Goal: Task Accomplishment & Management: Use online tool/utility

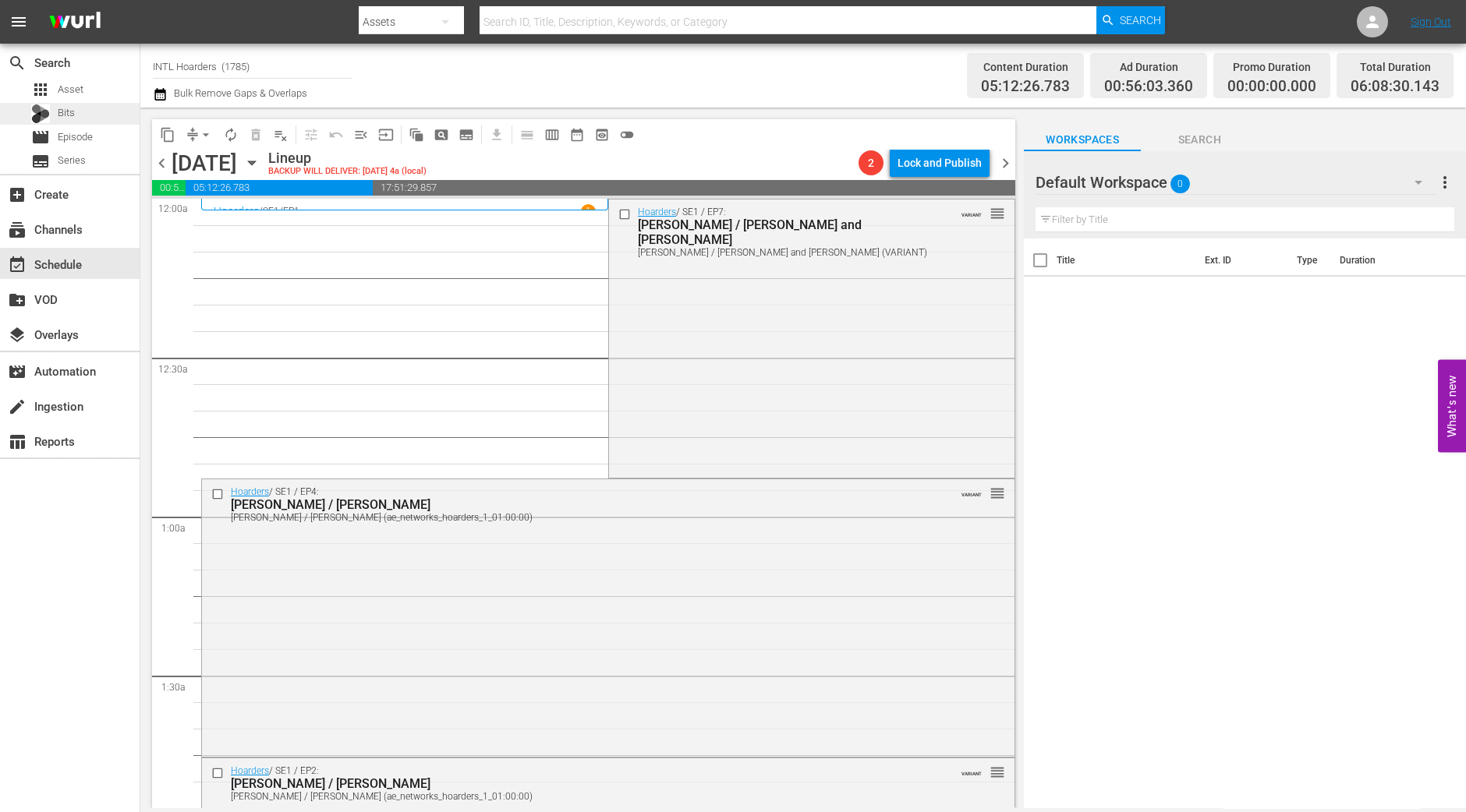
scroll to position [1603, 0]
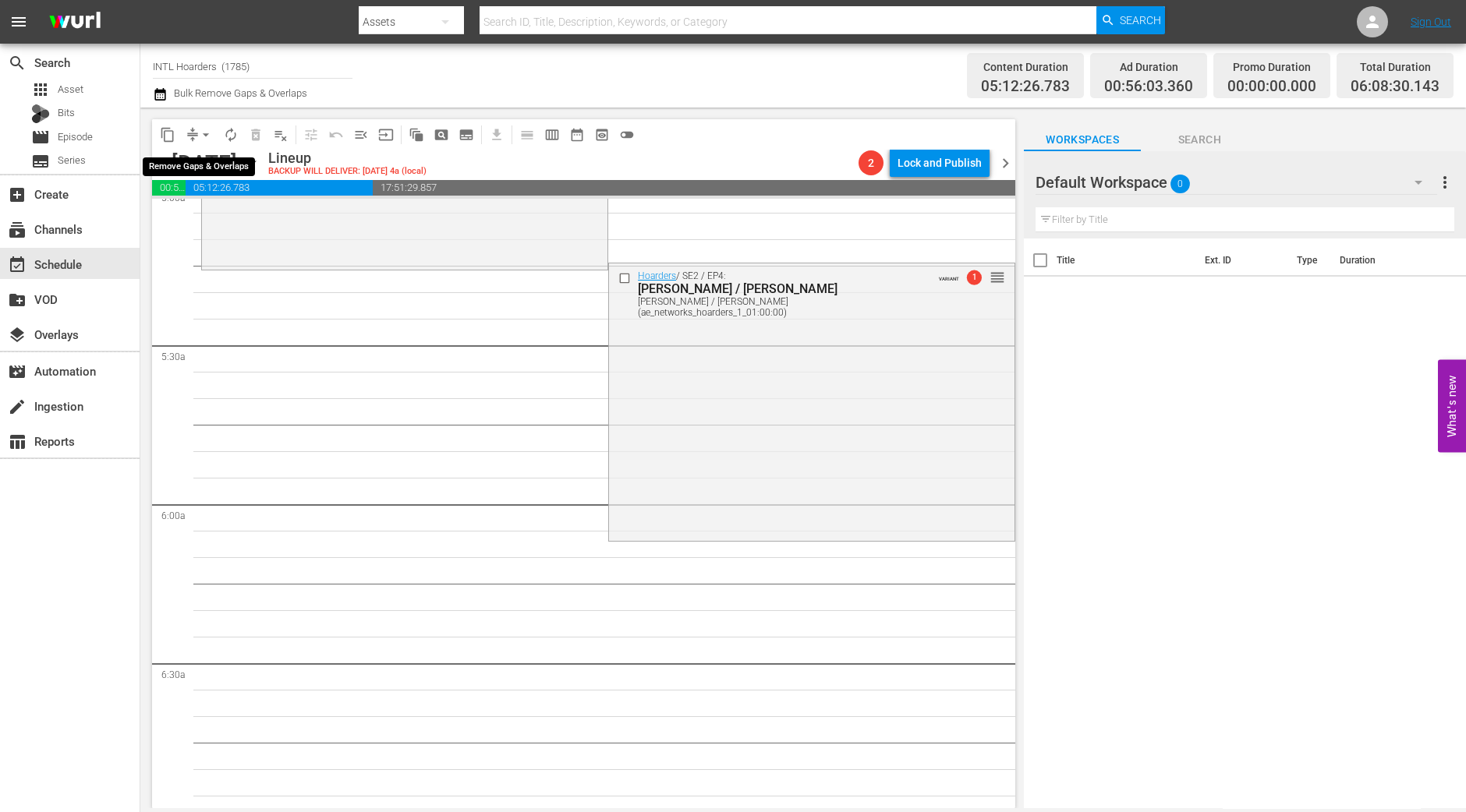
click at [207, 134] on span "arrow_drop_down" at bounding box center [206, 135] width 16 height 16
click at [201, 157] on li "Align to Midnight" at bounding box center [206, 166] width 163 height 25
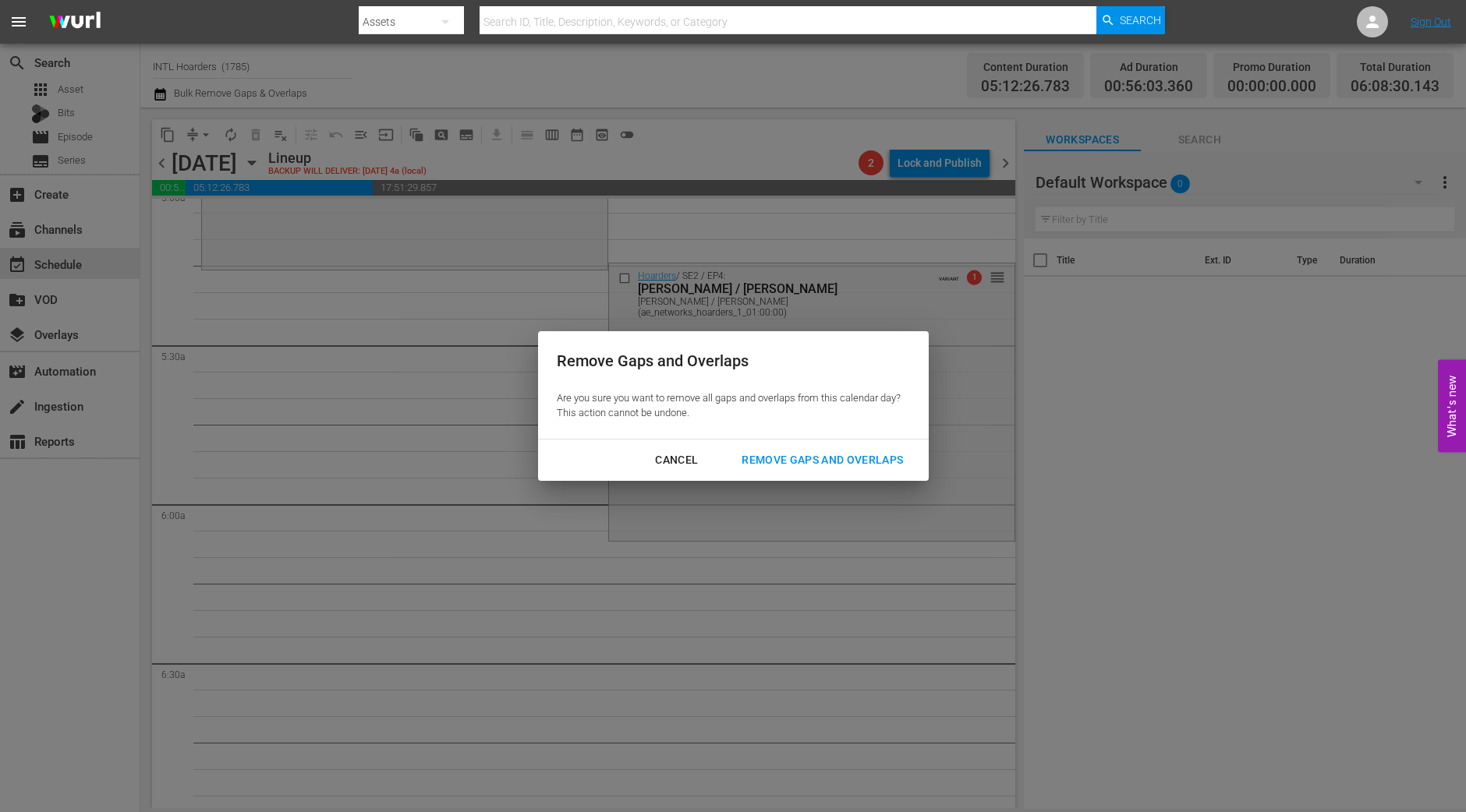
click at [869, 462] on div "Remove Gaps and Overlaps" at bounding box center [822, 460] width 186 height 20
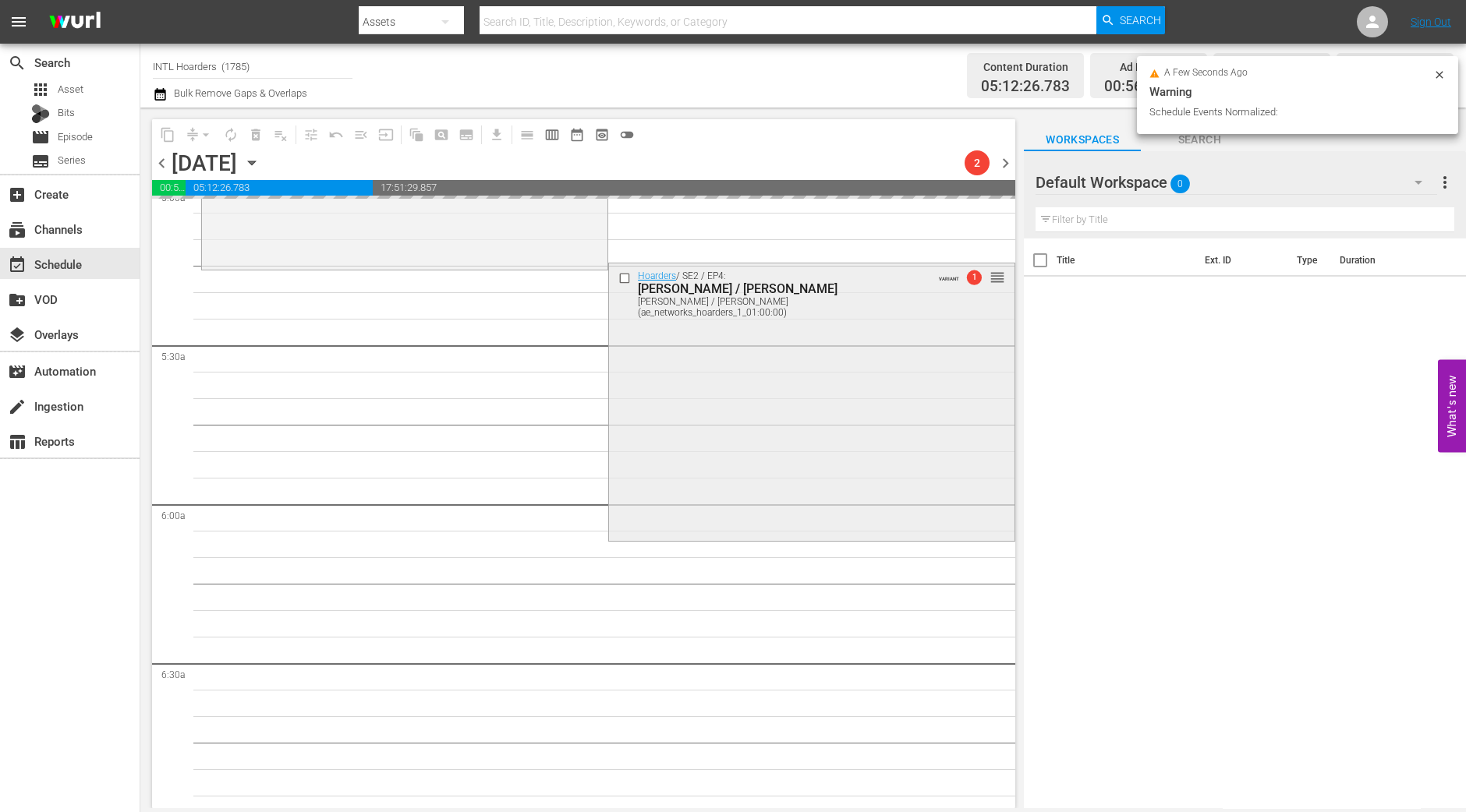
click at [823, 462] on div "Hoarders / SE2 / EP4: Bob / Richard Bob / Richard (ae_networks_hoarders_1_01:00…" at bounding box center [812, 400] width 405 height 274
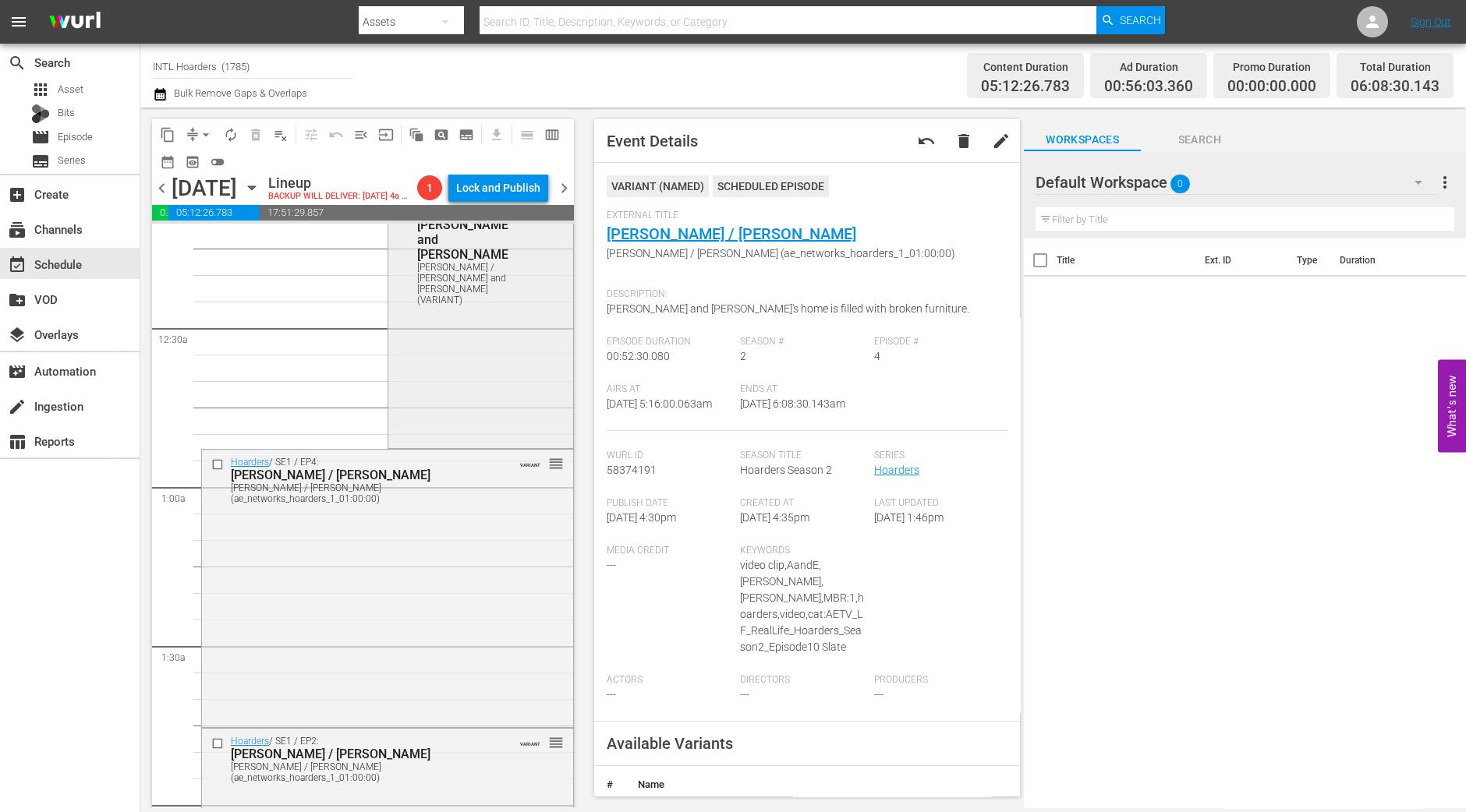
scroll to position [0, 0]
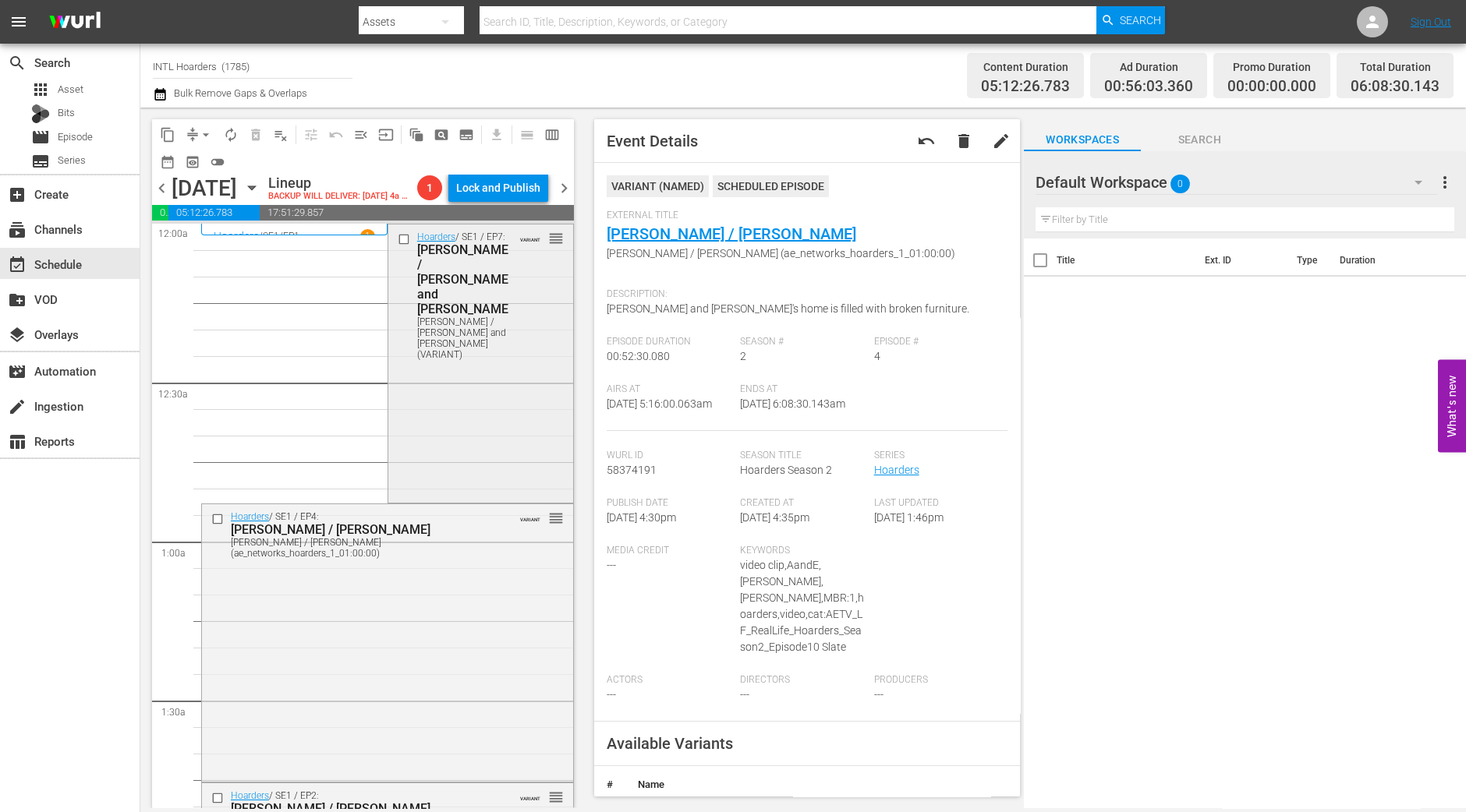
click at [529, 392] on div "Hoarders / SE1 / EP7: Paul / Missy and Alex Paul / Missy and Alex (VARIANT) VAR…" at bounding box center [481, 362] width 185 height 275
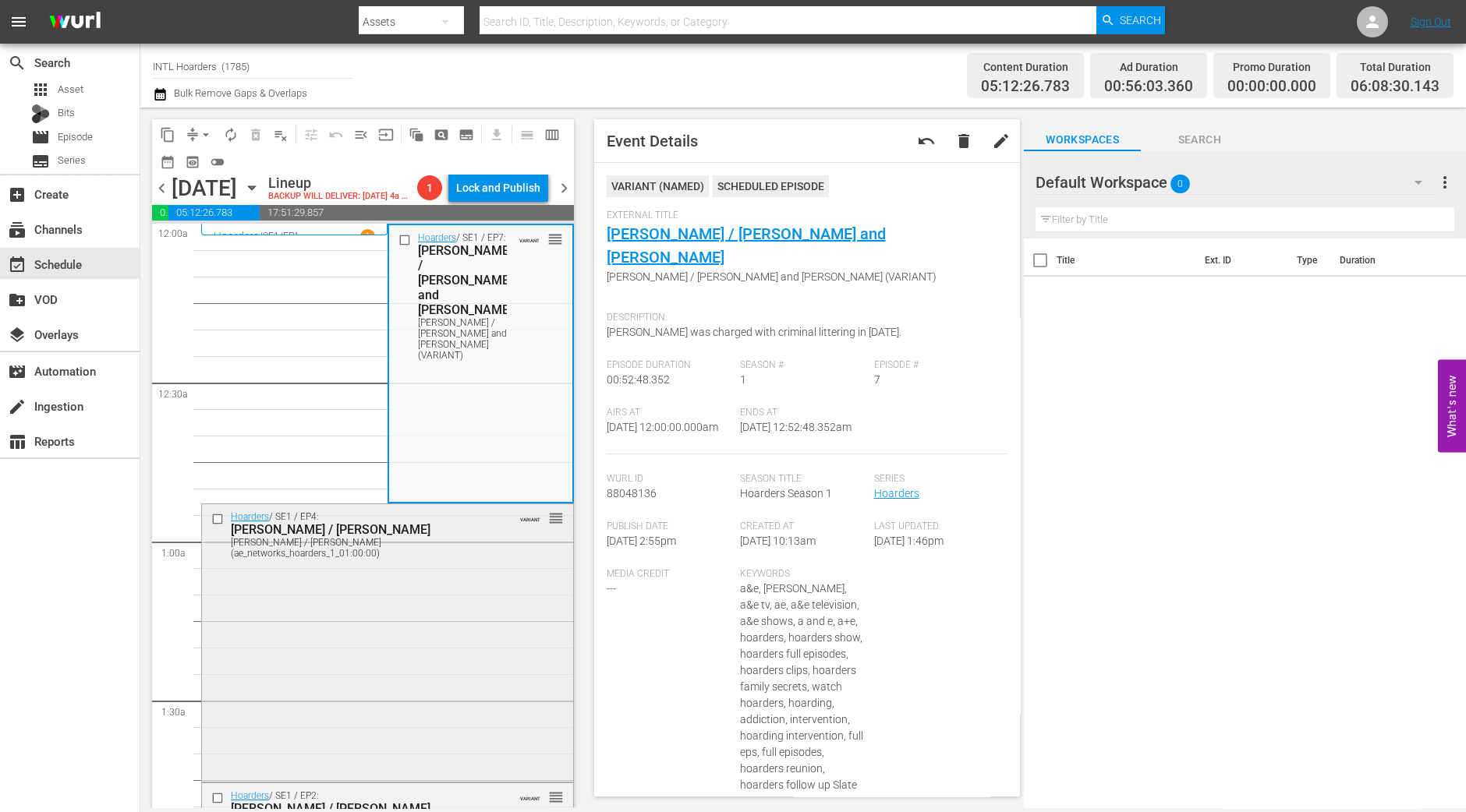
click at [297, 746] on div "Hoarders / SE1 / EP4: Jake / Shirley Jake / Shirley (ae_networks_hoarders_1_01:…" at bounding box center [388, 642] width 371 height 275
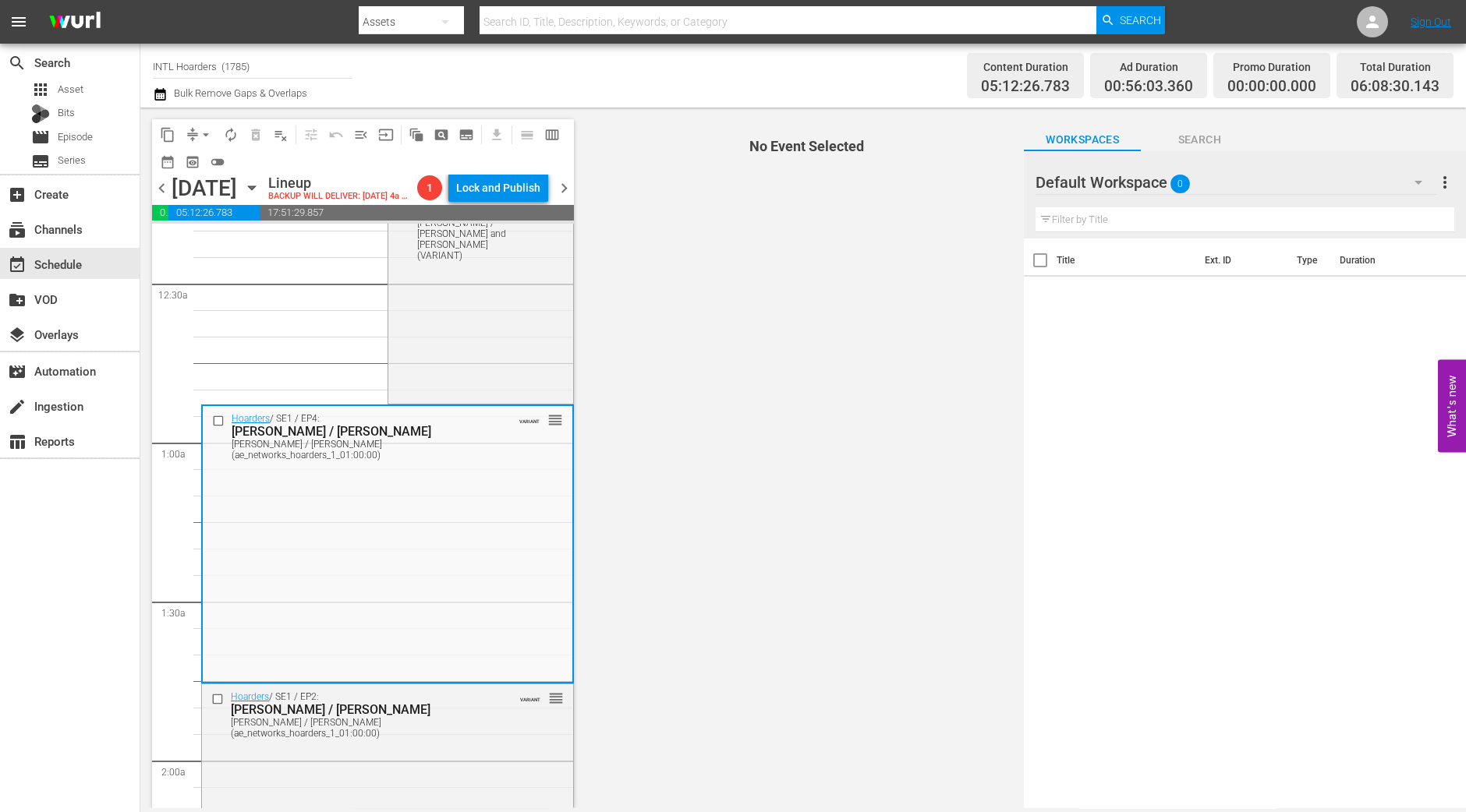
scroll to position [194, 0]
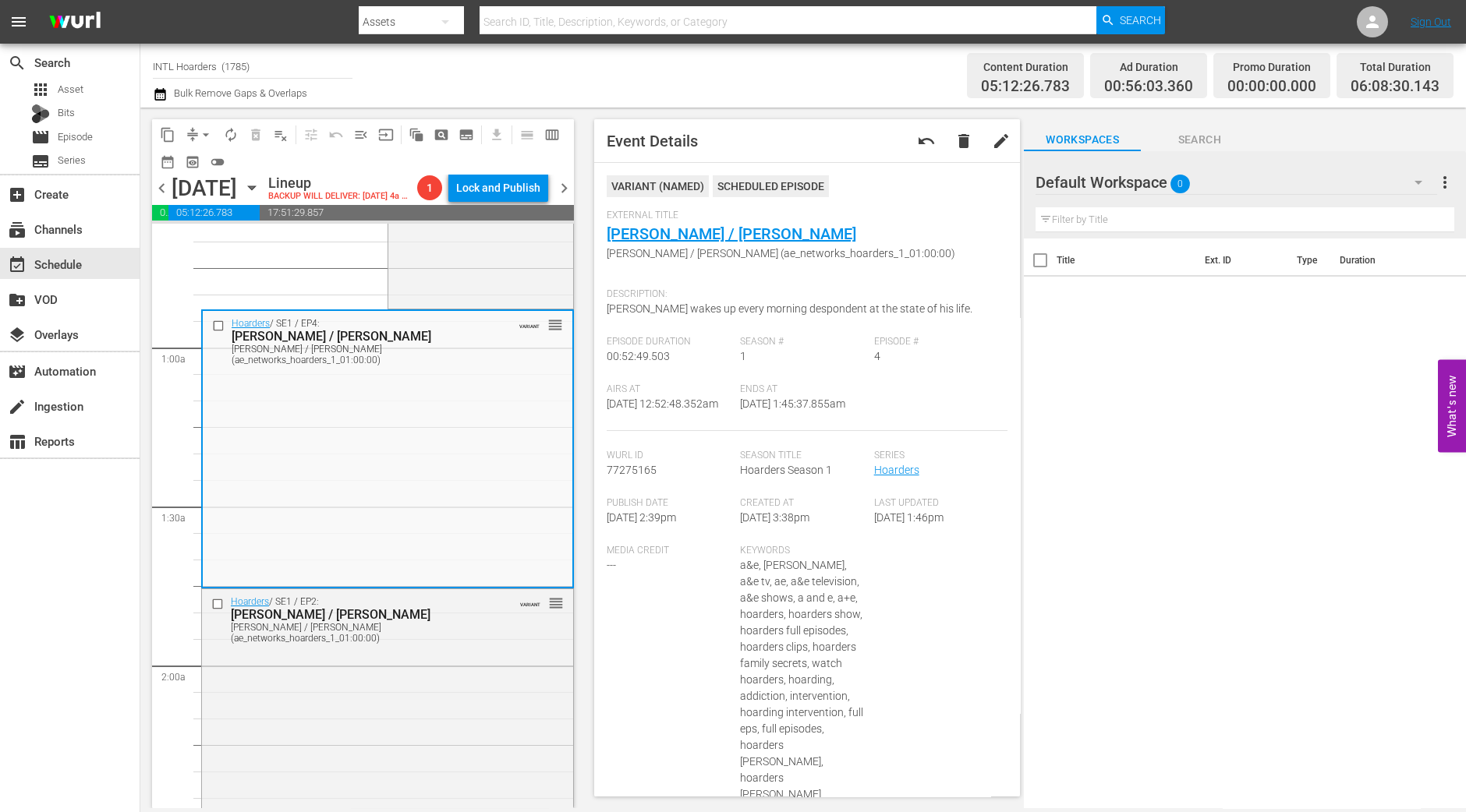
click at [144, 584] on div "content_copy compress arrow_drop_down autorenew_outlined delete_forever_outline…" at bounding box center [359, 458] width 437 height 701
click at [478, 677] on div "Hoarders / SE1 / EP2: Linda / Steven Linda / Steven (ae_networks_hoarders_1_01:…" at bounding box center [388, 726] width 371 height 275
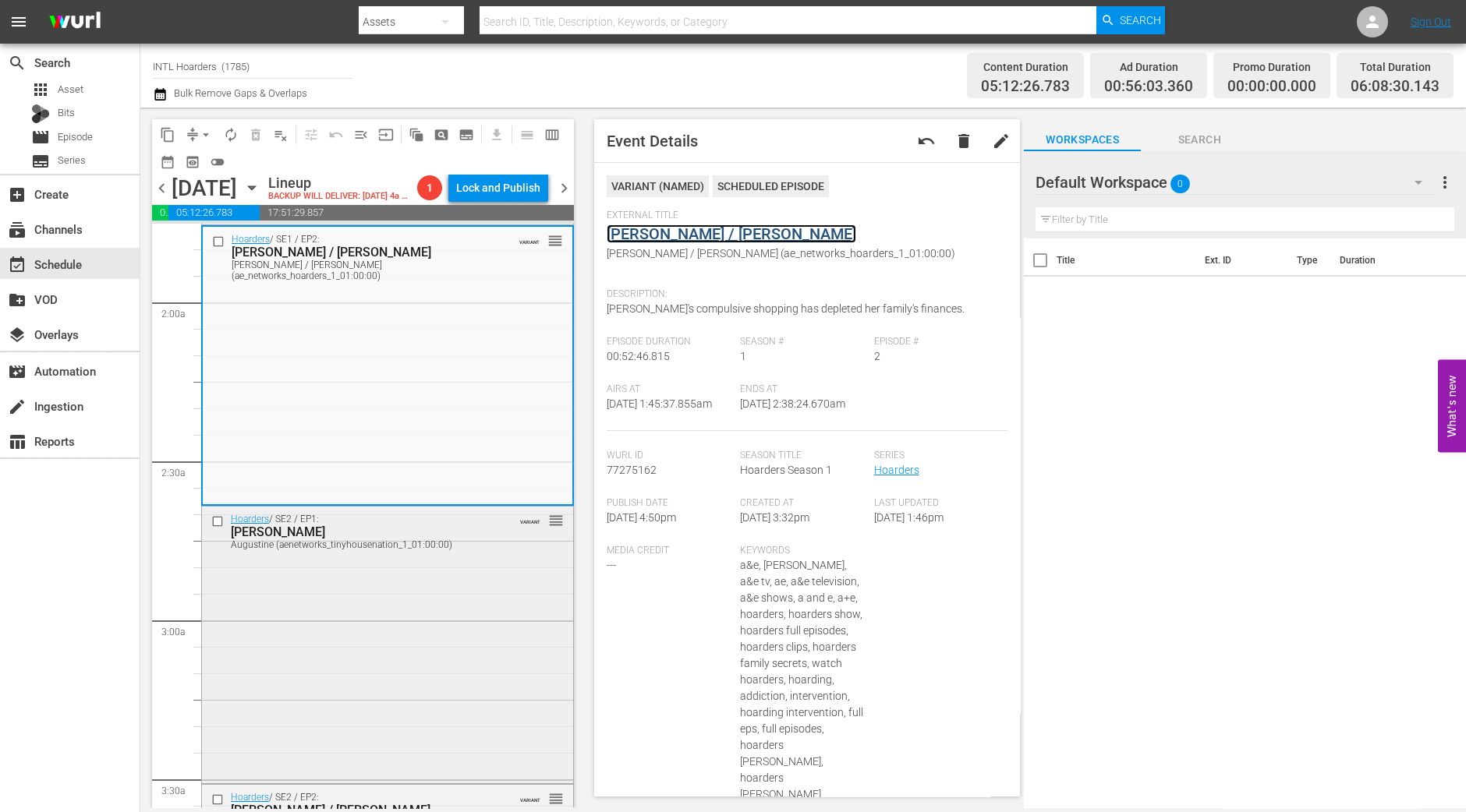
scroll to position [681, 0]
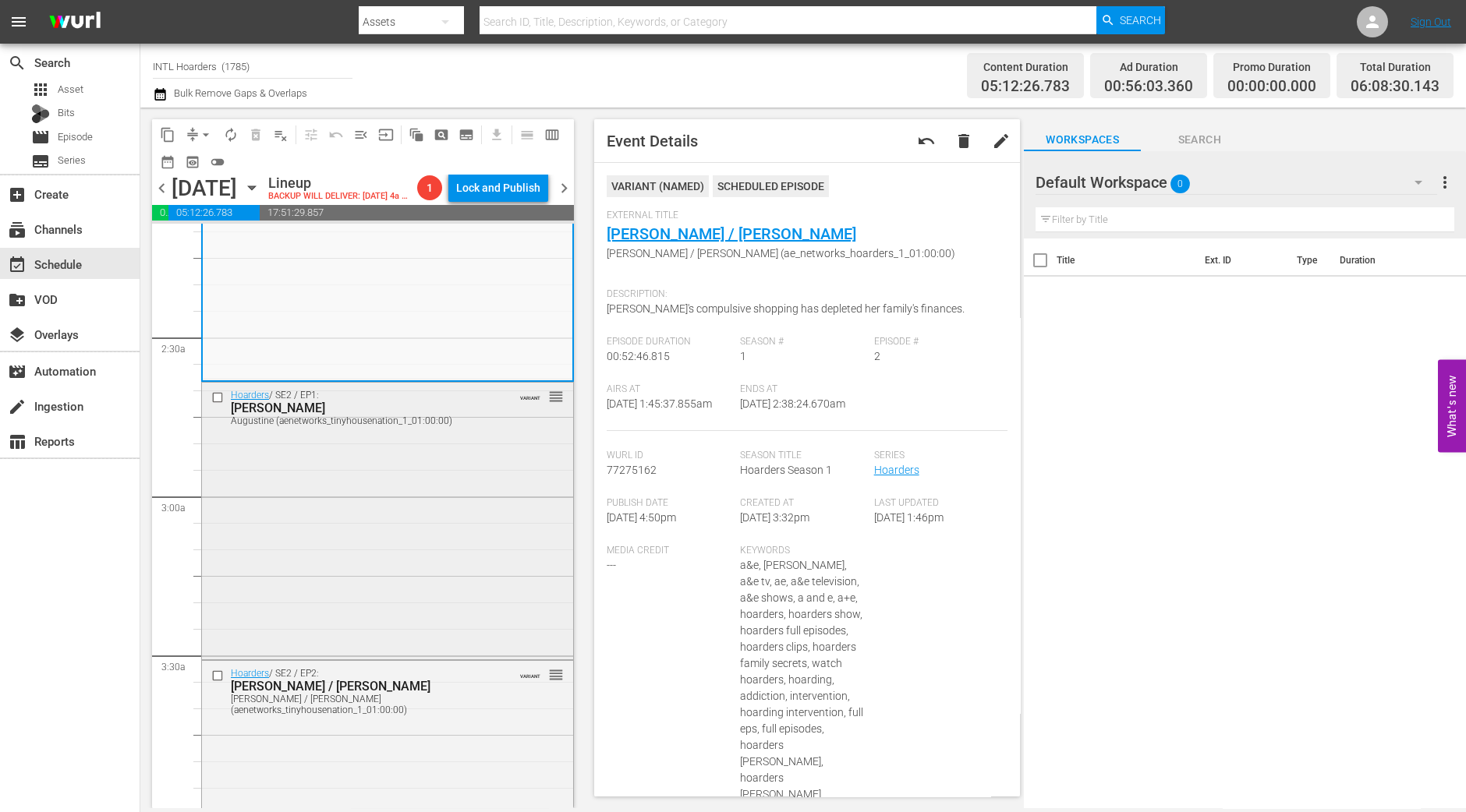
click at [307, 573] on div "Hoarders / SE2 / EP1: Augustine Augustine (aenetworks_tinyhousenation_1_01:00:0…" at bounding box center [388, 519] width 371 height 274
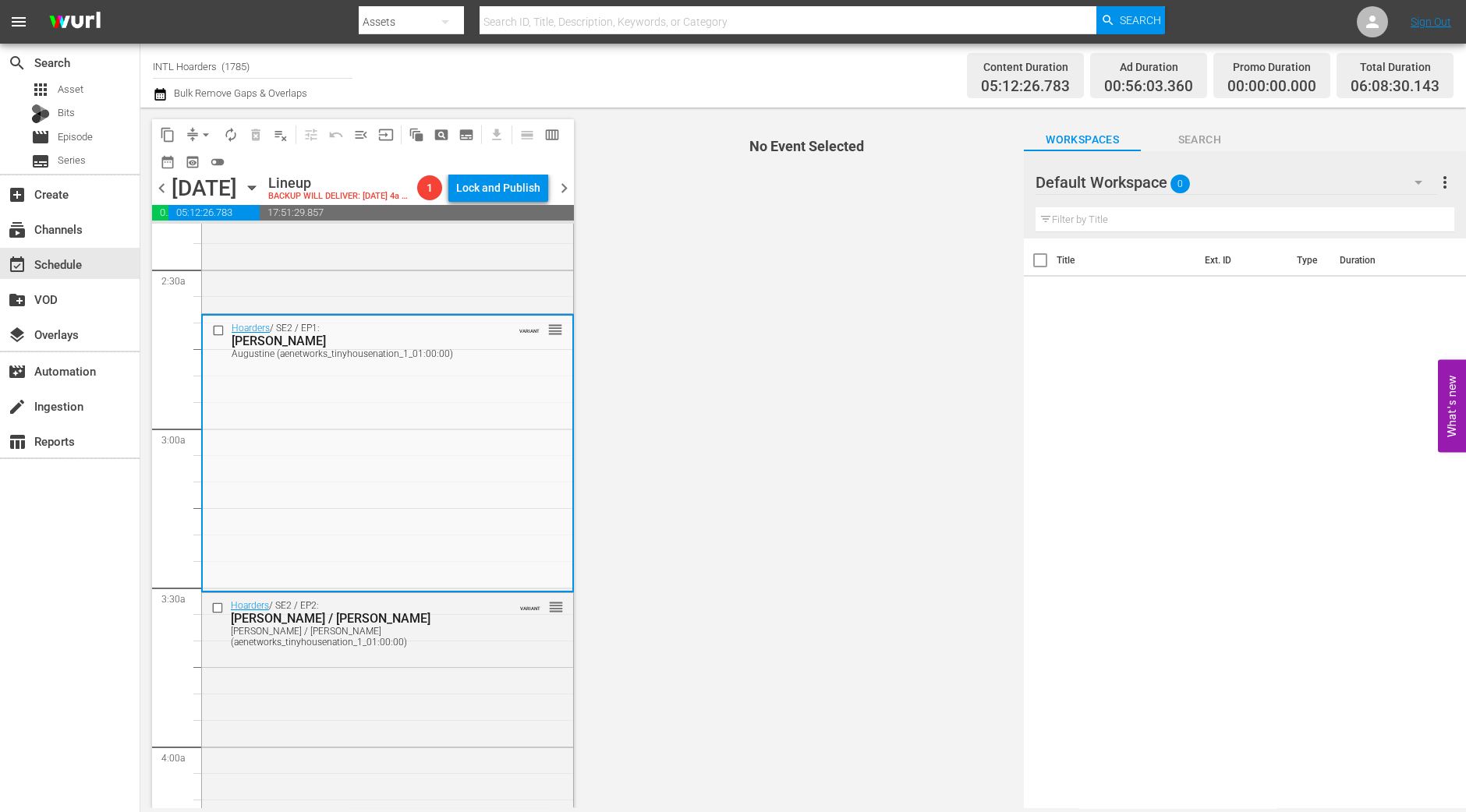
scroll to position [779, 0]
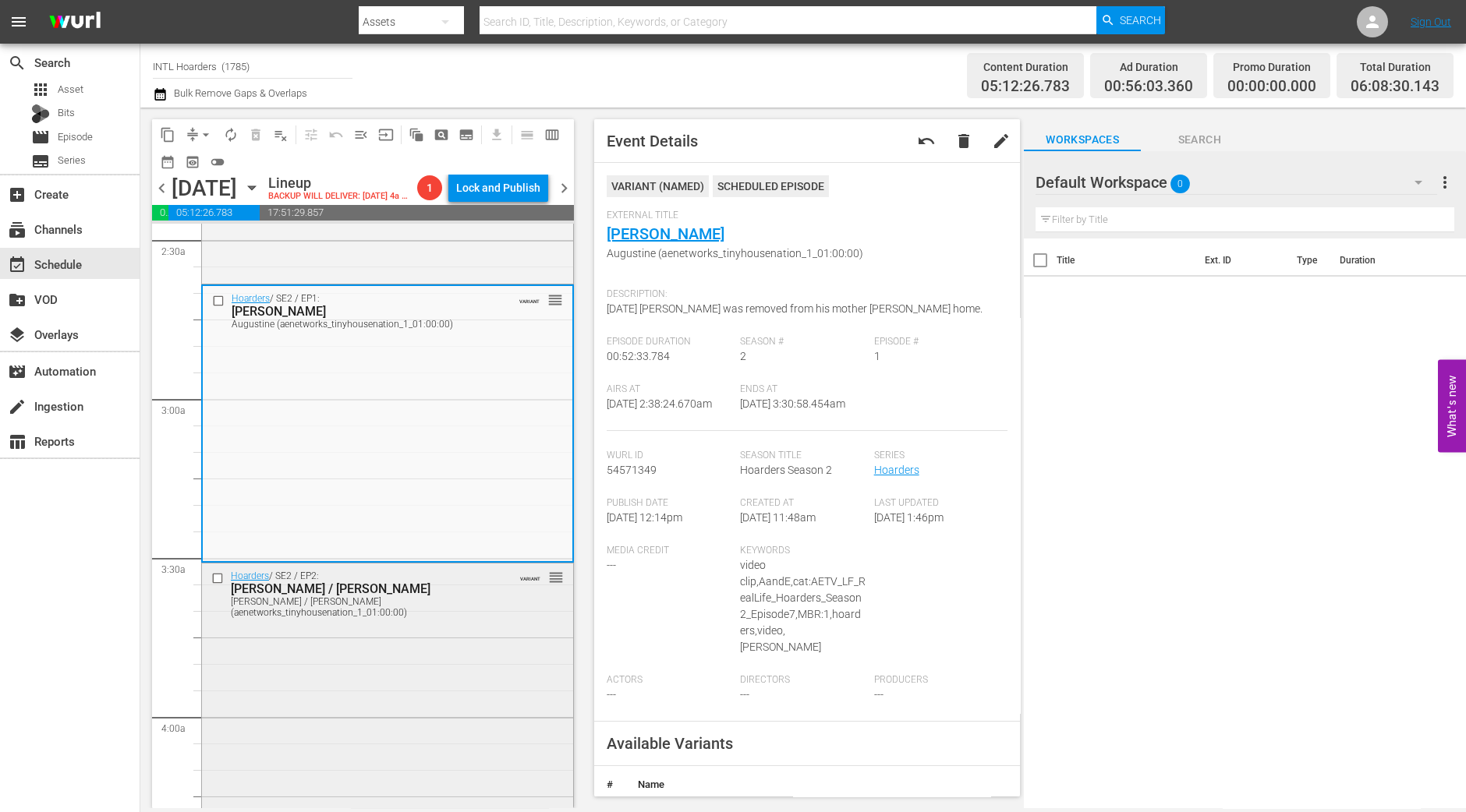
click at [372, 668] on div "Hoarders / SE2 / EP2: Judi / Gail Judi / Gail (aenetworks_tinyhousenation_1_01:…" at bounding box center [388, 700] width 371 height 274
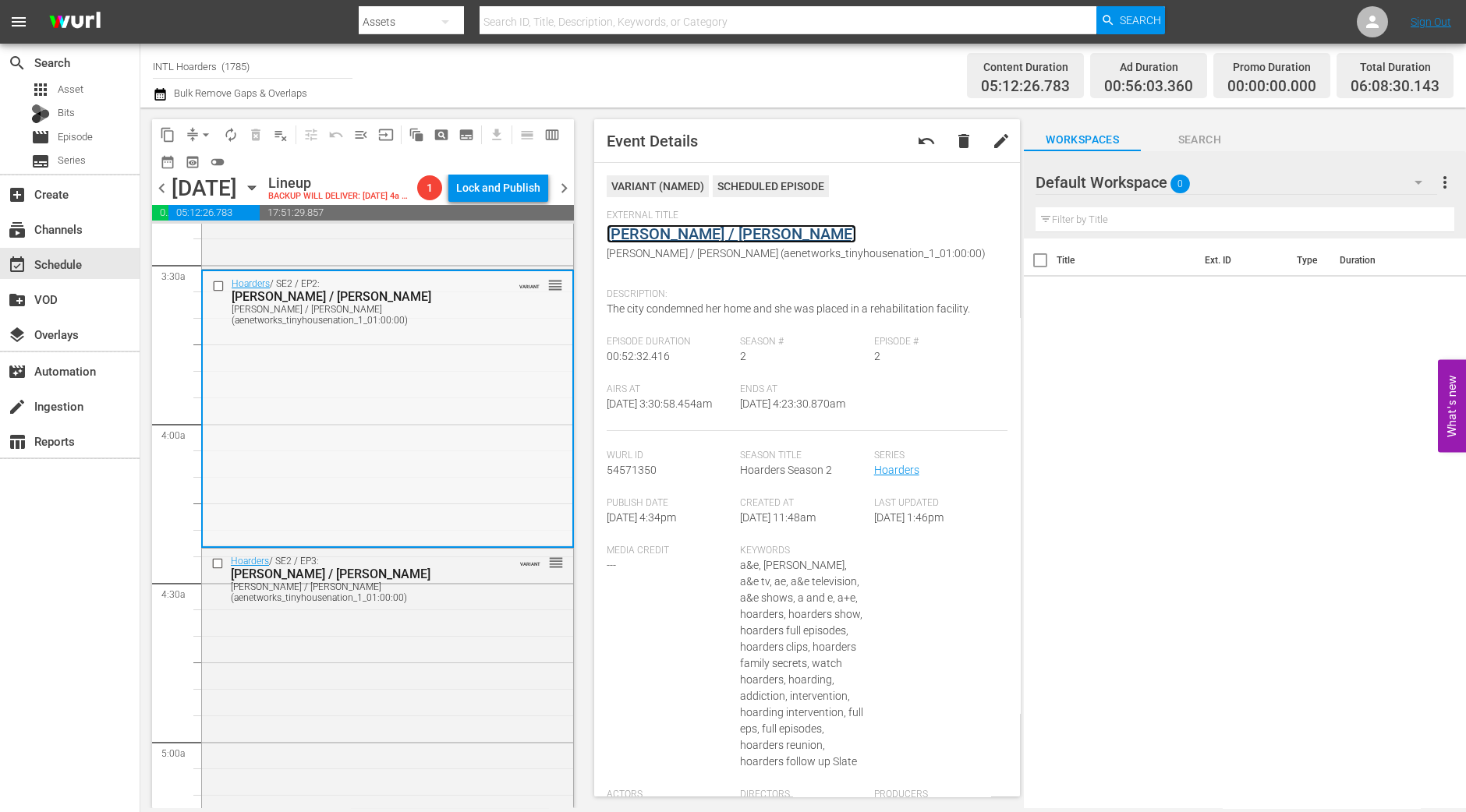
scroll to position [1266, 0]
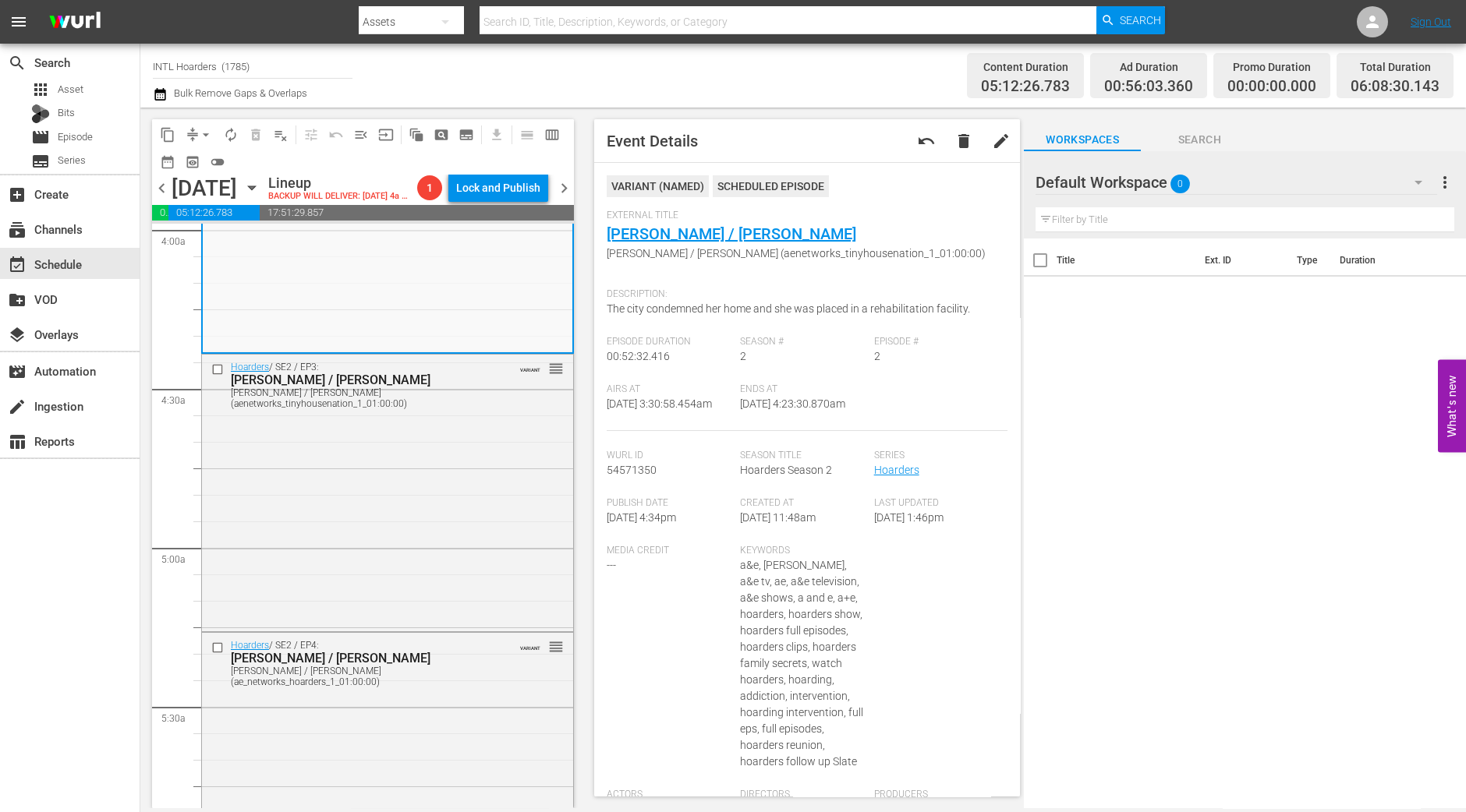
click at [394, 500] on div "Hoarders / SE2 / EP3: Chris / Dale Chris / Dale (aenetworks_tinyhousenation_1_0…" at bounding box center [388, 491] width 371 height 274
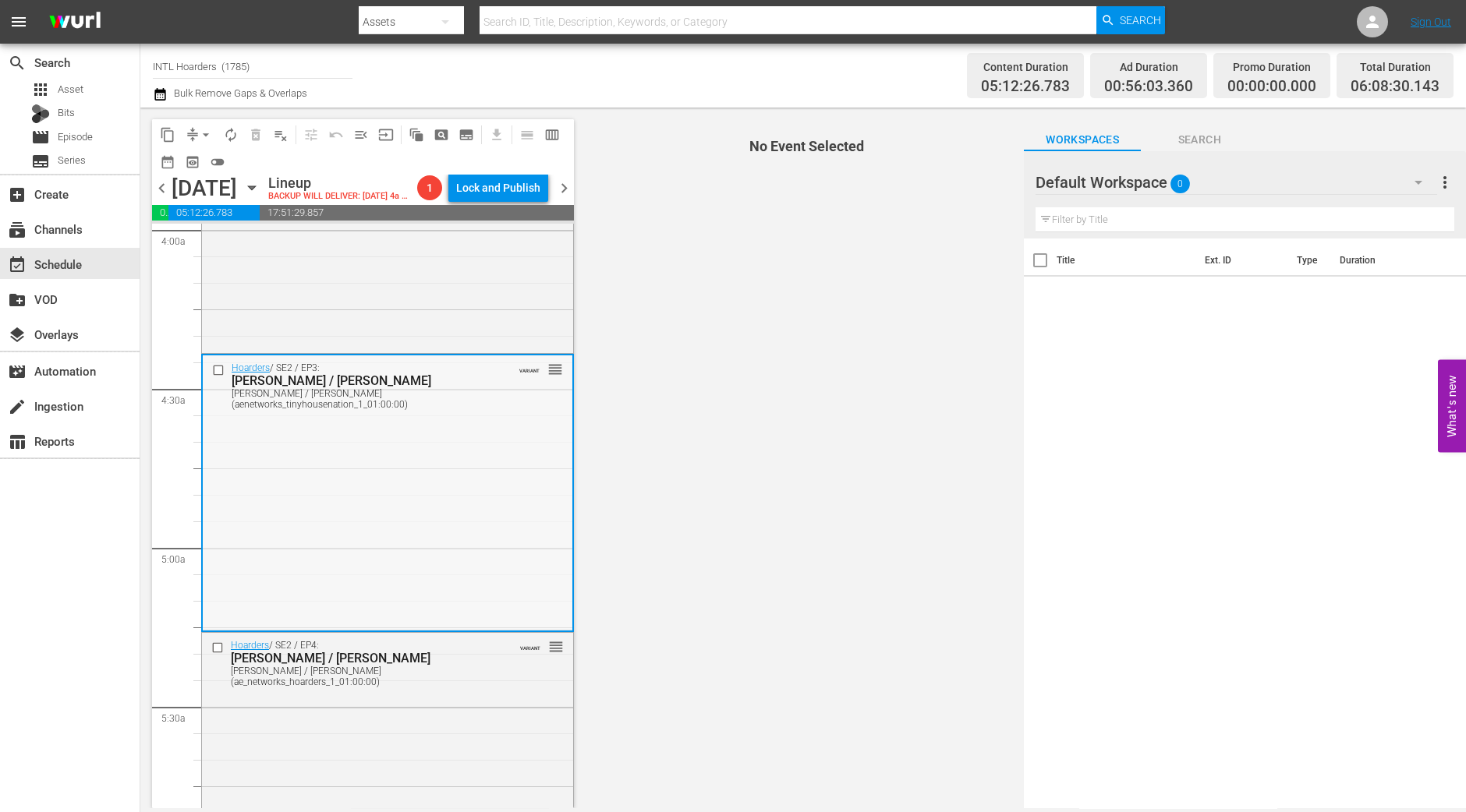
click at [425, 504] on div "Hoarders / SE2 / EP3: Chris / Dale Chris / Dale (aenetworks_tinyhousenation_1_0…" at bounding box center [388, 492] width 370 height 274
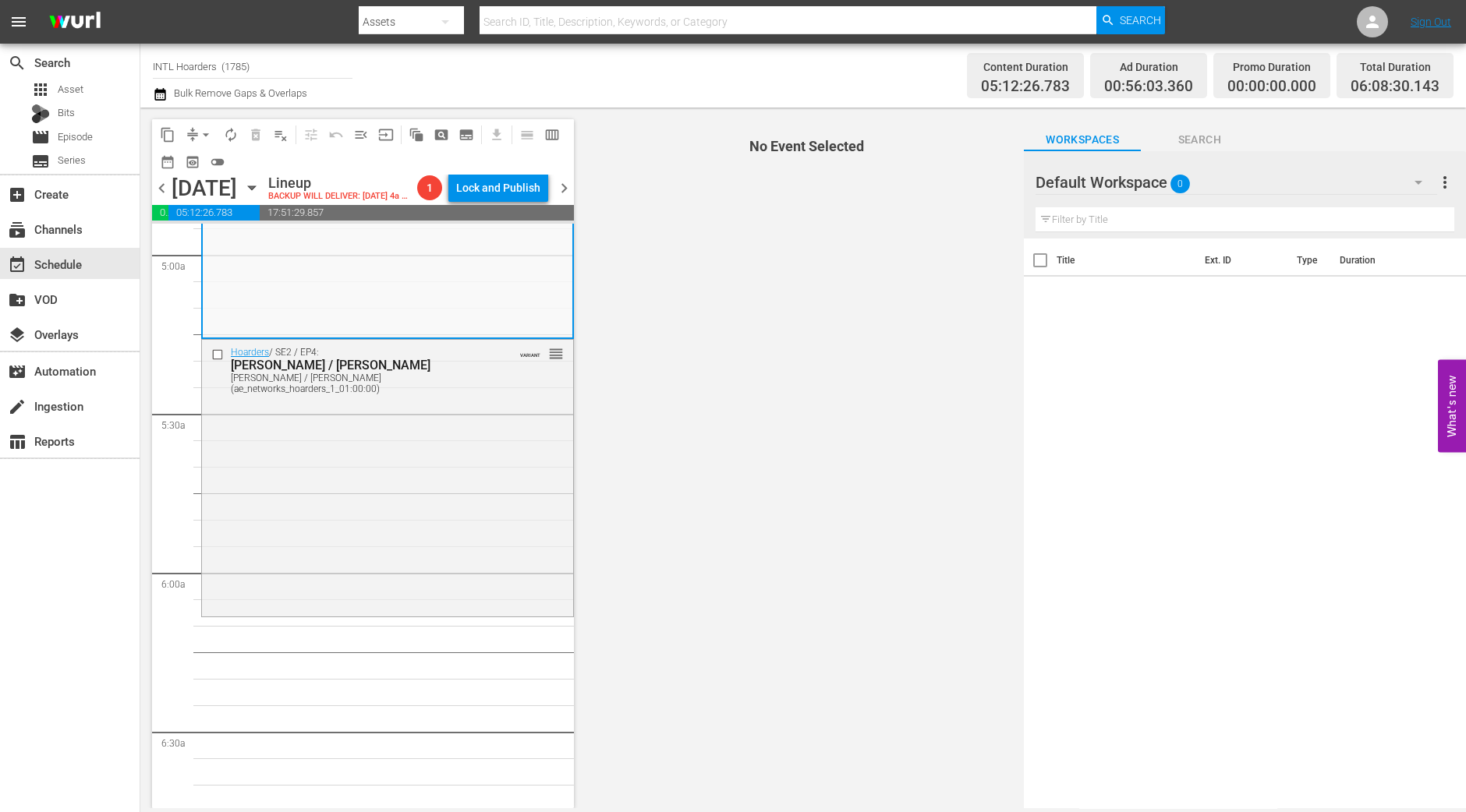
scroll to position [1363, 0]
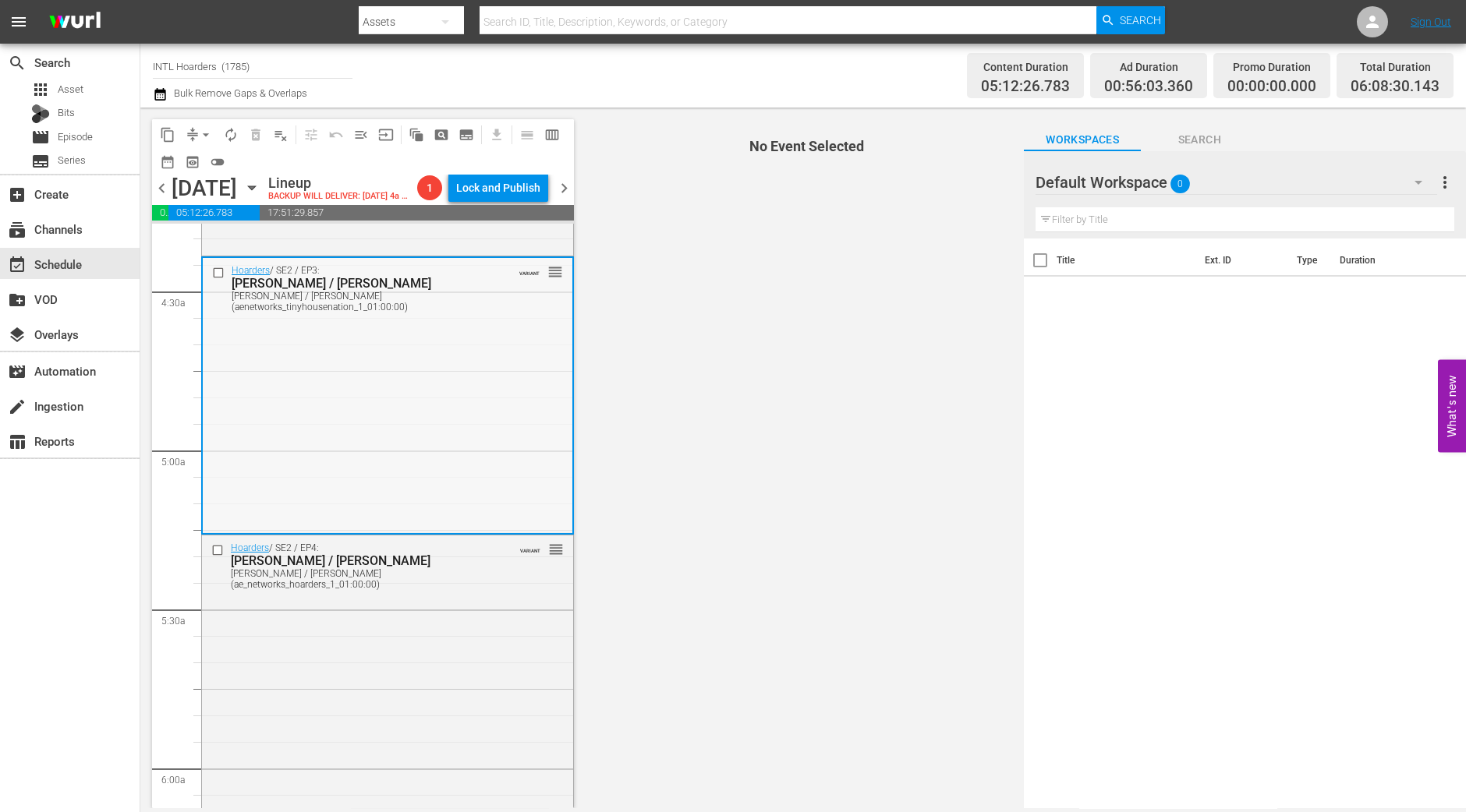
click at [457, 526] on div "Hoarders / SE2 / EP3: Chris / Dale Chris / Dale (aenetworks_tinyhousenation_1_0…" at bounding box center [388, 394] width 370 height 274
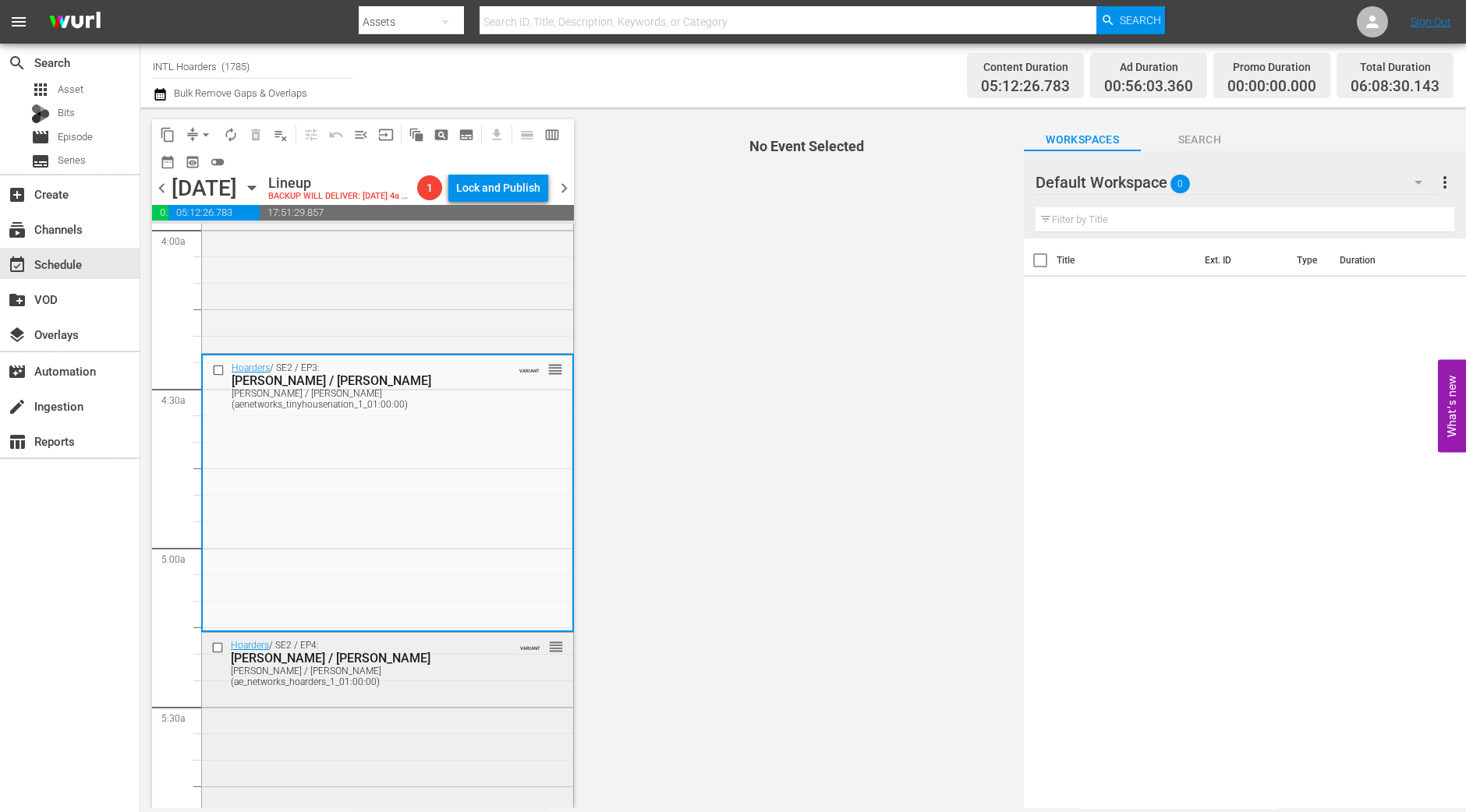
click at [474, 769] on div "Hoarders / SE2 / EP4: Bob / Richard Bob / Richard (ae_networks_hoarders_1_01:00…" at bounding box center [388, 769] width 371 height 274
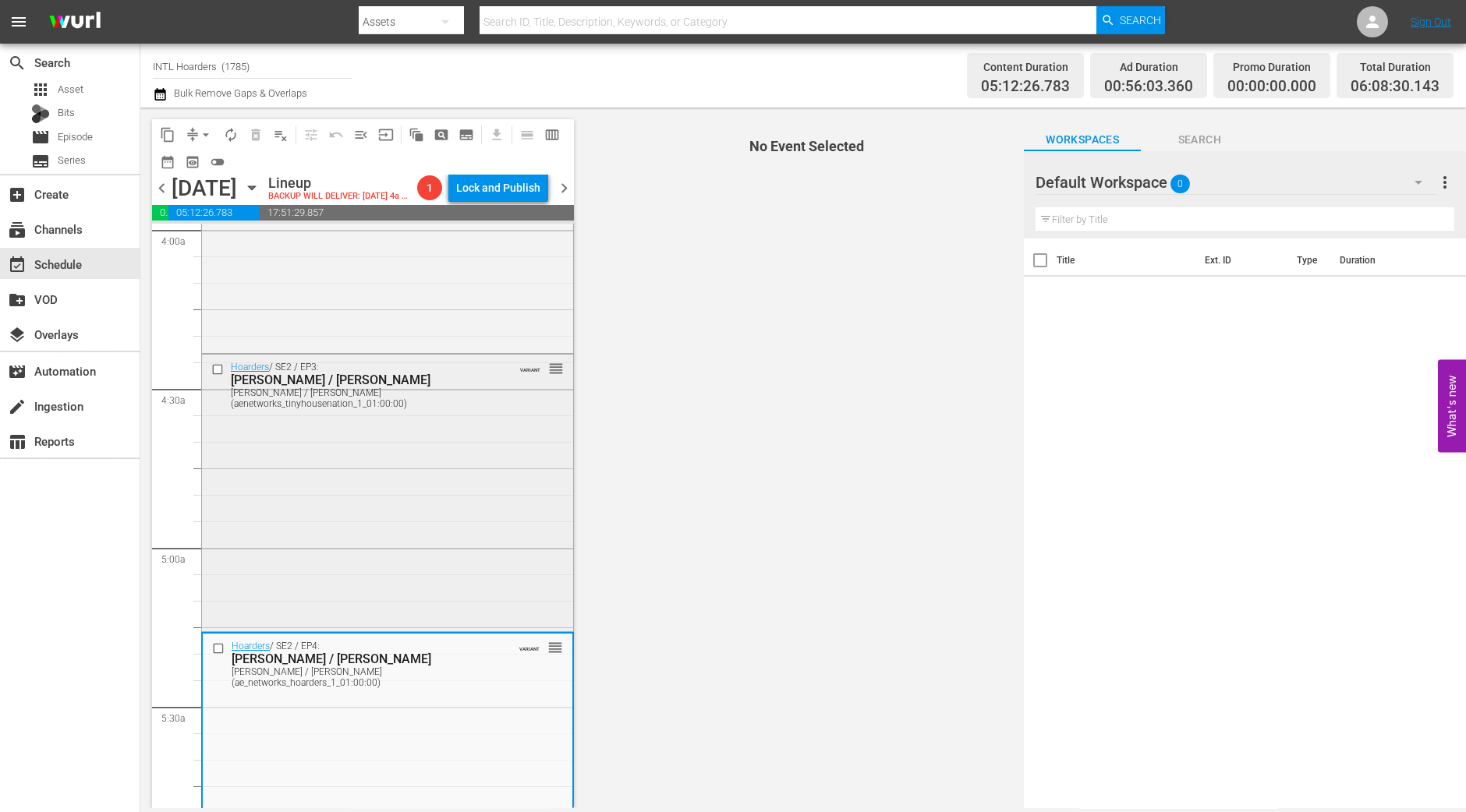
click at [472, 601] on div "Hoarders / SE2 / EP3: Chris / Dale Chris / Dale (aenetworks_tinyhousenation_1_0…" at bounding box center [388, 491] width 371 height 274
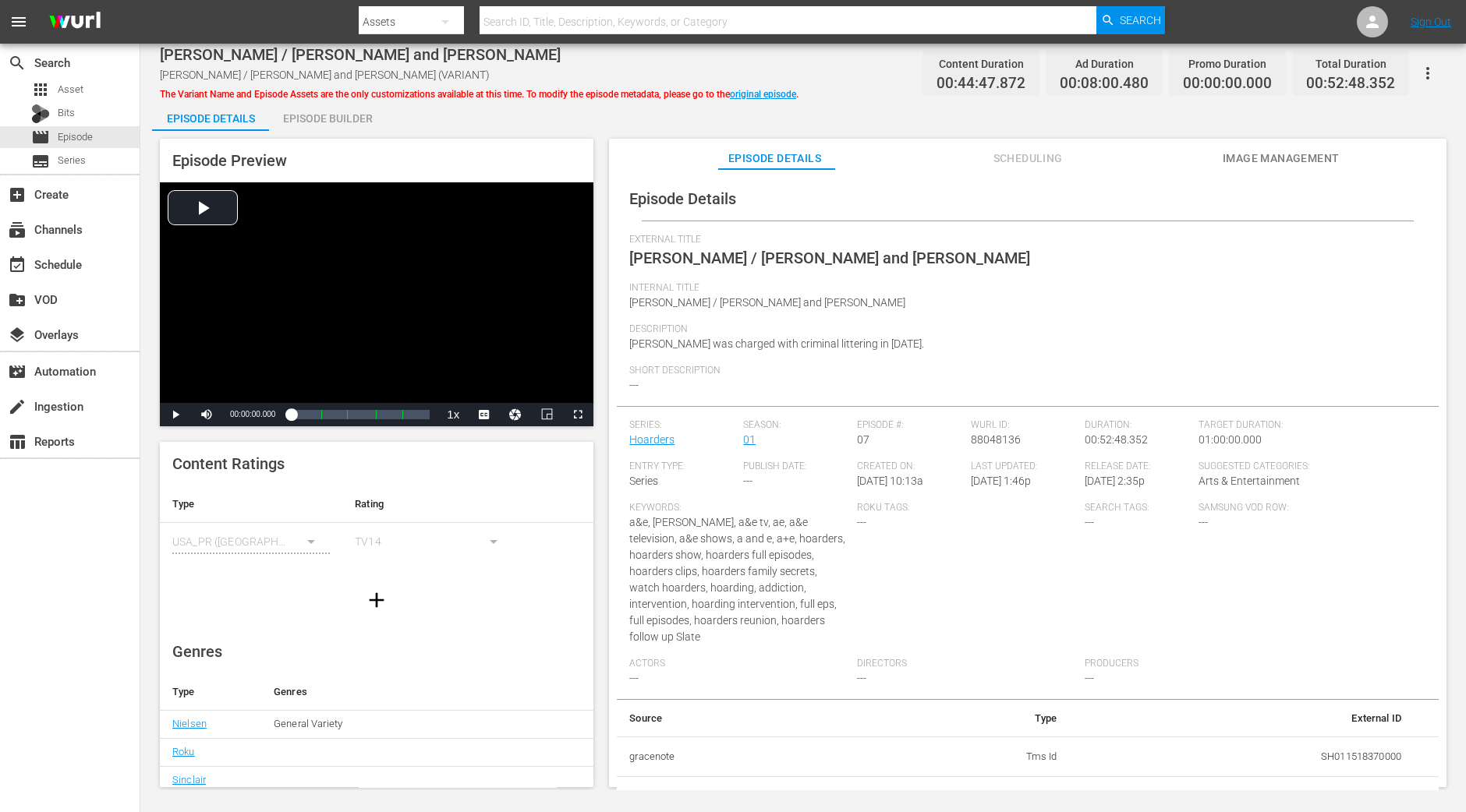
click at [372, 122] on div "Episode Builder" at bounding box center [327, 118] width 117 height 37
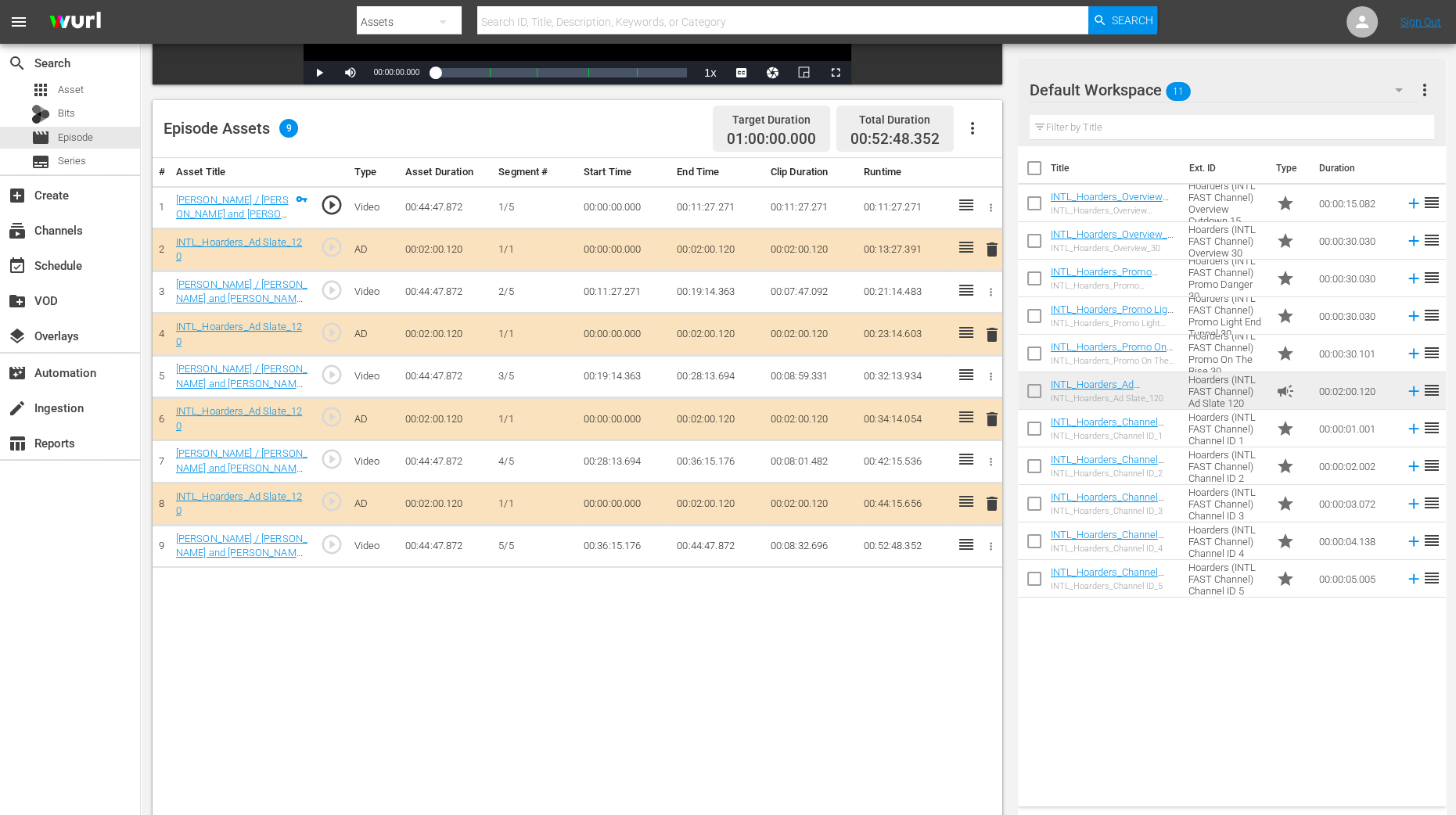
scroll to position [407, 0]
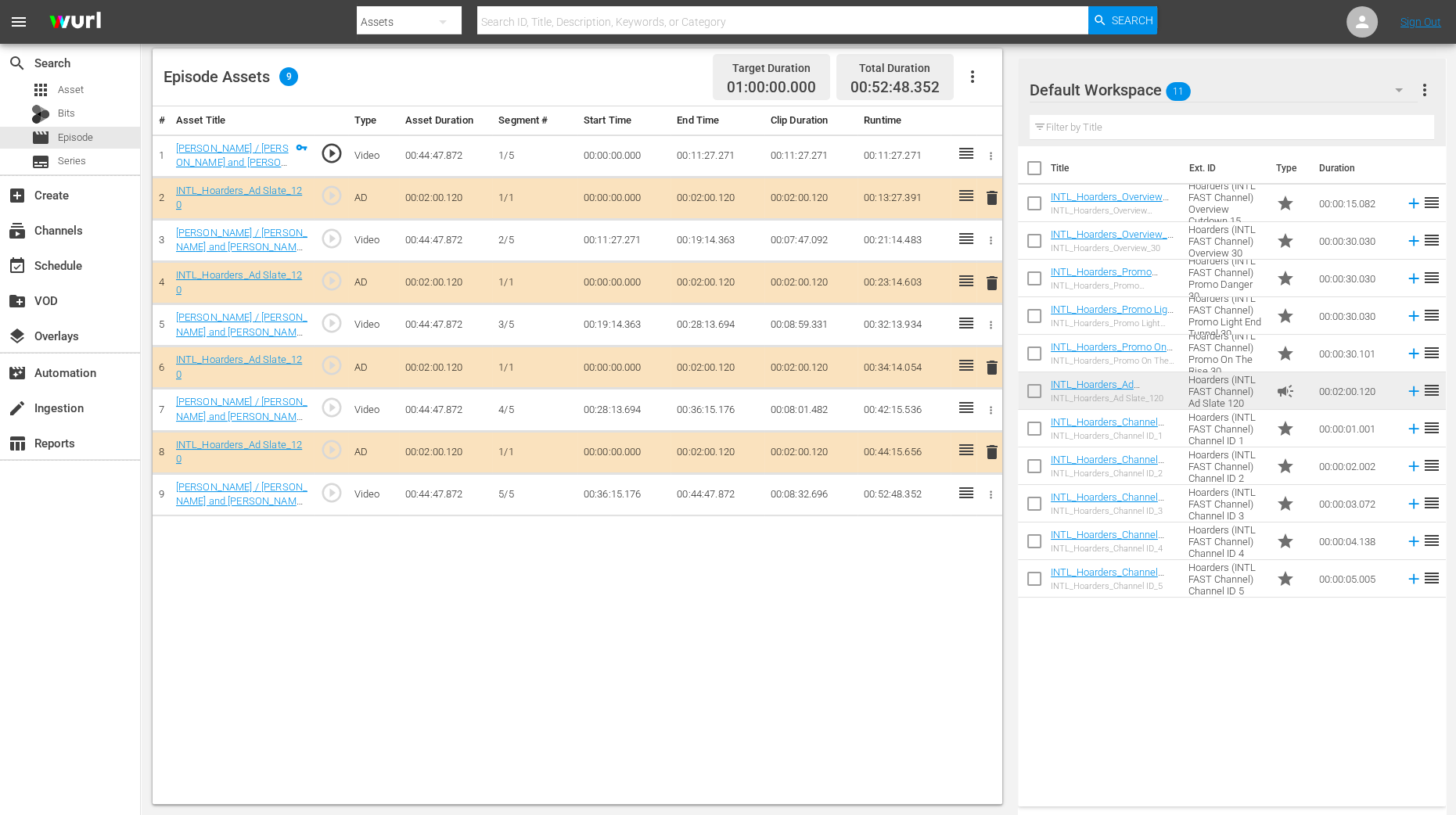
click at [993, 274] on span "delete" at bounding box center [993, 283] width 19 height 19
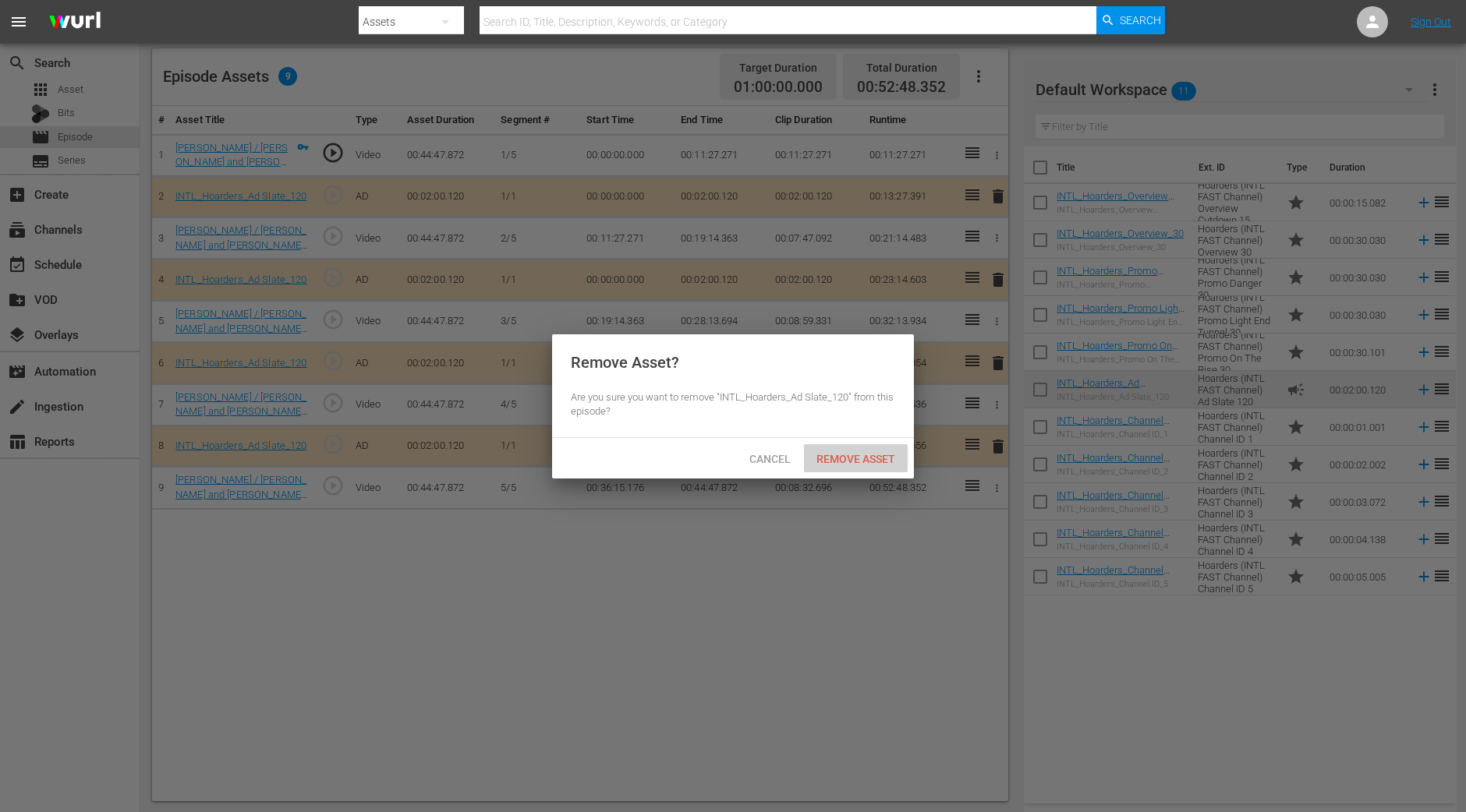
click at [851, 454] on span "Remove Asset" at bounding box center [856, 459] width 104 height 13
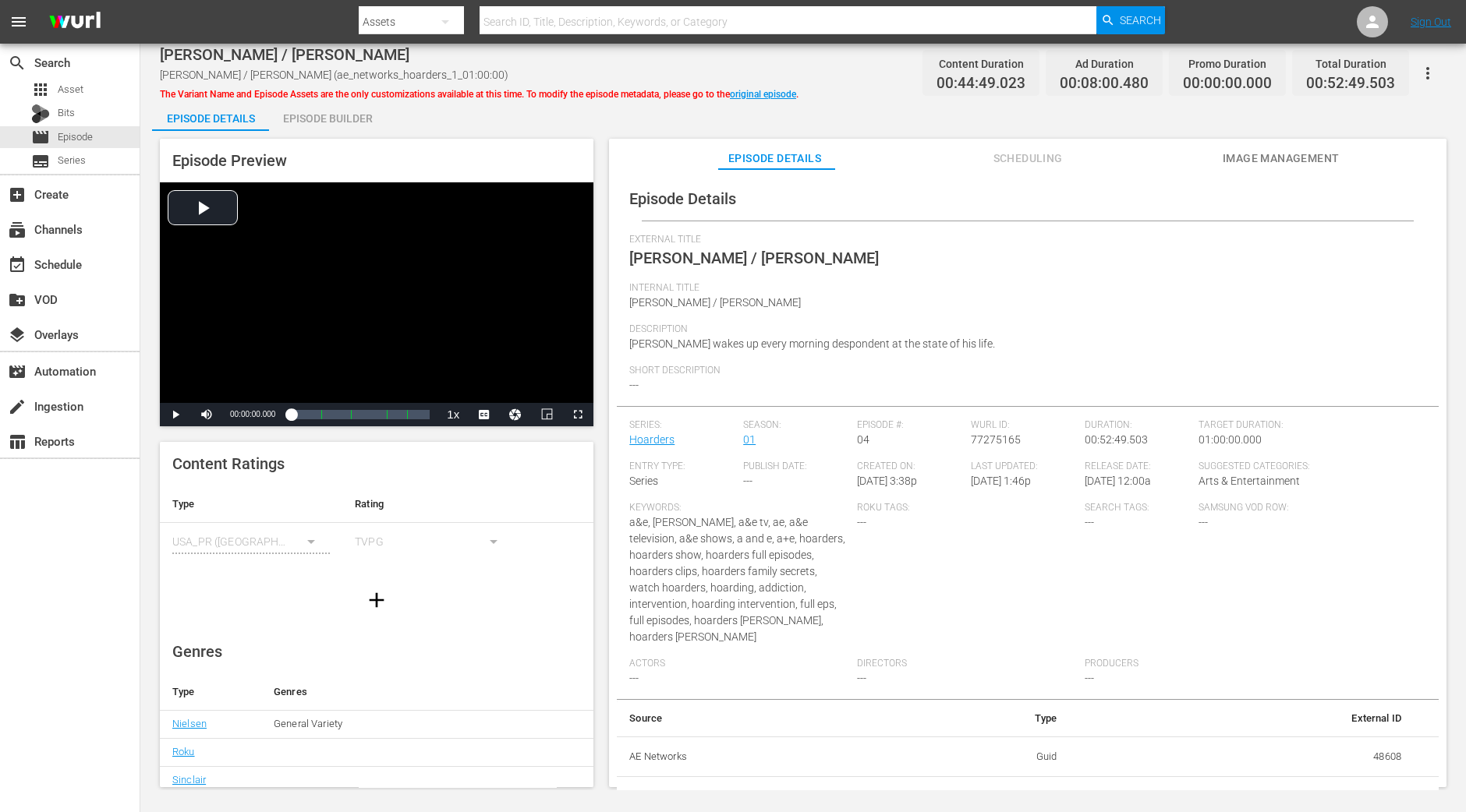
click at [355, 109] on div "Episode Builder" at bounding box center [327, 118] width 117 height 37
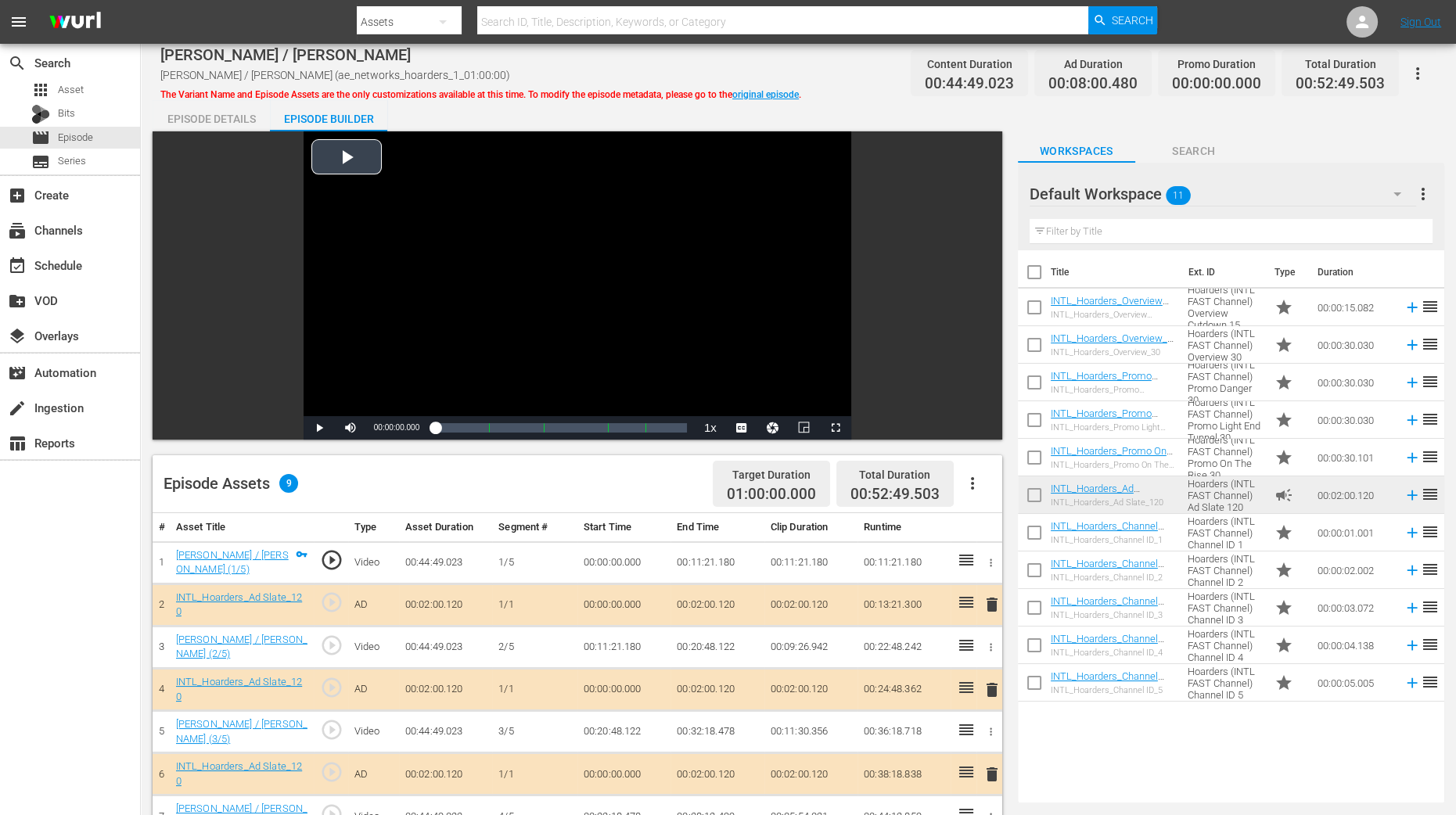
scroll to position [294, 0]
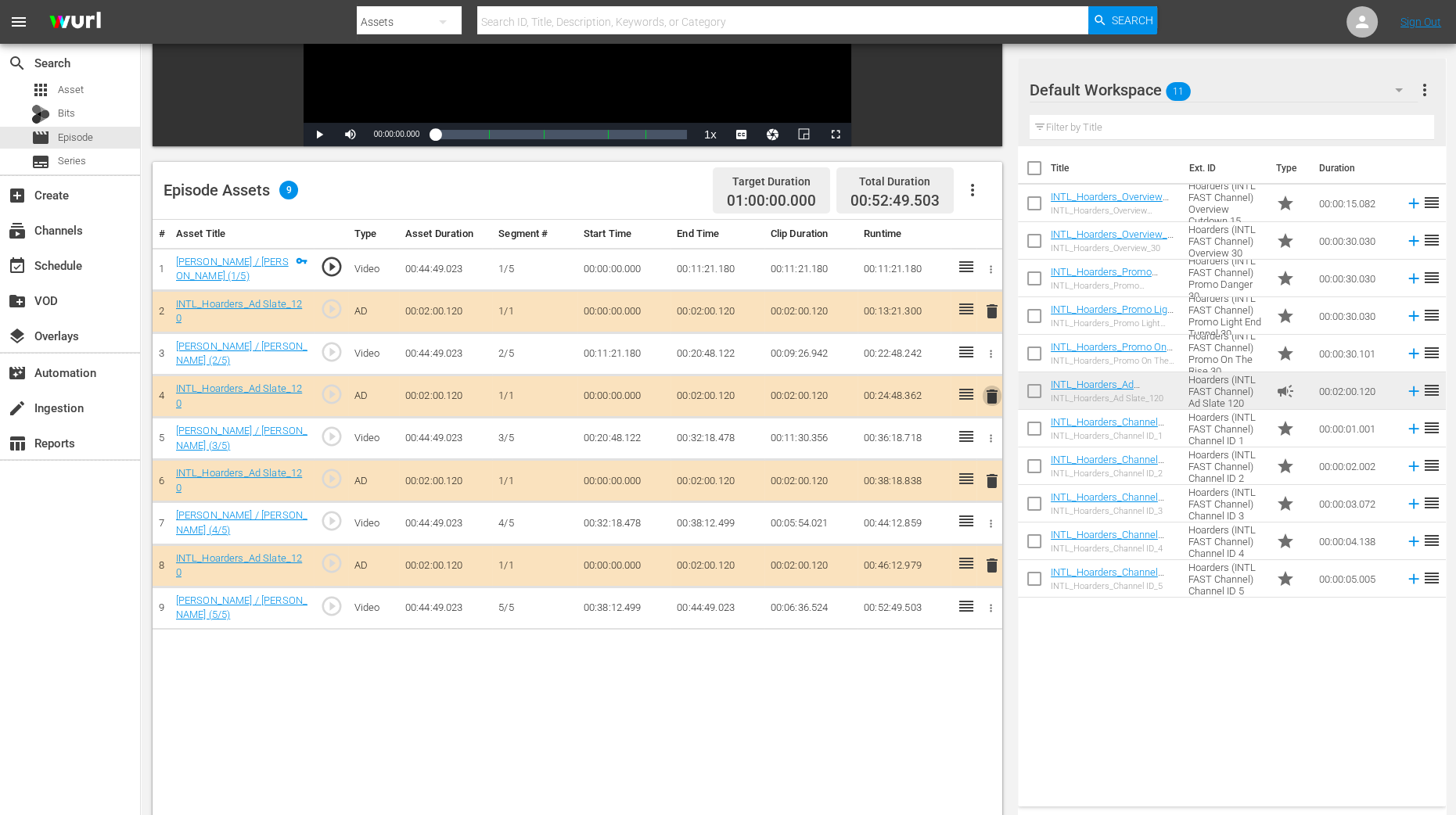
click at [994, 397] on span "delete" at bounding box center [993, 397] width 19 height 19
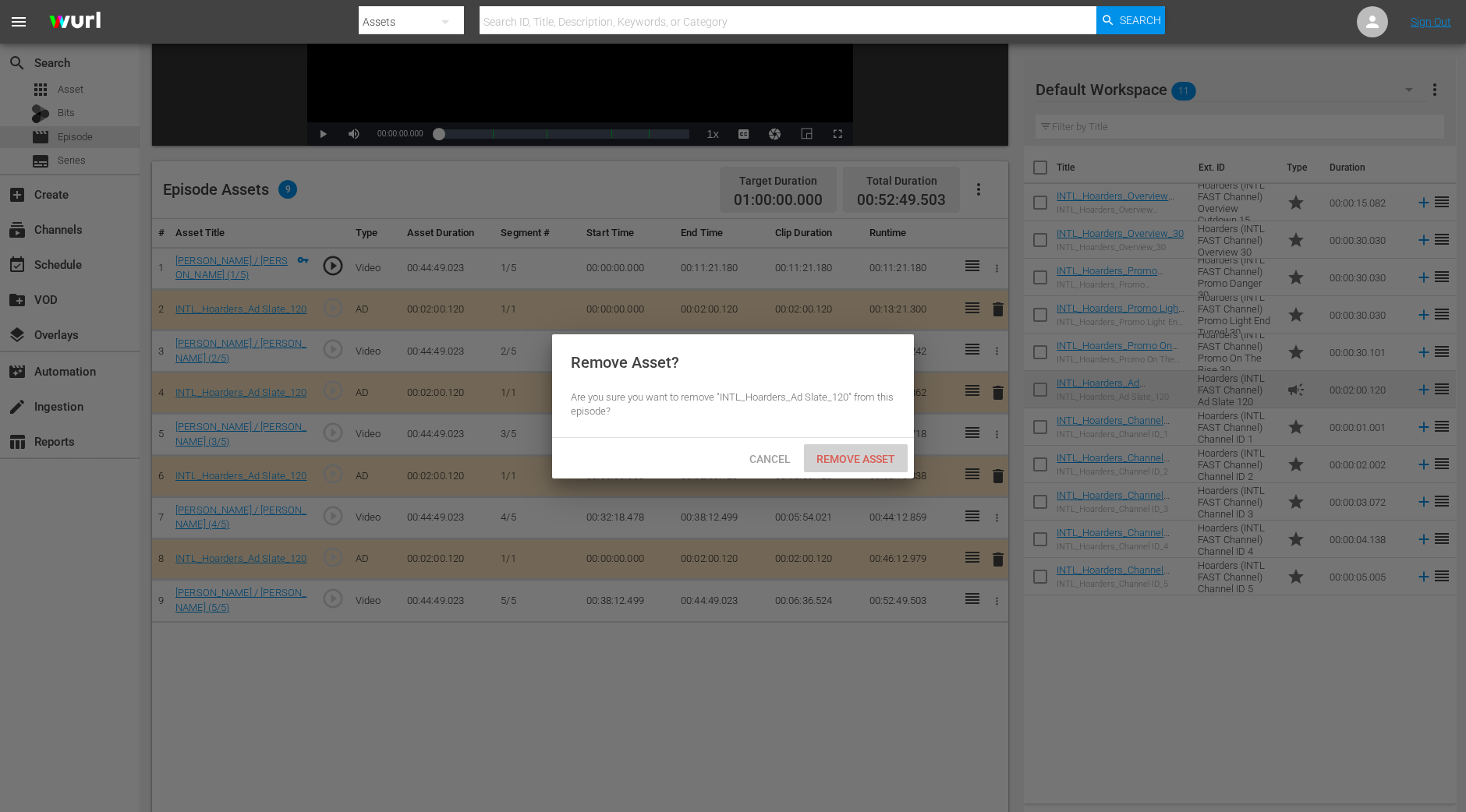
click at [870, 458] on span "Remove Asset" at bounding box center [856, 459] width 104 height 13
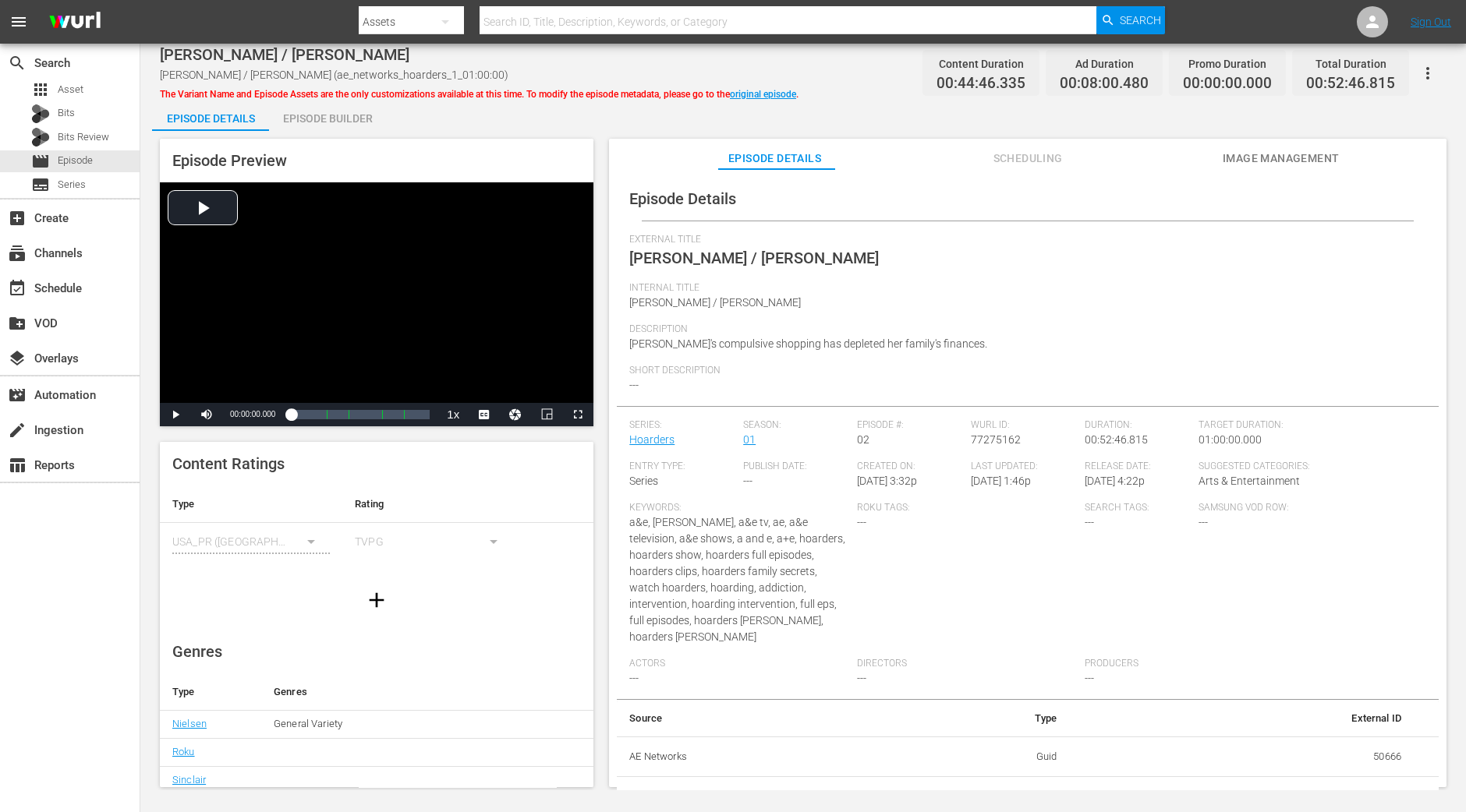
click at [339, 108] on div "Episode Builder" at bounding box center [327, 118] width 117 height 37
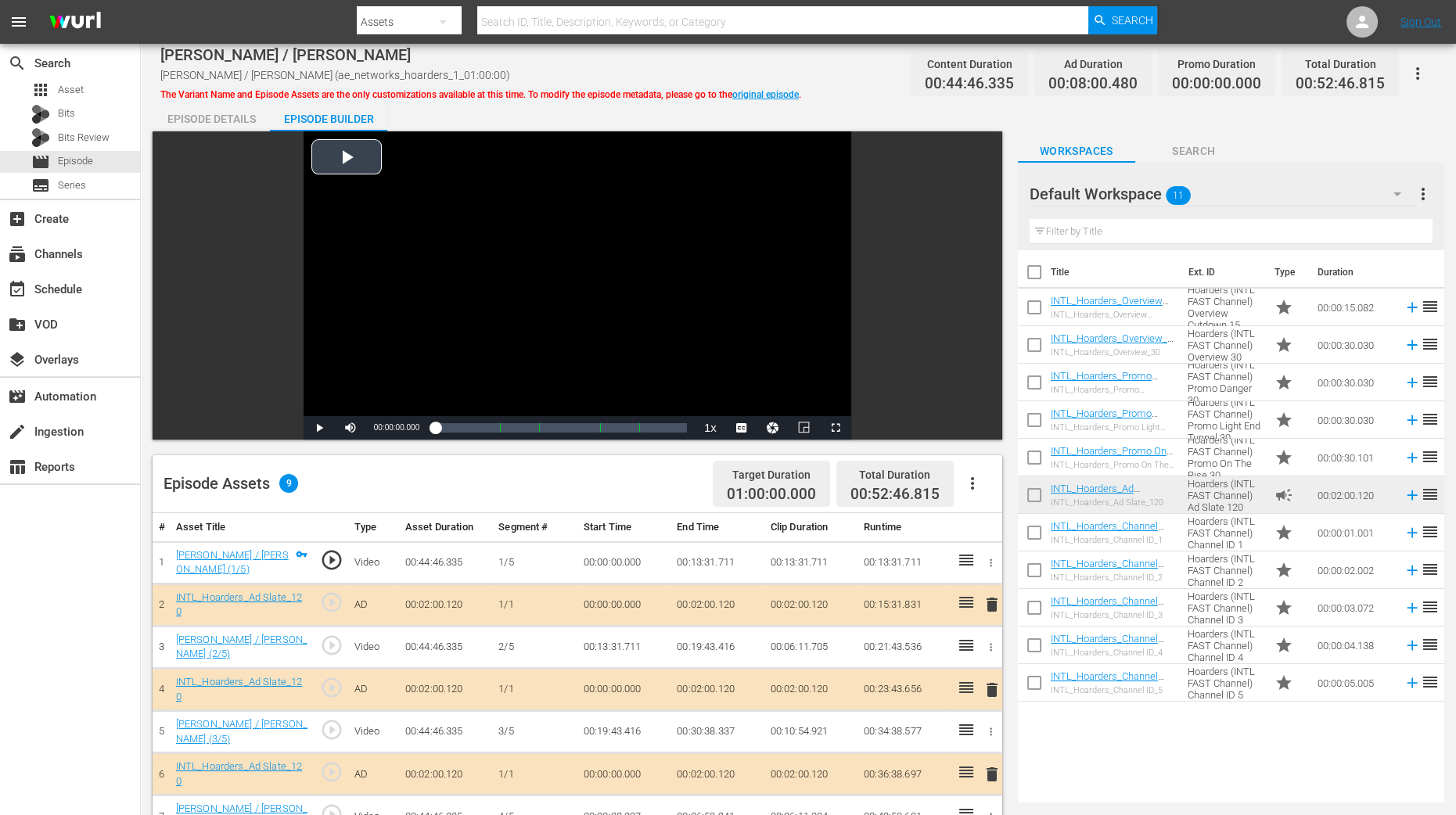
scroll to position [294, 0]
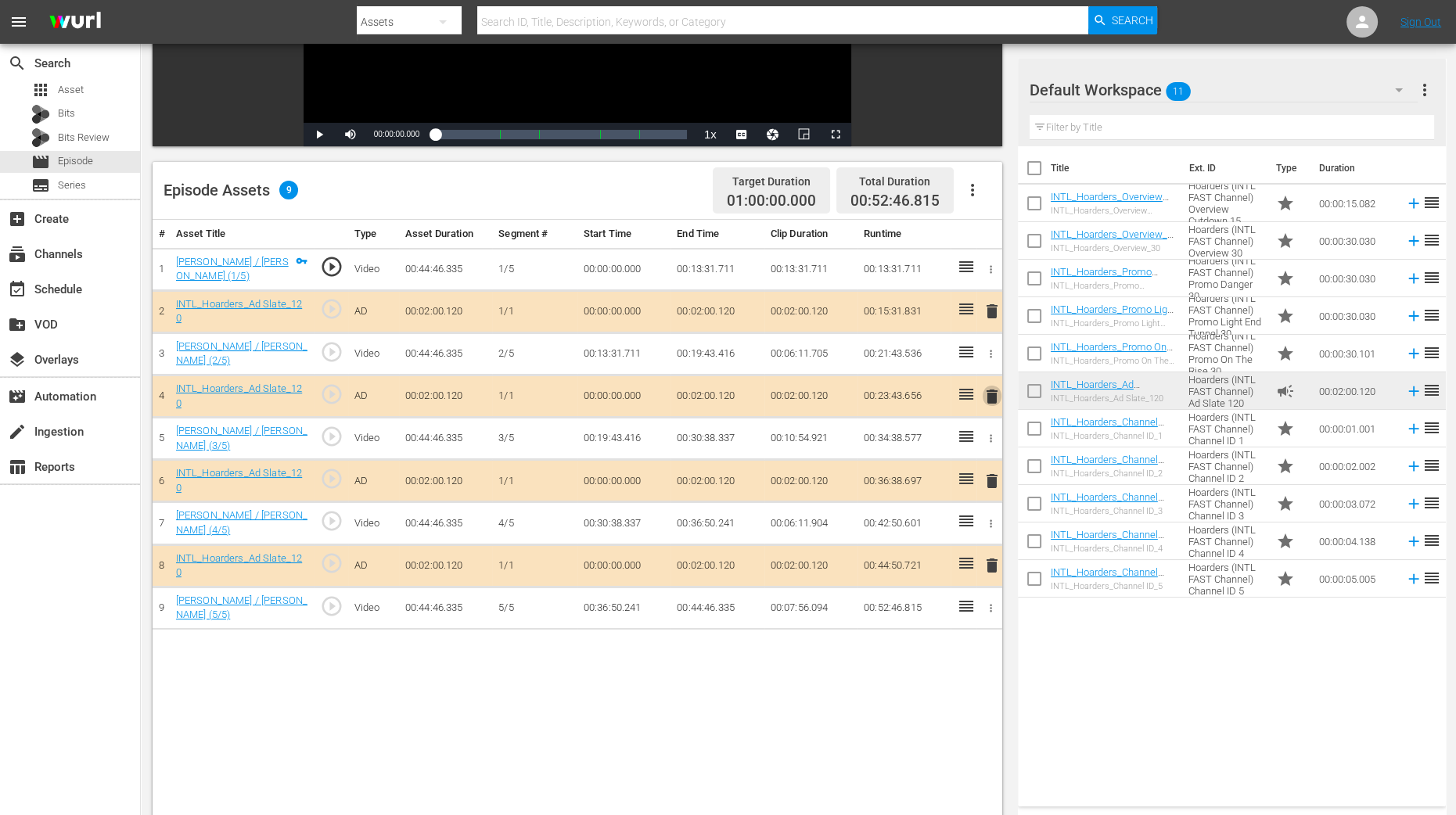
click at [990, 395] on span "delete" at bounding box center [993, 397] width 19 height 19
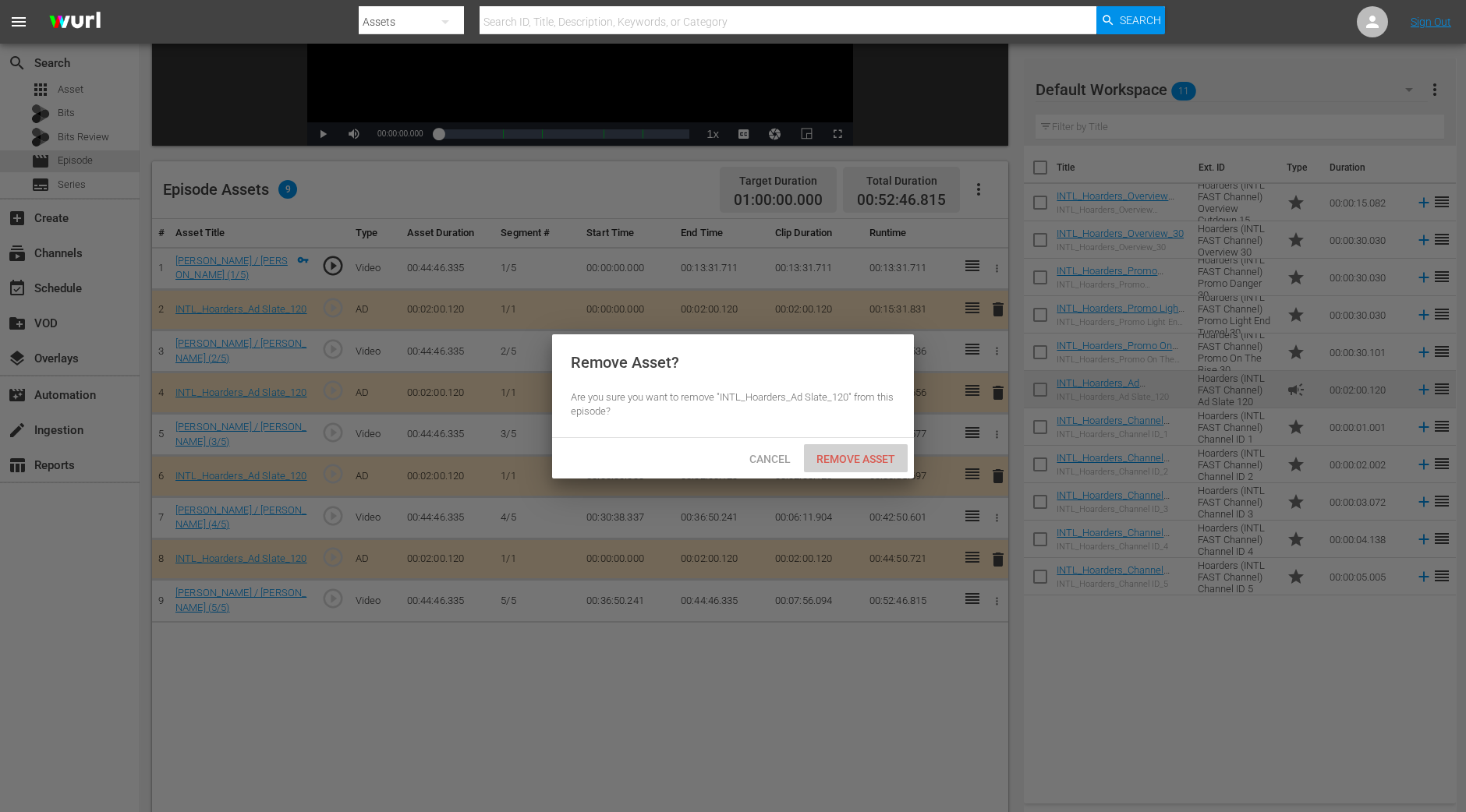
click at [871, 462] on span "Remove Asset" at bounding box center [856, 459] width 104 height 13
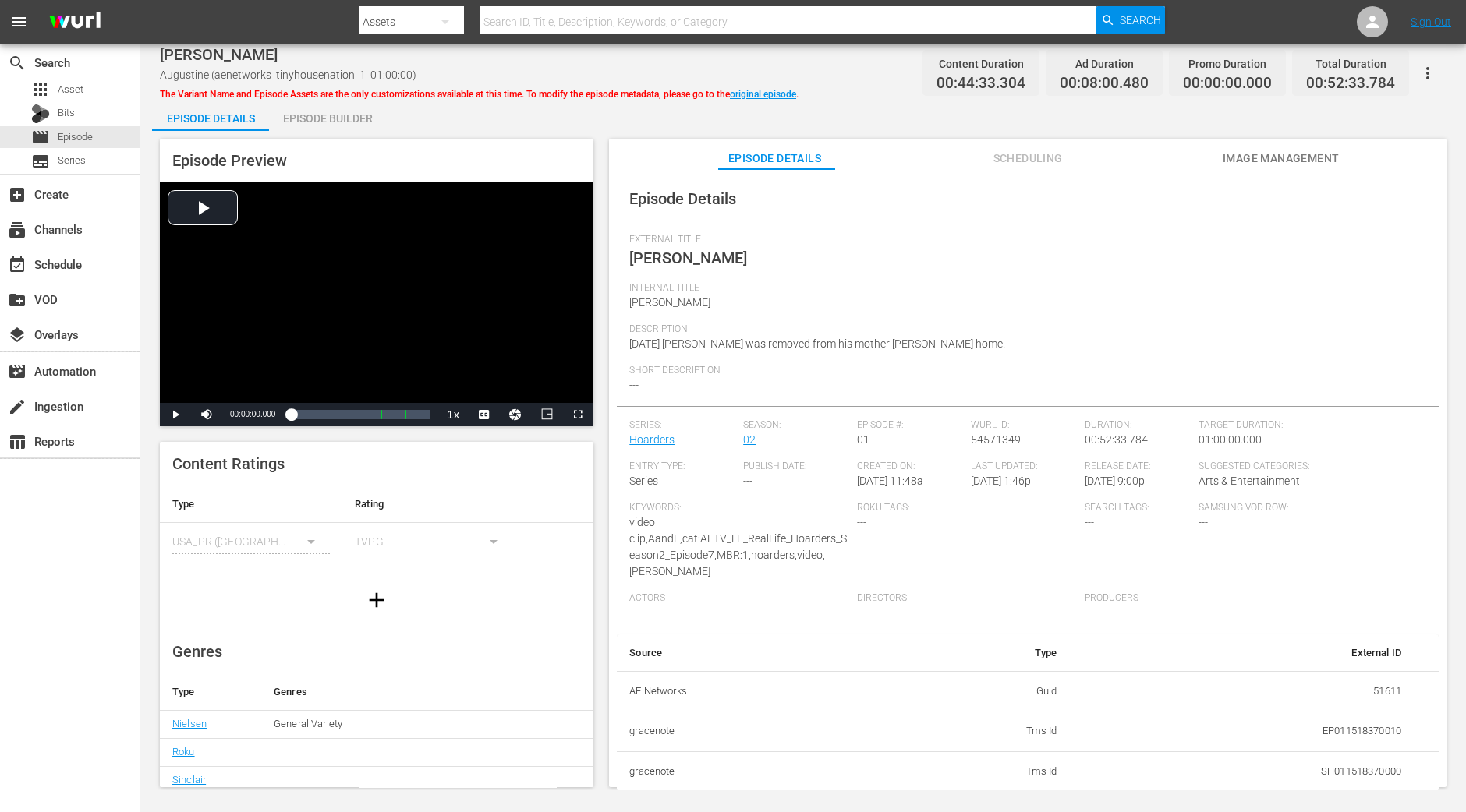
click at [355, 118] on div "Episode Builder" at bounding box center [327, 118] width 117 height 37
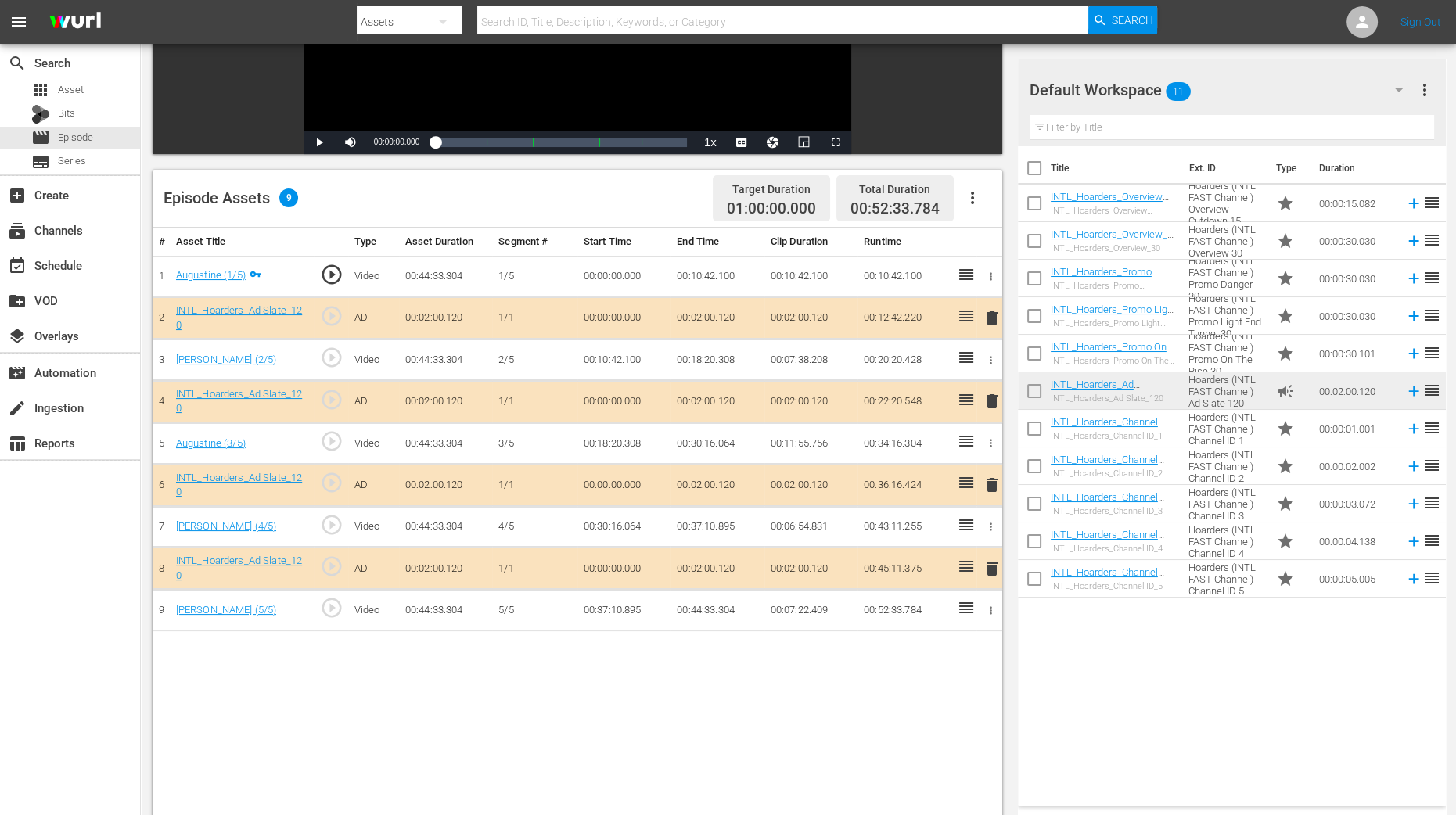
scroll to position [294, 0]
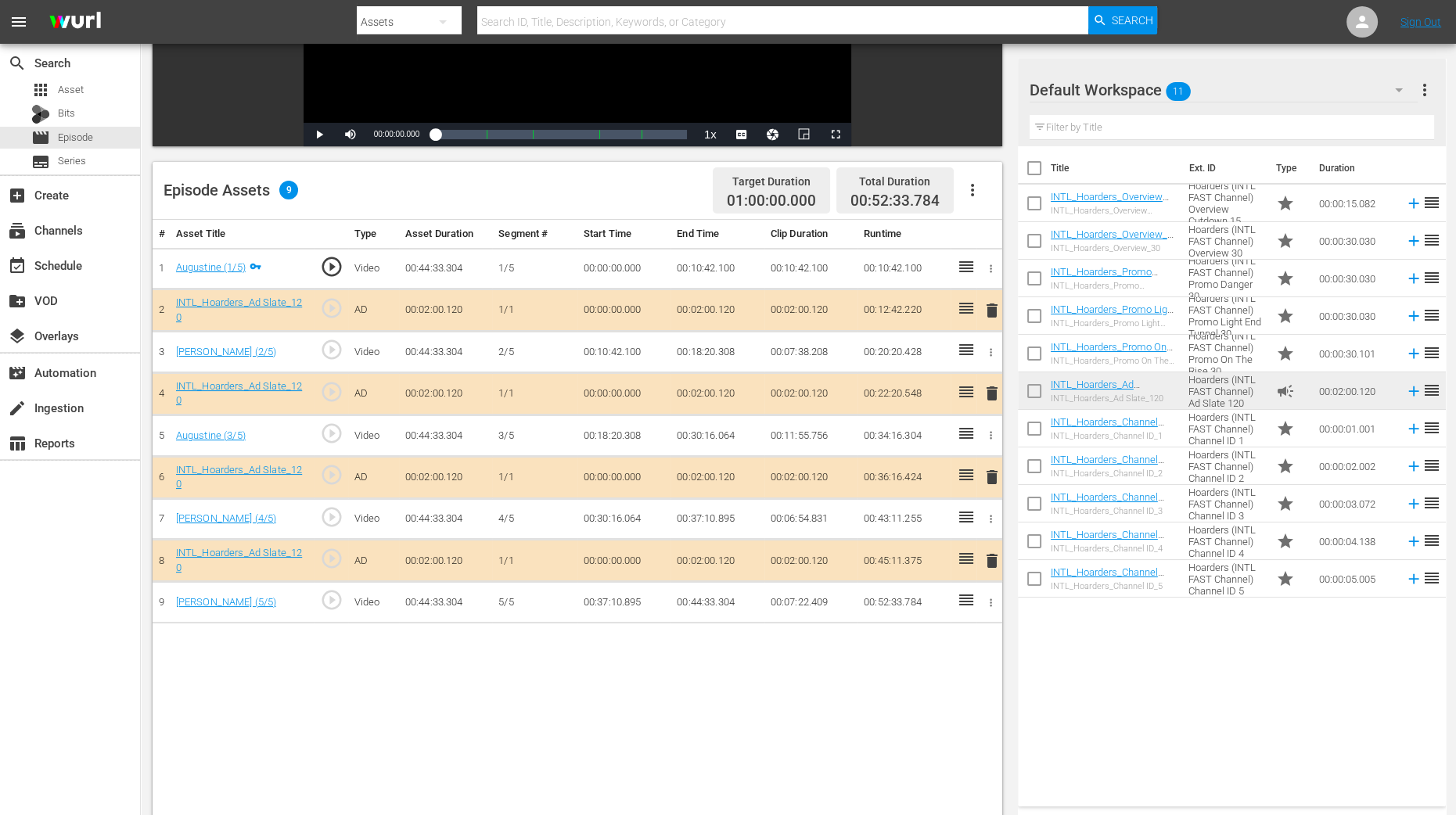
click at [988, 389] on span "delete" at bounding box center [993, 394] width 19 height 19
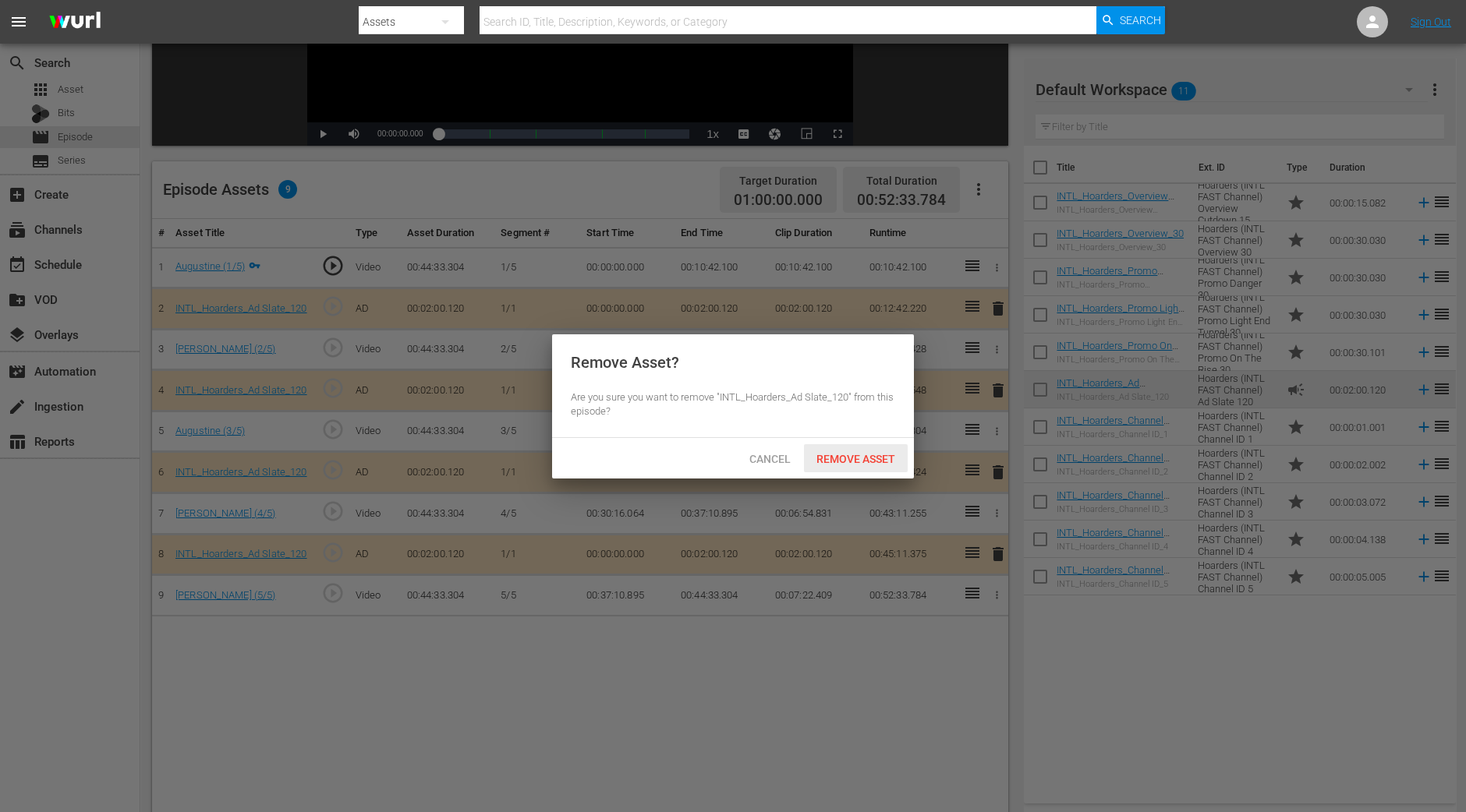
click at [881, 458] on span "Remove Asset" at bounding box center [856, 459] width 104 height 13
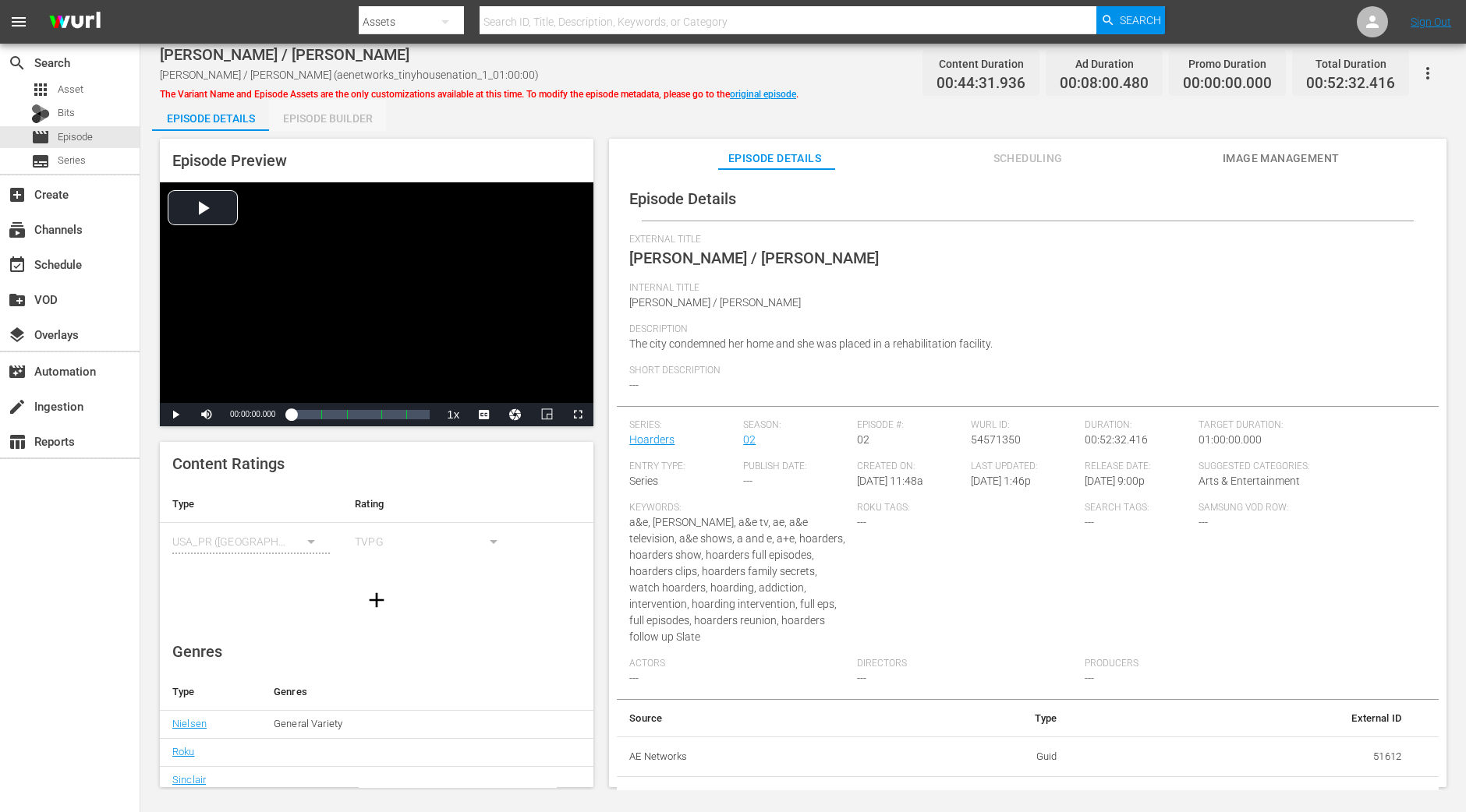
click at [352, 118] on div "Episode Builder" at bounding box center [327, 118] width 117 height 37
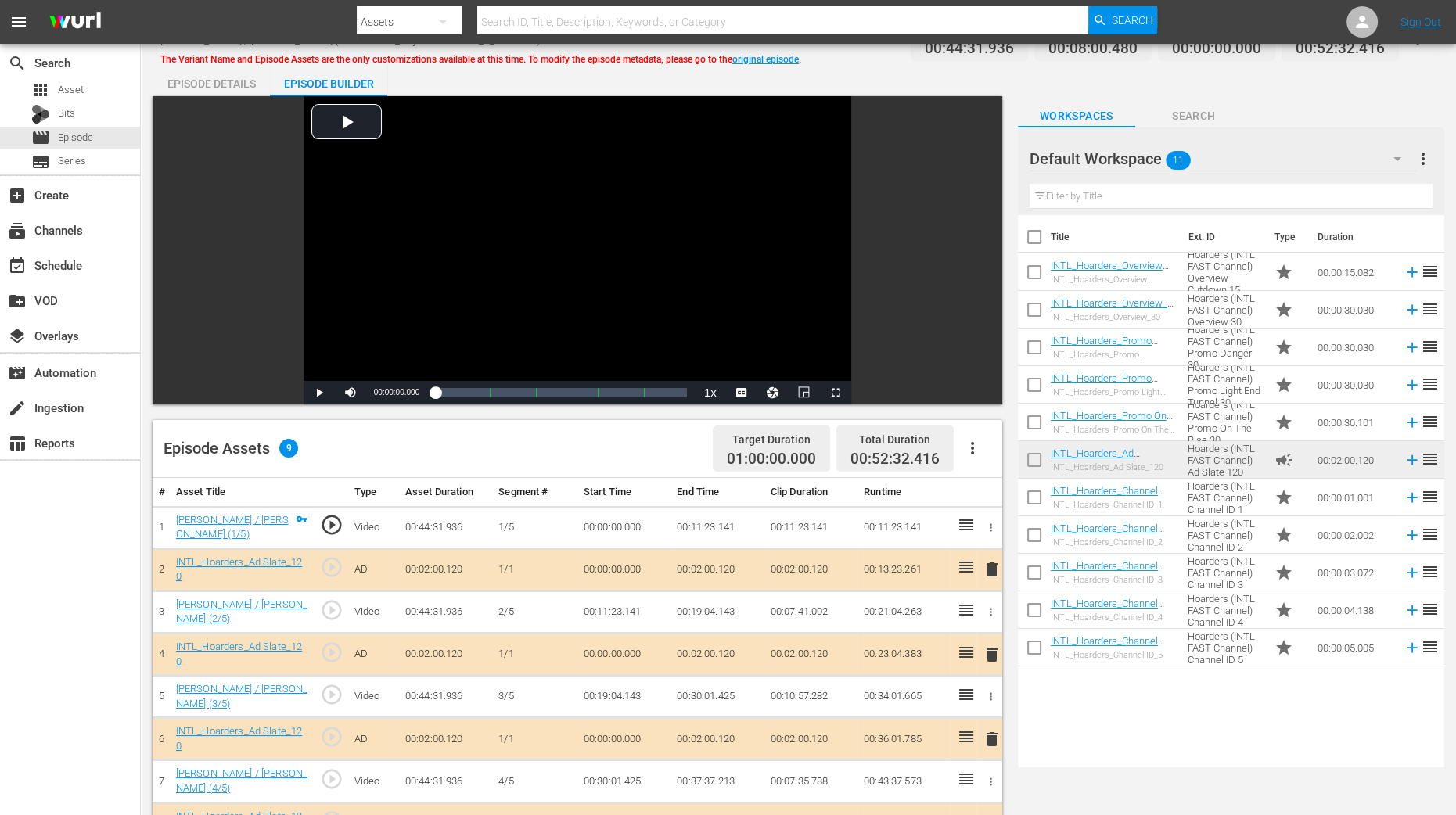
scroll to position [294, 0]
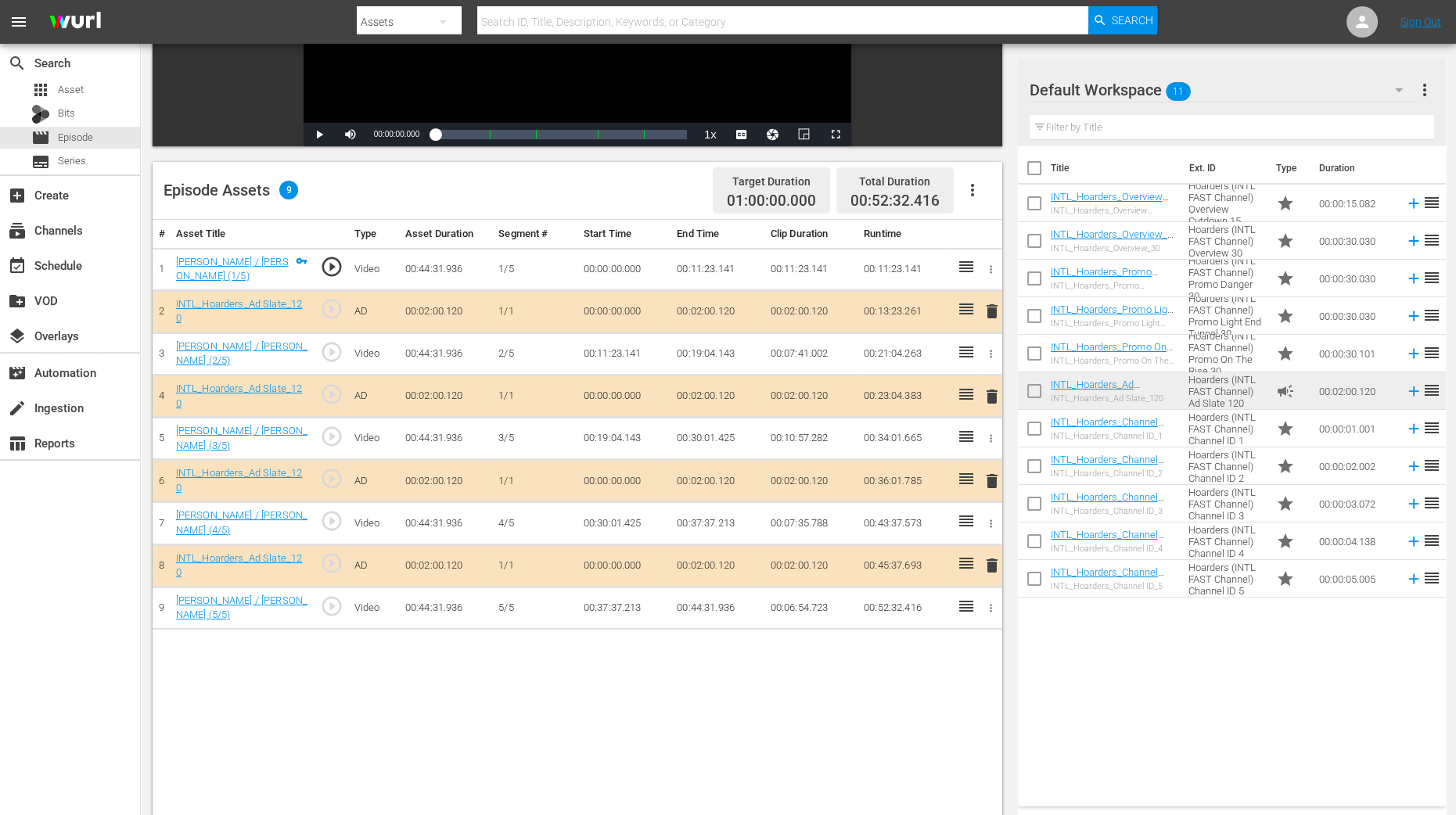
click at [992, 392] on span "delete" at bounding box center [993, 397] width 19 height 19
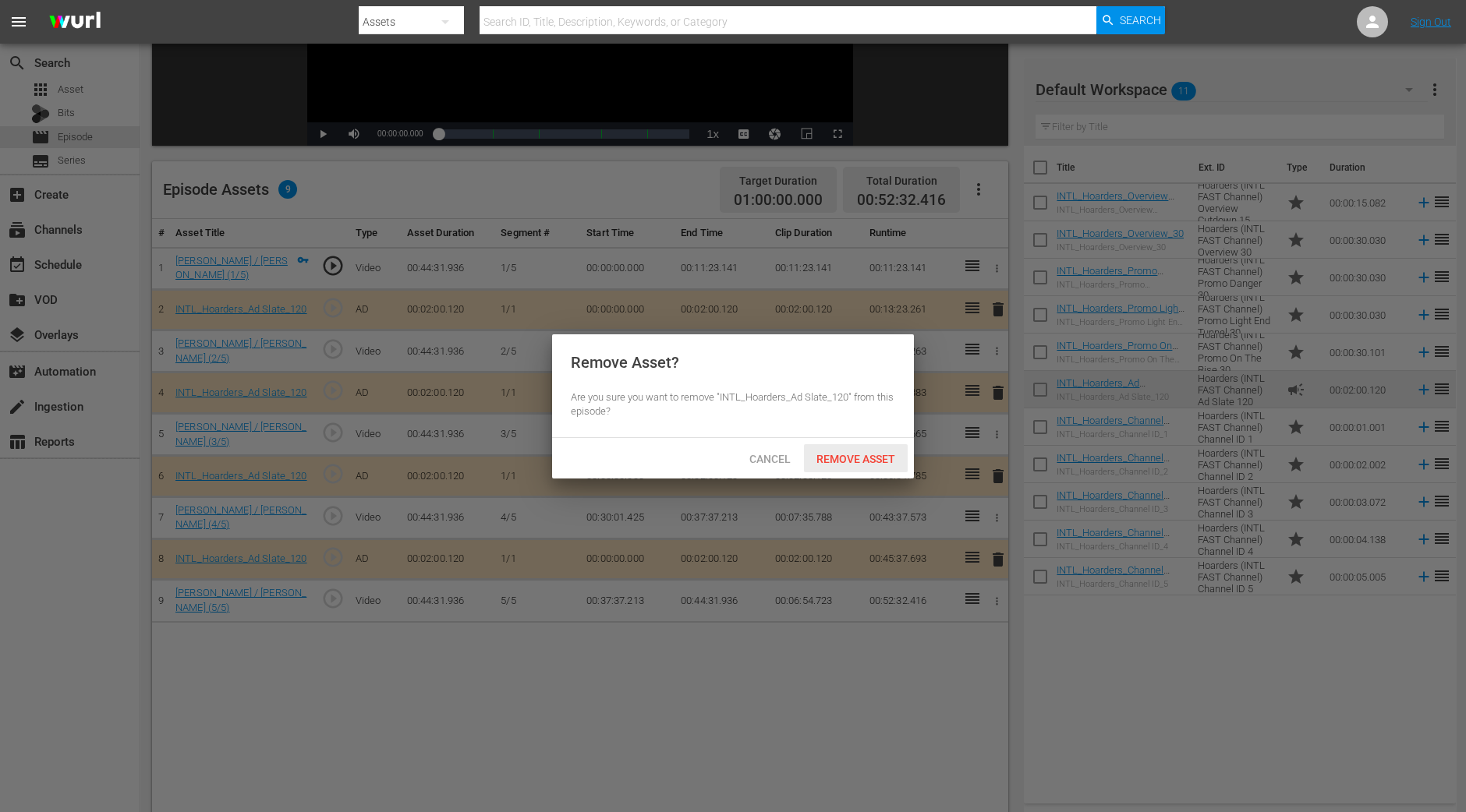
click at [881, 458] on span "Remove Asset" at bounding box center [856, 459] width 104 height 13
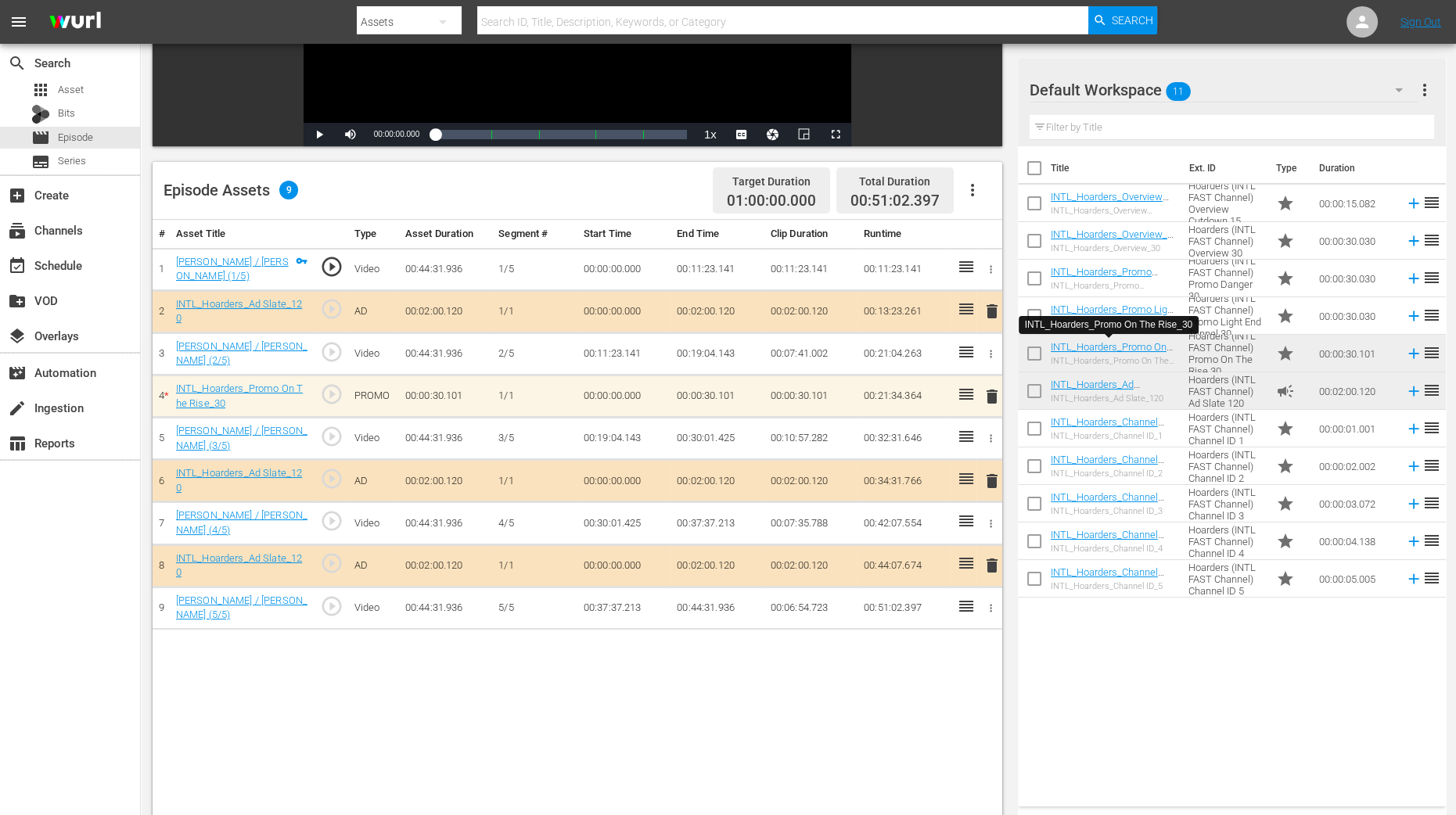
click at [943, 652] on div "# Asset Title Type Asset Duration Segment # Start Time End Time Clip Duration R…" at bounding box center [578, 568] width 850 height 698
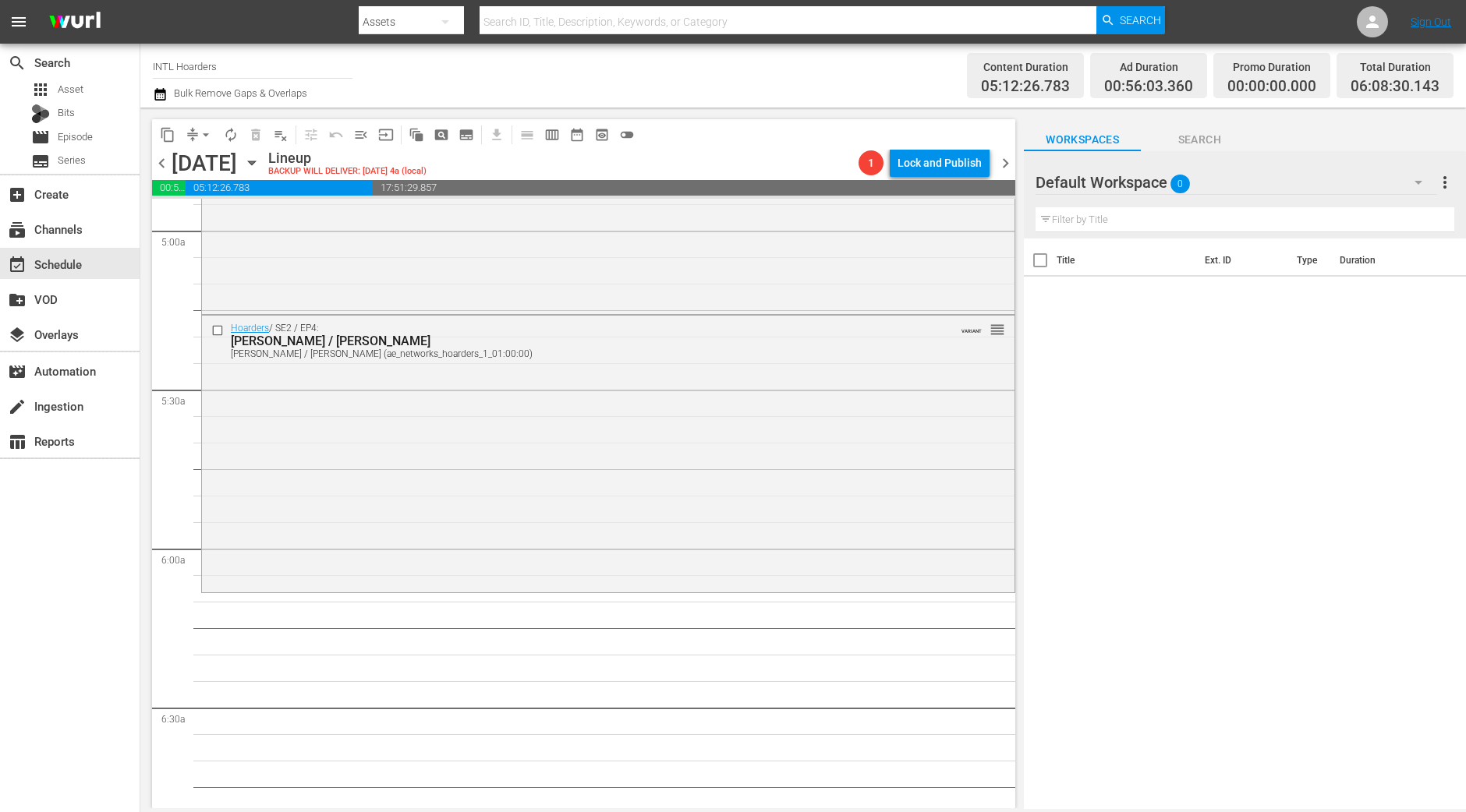
scroll to position [1461, 0]
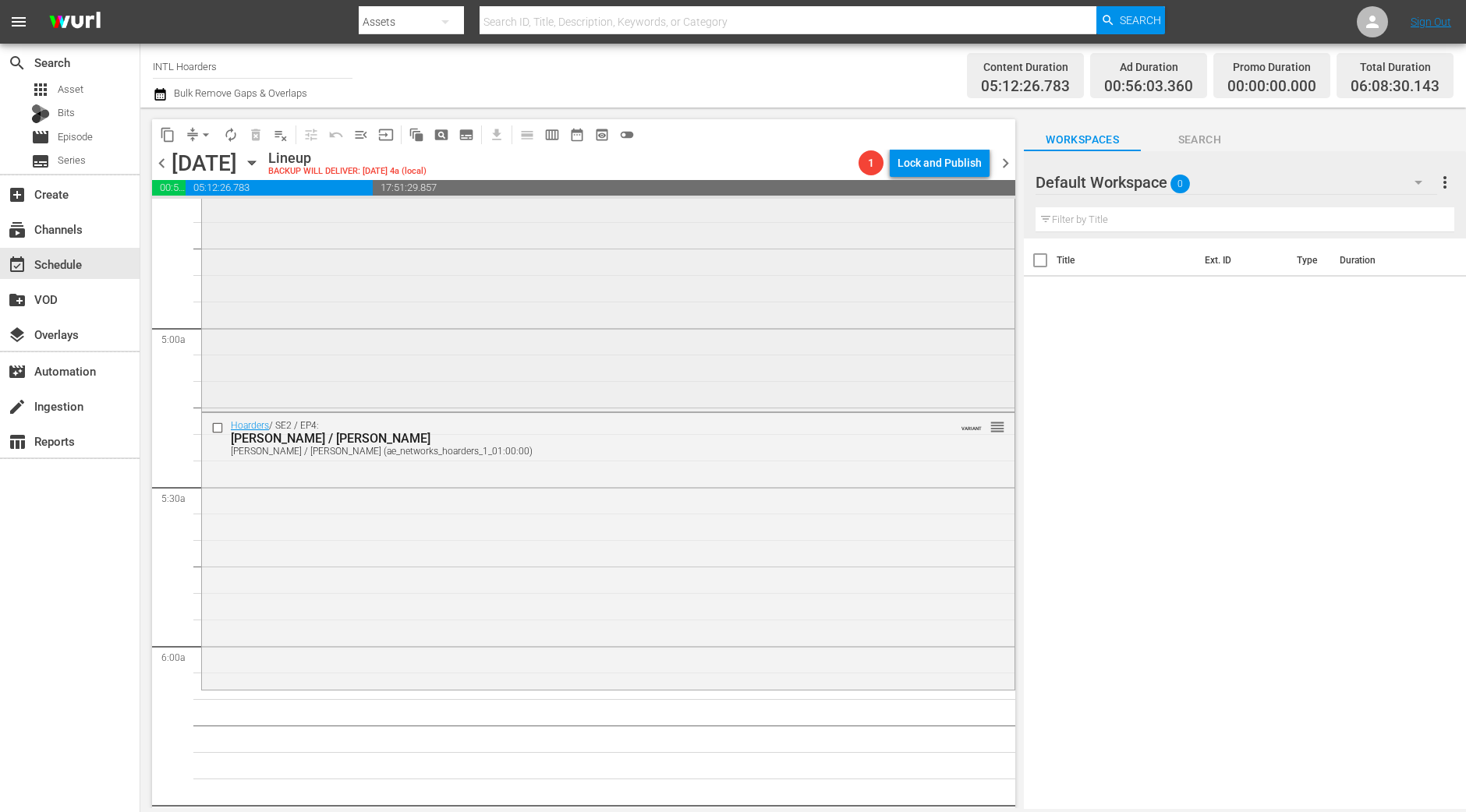
click at [570, 330] on div "Hoarders / SE2 / EP3: [PERSON_NAME] / [PERSON_NAME] / [PERSON_NAME] (aenetworks…" at bounding box center [608, 272] width 812 height 274
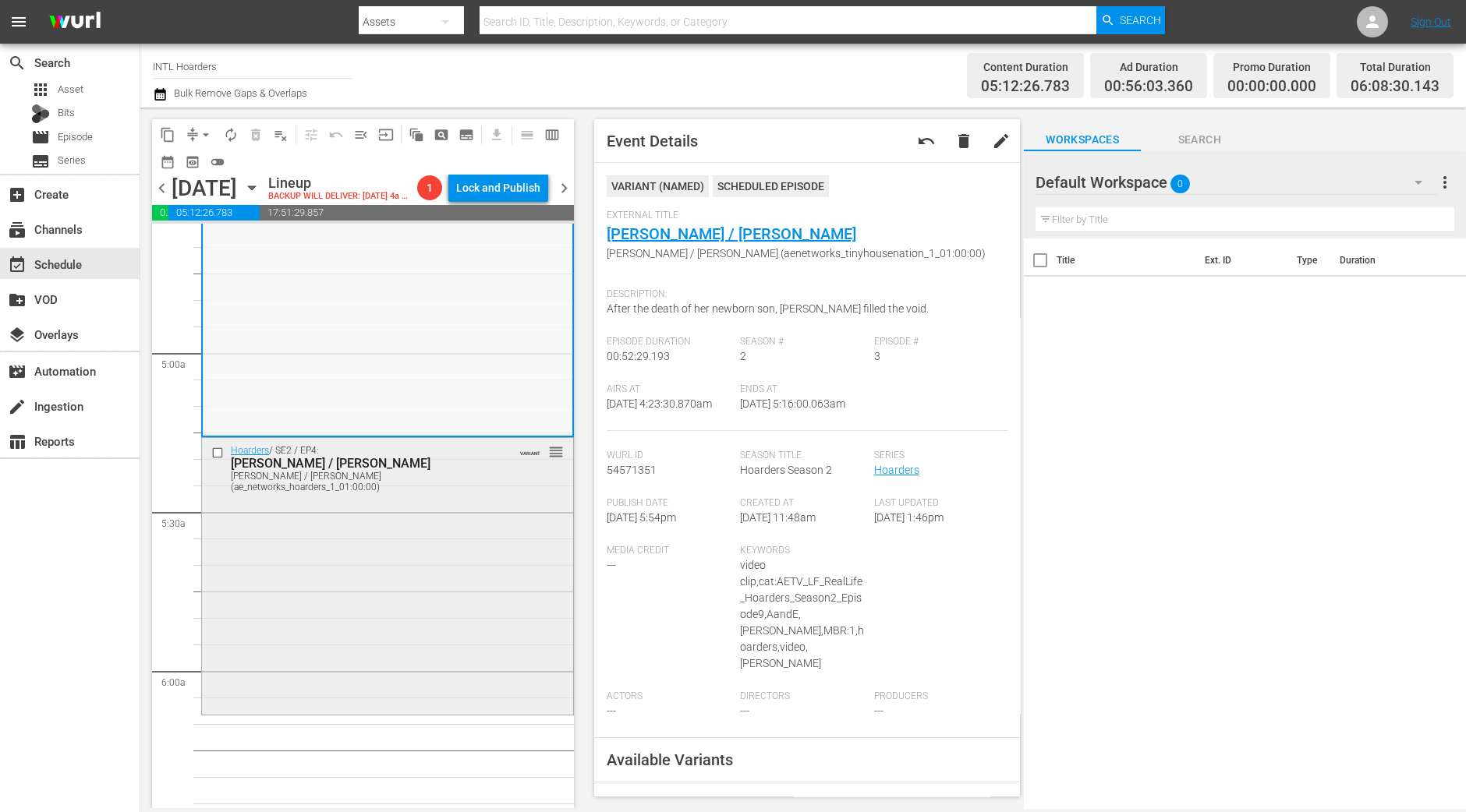
click at [440, 659] on div "Hoarders / SE2 / EP4: [PERSON_NAME] / [PERSON_NAME] / [PERSON_NAME] (ae_network…" at bounding box center [388, 574] width 371 height 274
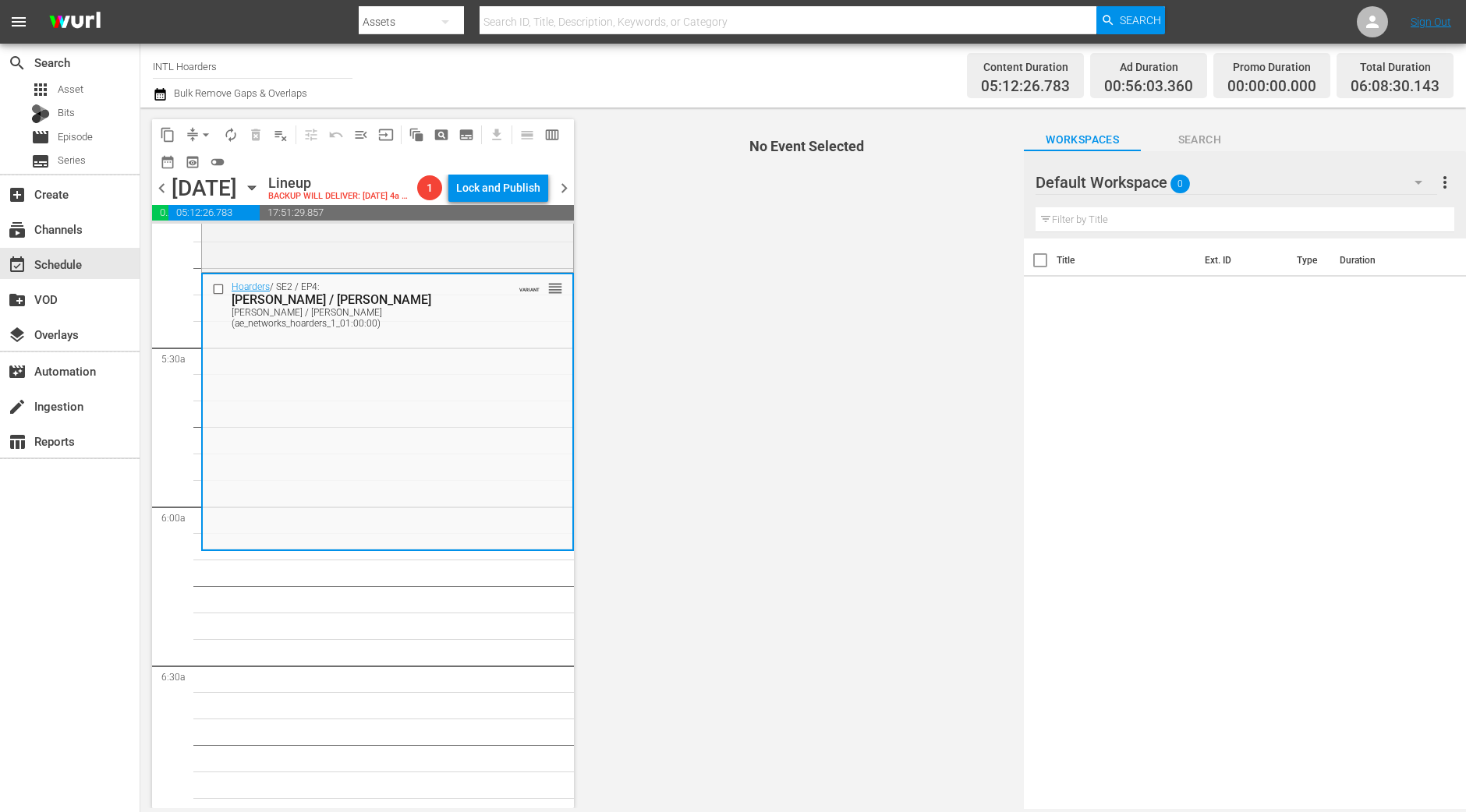
scroll to position [1657, 0]
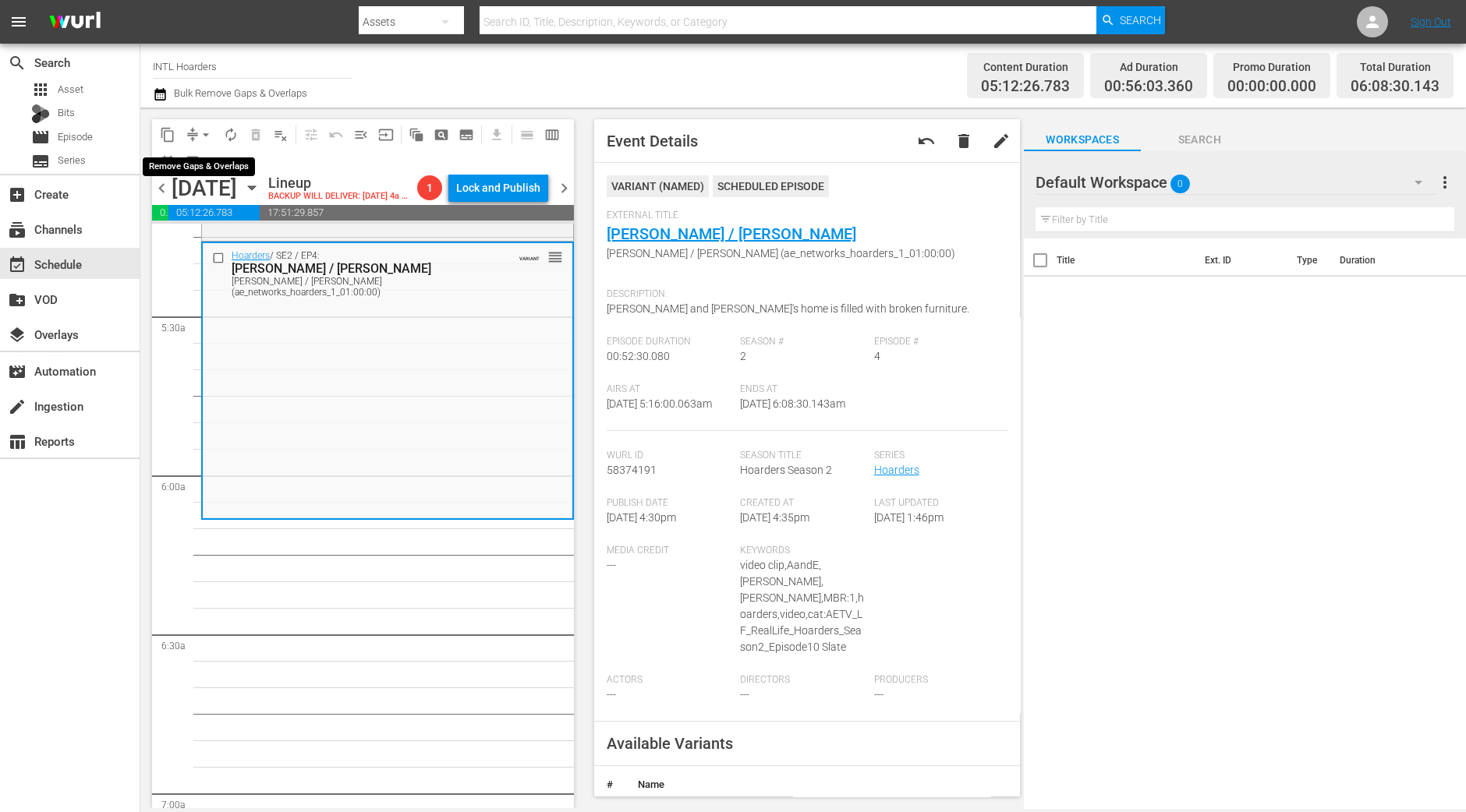
click at [207, 136] on span "arrow_drop_down" at bounding box center [206, 135] width 16 height 16
click at [201, 162] on li "Align to Midnight" at bounding box center [206, 166] width 163 height 25
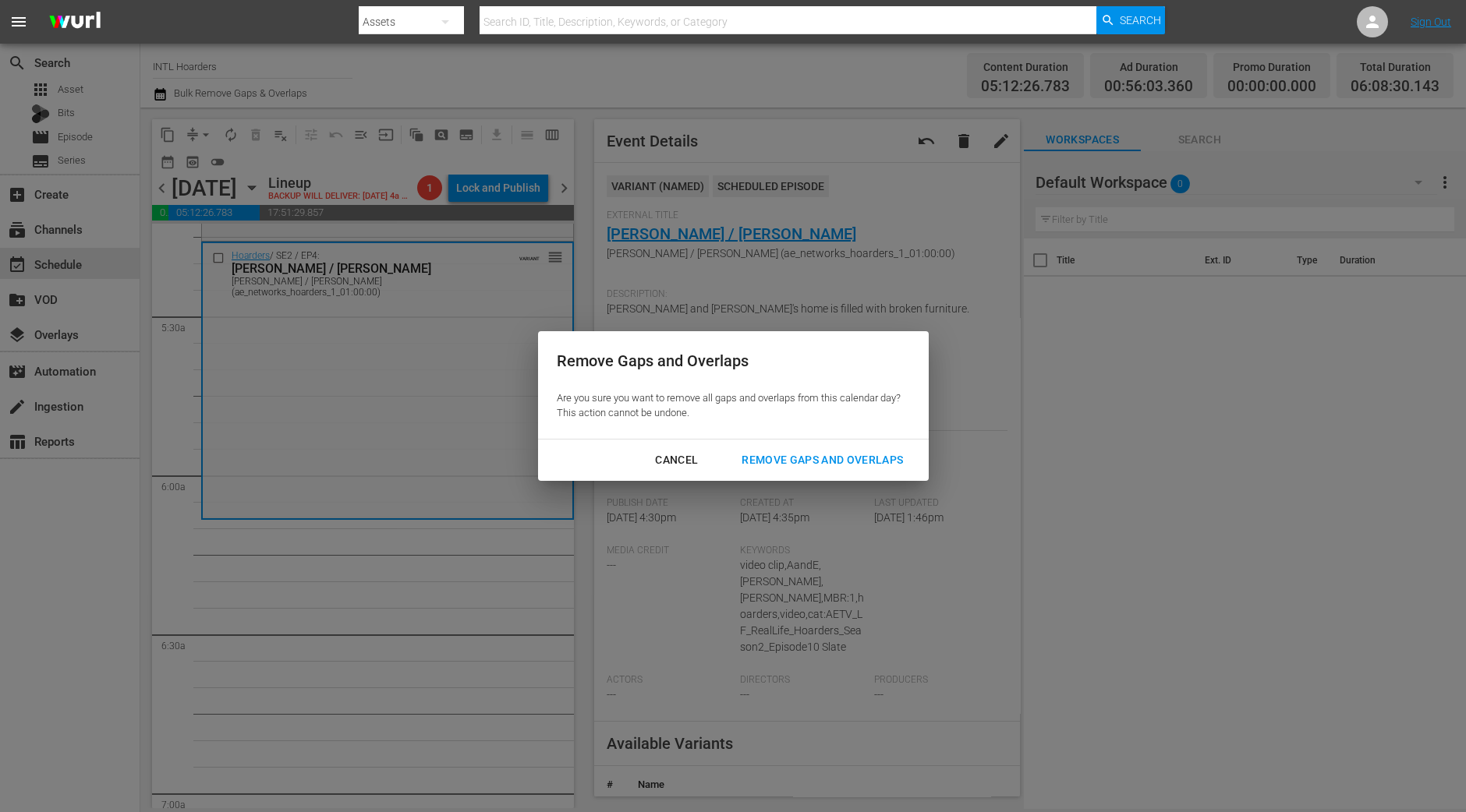
click at [889, 473] on button "Remove Gaps and Overlaps" at bounding box center [822, 460] width 199 height 29
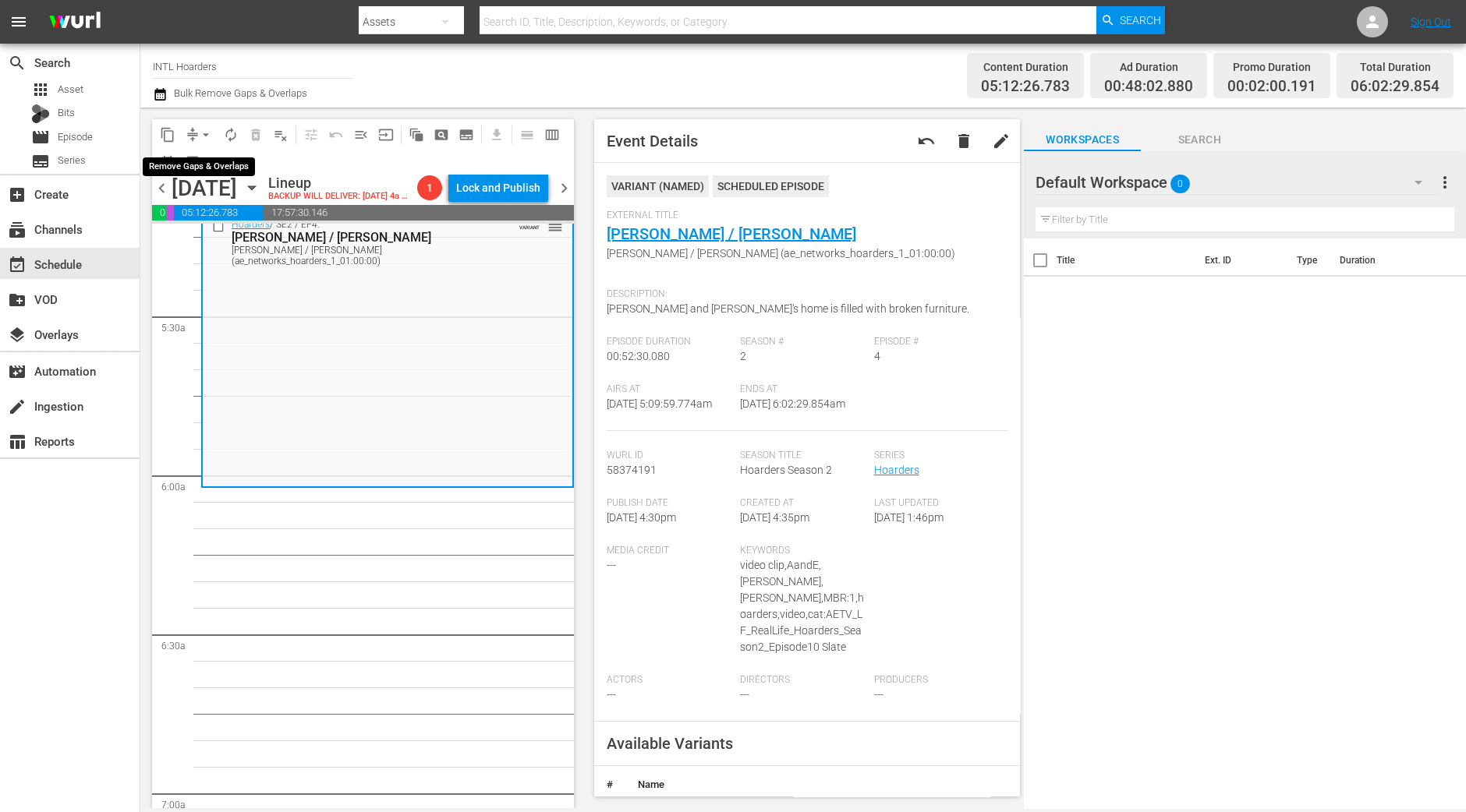
click at [201, 134] on span "arrow_drop_down" at bounding box center [206, 135] width 16 height 16
click at [203, 159] on li "Align to Midnight" at bounding box center [206, 166] width 163 height 25
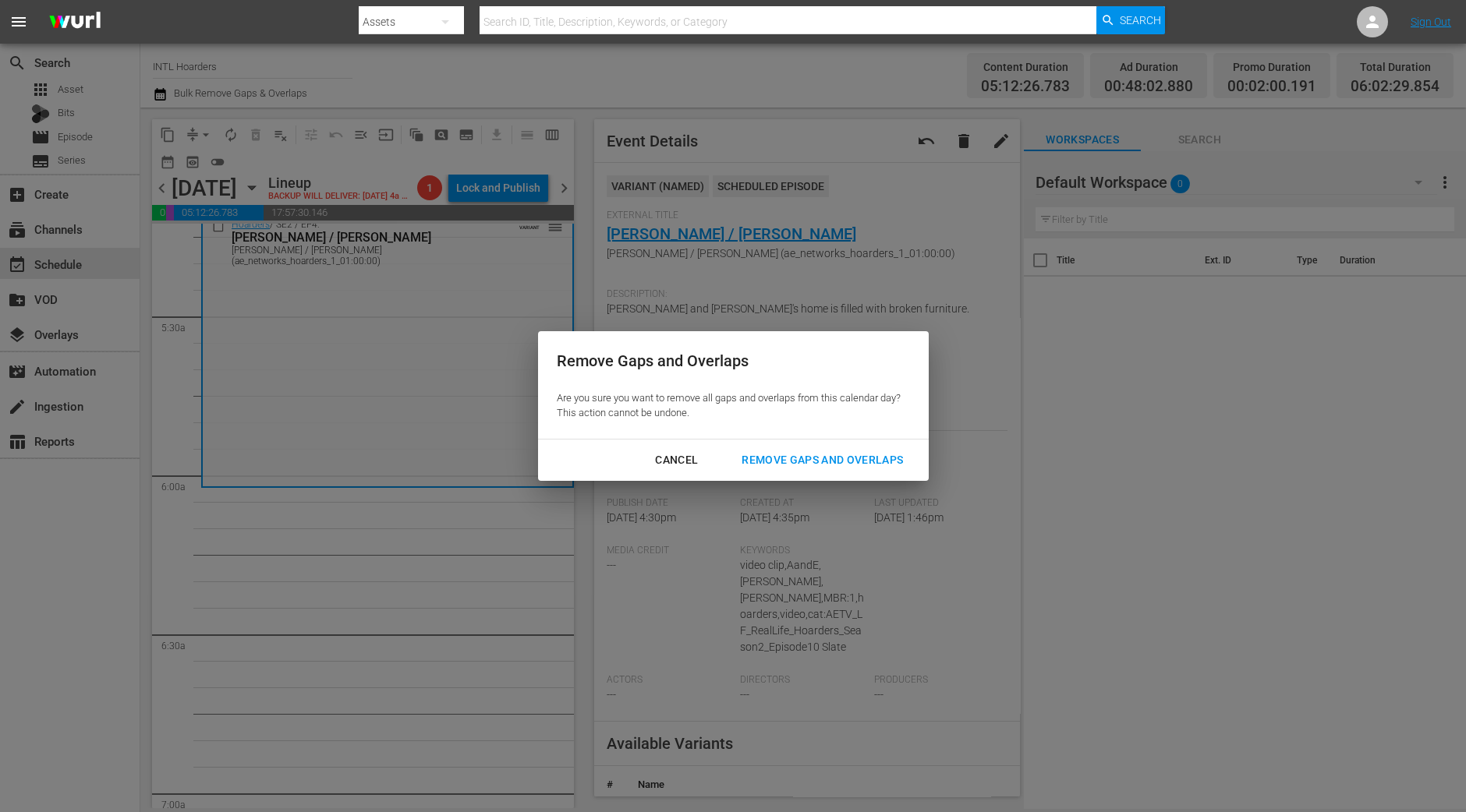
click at [815, 456] on div "Remove Gaps and Overlaps" at bounding box center [822, 460] width 186 height 20
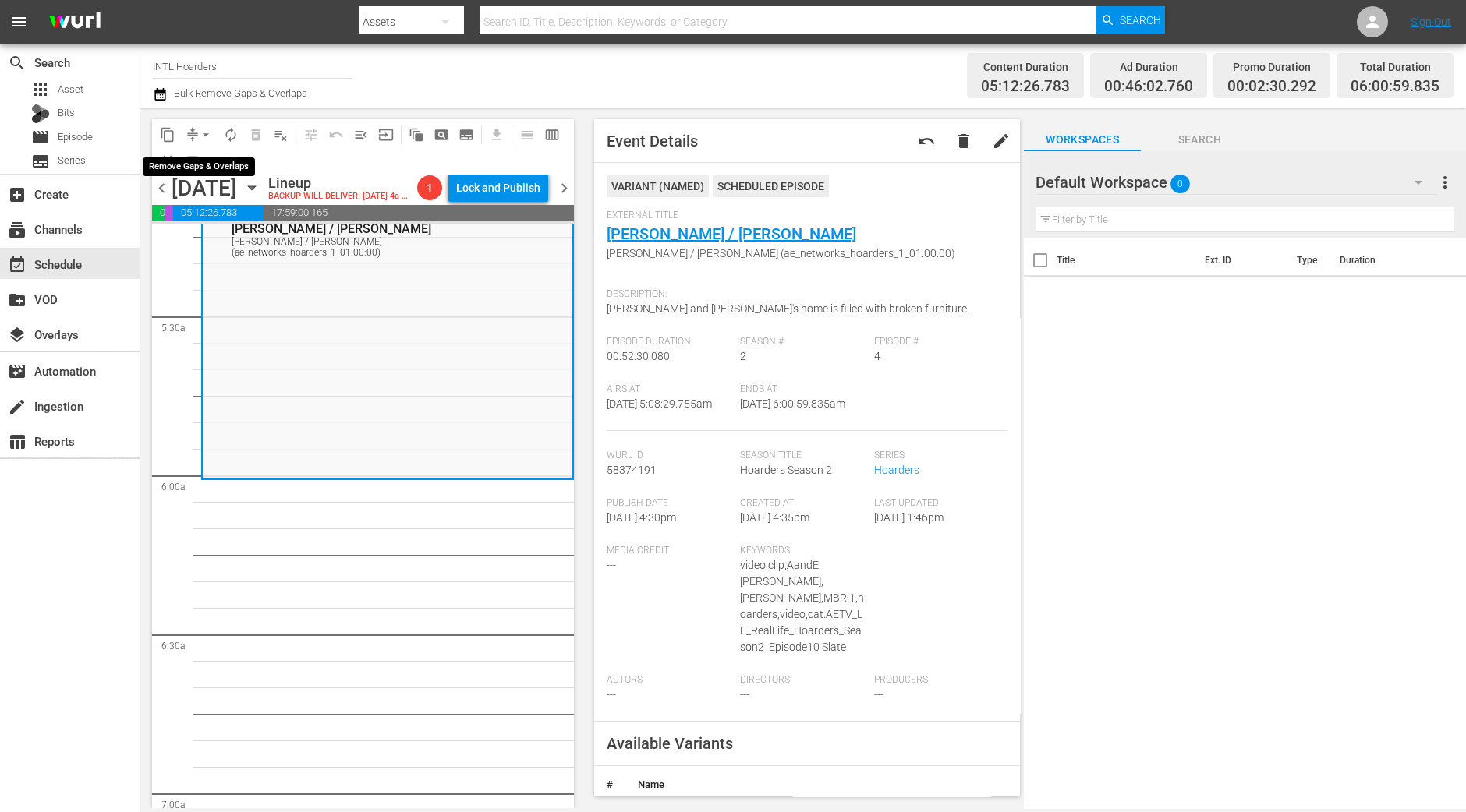
click at [206, 130] on span "arrow_drop_down" at bounding box center [206, 135] width 16 height 16
click at [199, 163] on li "Align to Midnight" at bounding box center [206, 166] width 163 height 25
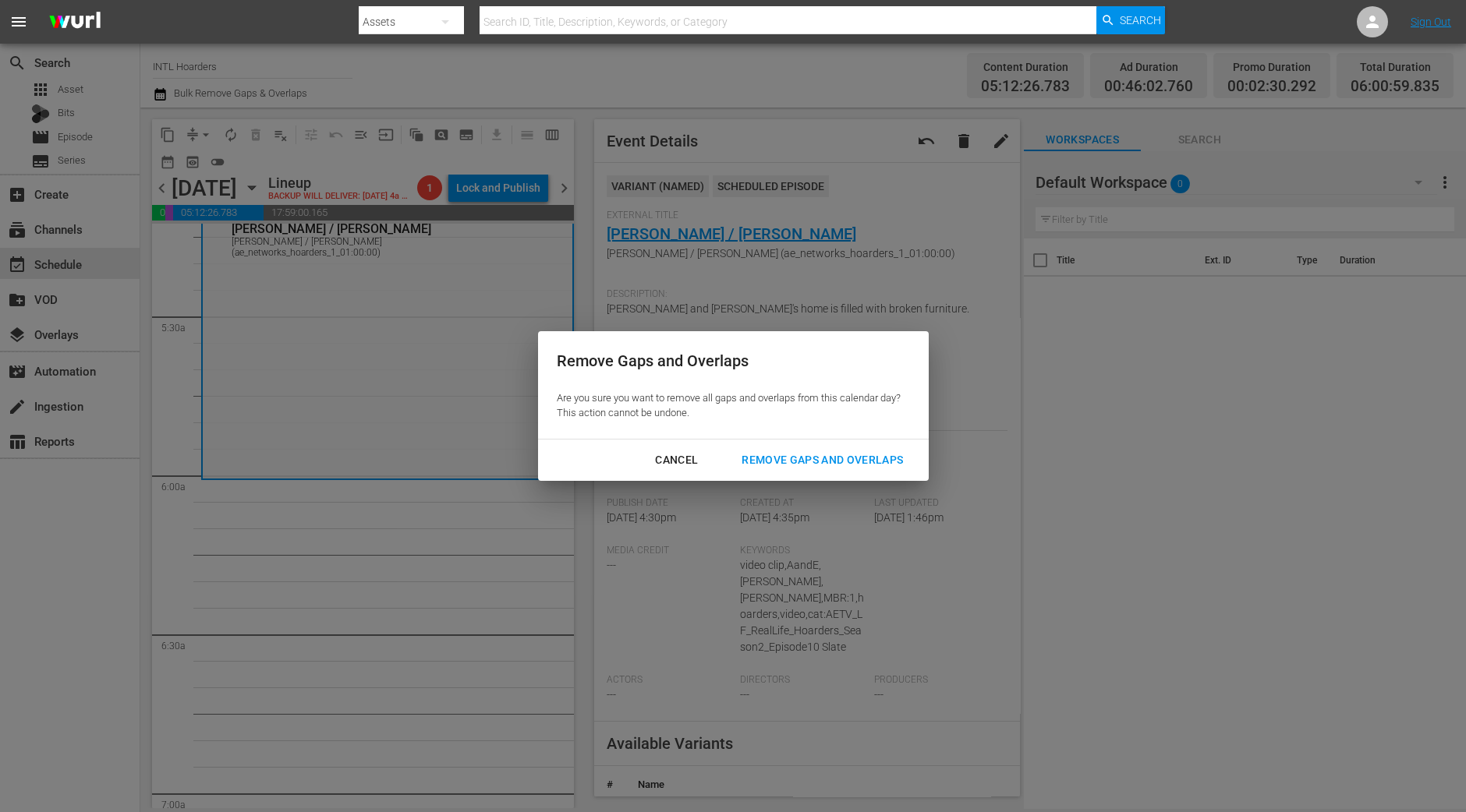
click at [869, 462] on div "Remove Gaps and Overlaps" at bounding box center [822, 460] width 186 height 20
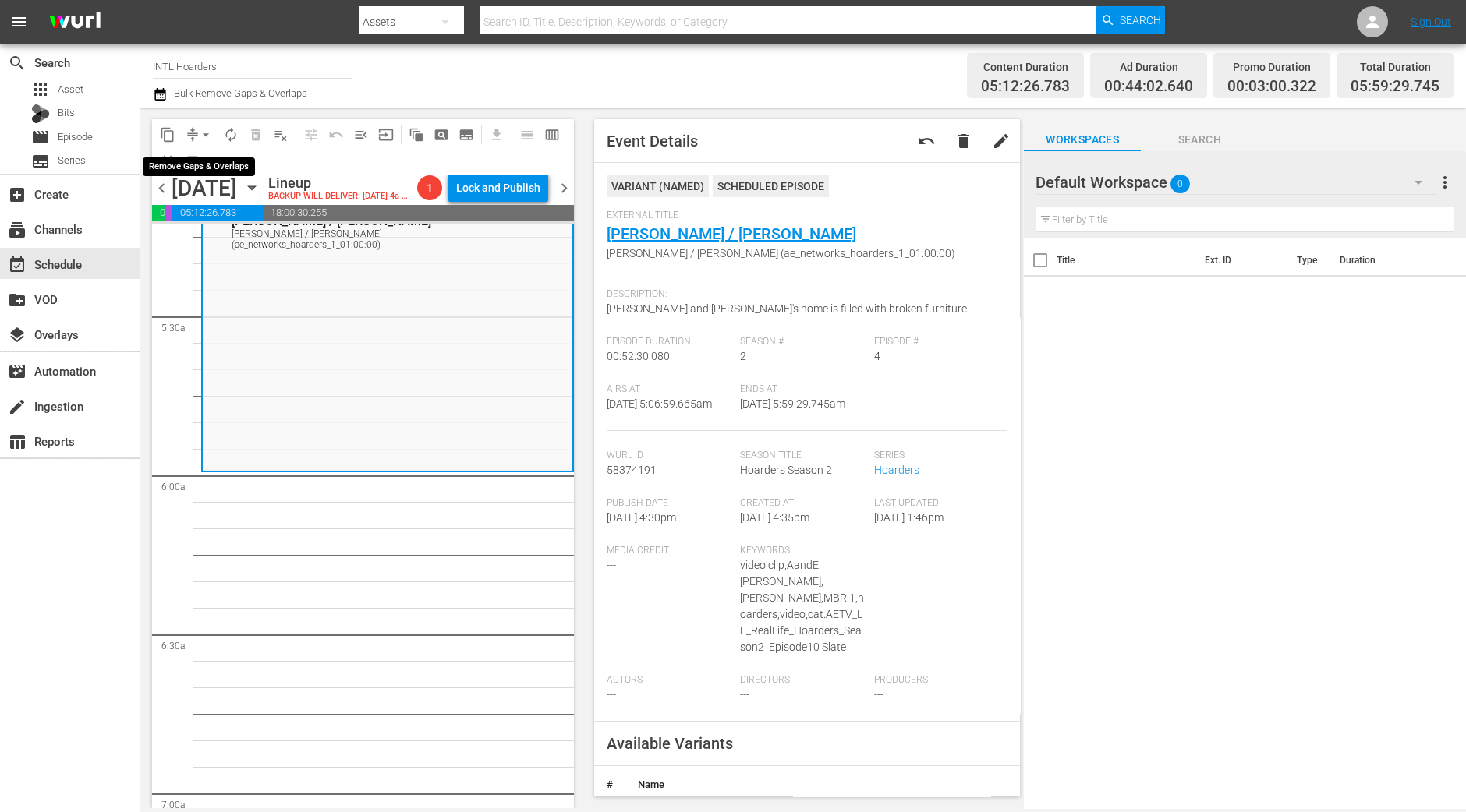
click at [203, 141] on span "arrow_drop_down" at bounding box center [206, 135] width 16 height 16
click at [205, 158] on li "Align to Midnight" at bounding box center [206, 166] width 163 height 25
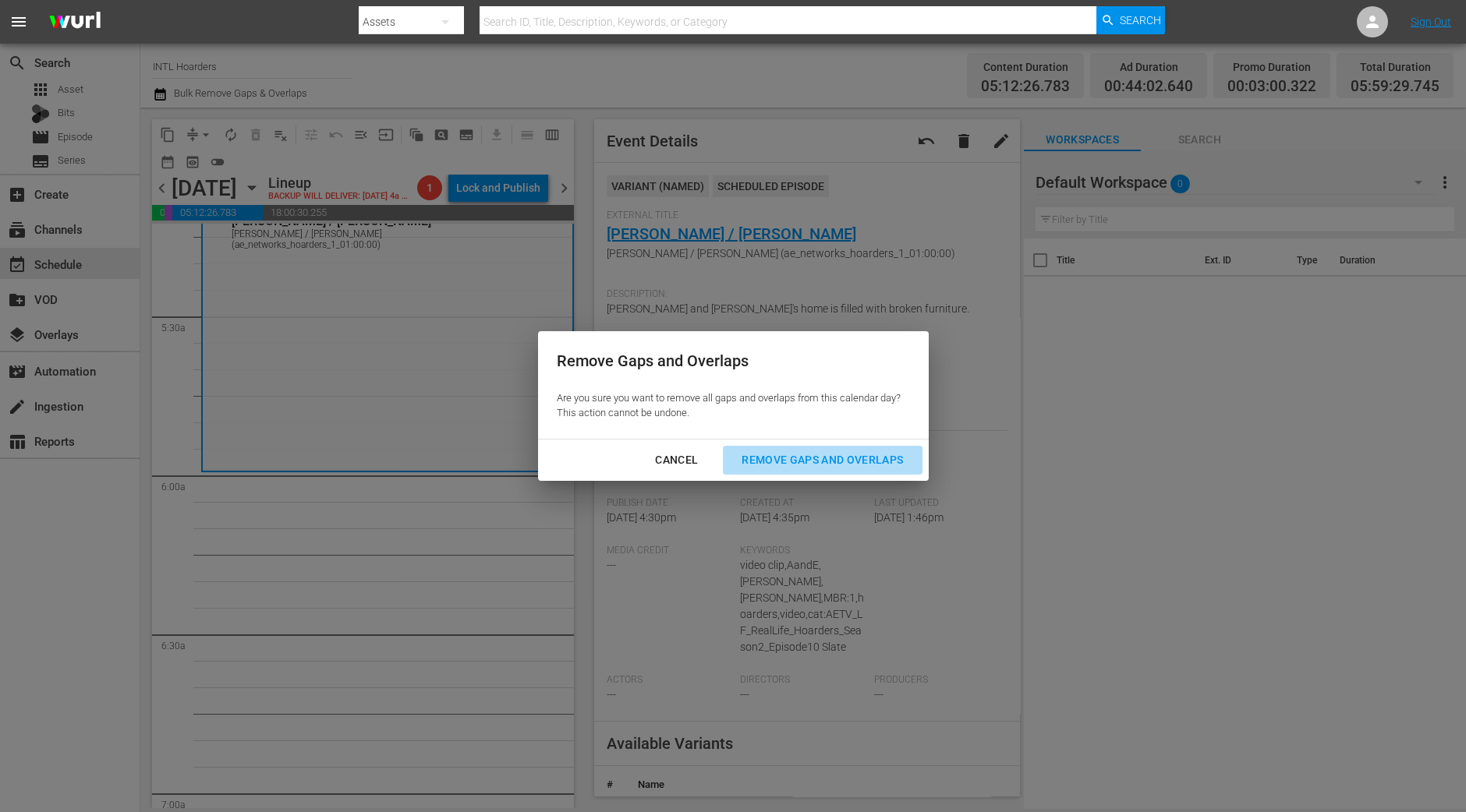
click at [874, 455] on div "Remove Gaps and Overlaps" at bounding box center [822, 460] width 186 height 20
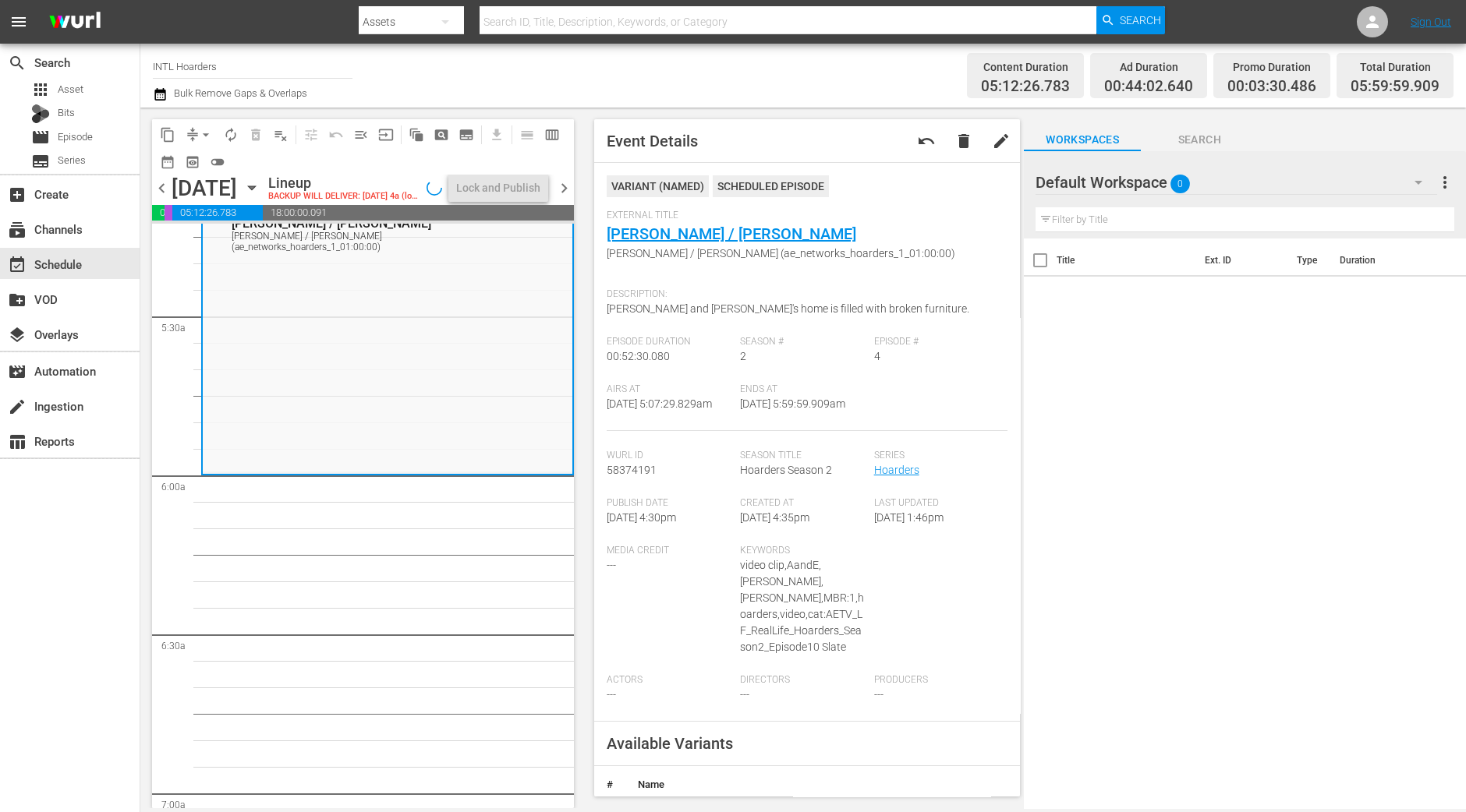
scroll to position [1683, 0]
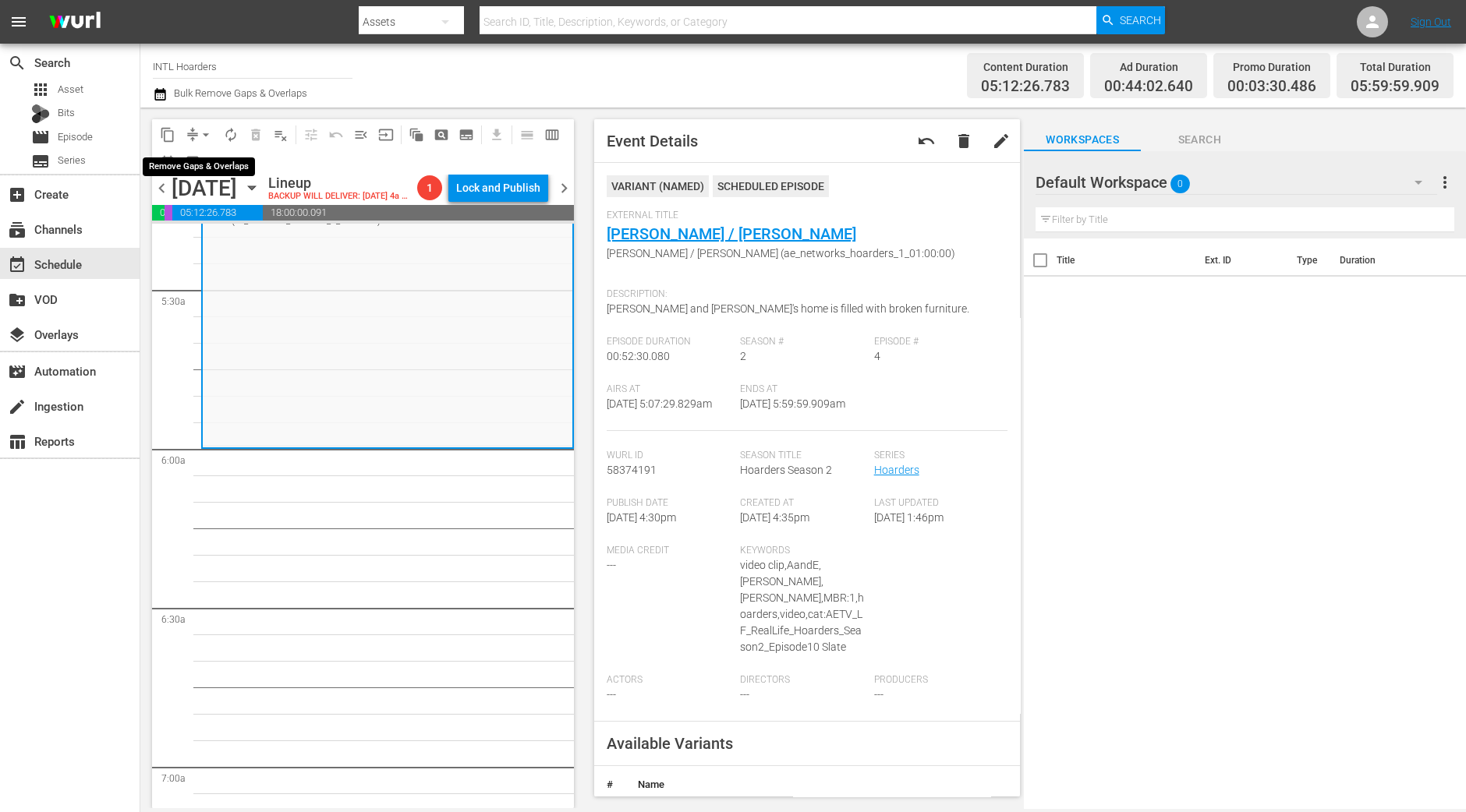
click at [207, 130] on span "arrow_drop_down" at bounding box center [206, 135] width 16 height 16
click at [198, 167] on li "Align to Midnight" at bounding box center [206, 166] width 163 height 25
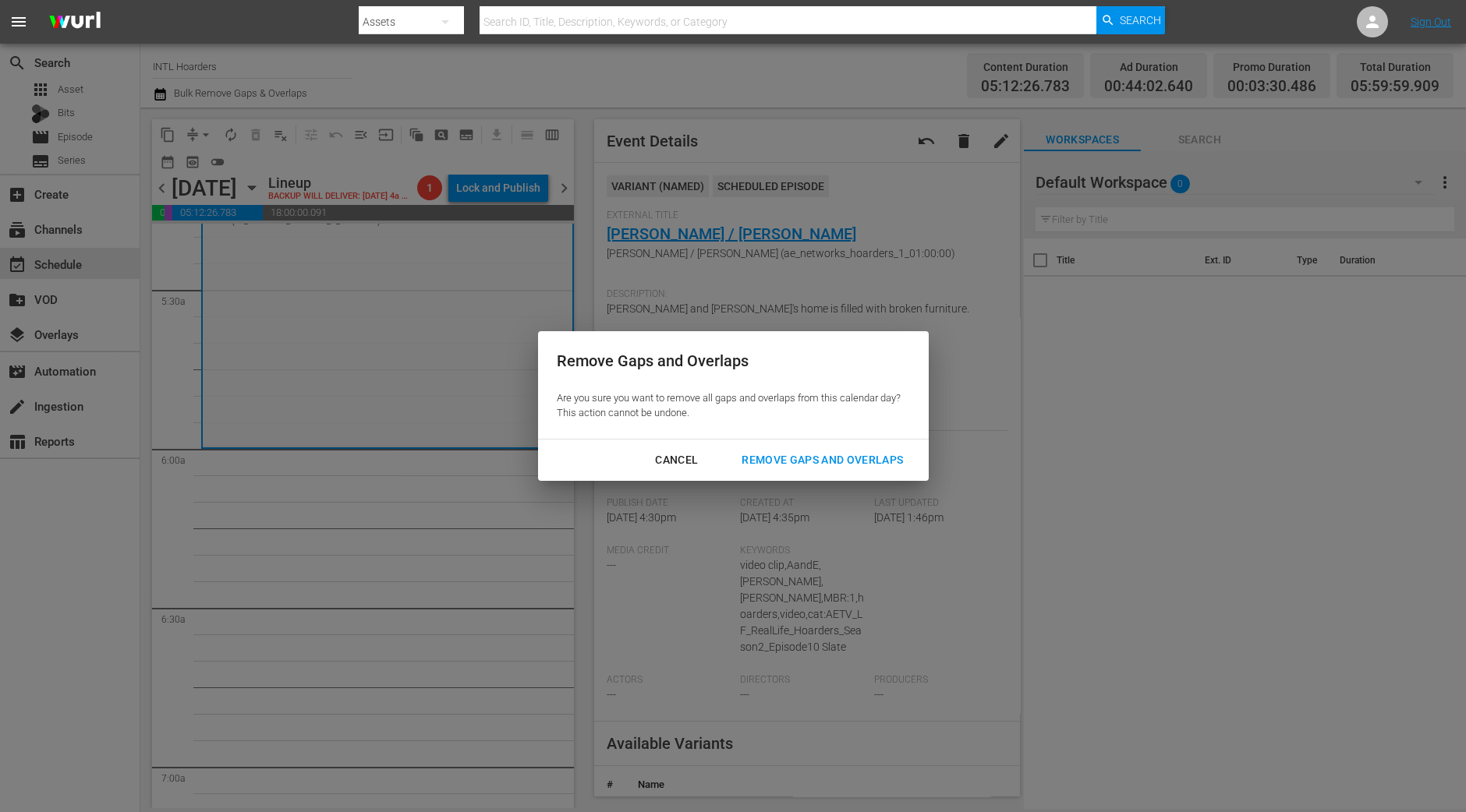
click at [842, 458] on div "Remove Gaps and Overlaps" at bounding box center [822, 460] width 186 height 20
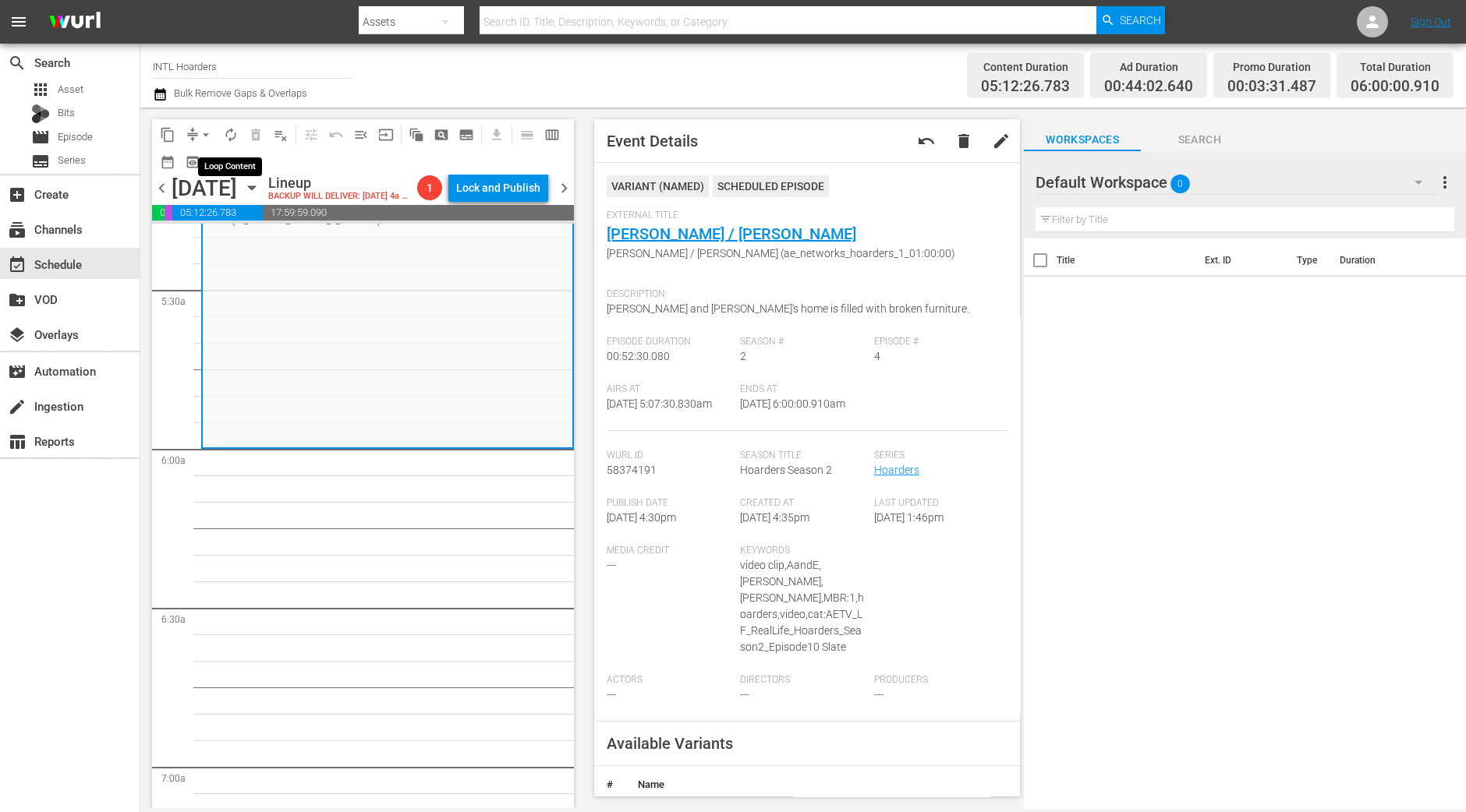
click at [220, 135] on button "autorenew_outlined" at bounding box center [230, 134] width 25 height 25
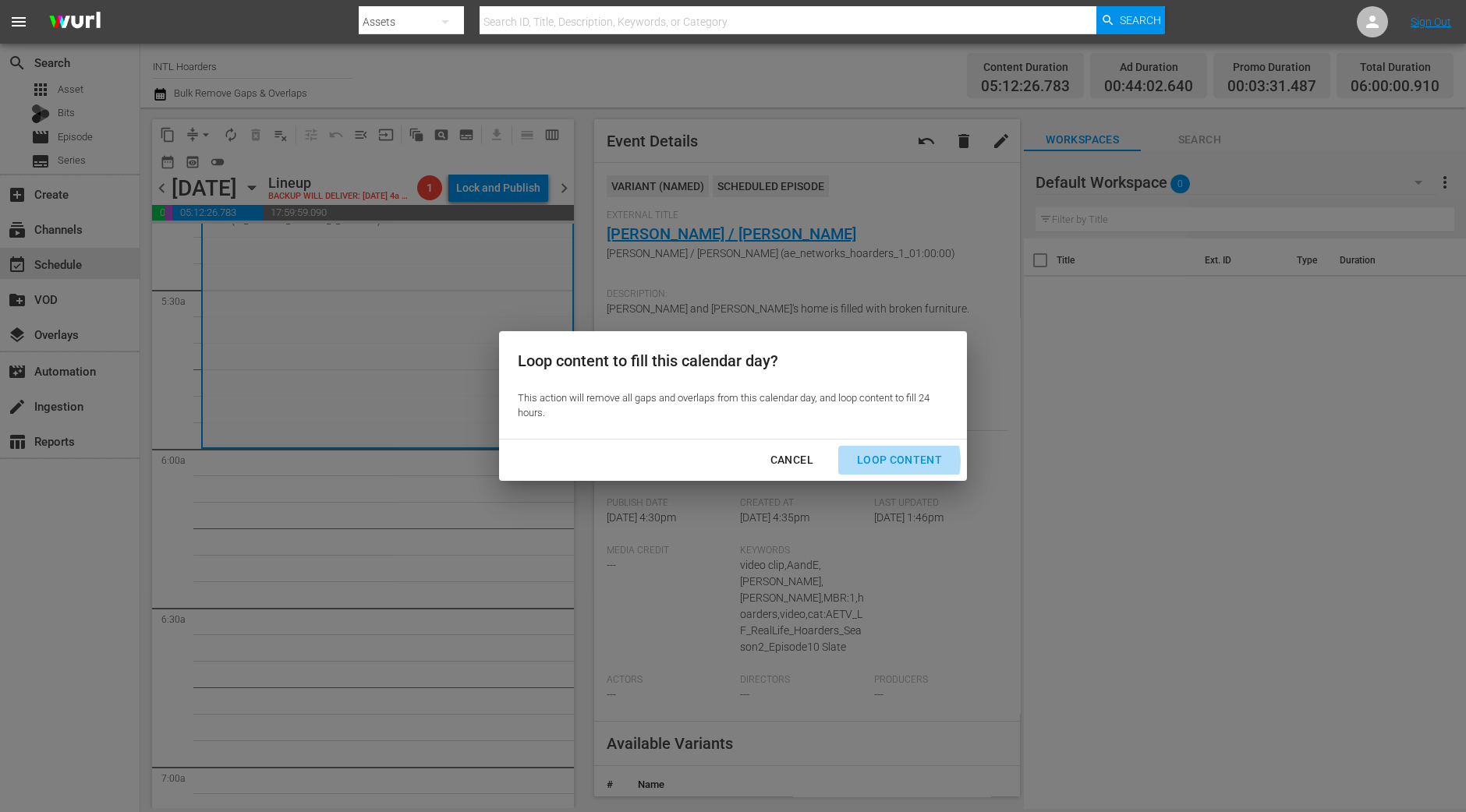
click at [898, 461] on div "Loop Content" at bounding box center [900, 460] width 110 height 20
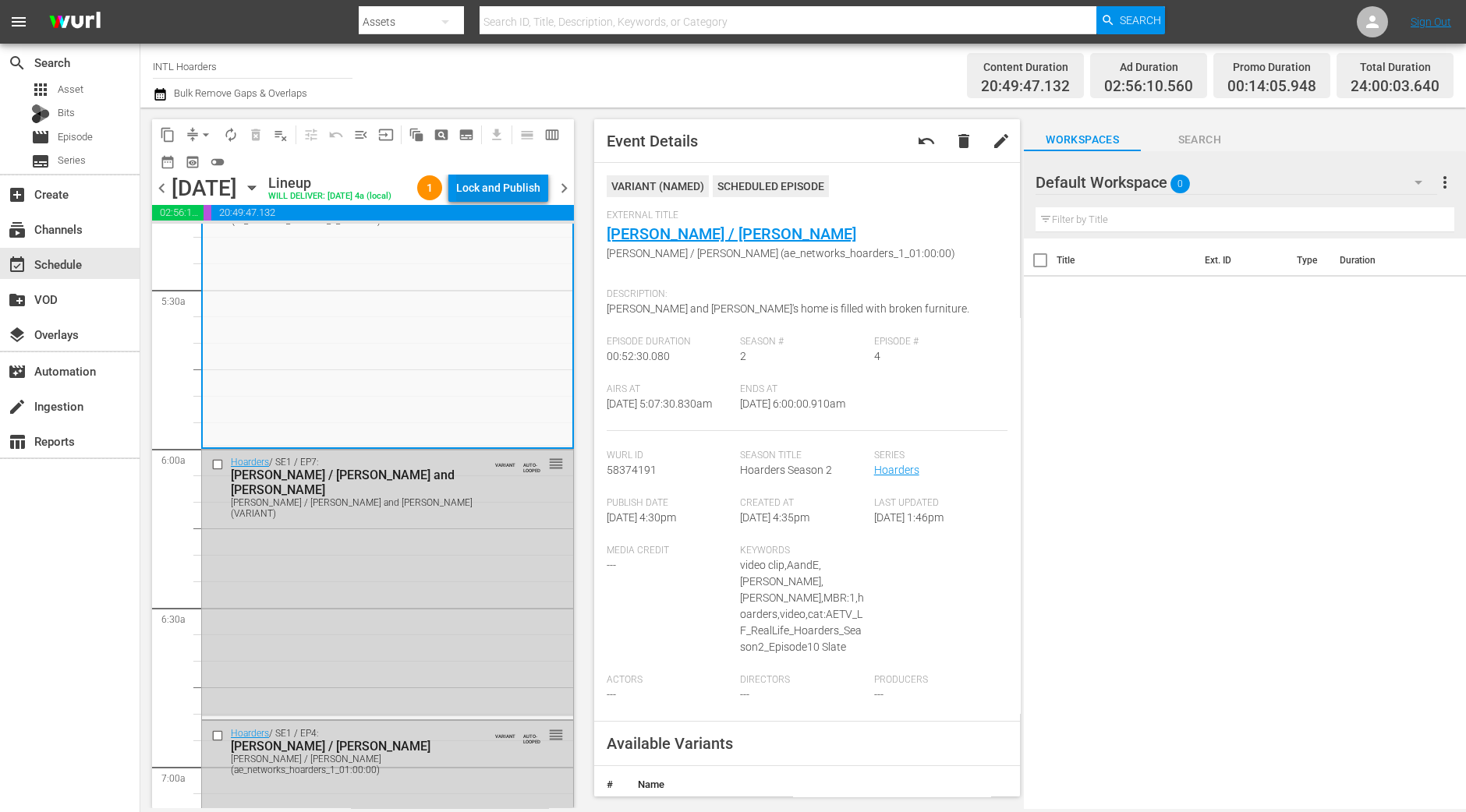
click at [517, 191] on div "Lock and Publish" at bounding box center [498, 187] width 84 height 28
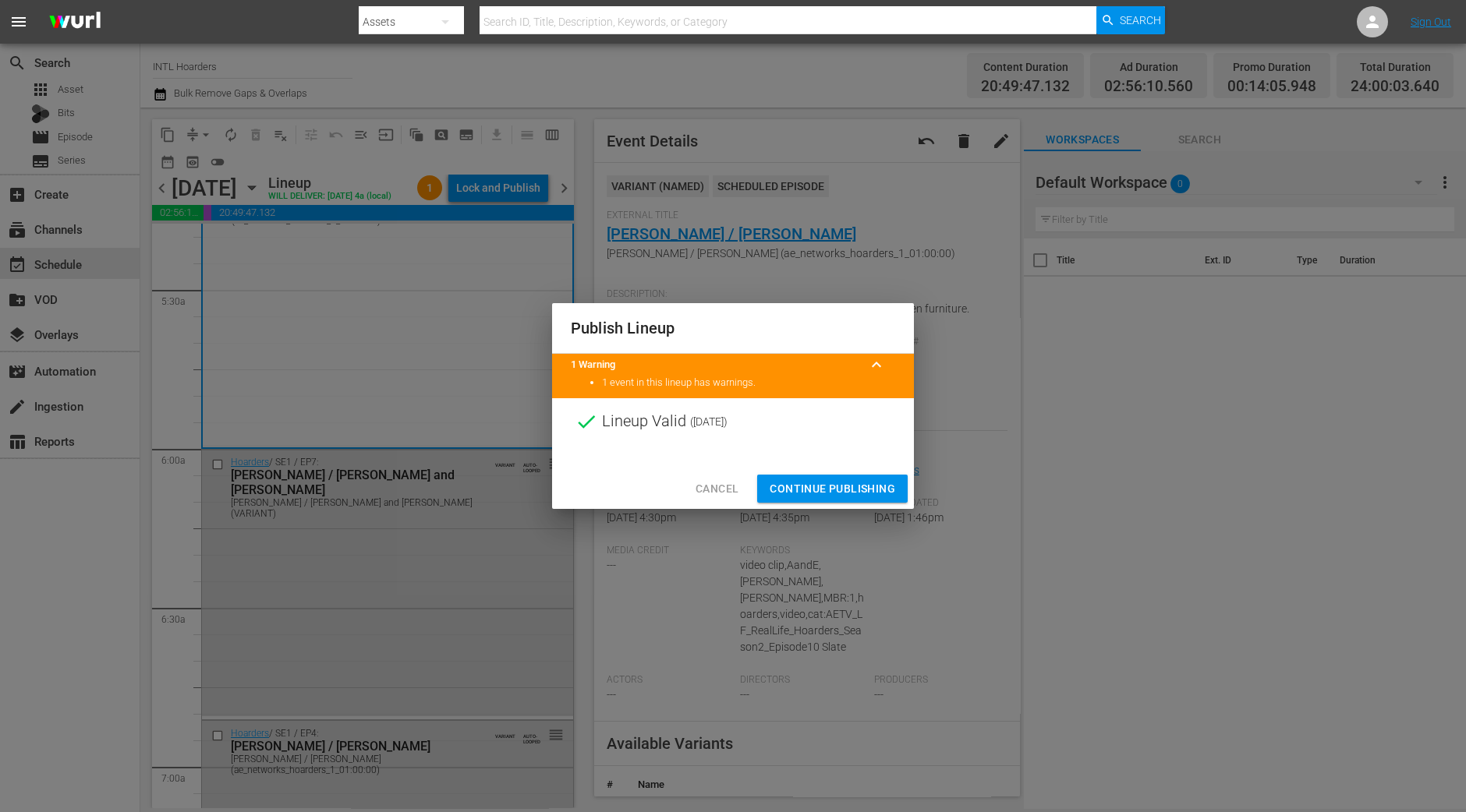
click at [852, 480] on span "Continue Publishing" at bounding box center [832, 489] width 125 height 20
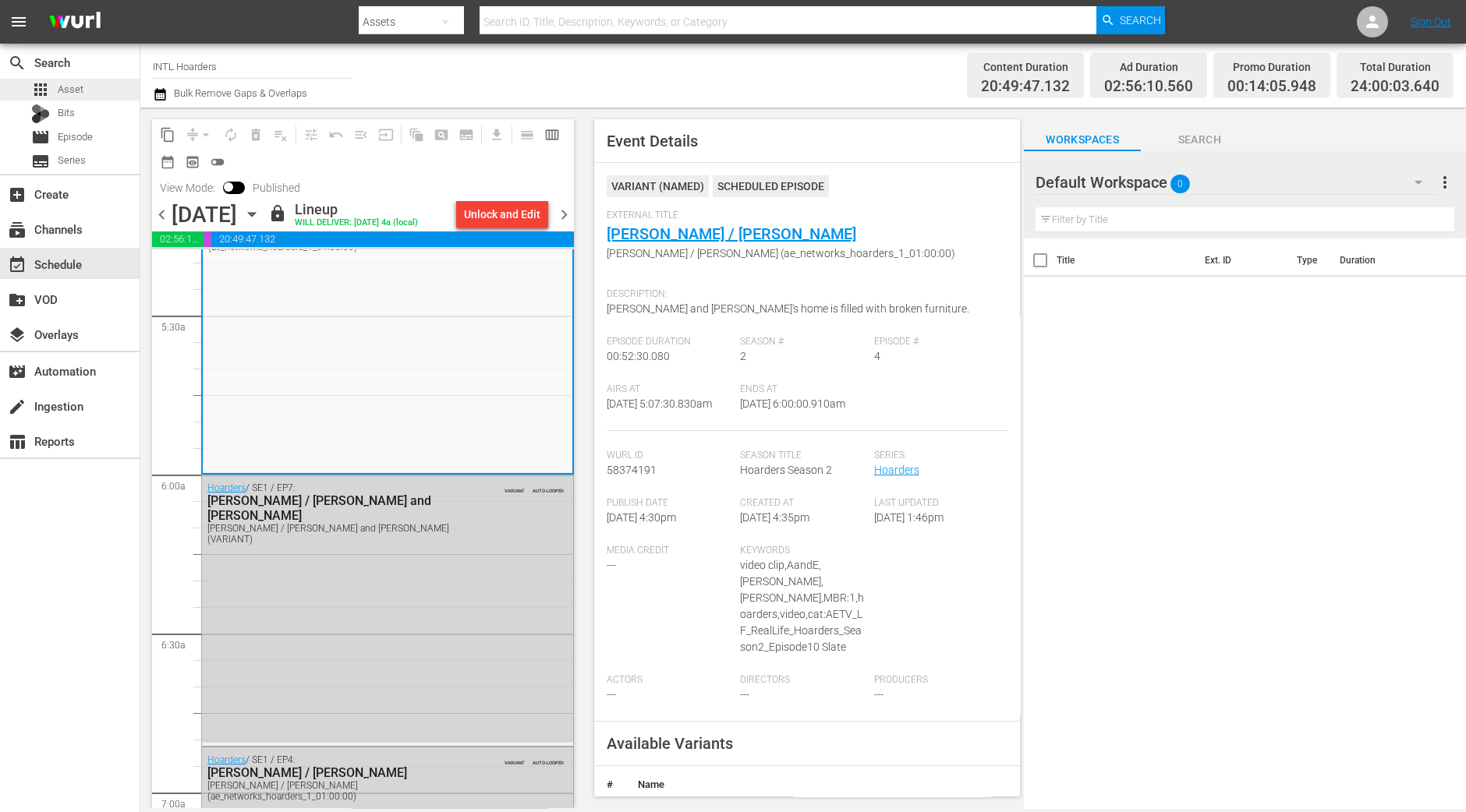
click at [73, 89] on span "Asset" at bounding box center [71, 90] width 25 height 16
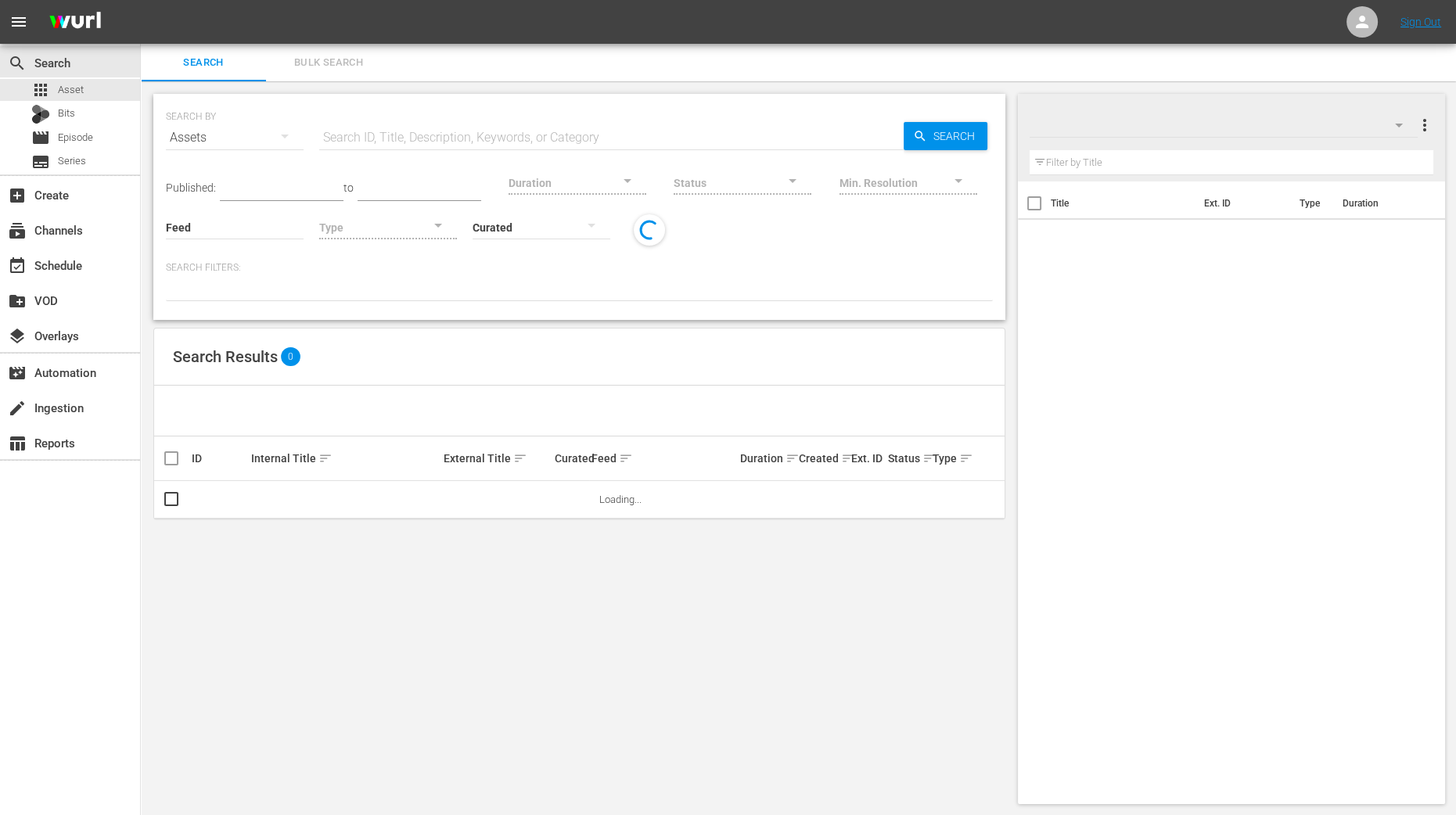
click at [348, 68] on span "Bulk Search" at bounding box center [329, 63] width 107 height 18
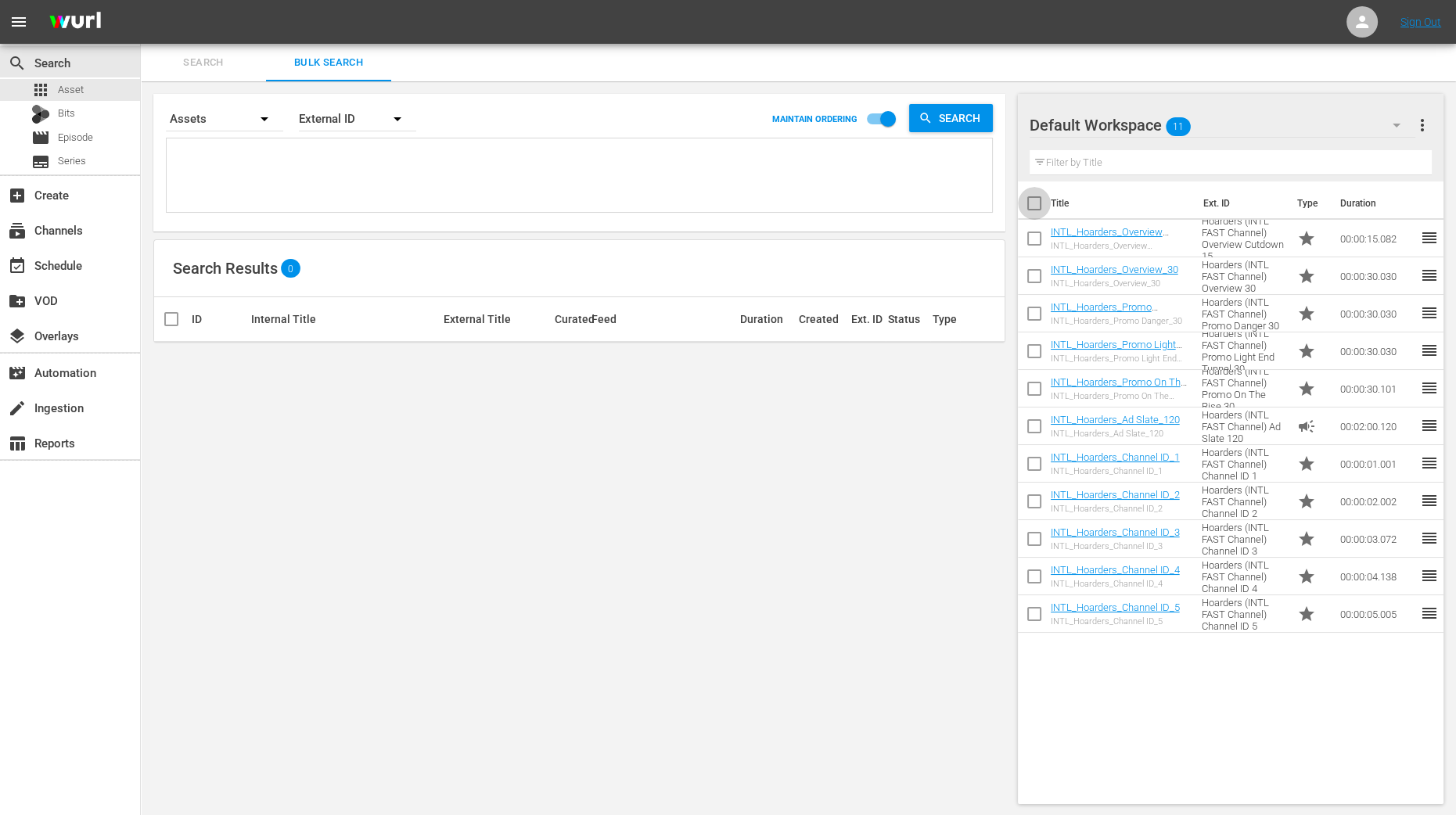
click at [1025, 205] on input "checkbox" at bounding box center [1034, 206] width 33 height 33
checkbox input "true"
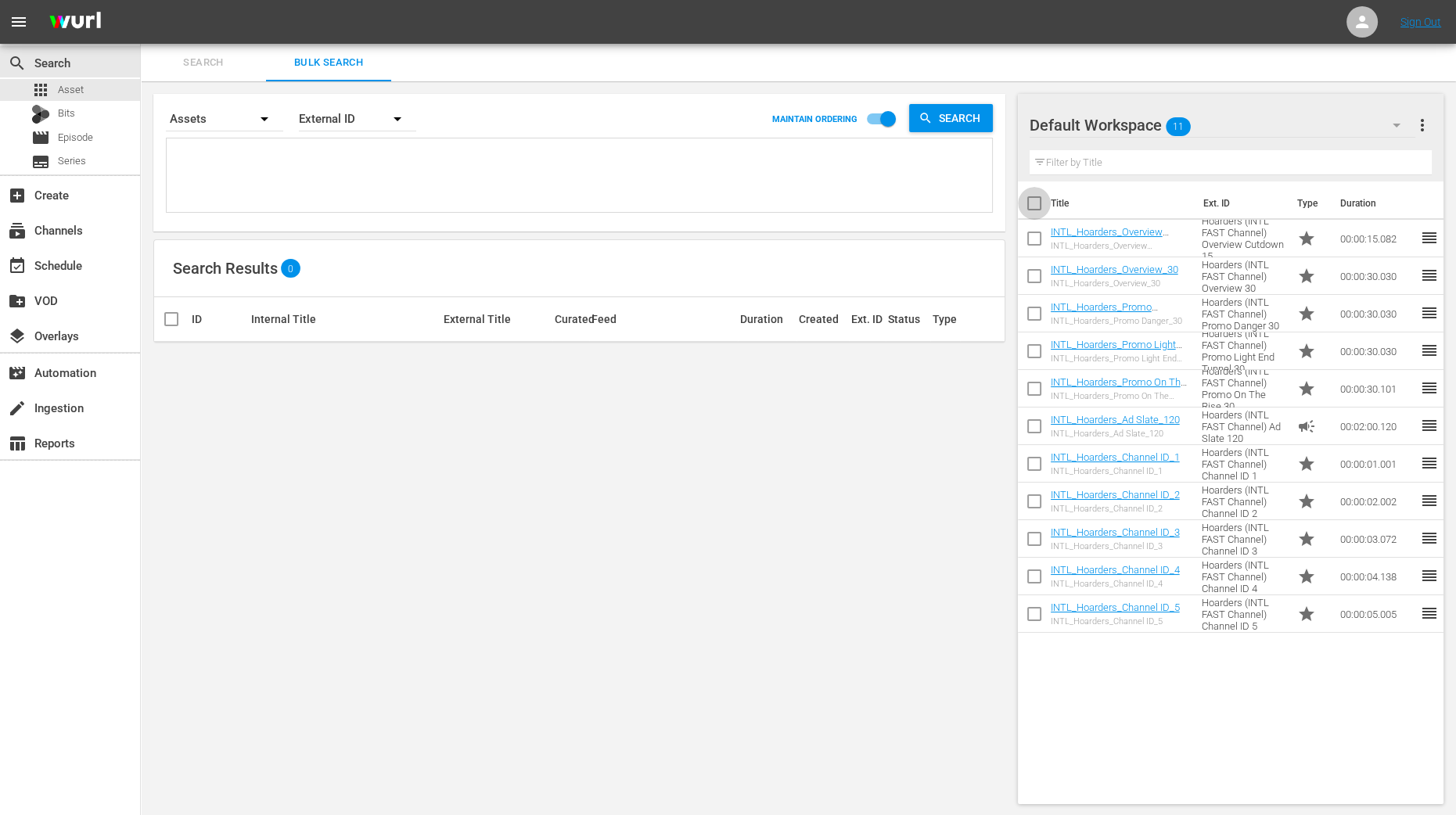
checkbox input "true"
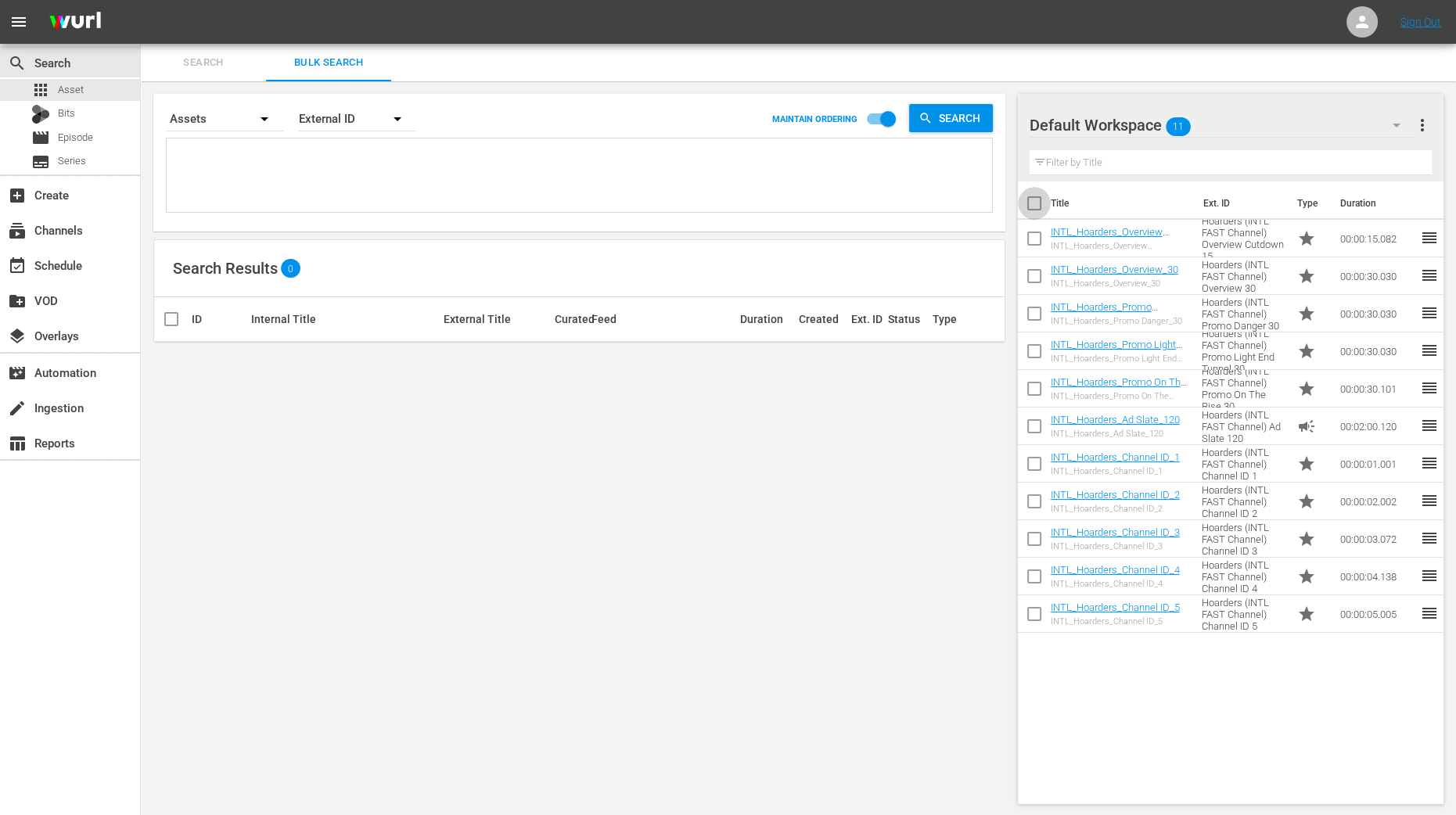
checkbox input "true"
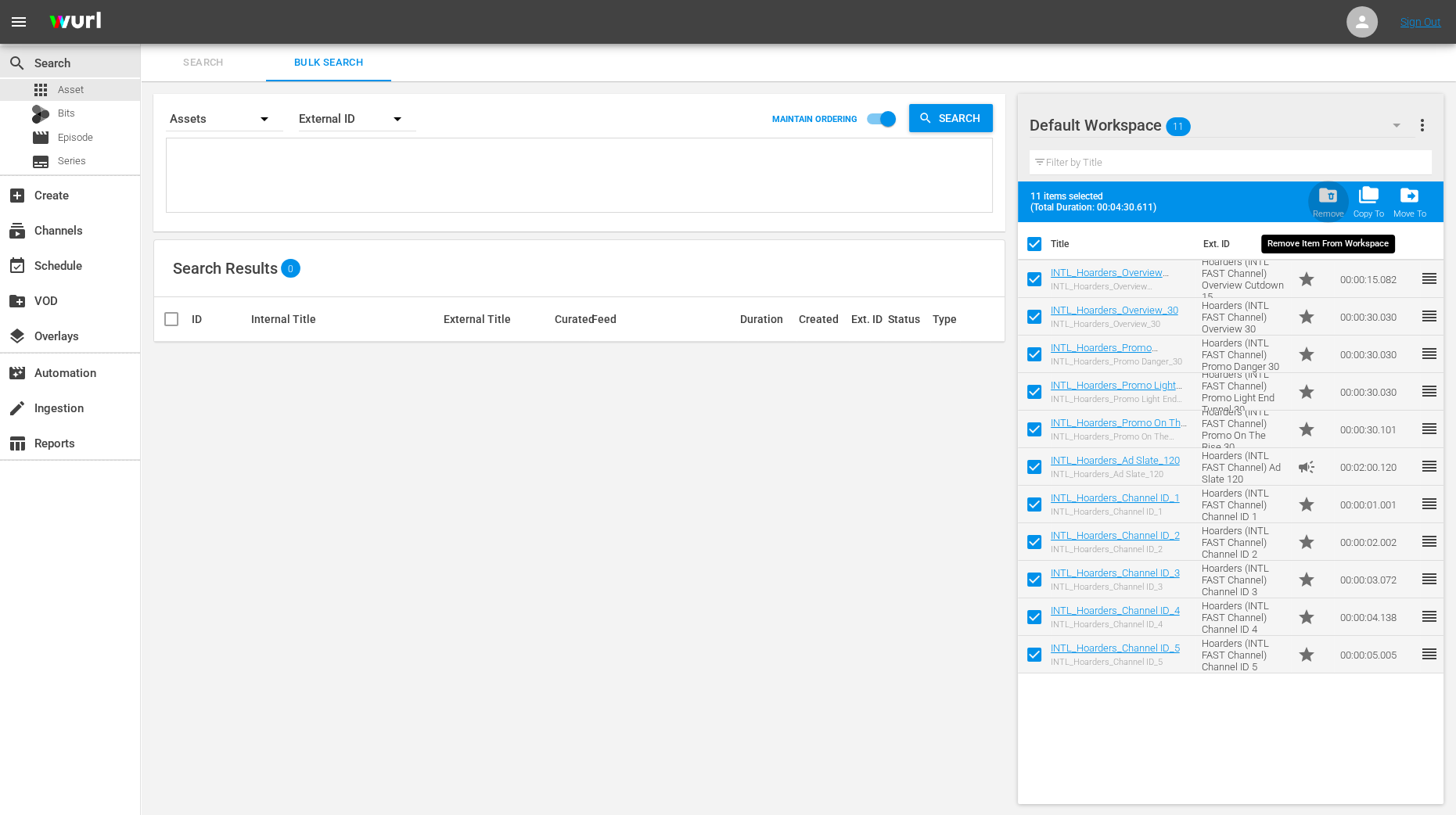
click at [1326, 195] on span "folder_delete" at bounding box center [1328, 195] width 21 height 21
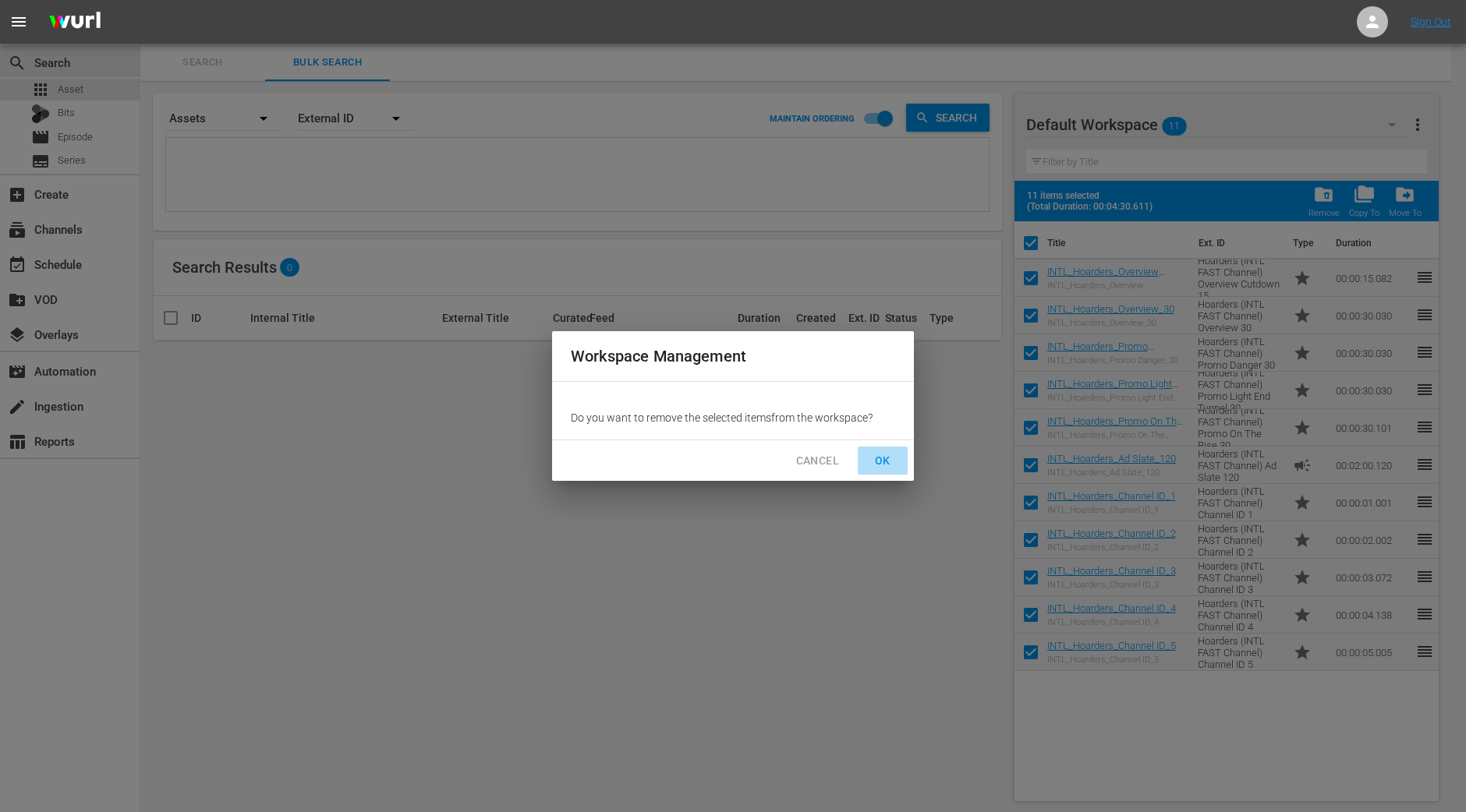
click at [885, 458] on span "OK" at bounding box center [882, 461] width 25 height 20
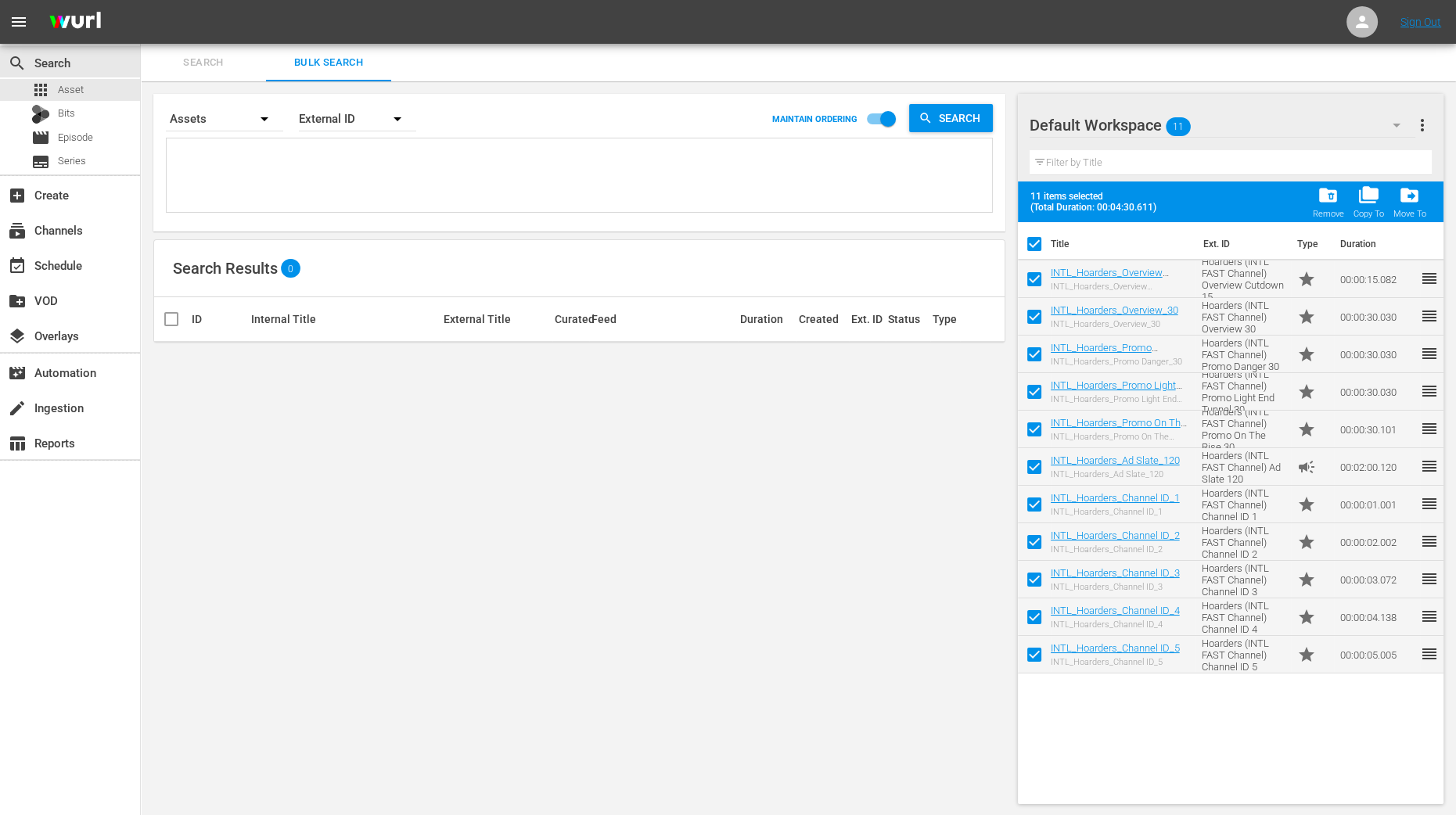
click at [1393, 129] on icon "button" at bounding box center [1397, 125] width 19 height 19
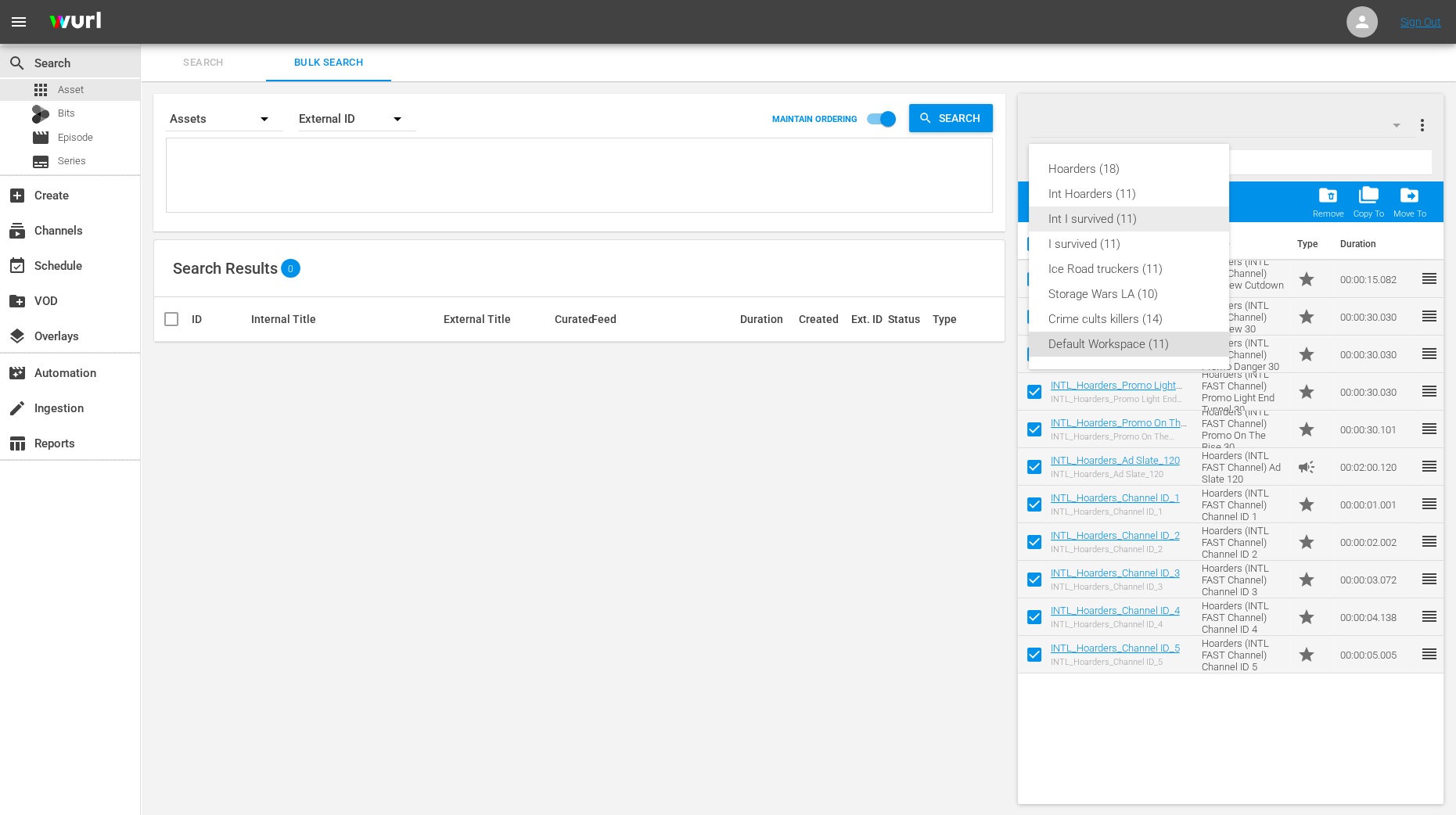
checkbox input "false"
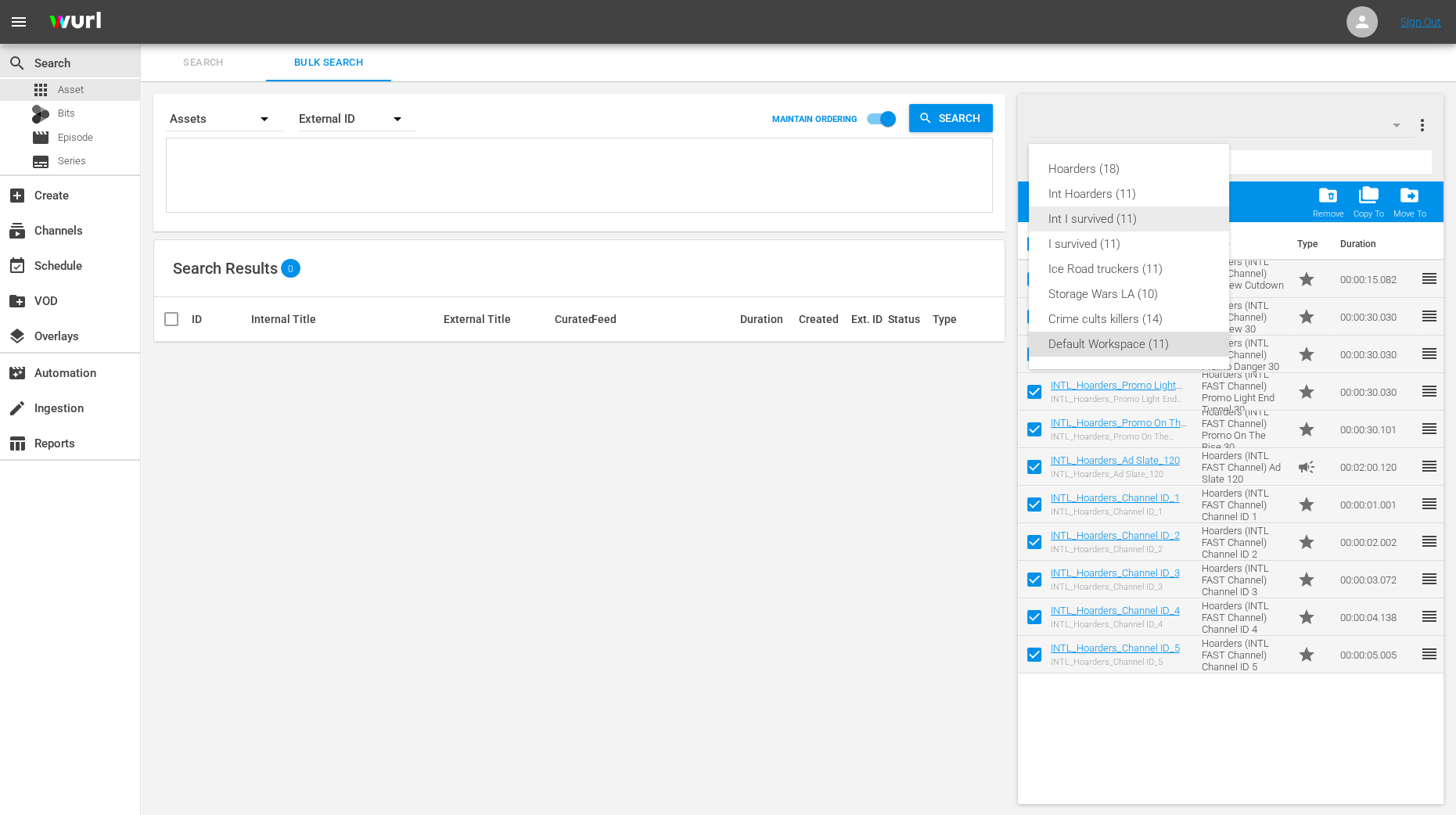
checkbox input "false"
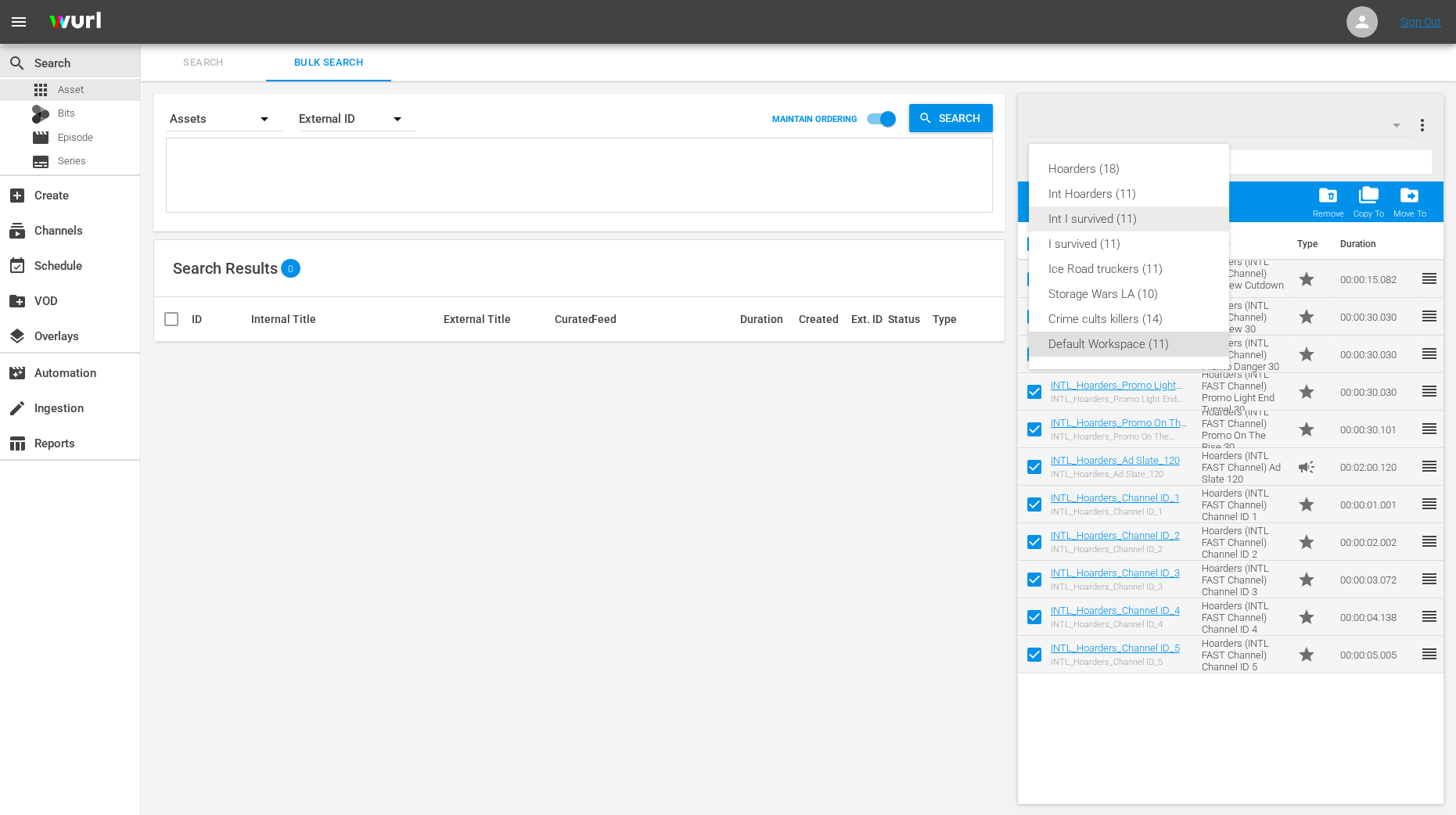
checkbox input "false"
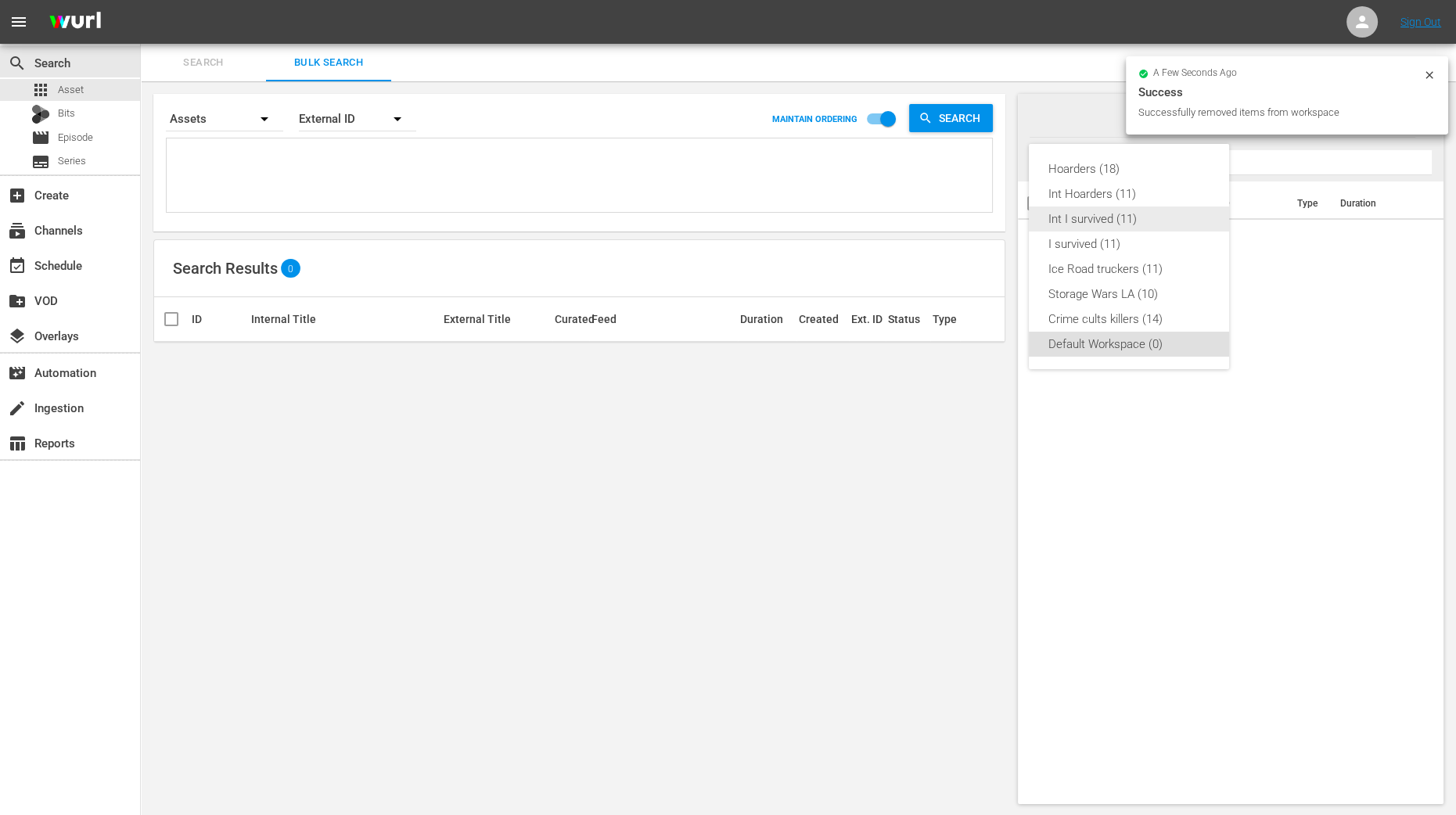
click at [1099, 216] on div "Int I survived (11)" at bounding box center [1129, 219] width 162 height 25
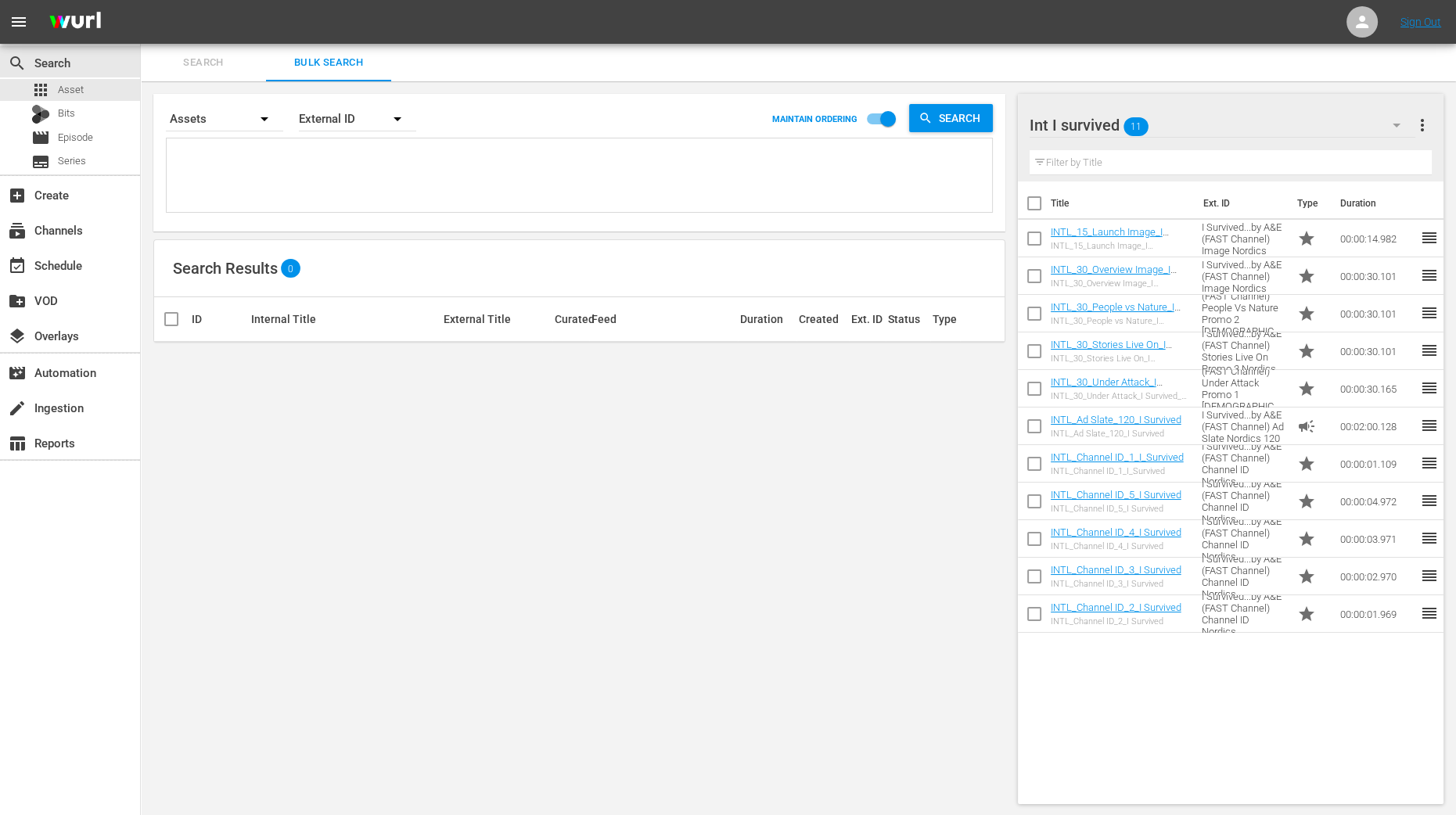
click at [1040, 208] on input "checkbox" at bounding box center [1034, 206] width 33 height 33
checkbox input "true"
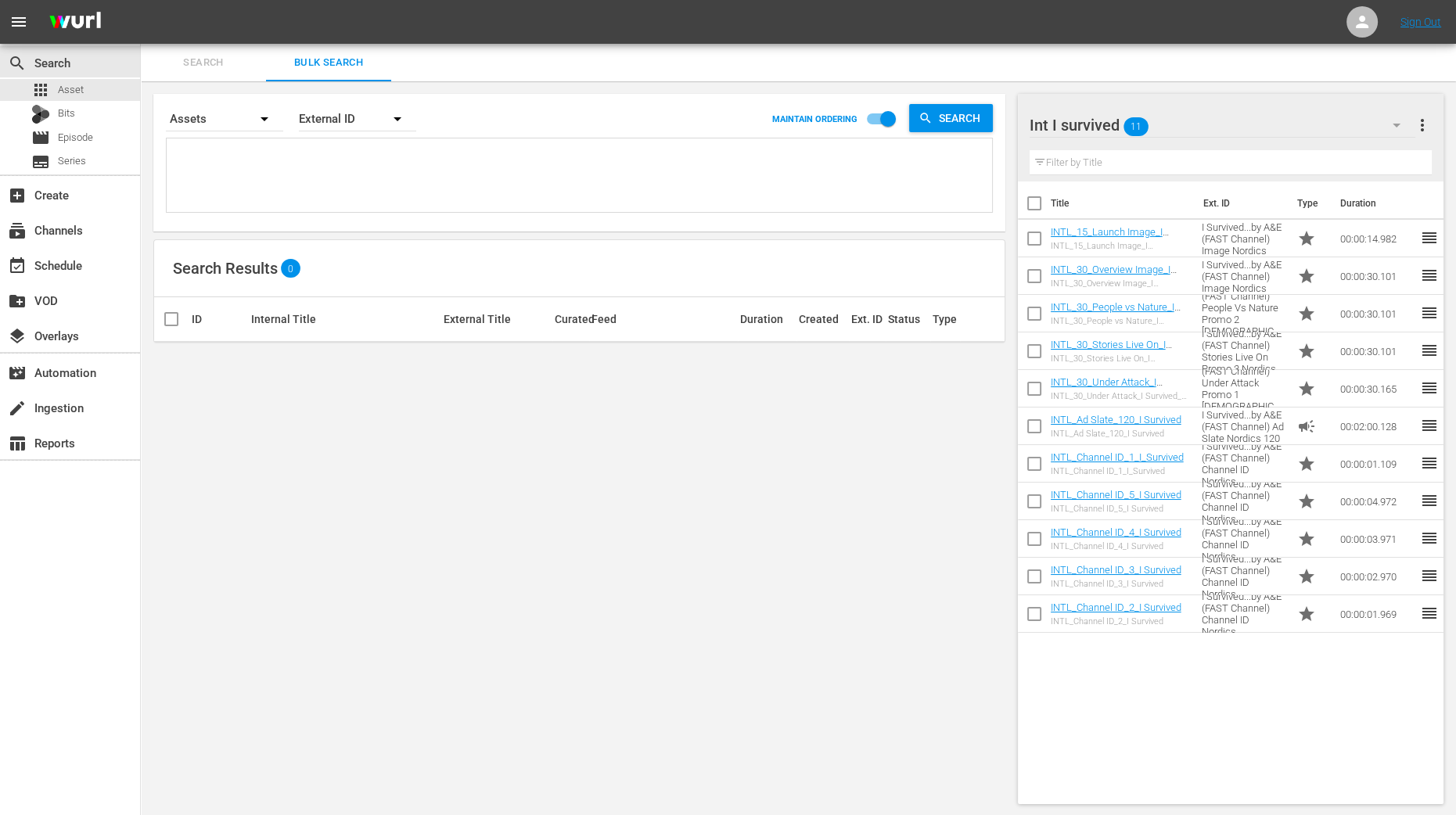
checkbox input "true"
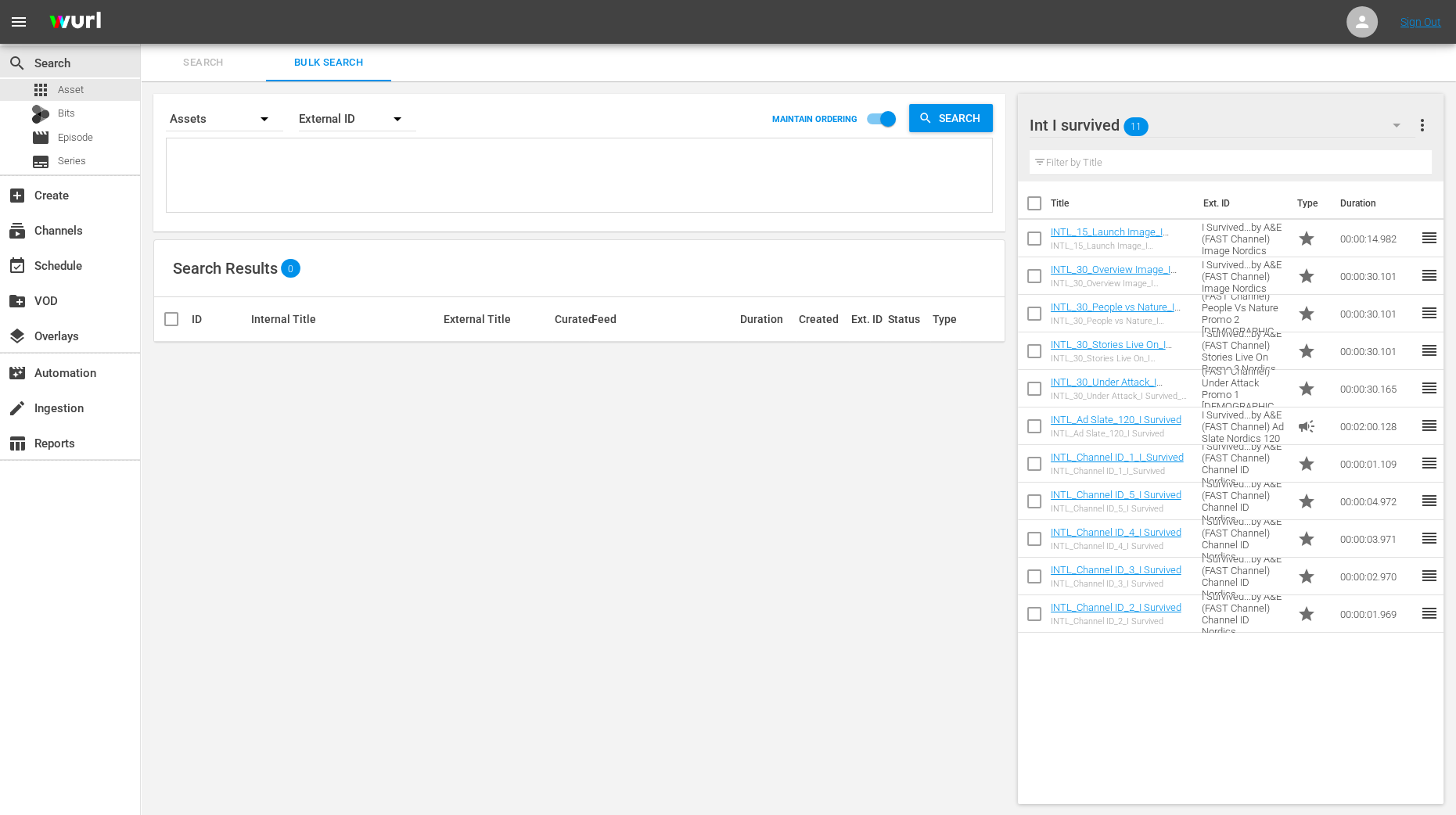
checkbox input "true"
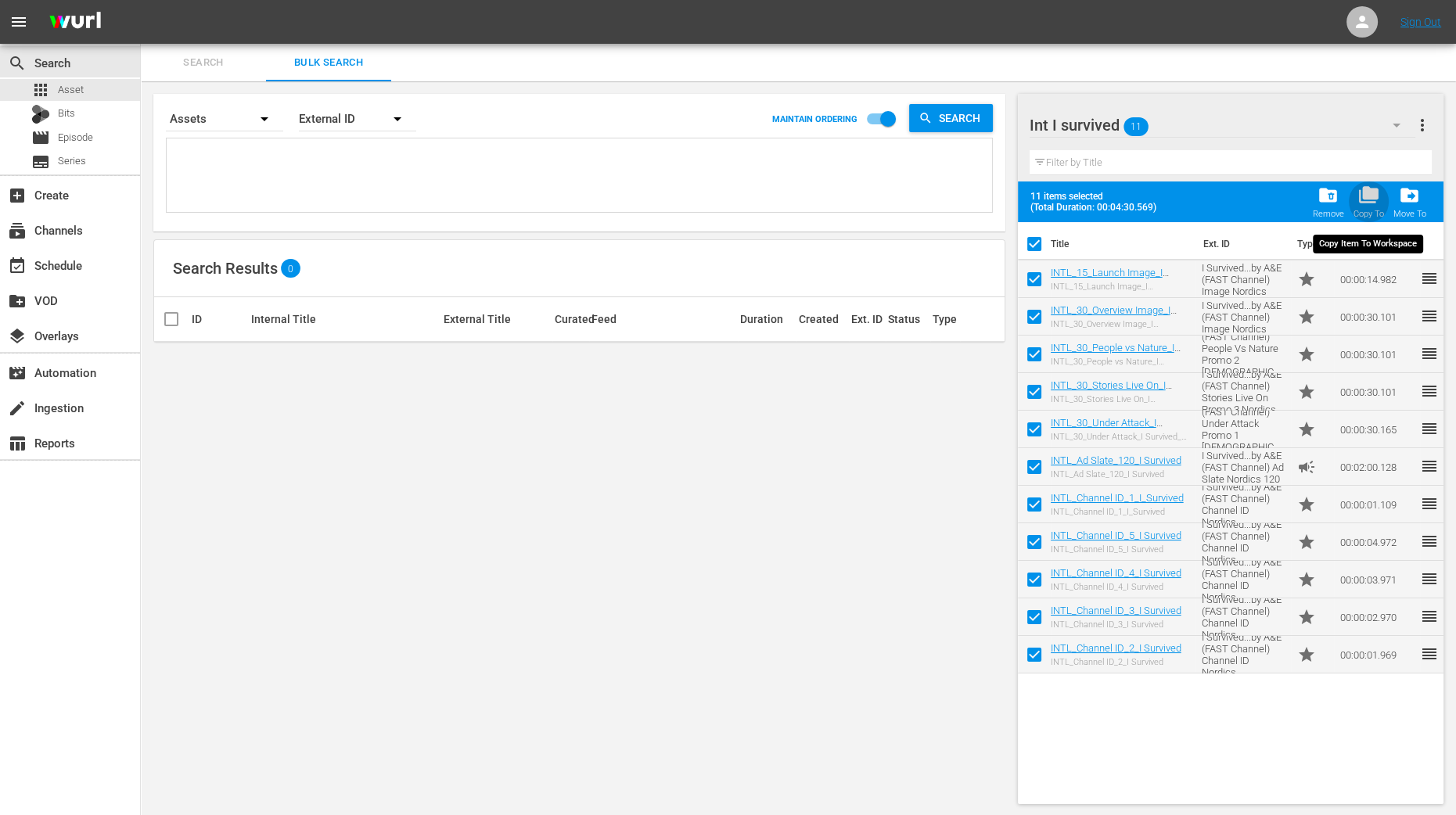
click at [1372, 198] on span "folder_copy" at bounding box center [1369, 195] width 21 height 21
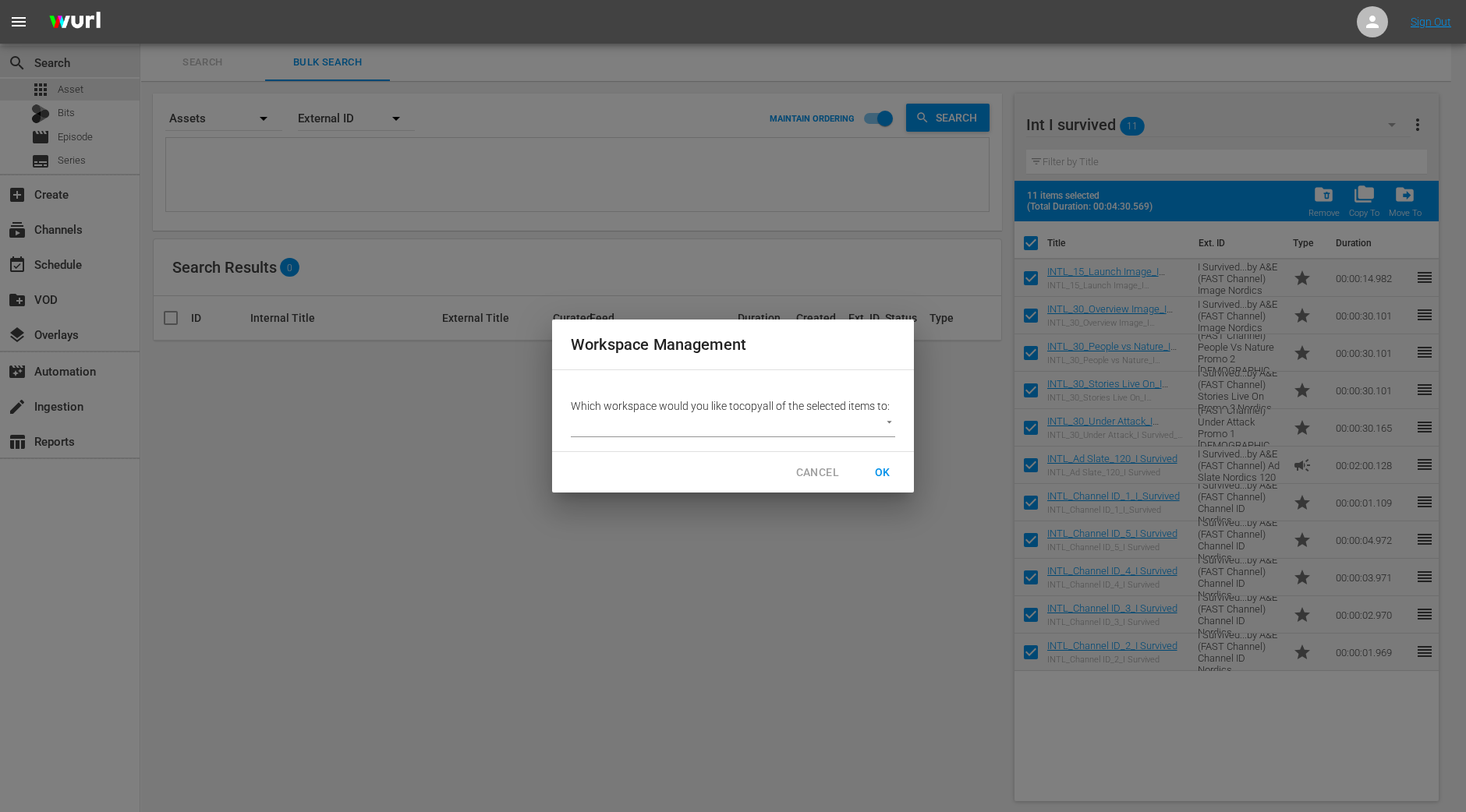
click at [882, 424] on body "menu Sign Out search Search apps Asset Bits movie Episode subtitles Series add_…" at bounding box center [733, 406] width 1466 height 812
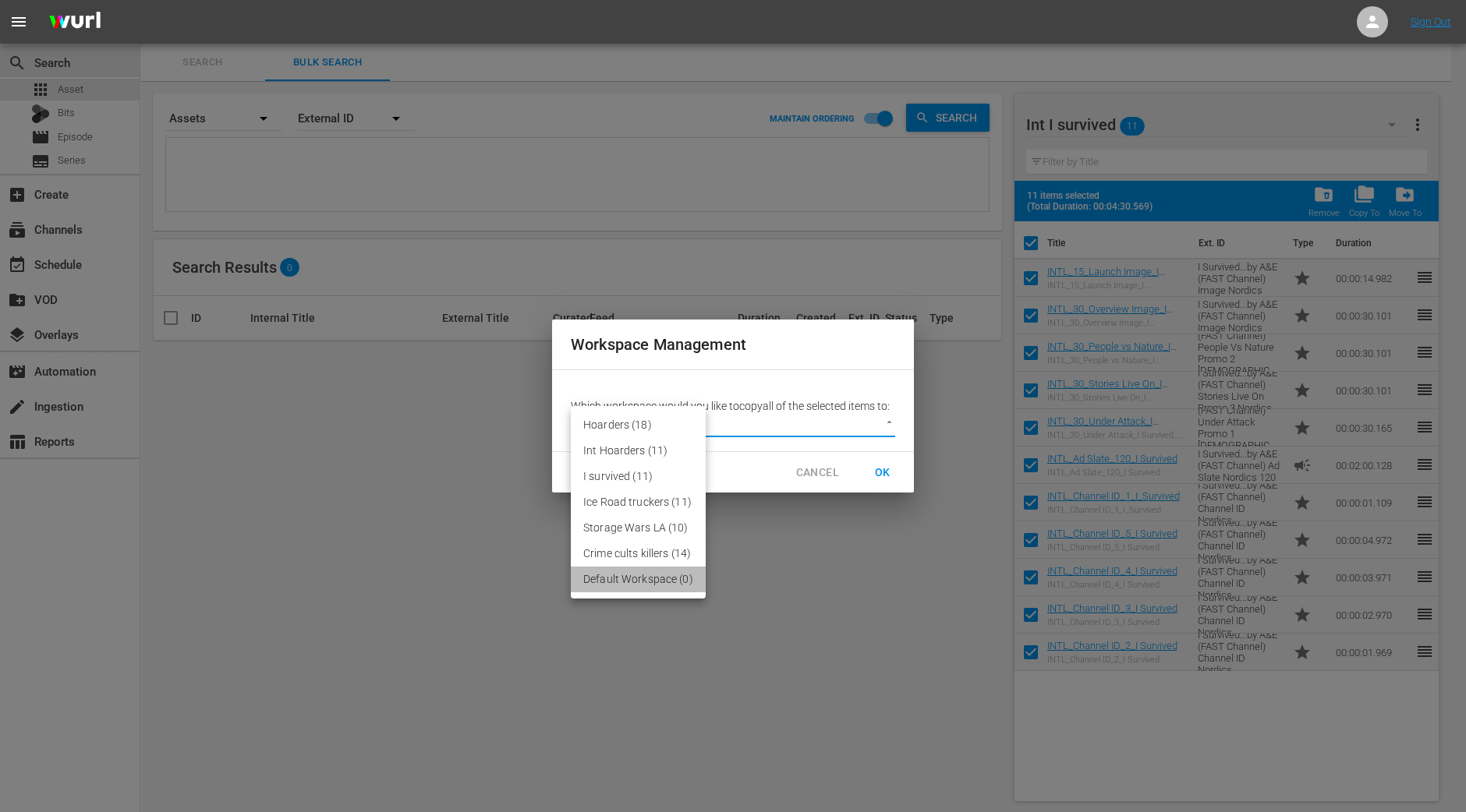
click at [675, 581] on li "Default Workspace (0)" at bounding box center [639, 580] width 135 height 25
type input "2095"
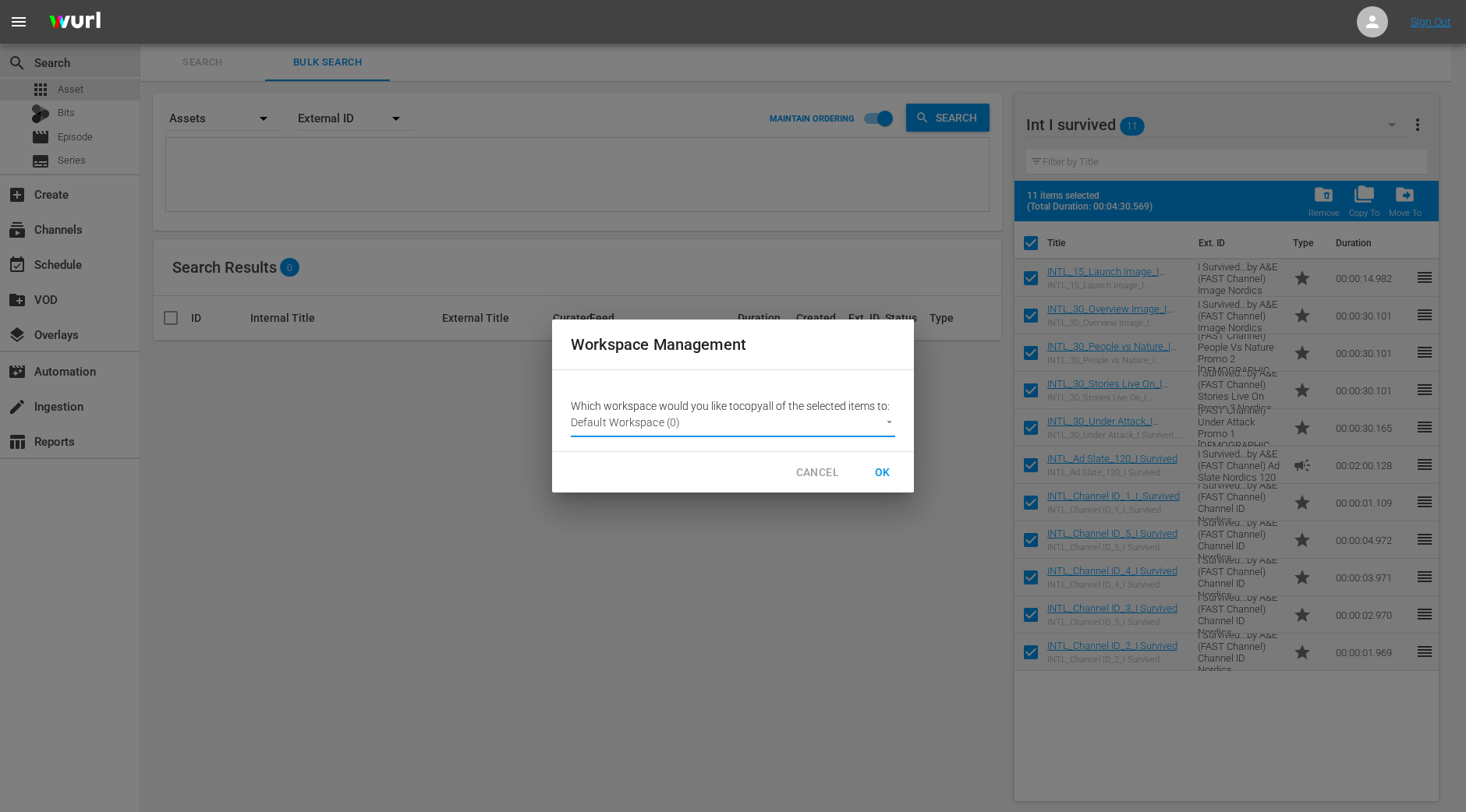
click at [881, 473] on span "OK" at bounding box center [882, 473] width 25 height 20
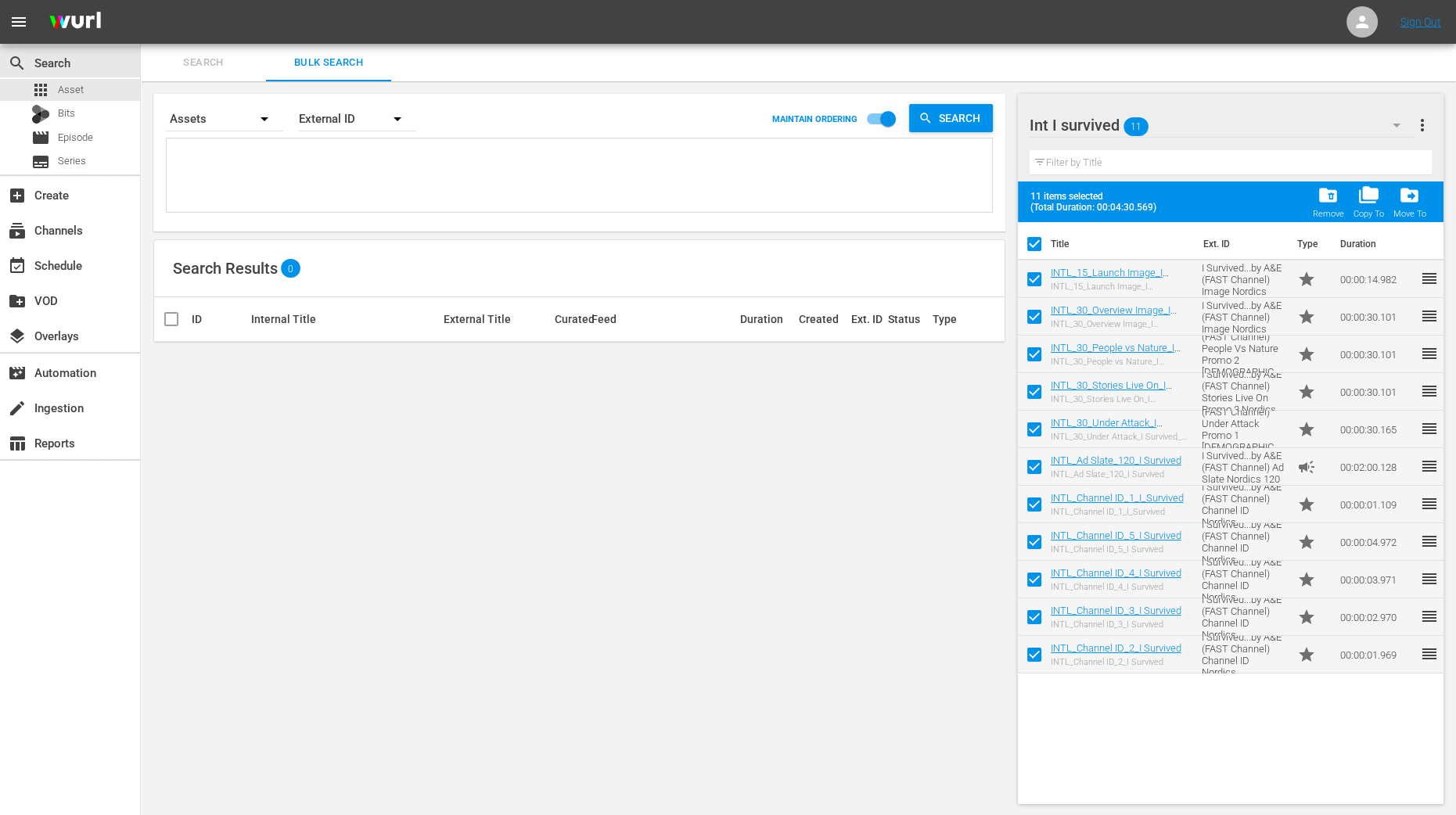
checkbox input "false"
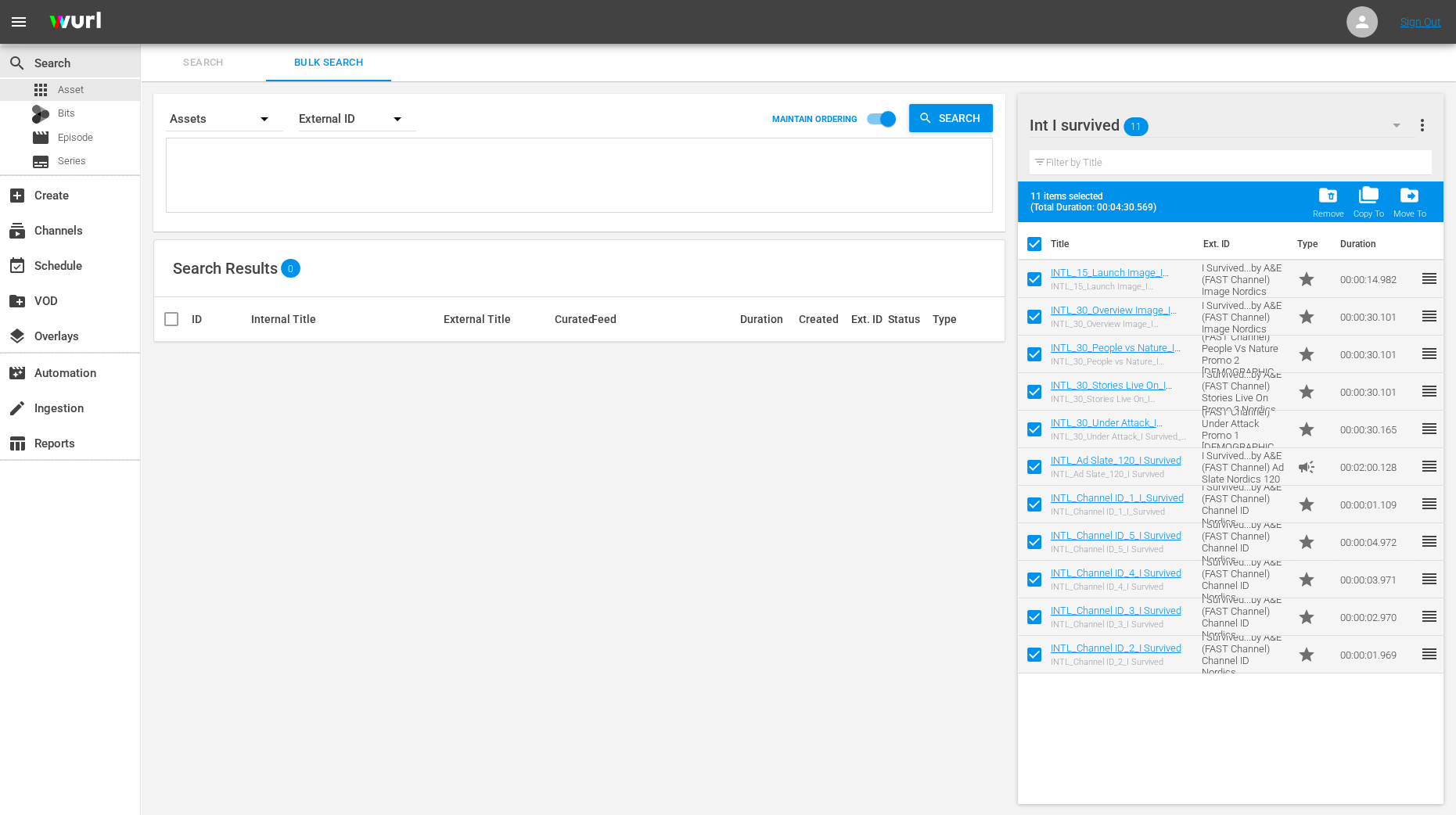
checkbox input "false"
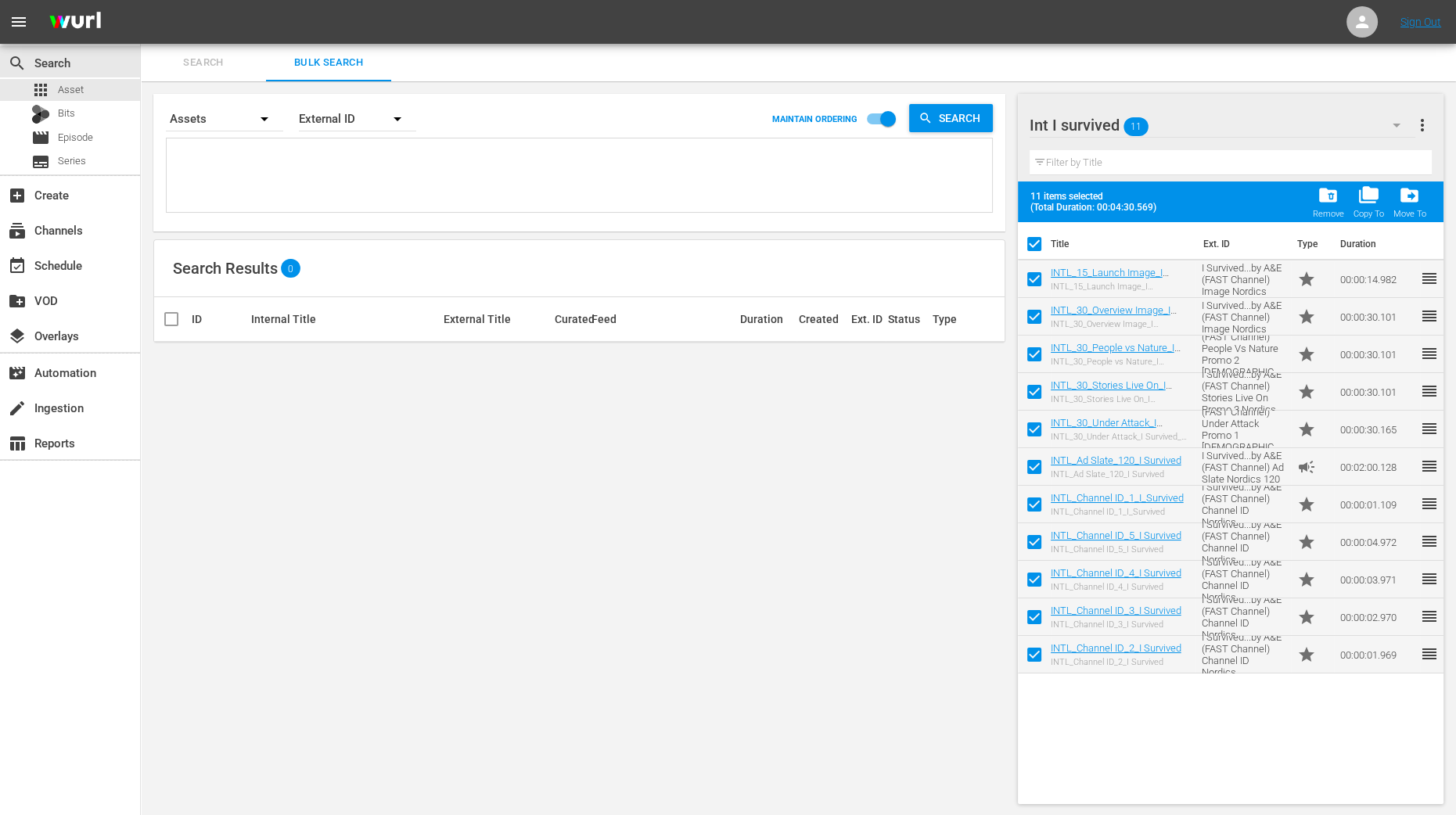
checkbox input "false"
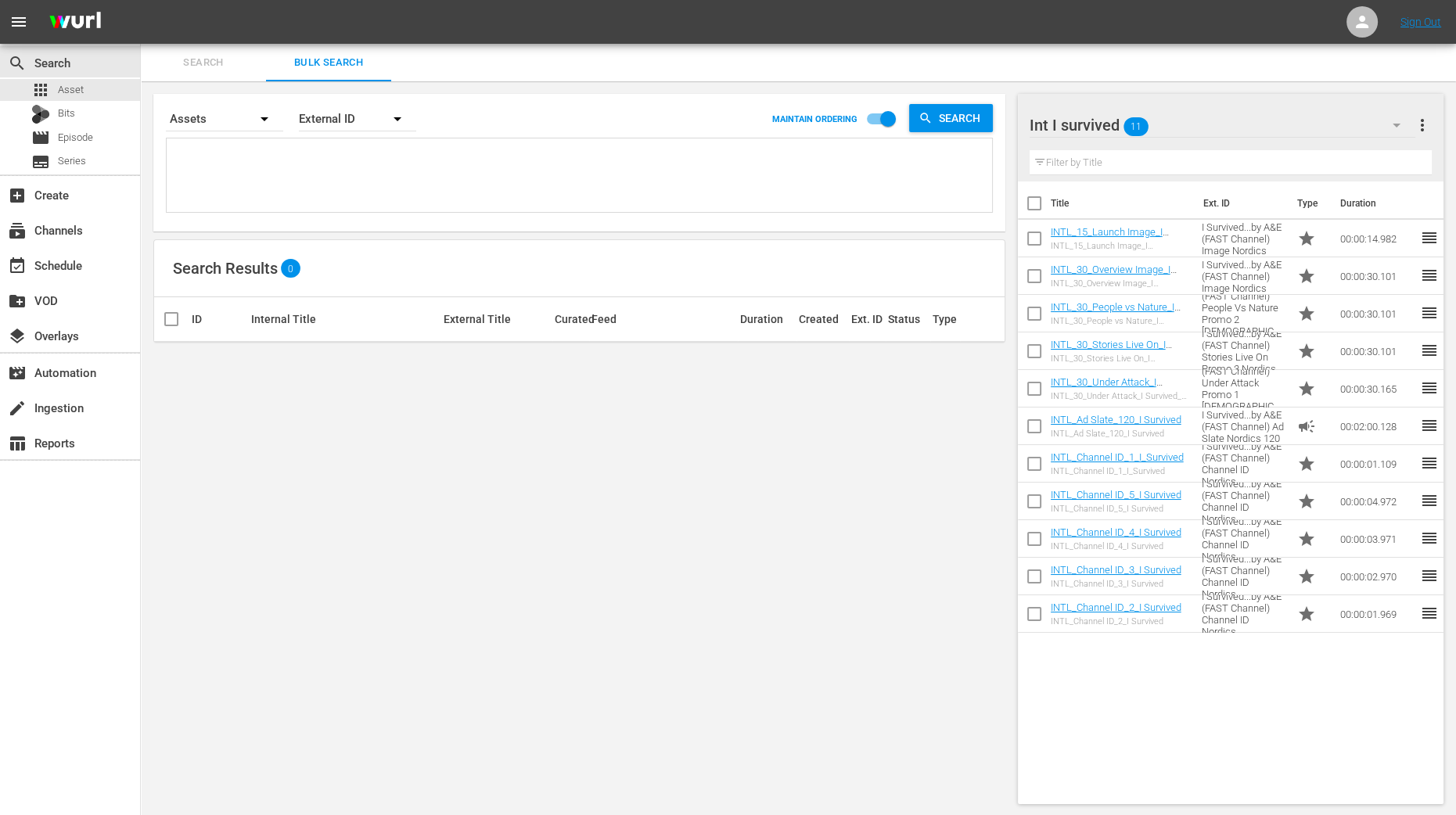
click at [1390, 123] on icon "button" at bounding box center [1397, 125] width 19 height 19
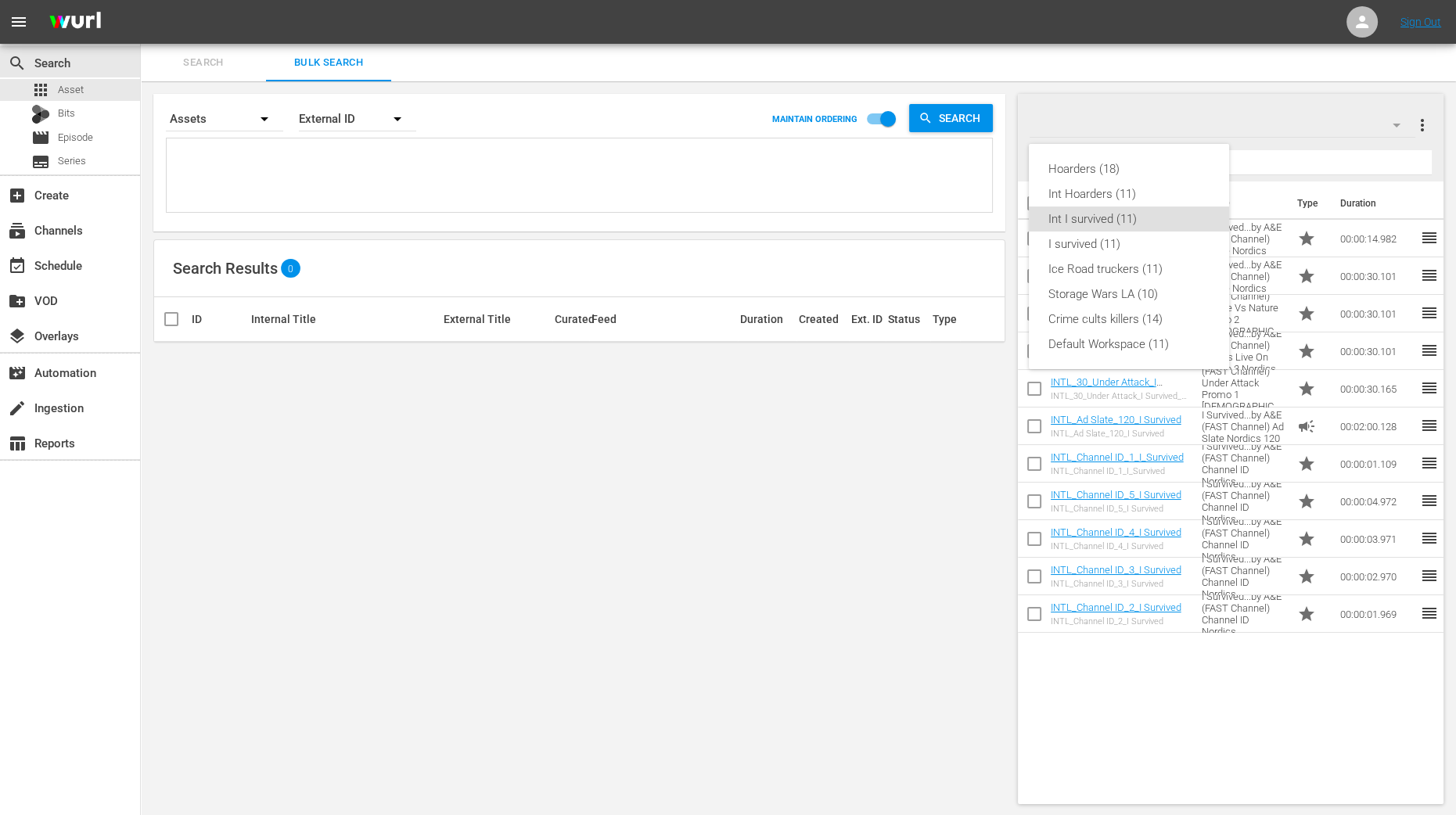
click at [84, 270] on div "Hoarders (18) Int Hoarders (11) Int I survived (11) I survived (11) Ice Road tr…" at bounding box center [728, 408] width 1456 height 815
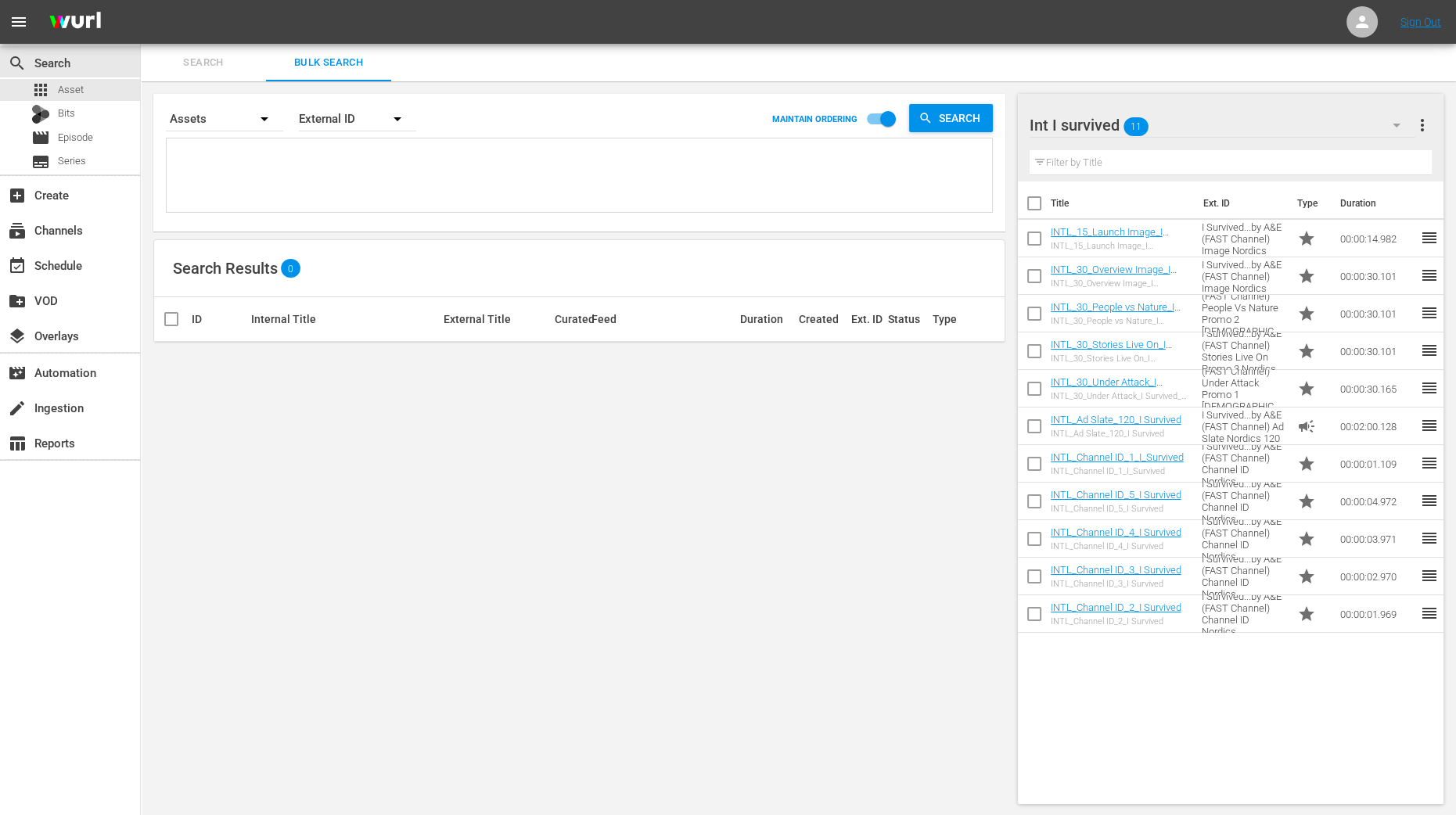
click at [62, 270] on div "event_available Schedule" at bounding box center [44, 263] width 88 height 14
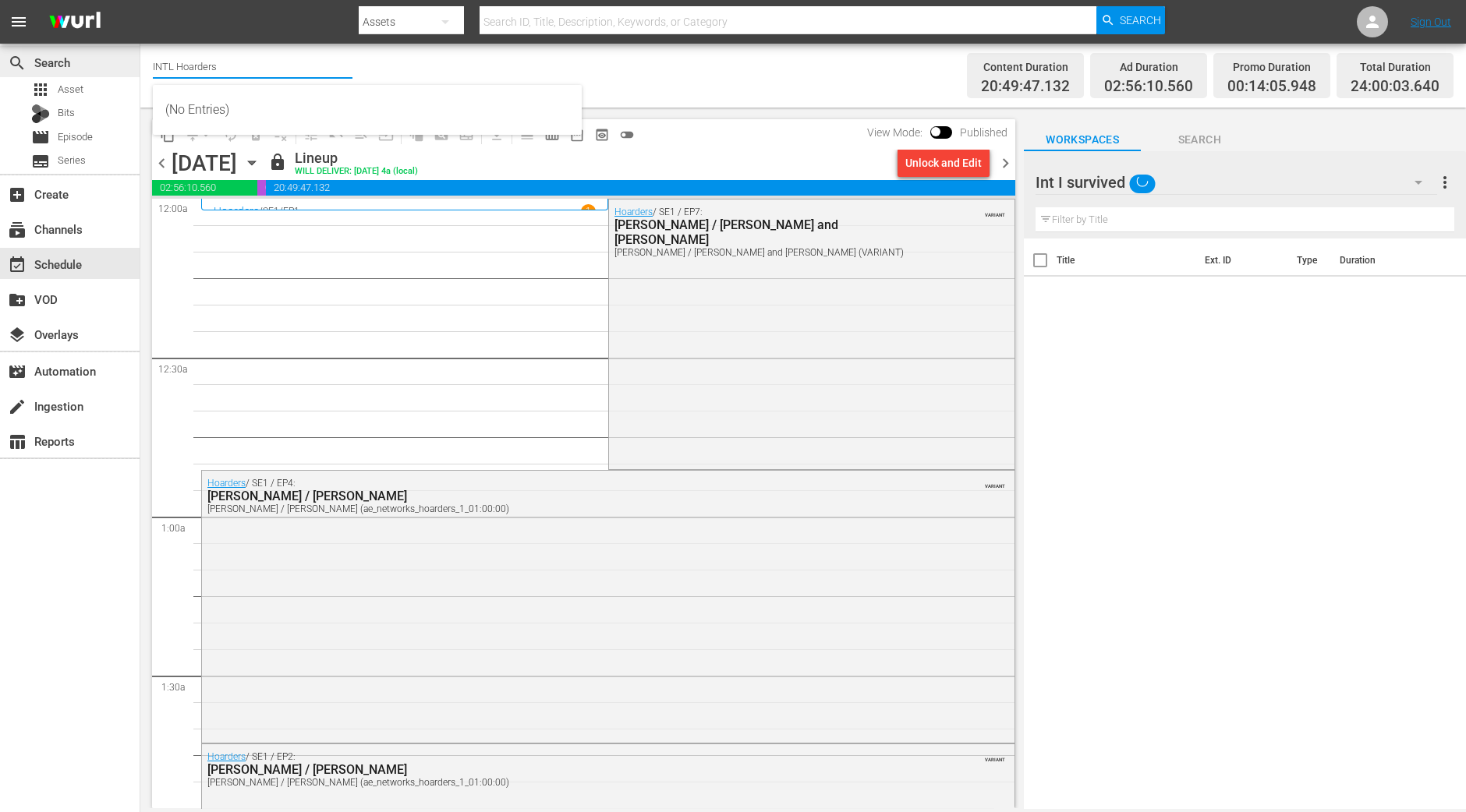
drag, startPoint x: 269, startPoint y: 72, endPoint x: 67, endPoint y: 71, distance: 202.0
click at [140, 0] on div "search Search apps Asset Bits movie Episode subtitles Series add_box Create sub…" at bounding box center [803, 0] width 1326 height 0
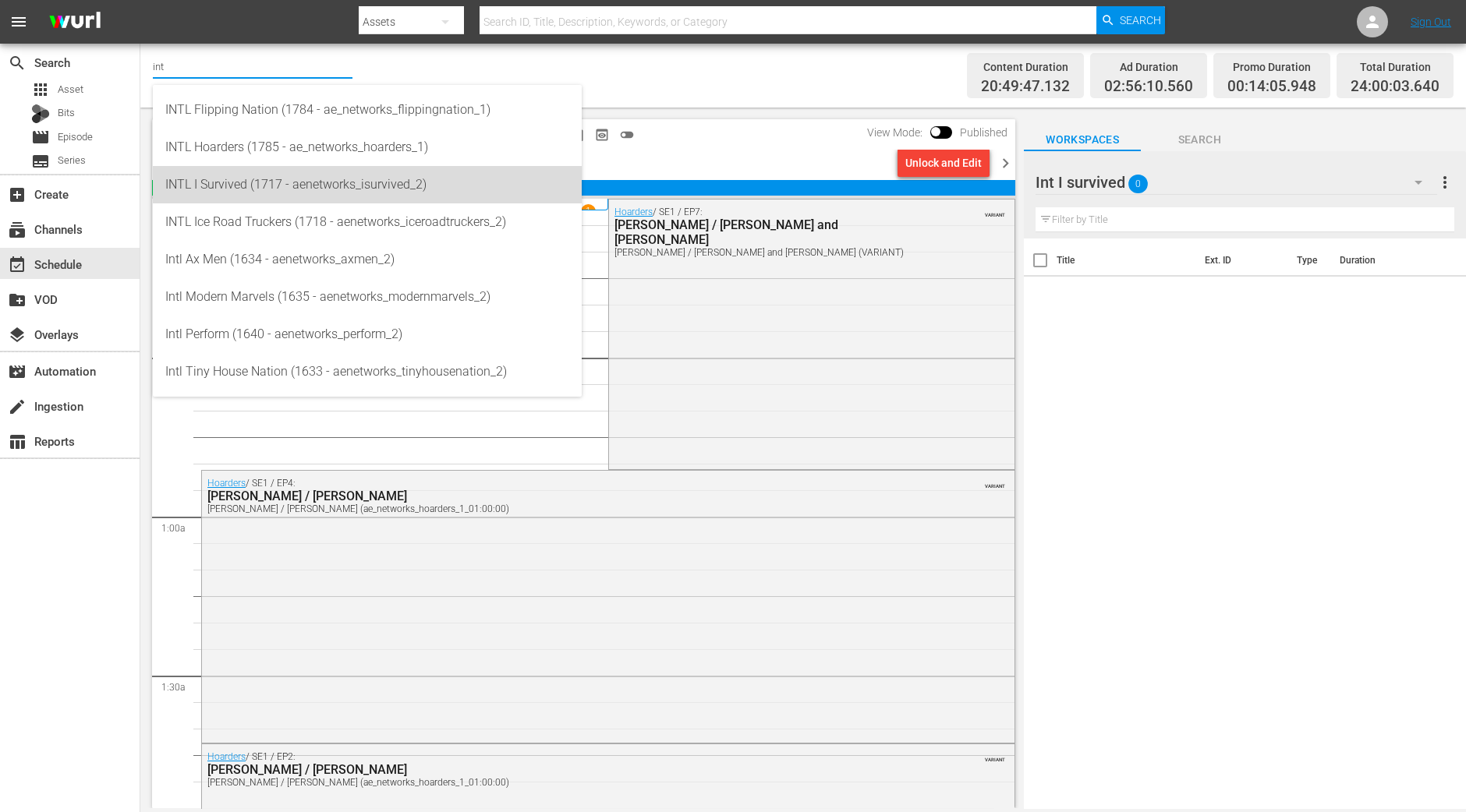
click at [234, 184] on div "INTL I Survived (1717 - aenetworks_isurvived_2)" at bounding box center [366, 184] width 404 height 37
type input "INTL I Survived (1717 - aenetworks_isurvived_2)"
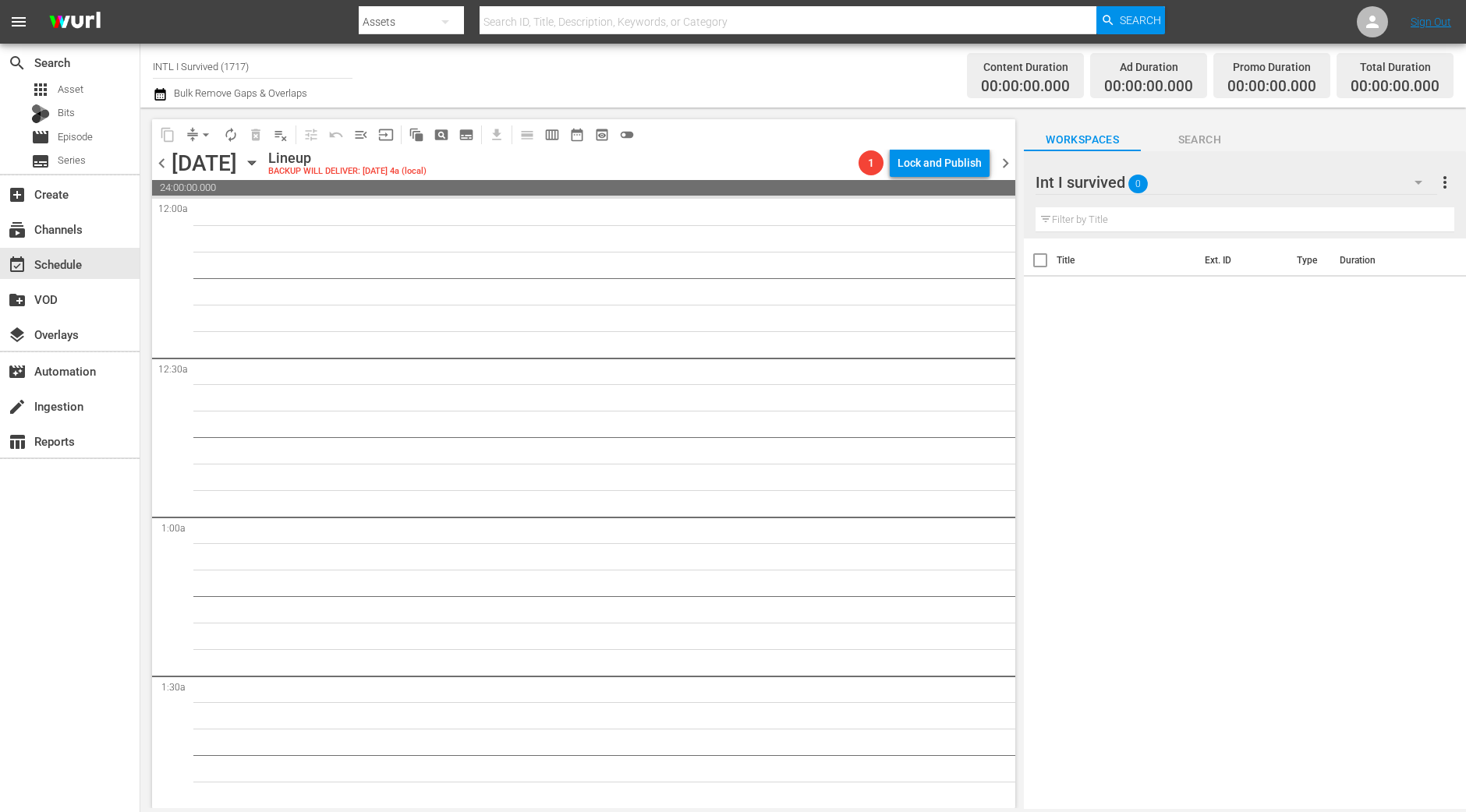
click at [260, 164] on icon "button" at bounding box center [252, 163] width 17 height 17
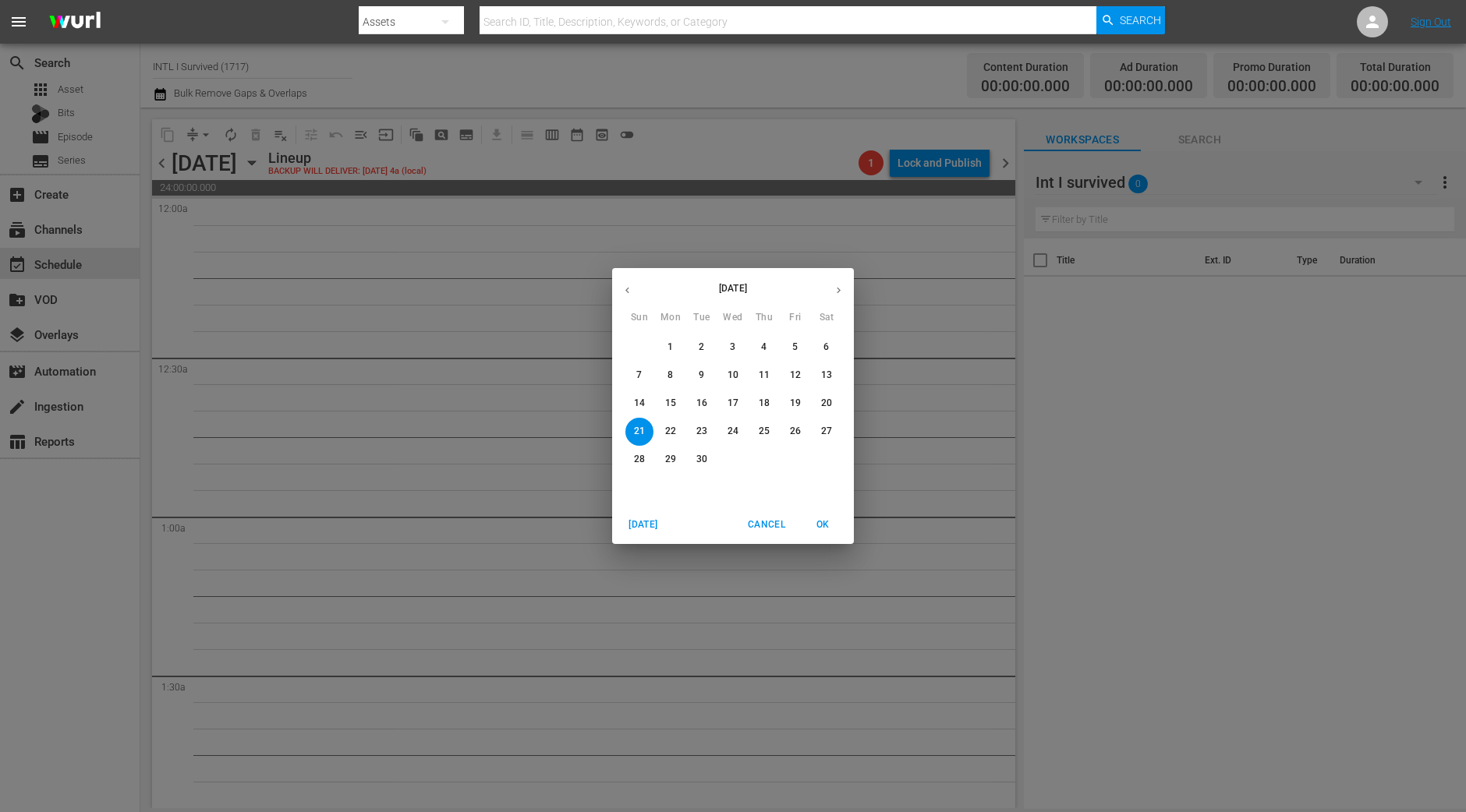
click at [670, 380] on p "8" at bounding box center [670, 375] width 6 height 13
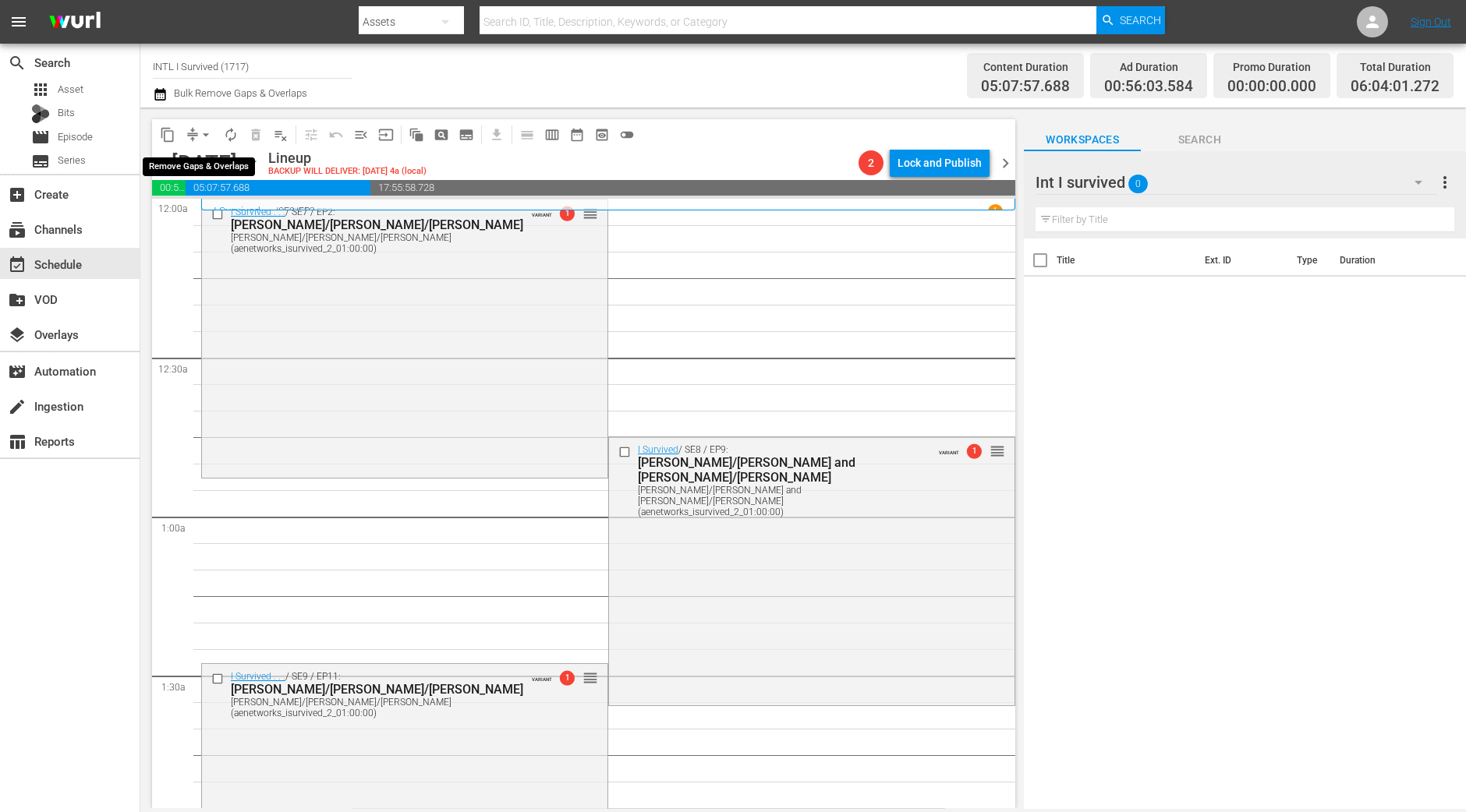
click at [217, 135] on button "arrow_drop_down" at bounding box center [205, 134] width 25 height 25
click at [207, 135] on span "arrow_drop_down" at bounding box center [206, 135] width 16 height 16
click at [202, 138] on span "arrow_drop_down" at bounding box center [206, 135] width 16 height 16
click at [201, 159] on li "Align to Midnight" at bounding box center [206, 166] width 163 height 25
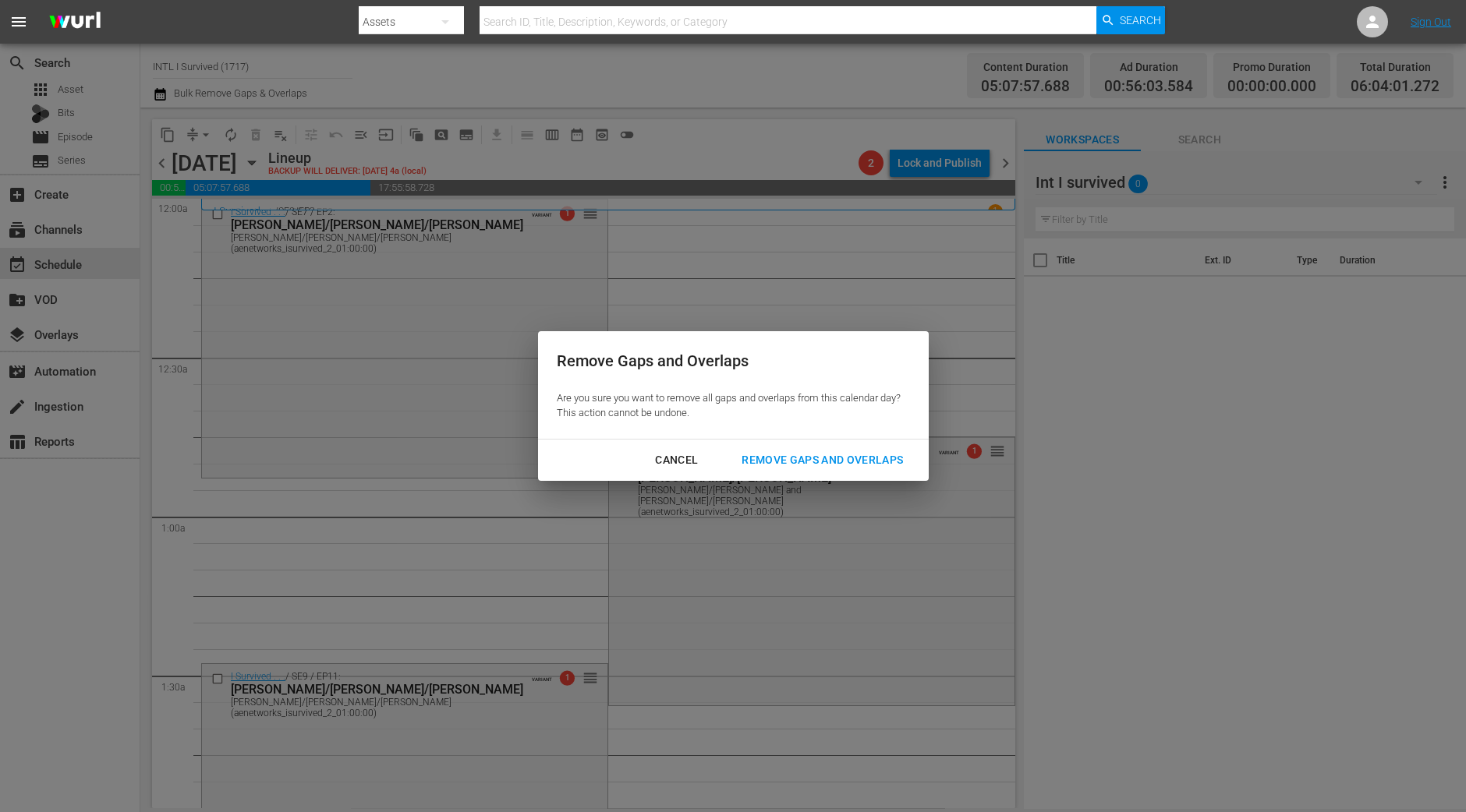
click at [892, 473] on button "Remove Gaps and Overlaps" at bounding box center [822, 460] width 199 height 29
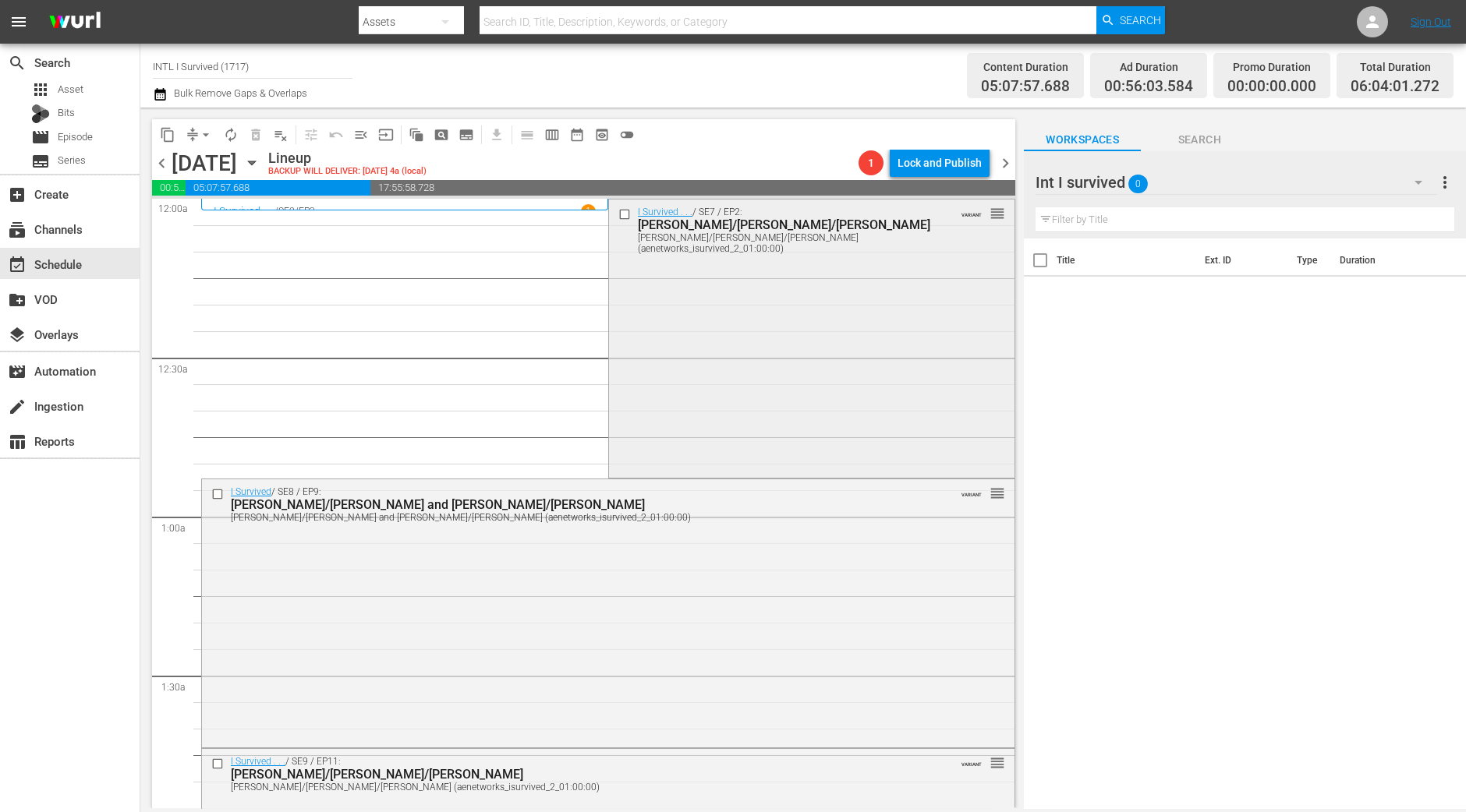
click at [831, 343] on div "I Survived . . . / SE7 / EP2: Sharetha/Joe/John Sharetha/Joe/John (aenetworks_i…" at bounding box center [812, 337] width 405 height 275
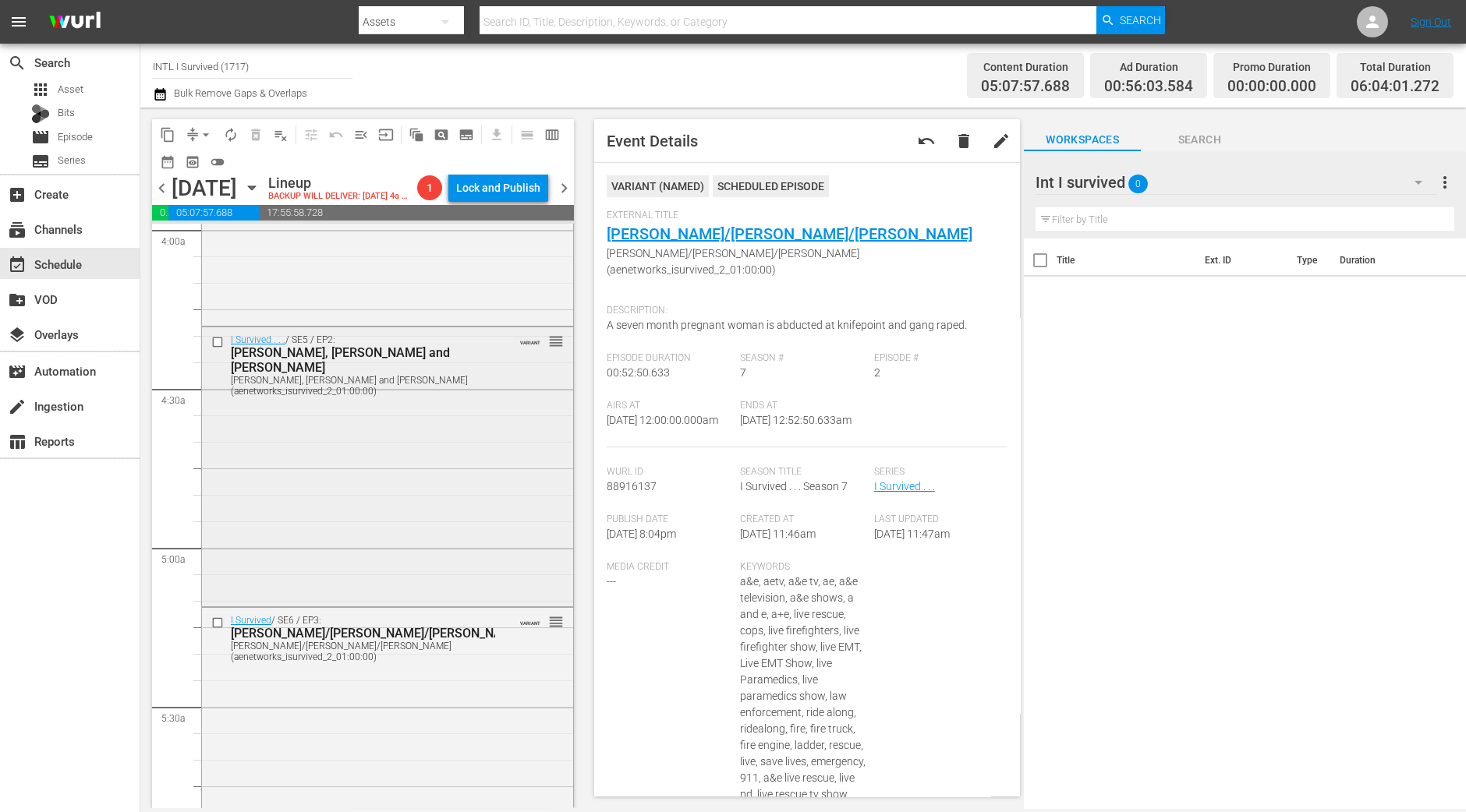
scroll to position [1461, 0]
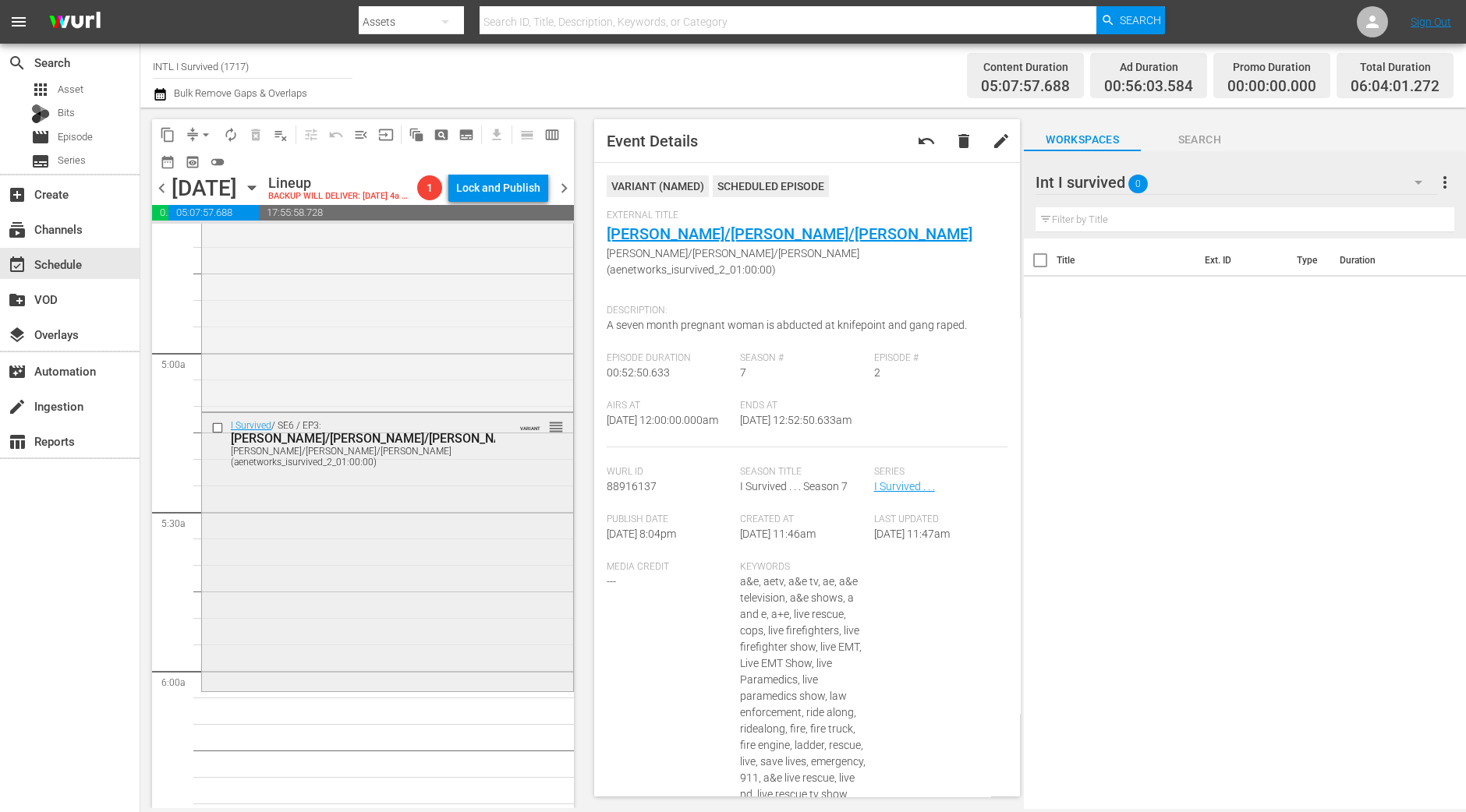
click at [397, 611] on div "I Survived / SE6 / EP3: Gracia/Michelle/Richard Gracia/Michelle/Richard (aenetw…" at bounding box center [388, 551] width 371 height 276
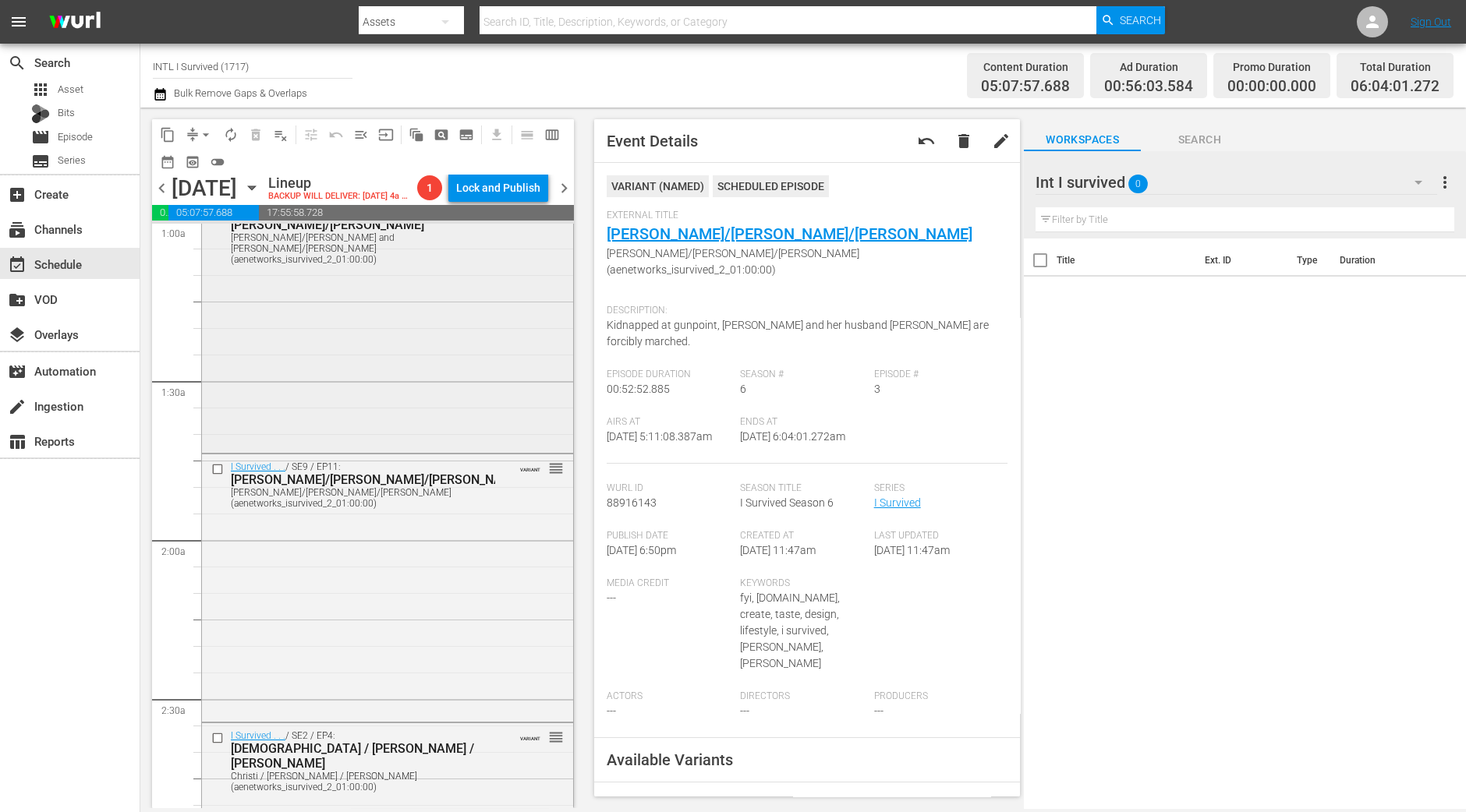
scroll to position [97, 0]
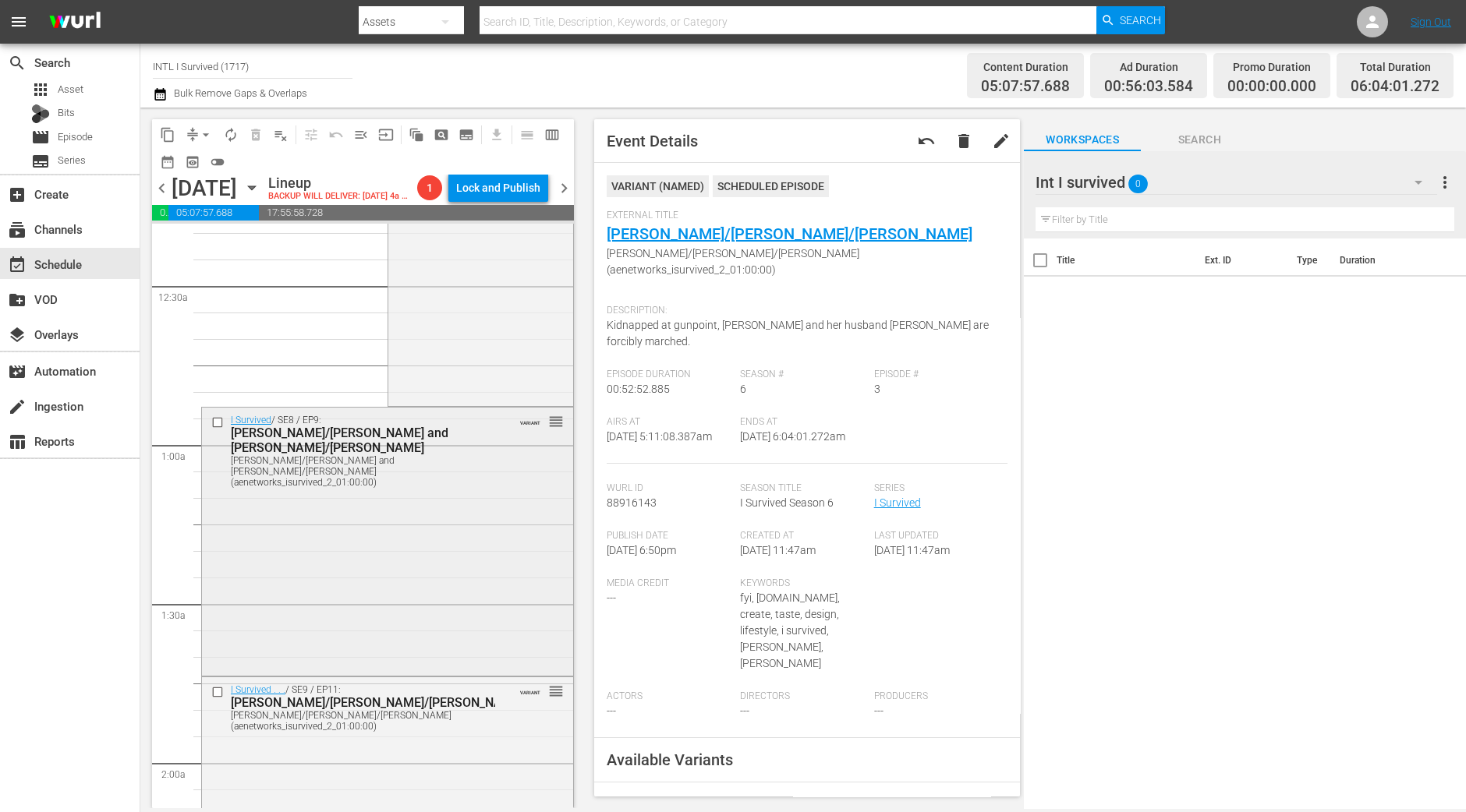
click at [423, 579] on div "I Survived / SE8 / EP9: Jenn/Neil and Blake/Tiffany Jenn/Neil and Blake/Tiffany…" at bounding box center [388, 540] width 371 height 265
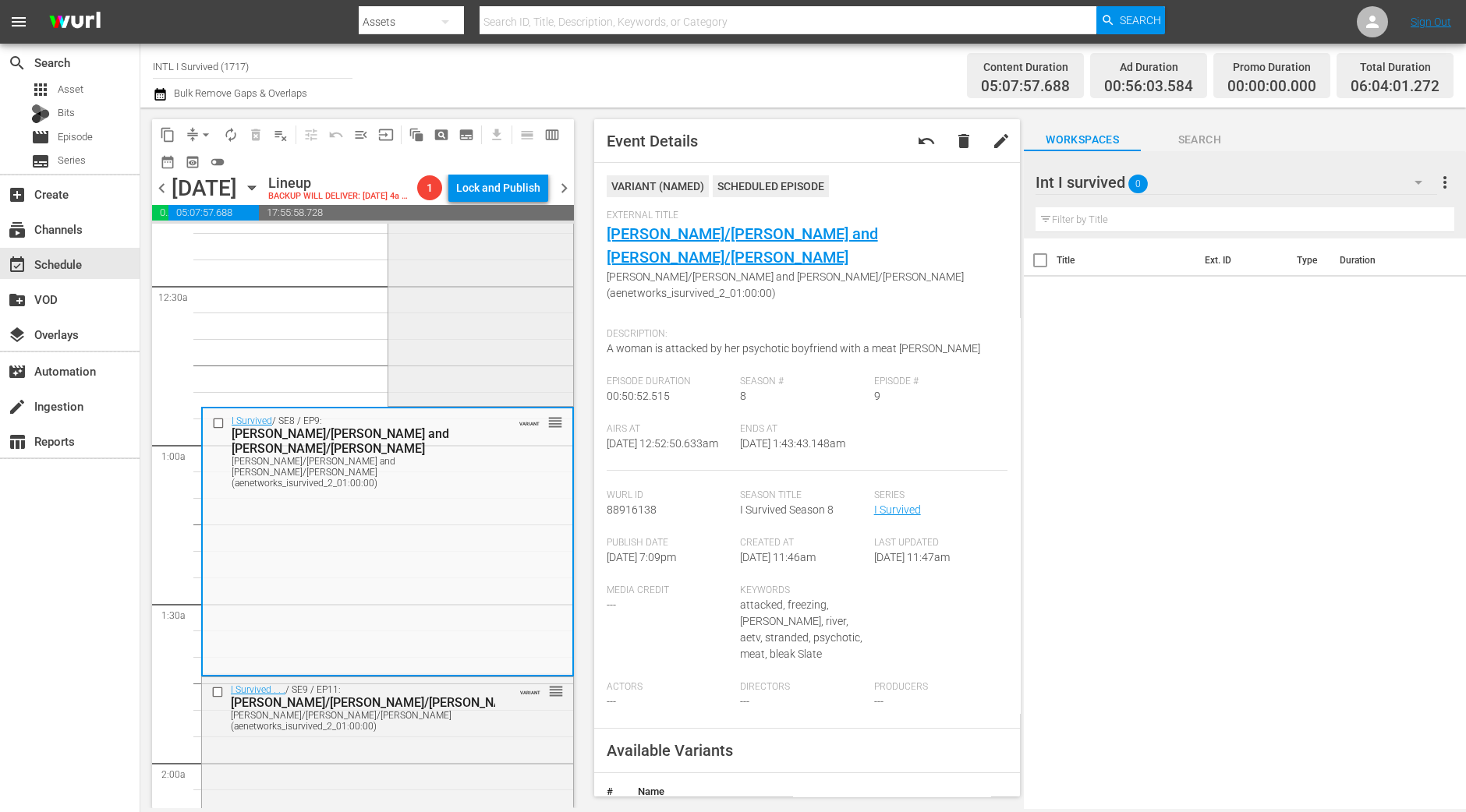
click at [511, 367] on div "I Survived . . . / SE7 / EP2: Sharetha/Joe/John Sharetha/Joe/John (aenetworks_i…" at bounding box center [481, 265] width 185 height 275
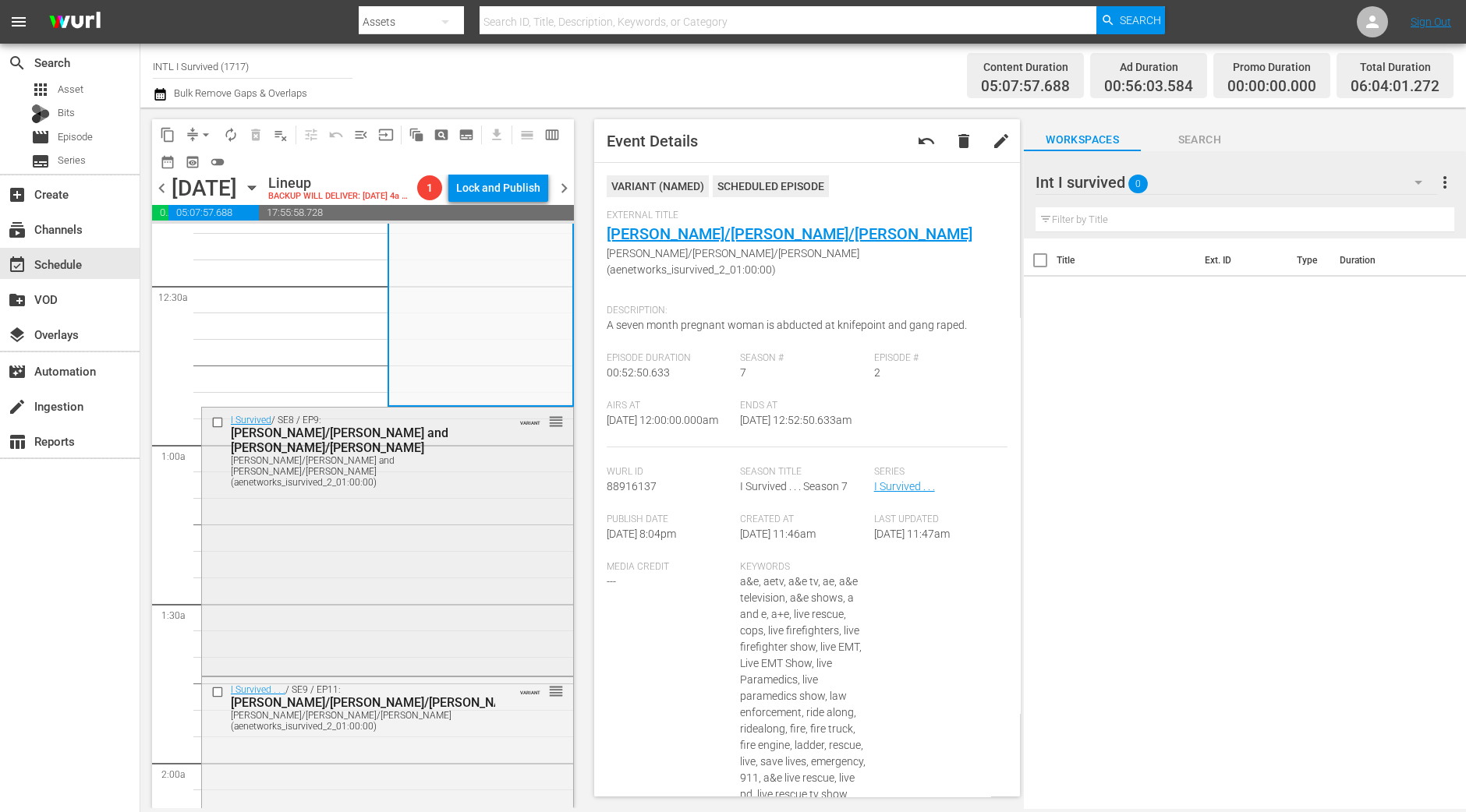
click at [512, 528] on div "I Survived / SE8 / EP9: Jenn/Neil and Blake/Tiffany Jenn/Neil and Blake/Tiffany…" at bounding box center [388, 540] width 371 height 265
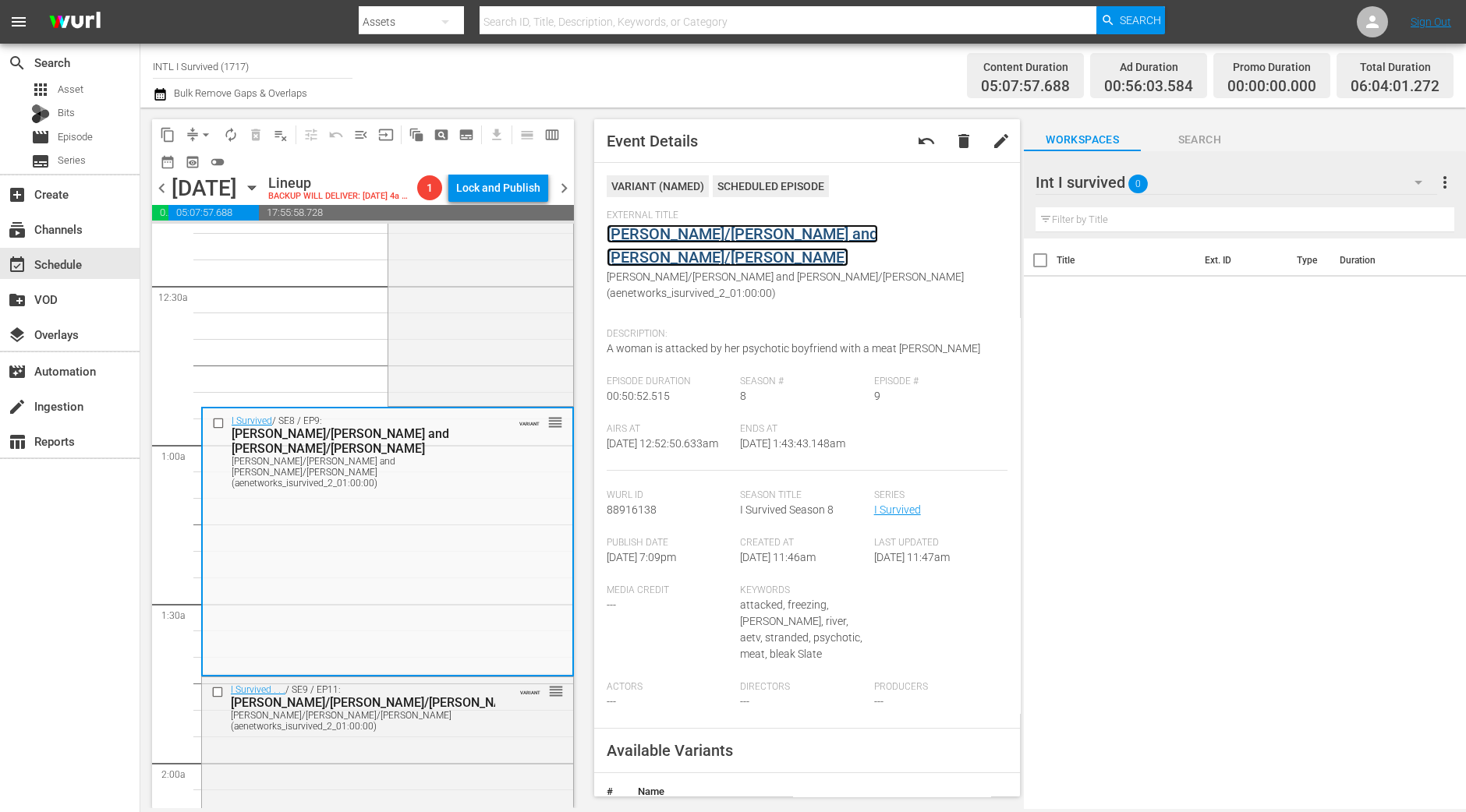
drag, startPoint x: 756, startPoint y: 230, endPoint x: 735, endPoint y: 229, distance: 21.0
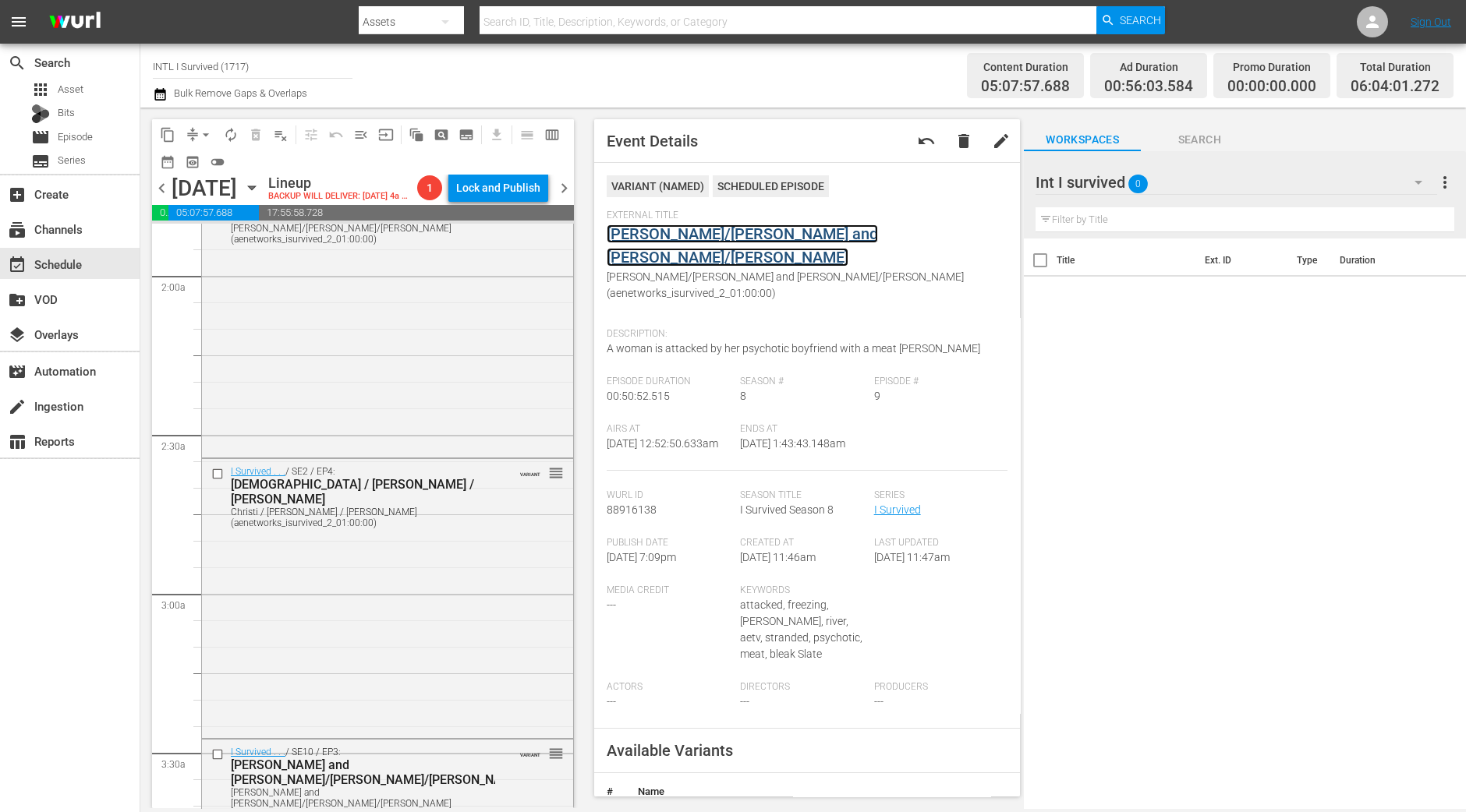
scroll to position [584, 0]
click at [437, 452] on div "I Survived . . . / SE9 / EP11: Shannon/Ken/Angela Shannon/Ken/Angela (aenetwork…" at bounding box center [388, 322] width 371 height 265
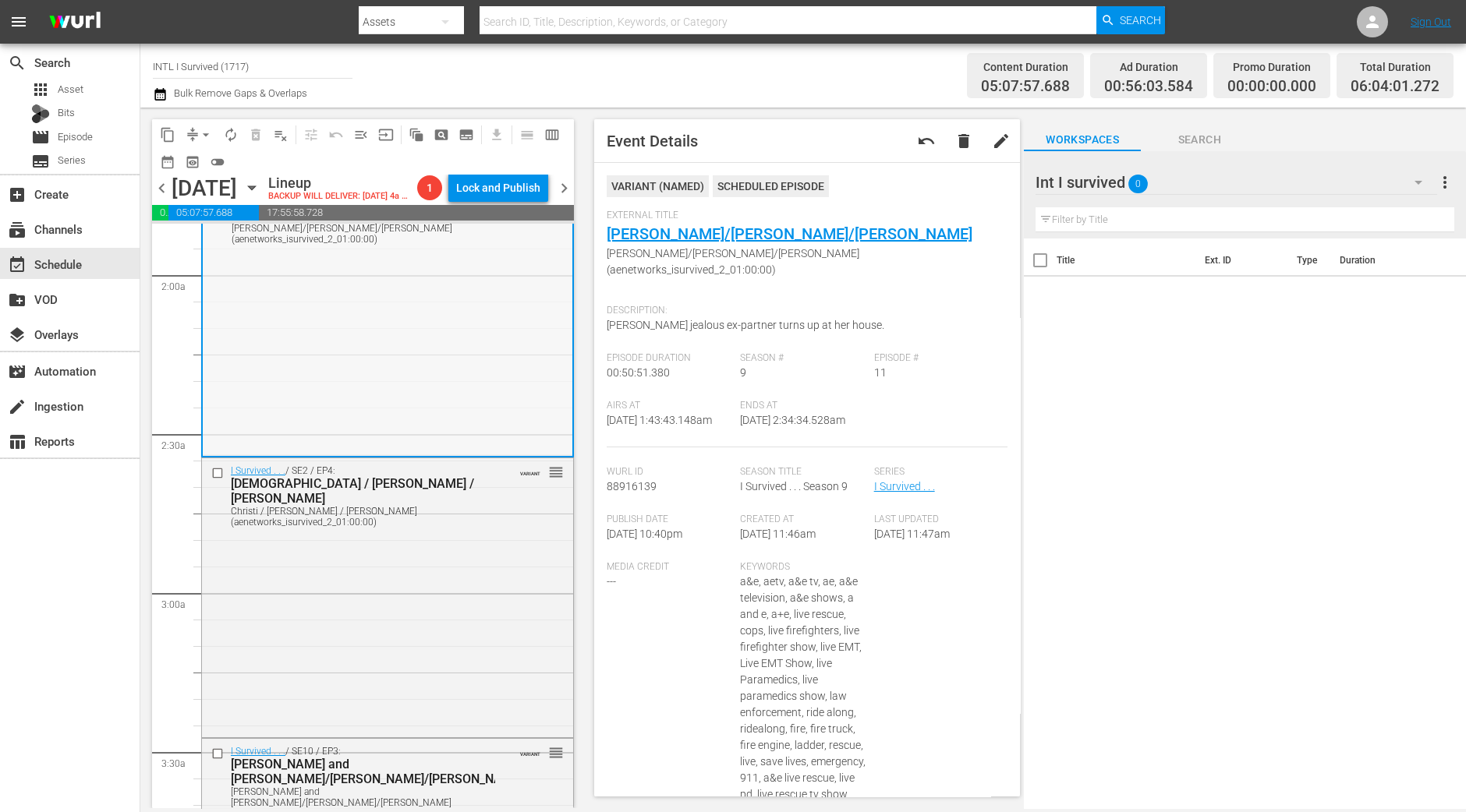
drag, startPoint x: 706, startPoint y: 233, endPoint x: 464, endPoint y: 393, distance: 290.1
click at [464, 393] on div "I Survived . . . / SE9 / EP11: Shannon/Ken/Angela Shannon/Ken/Angela (aenetwork…" at bounding box center [388, 323] width 370 height 265
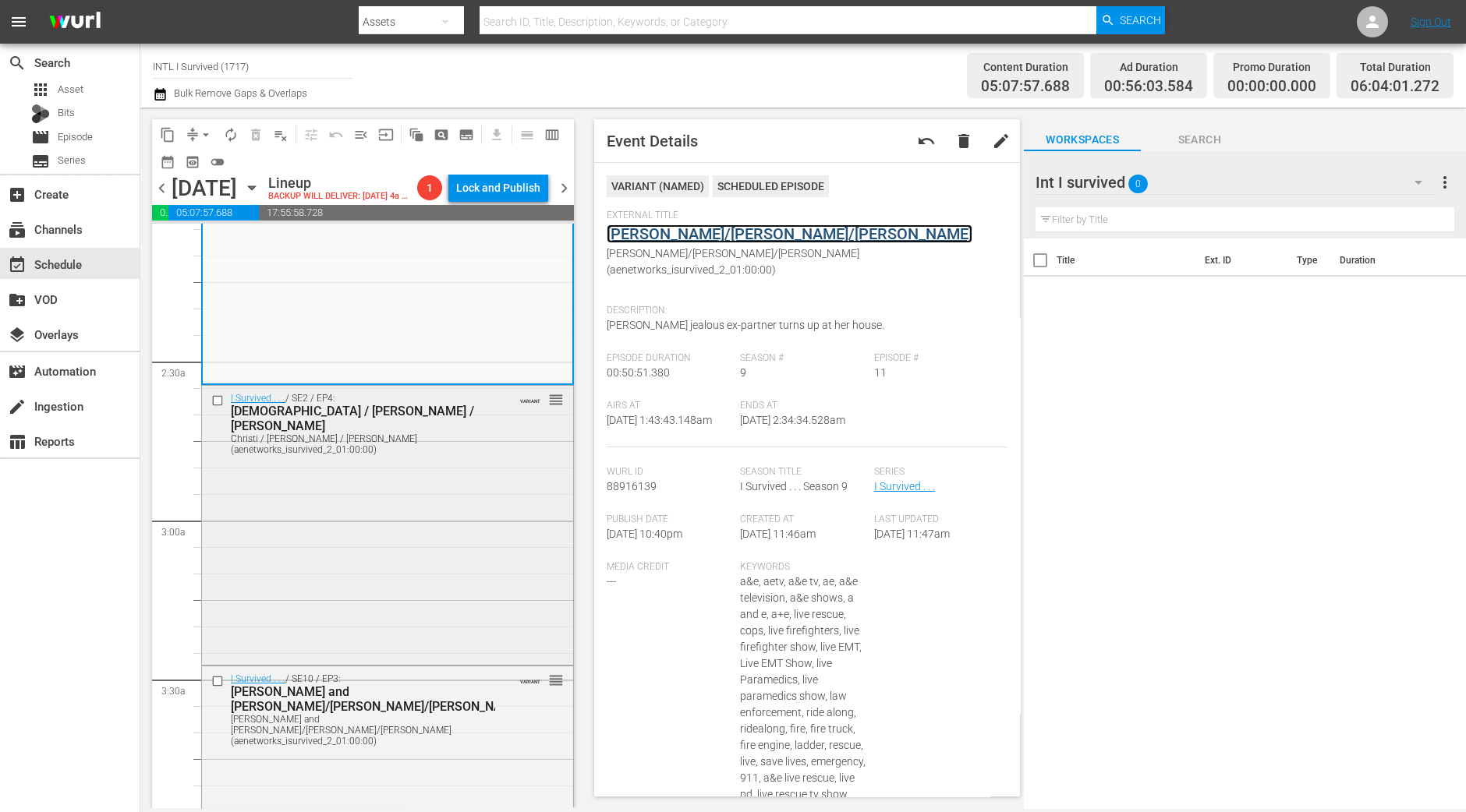
scroll to position [681, 0]
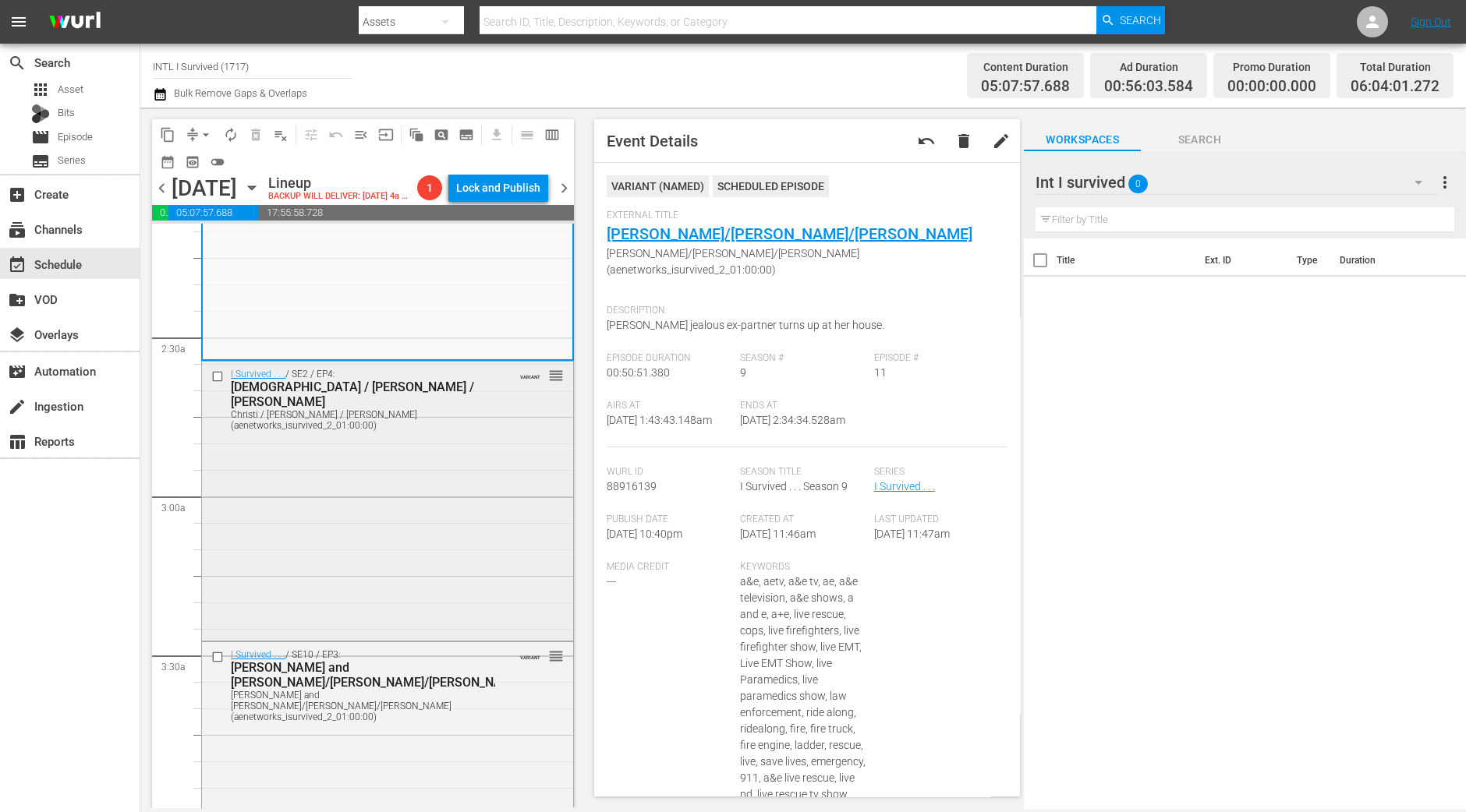
click at [393, 560] on div "I Survived . . . / SE2 / EP4: Christi / Fred / Marla Christi / Fred / Marla (ae…" at bounding box center [388, 499] width 371 height 275
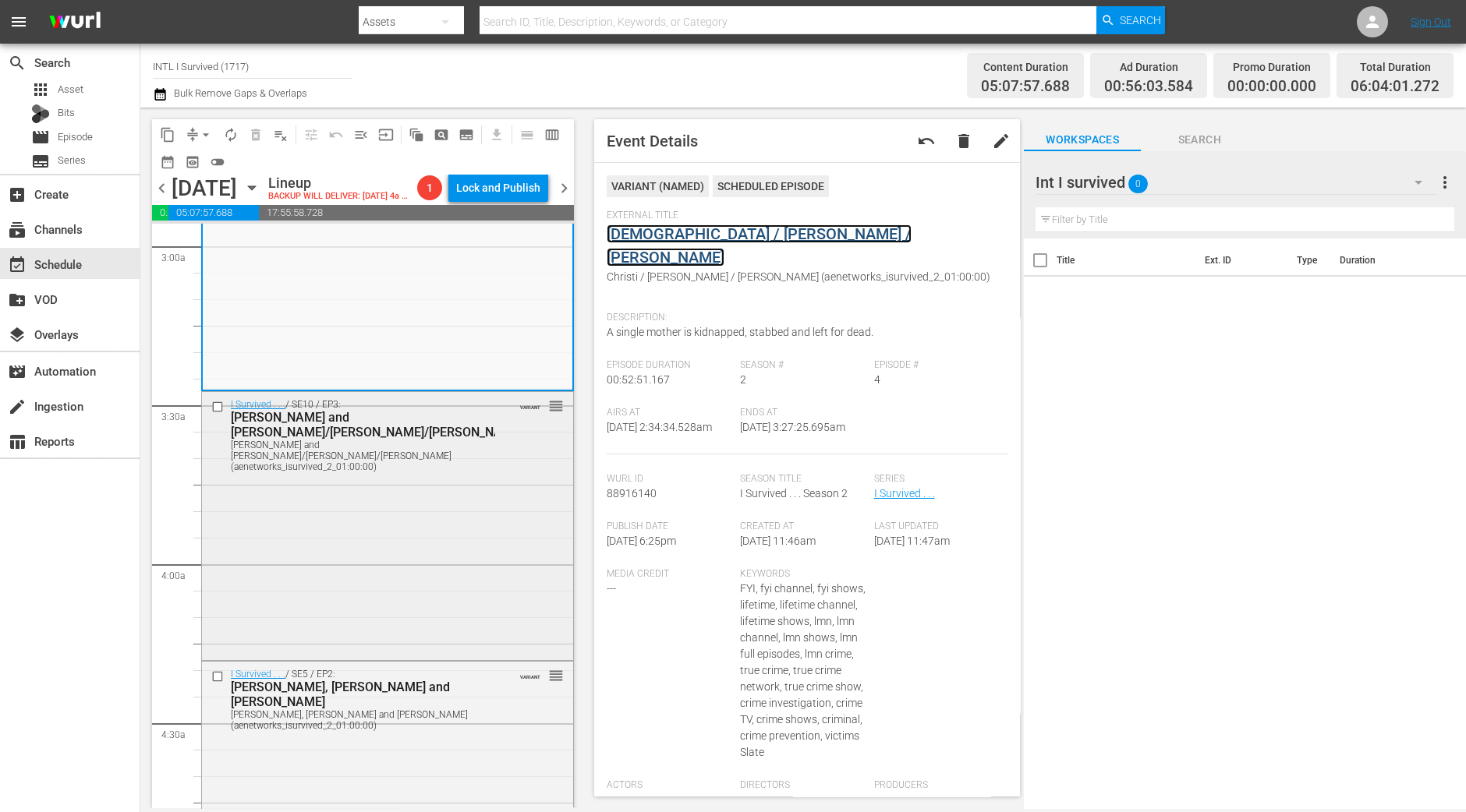
scroll to position [1170, 0]
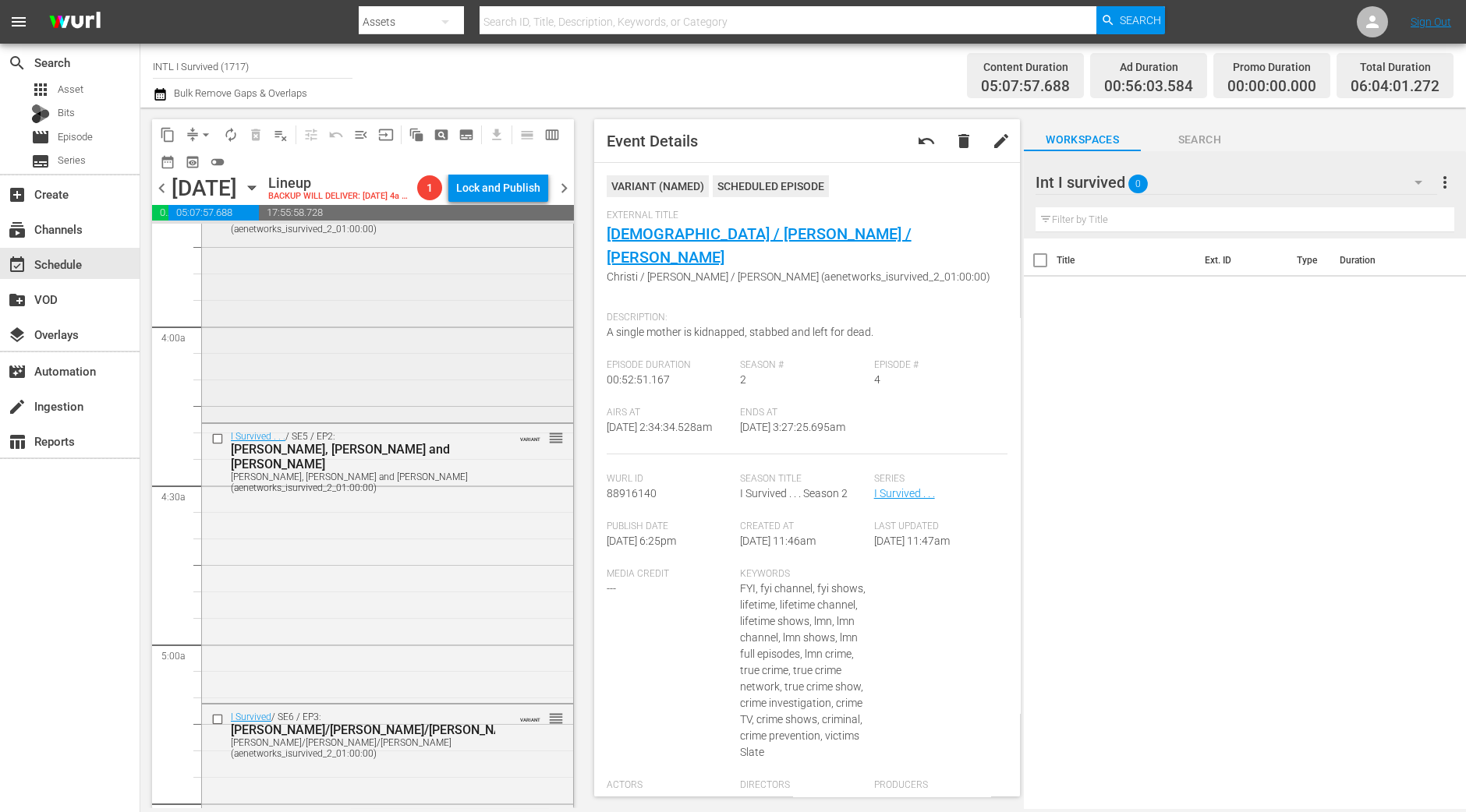
click at [459, 374] on div "I Survived . . . / SE10 / EP3: Morgan and Aaron/David/Amanda Morgan and Aaron/D…" at bounding box center [388, 287] width 371 height 265
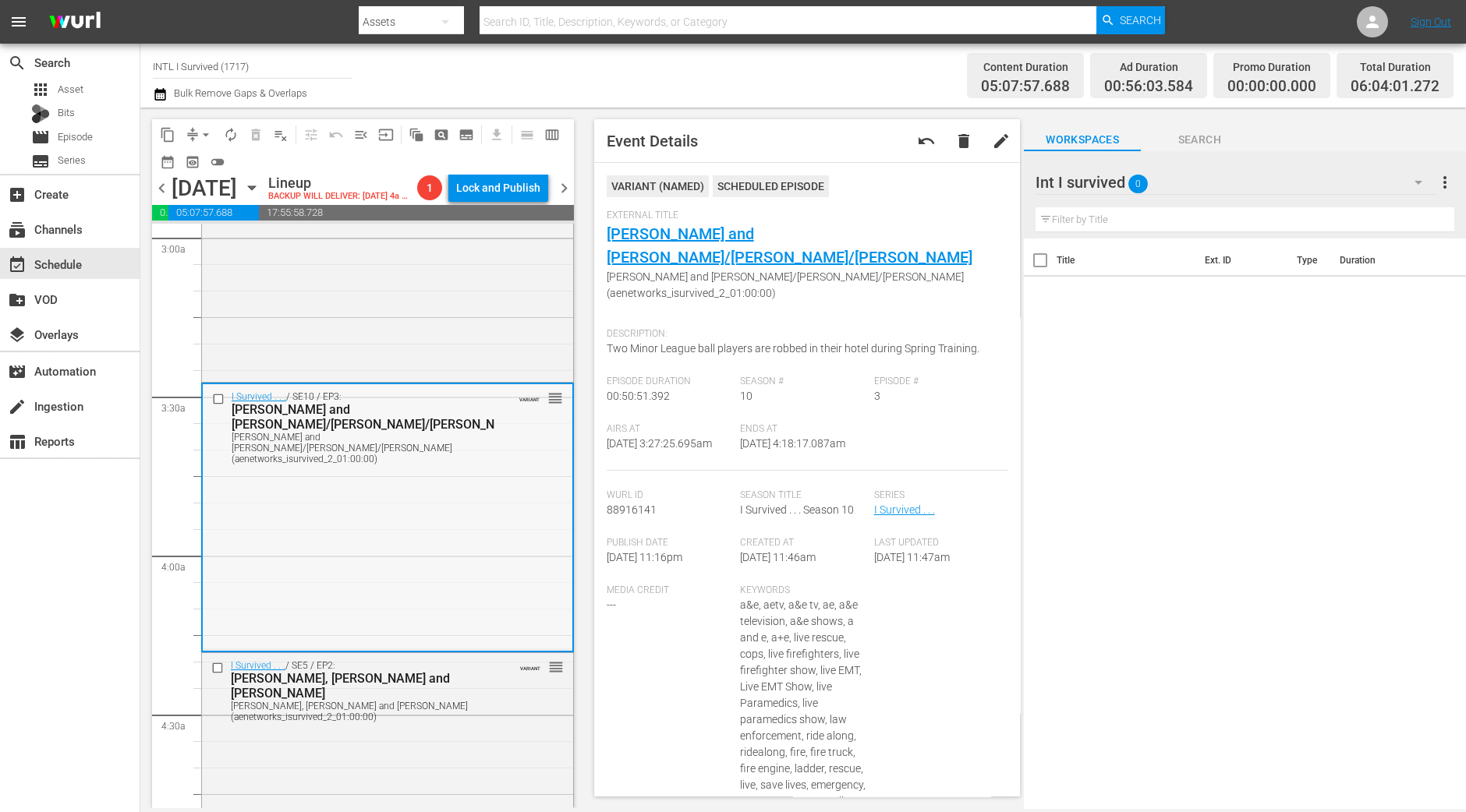
scroll to position [975, 0]
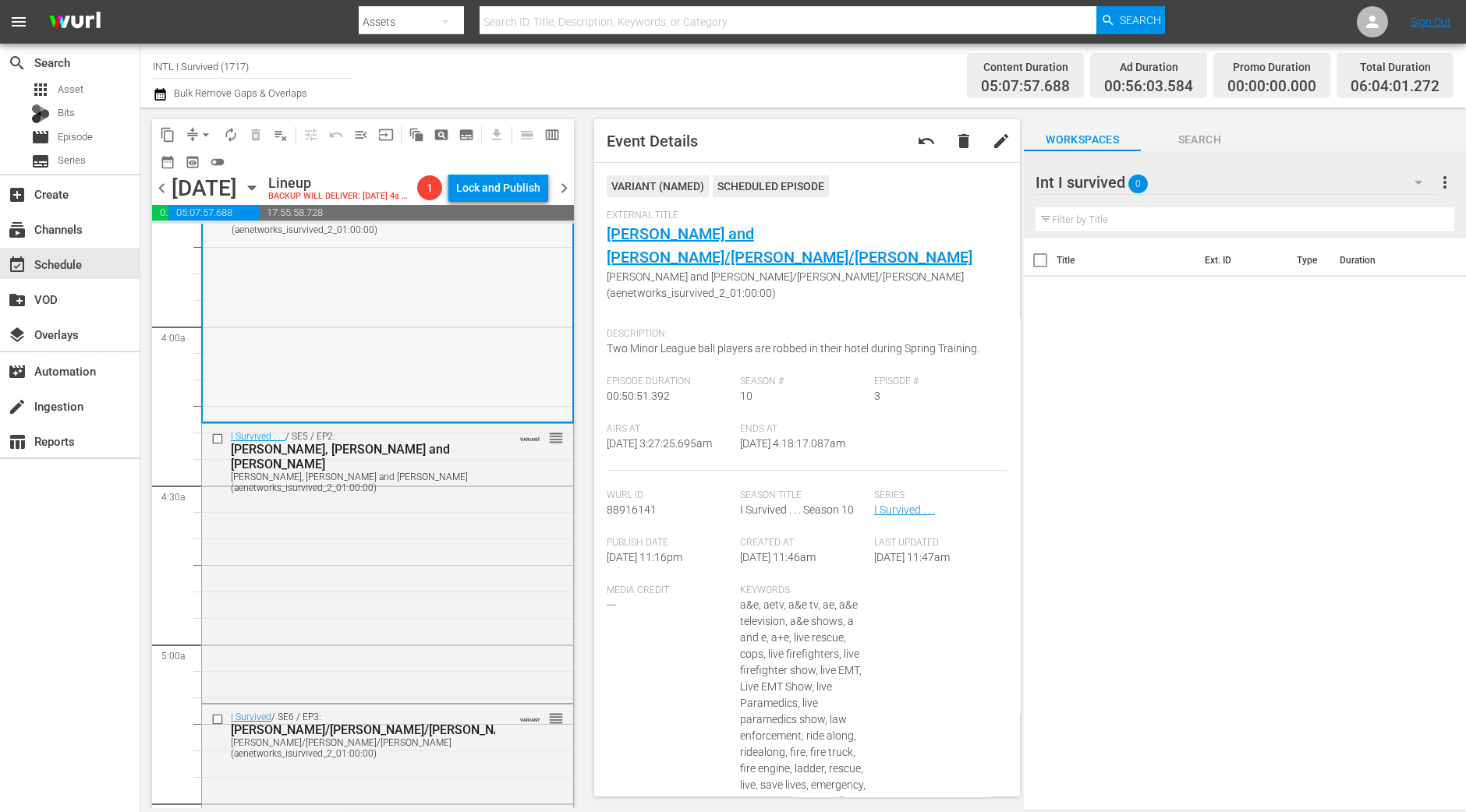
click at [368, 499] on div "I Survived . . . / SE5 / EP2: Susan, John and Jean, Penny Susan, John and Jean,…" at bounding box center [388, 462] width 371 height 75
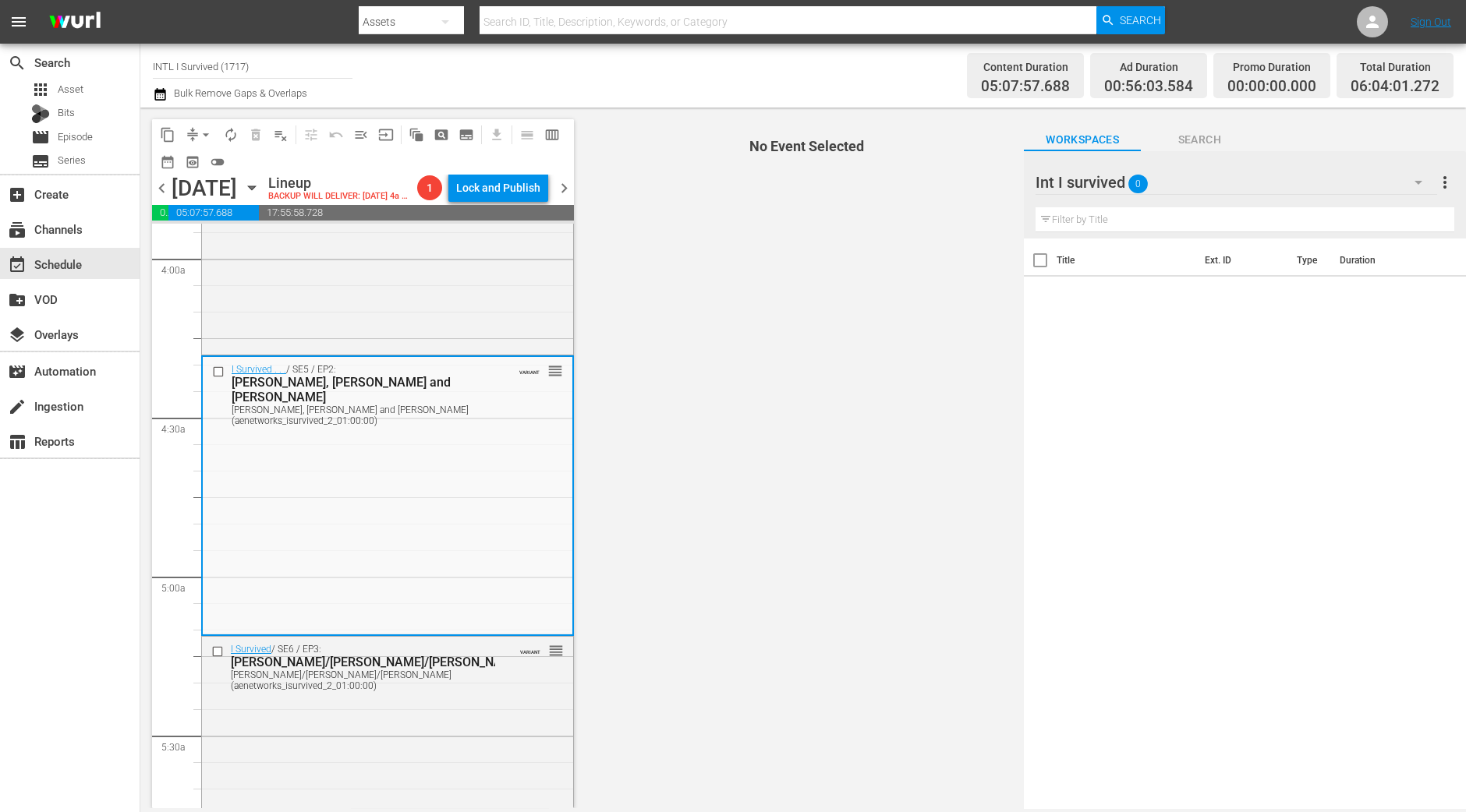
scroll to position [1266, 0]
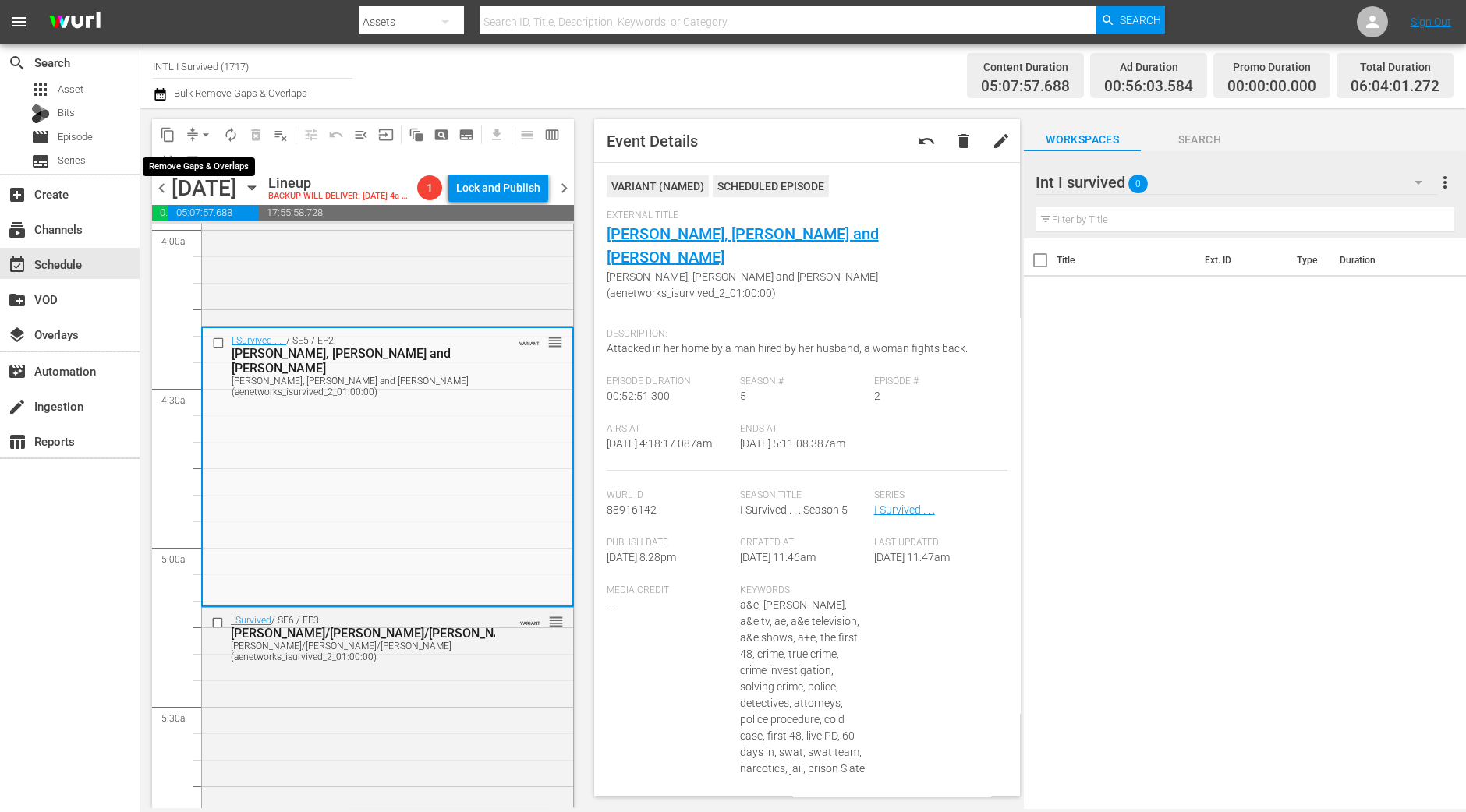
click at [207, 130] on span "arrow_drop_down" at bounding box center [206, 135] width 16 height 16
click at [198, 159] on li "Align to Midnight" at bounding box center [206, 166] width 163 height 25
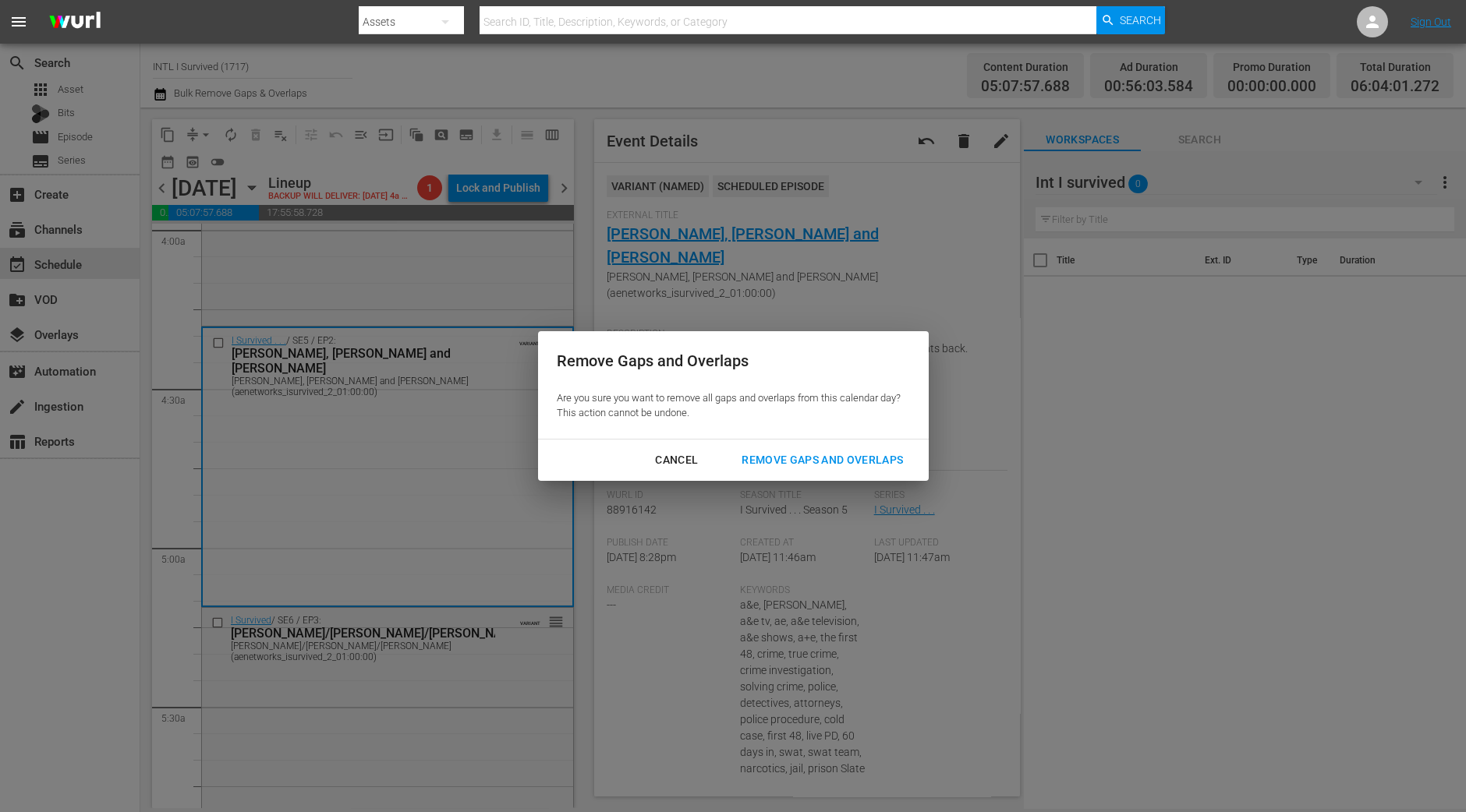
click at [811, 451] on div "Remove Gaps and Overlaps" at bounding box center [822, 460] width 186 height 20
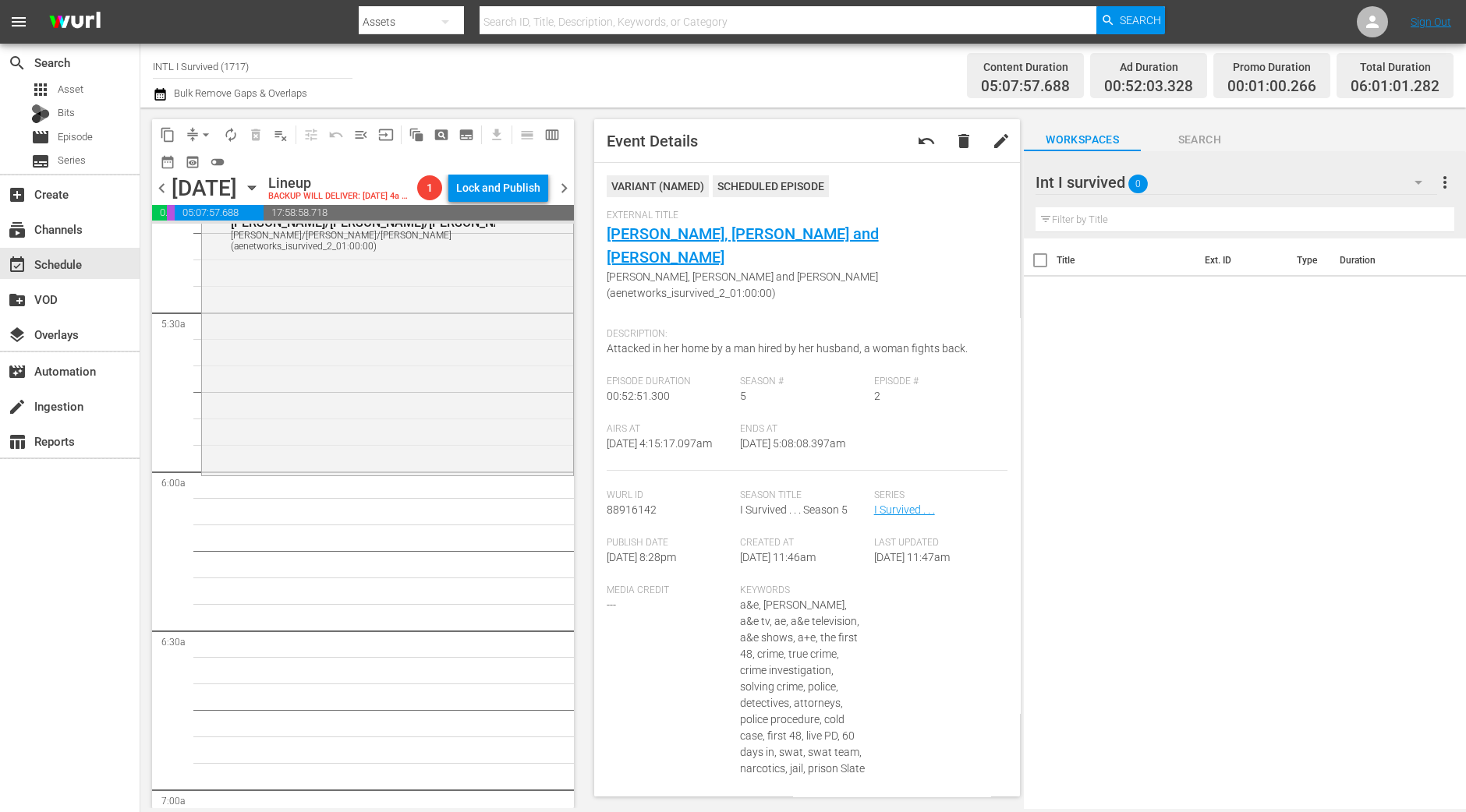
scroll to position [1683, 0]
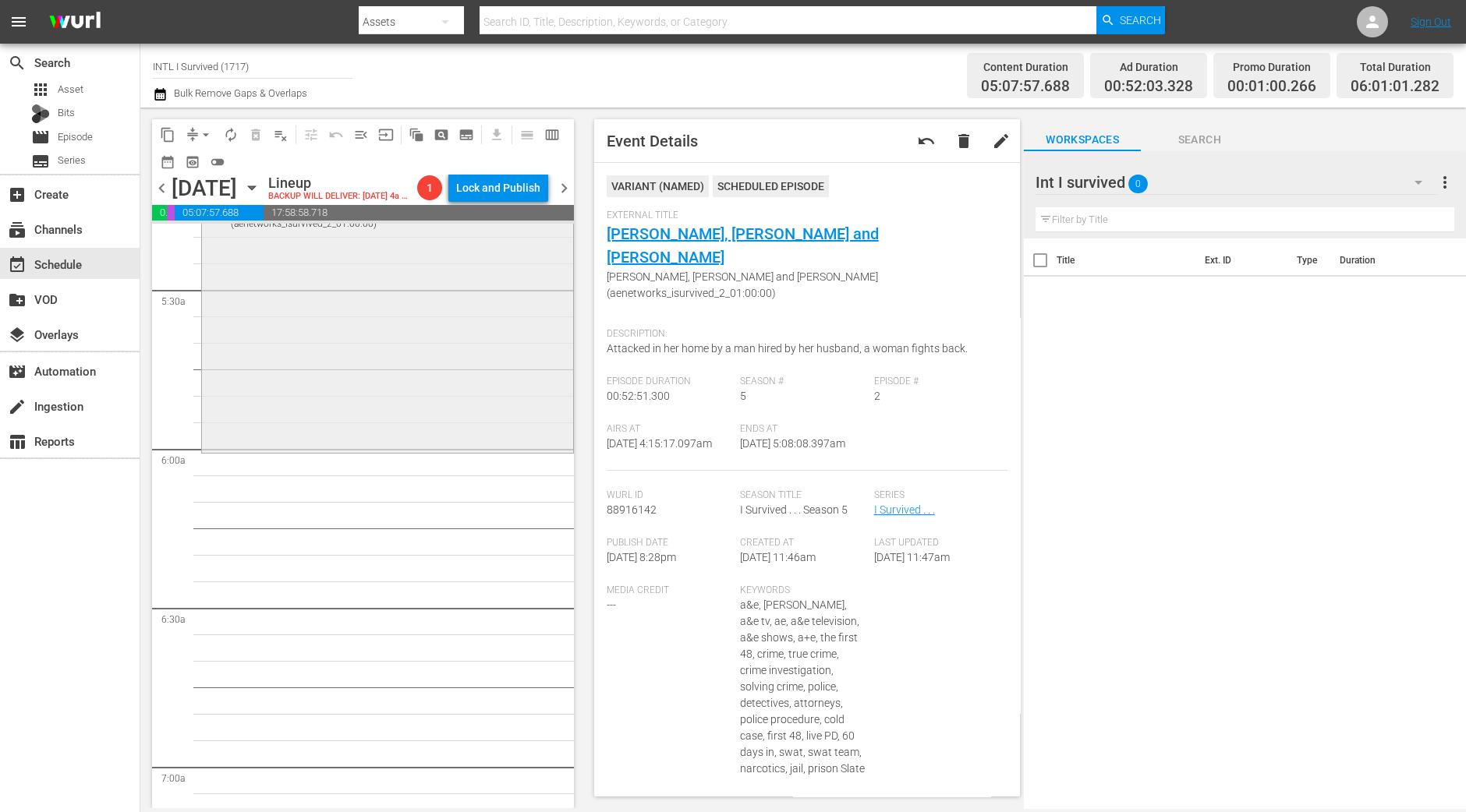
click at [497, 431] on div "I Survived / SE6 / EP3: Gracia/Michelle/Richard Gracia/Michelle/Richard (aenetw…" at bounding box center [388, 312] width 371 height 276
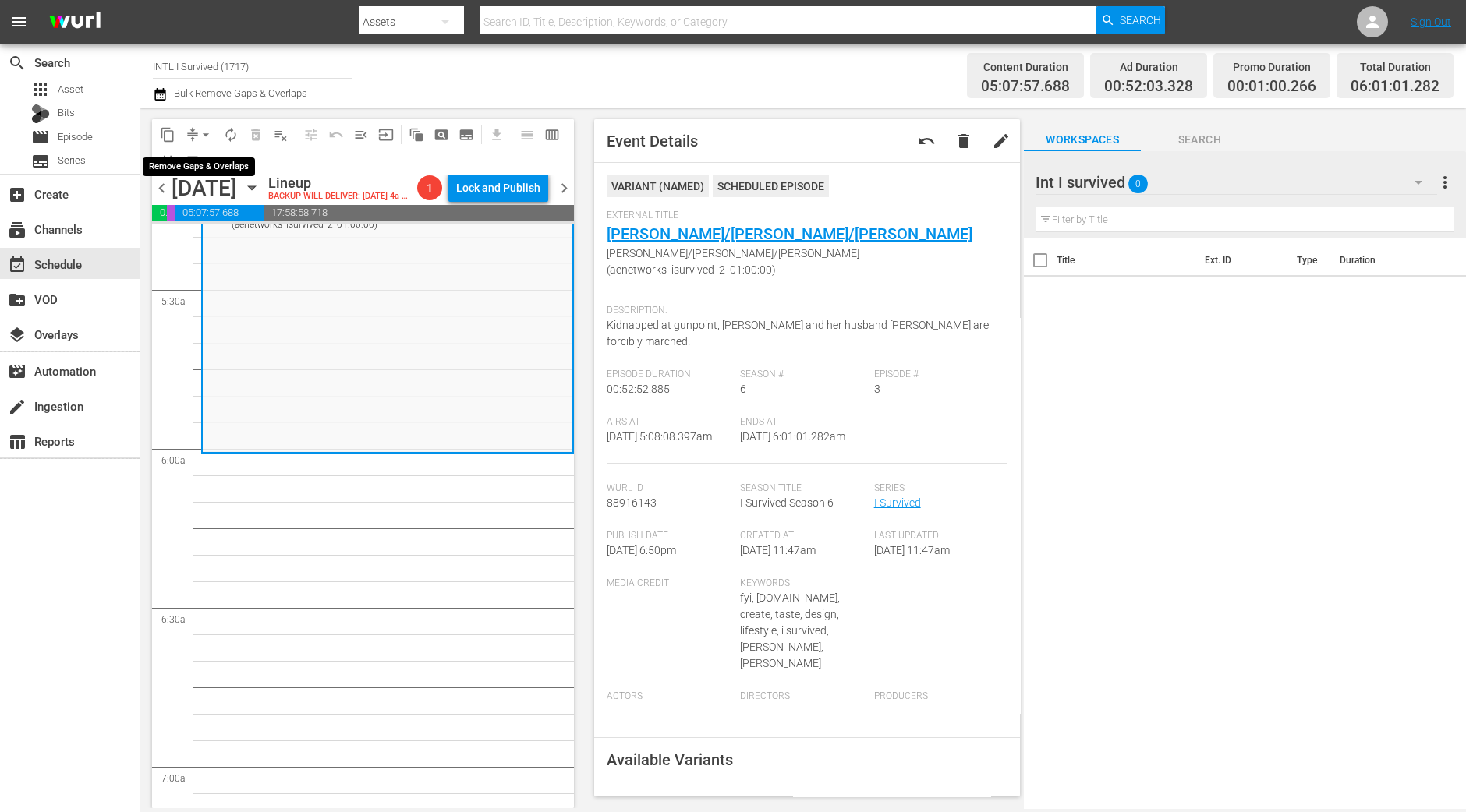
click at [204, 135] on span "arrow_drop_down" at bounding box center [206, 135] width 16 height 16
click at [199, 169] on li "Align to Midnight" at bounding box center [206, 166] width 163 height 25
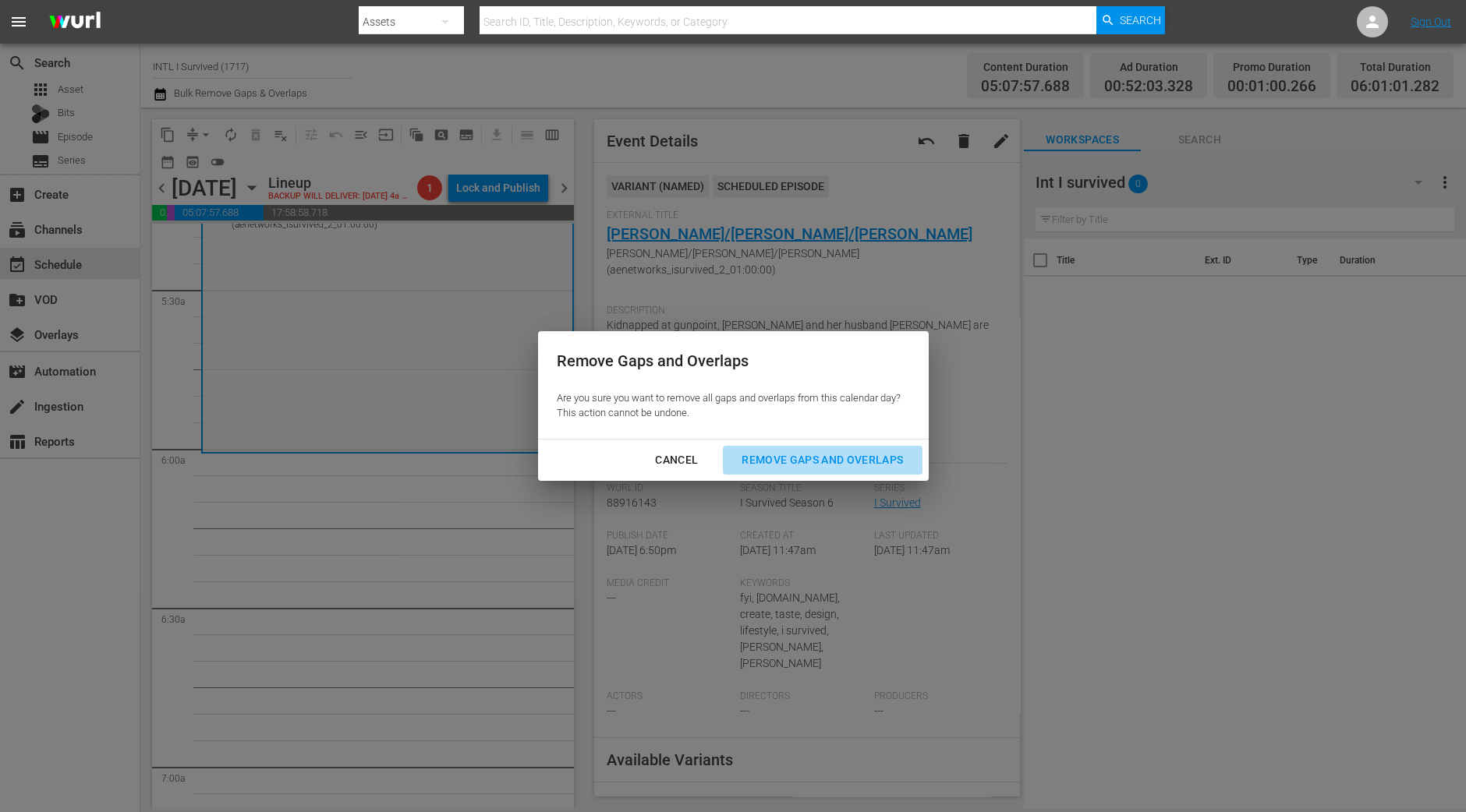
click at [819, 466] on div "Remove Gaps and Overlaps" at bounding box center [822, 460] width 186 height 20
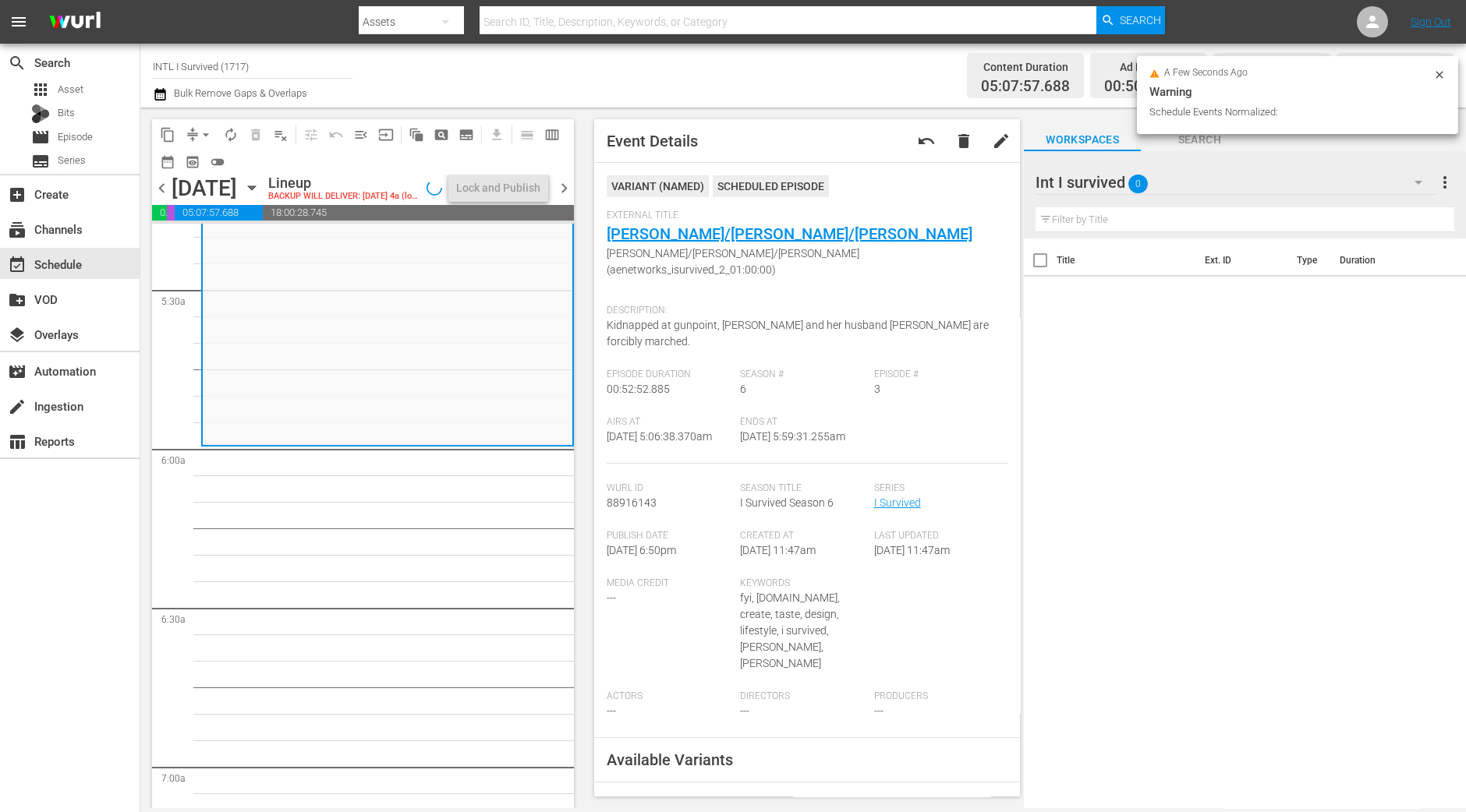
scroll to position [1657, 0]
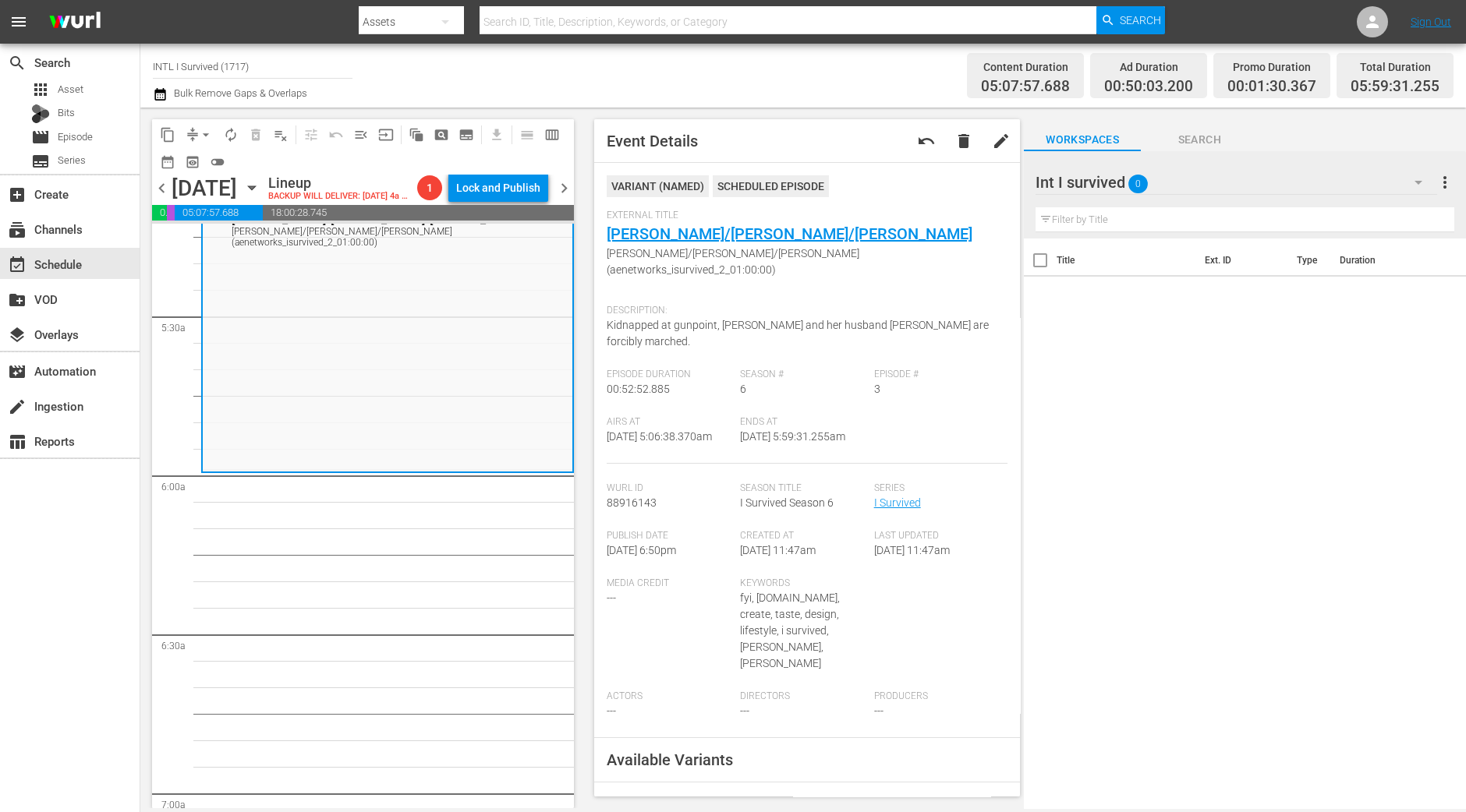
click at [207, 132] on span "arrow_drop_down" at bounding box center [206, 135] width 16 height 16
click at [202, 163] on li "Align to Midnight" at bounding box center [206, 166] width 163 height 25
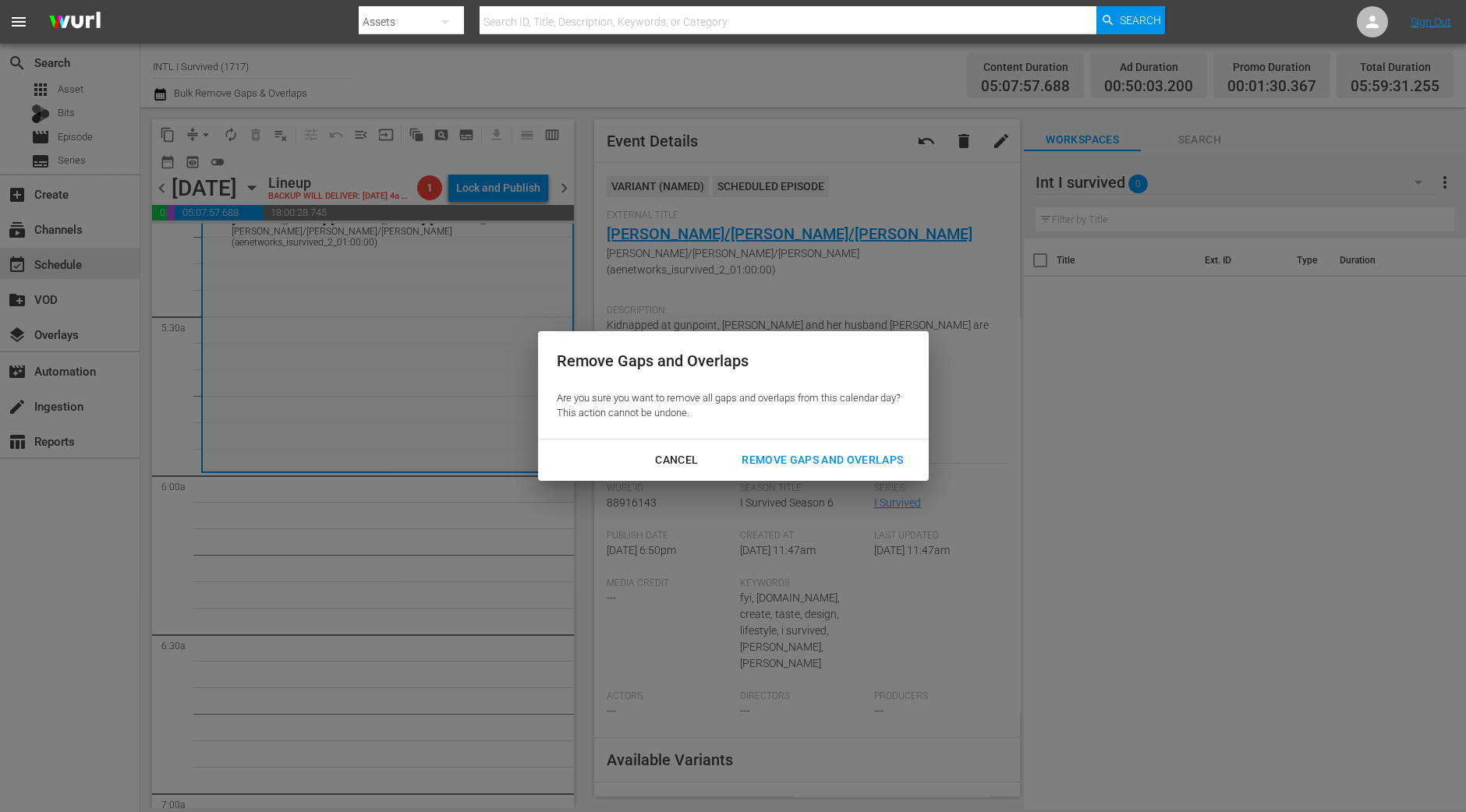
click at [790, 477] on div "Cancel Remove Gaps and Overlaps" at bounding box center [733, 460] width 391 height 41
drag, startPoint x: 785, startPoint y: 463, endPoint x: 772, endPoint y: 462, distance: 13.0
click at [784, 462] on div "Remove Gaps and Overlaps" at bounding box center [822, 460] width 186 height 20
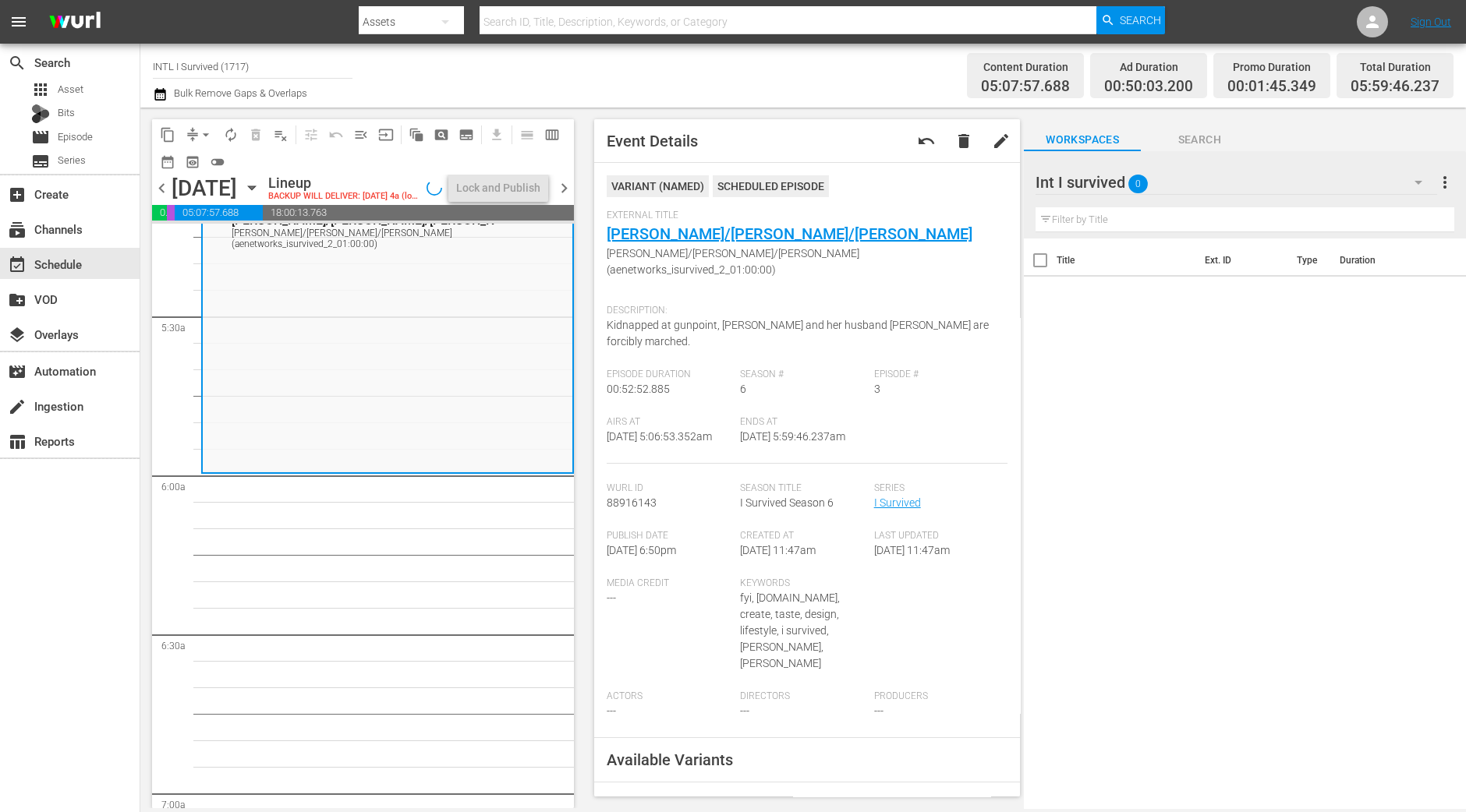
scroll to position [1683, 0]
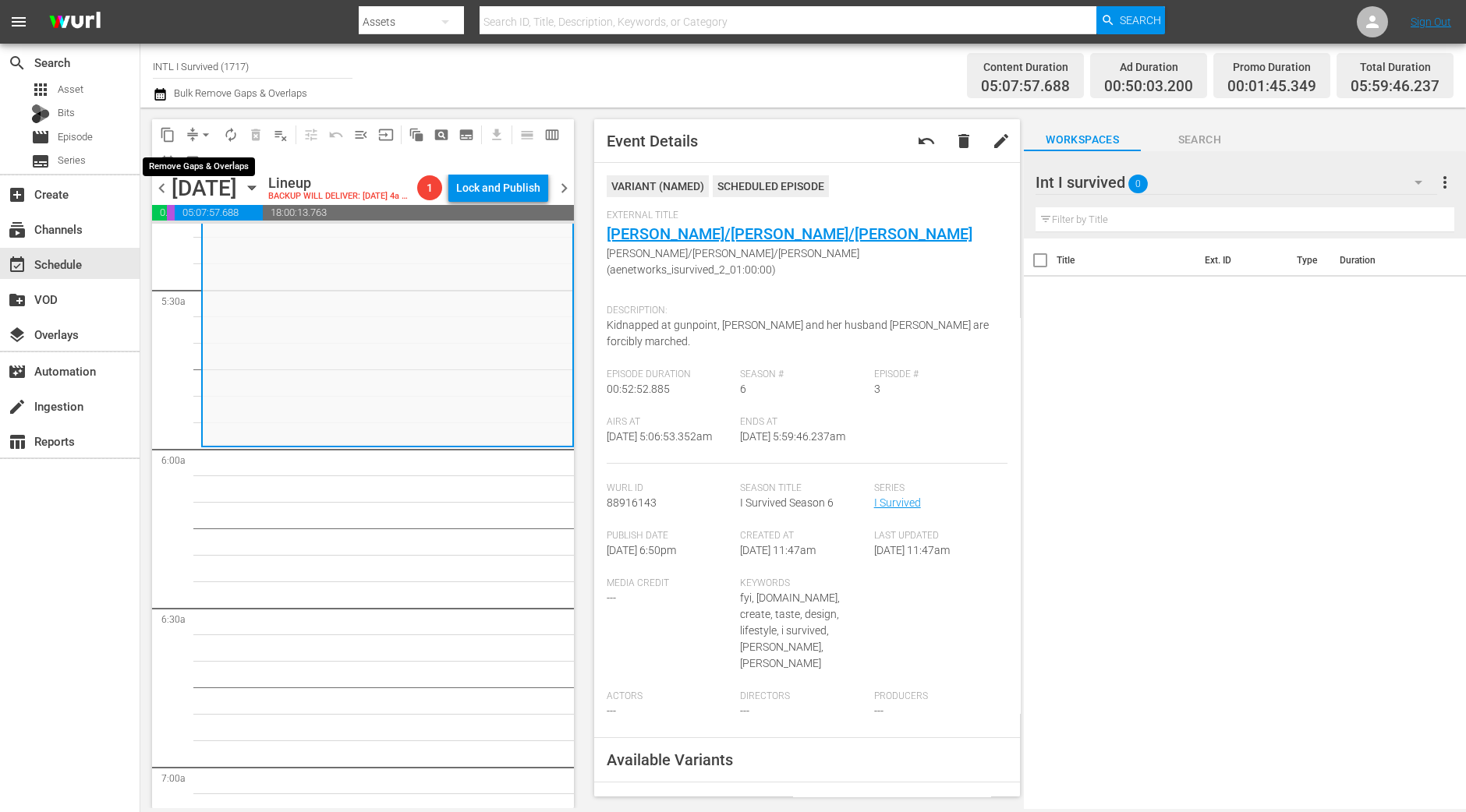
click at [202, 135] on span "arrow_drop_down" at bounding box center [206, 135] width 16 height 16
click at [208, 163] on li "Align to Midnight" at bounding box center [206, 166] width 163 height 25
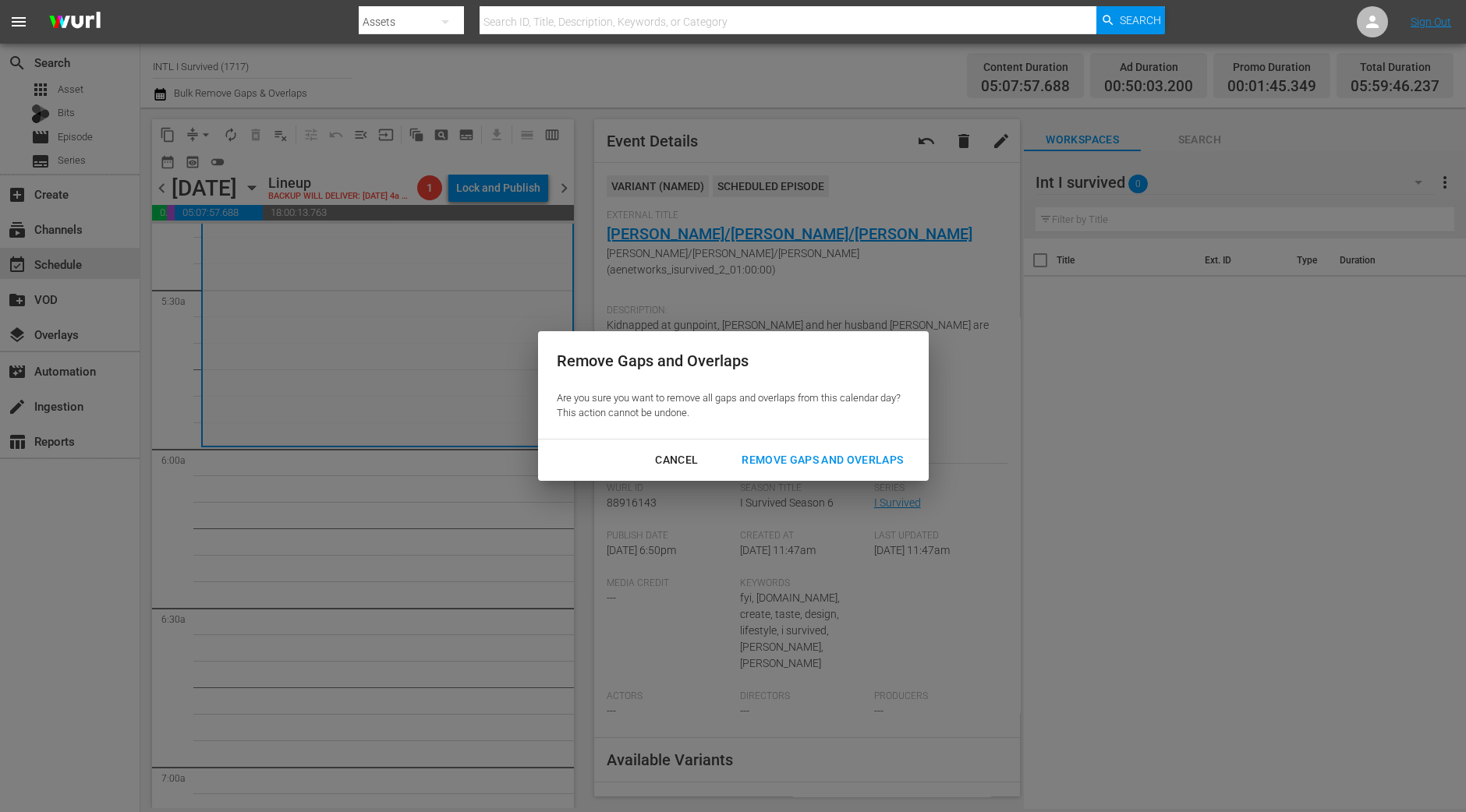
click at [836, 455] on div "Remove Gaps and Overlaps" at bounding box center [822, 460] width 186 height 20
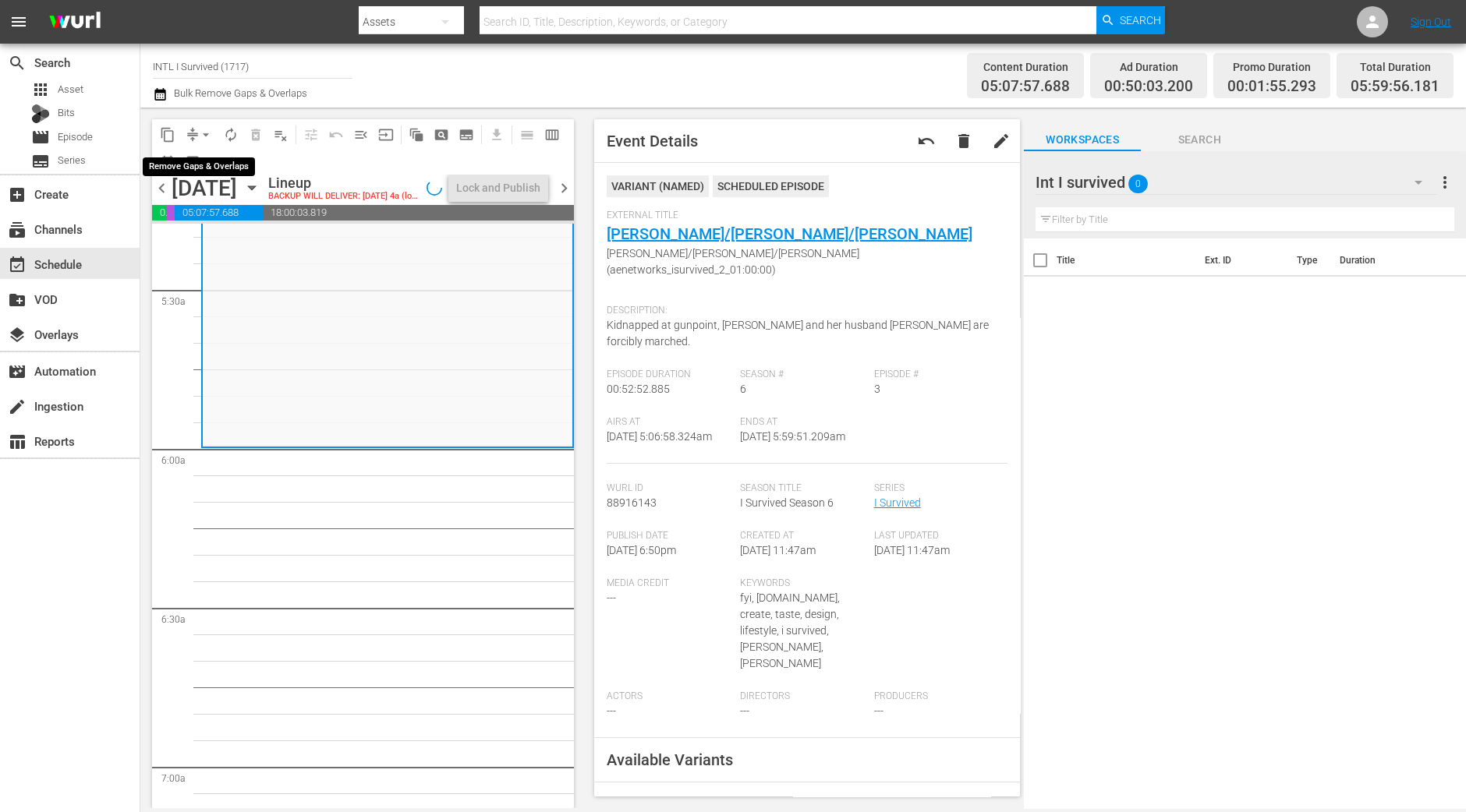
scroll to position [1657, 0]
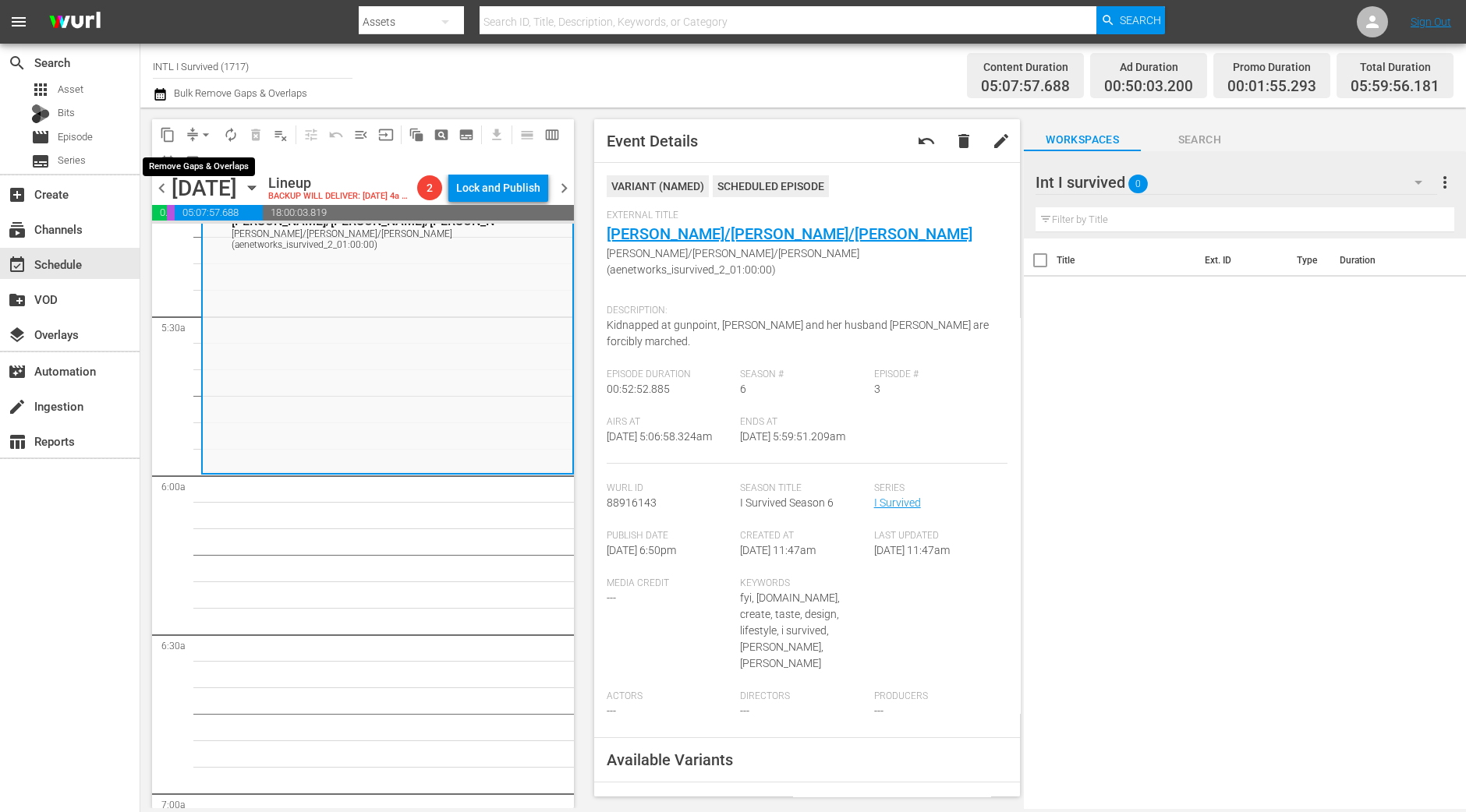
click at [201, 133] on span "arrow_drop_down" at bounding box center [206, 135] width 16 height 16
click at [203, 161] on li "Align to Midnight" at bounding box center [206, 166] width 163 height 25
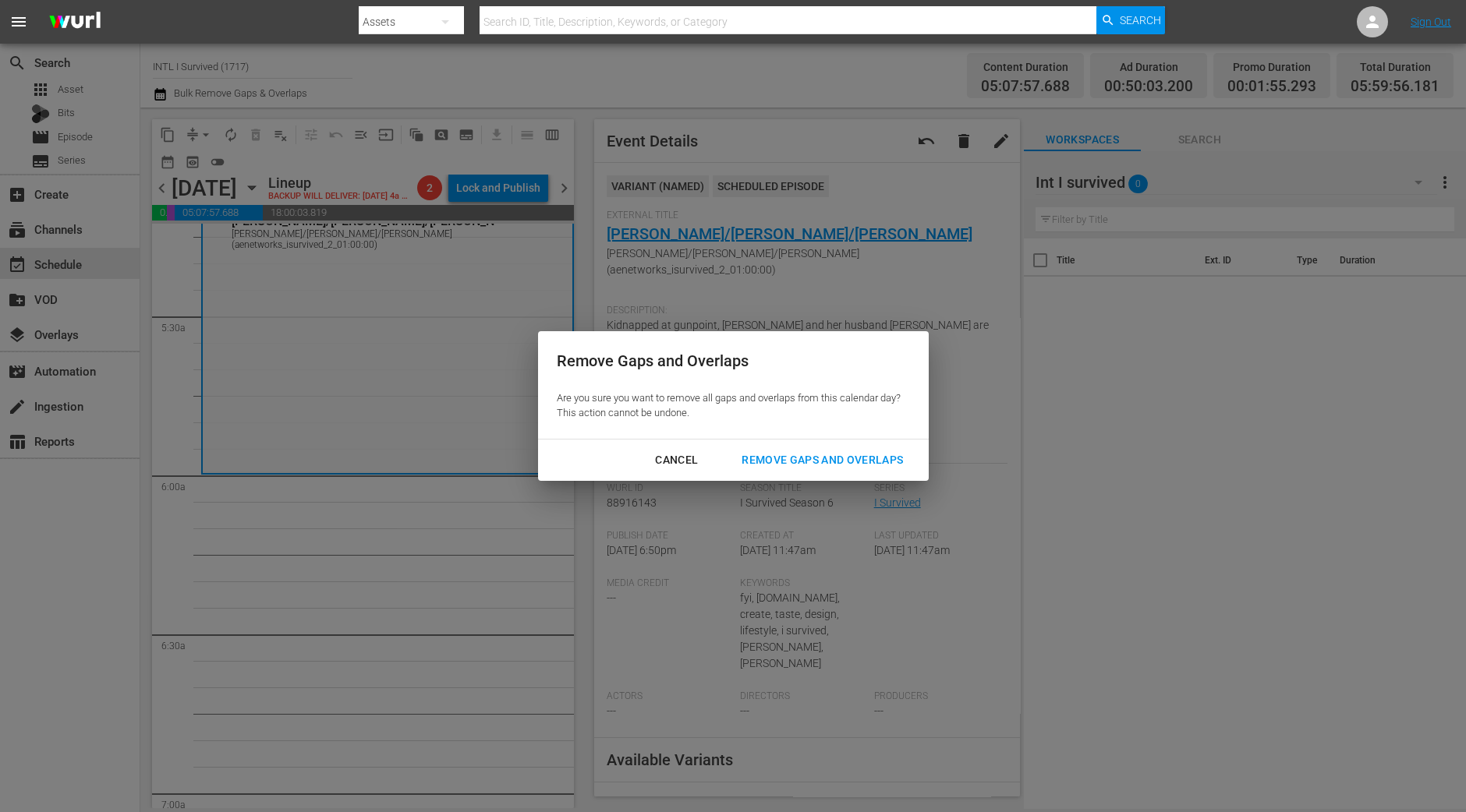
click at [882, 463] on div "Remove Gaps and Overlaps" at bounding box center [822, 460] width 186 height 20
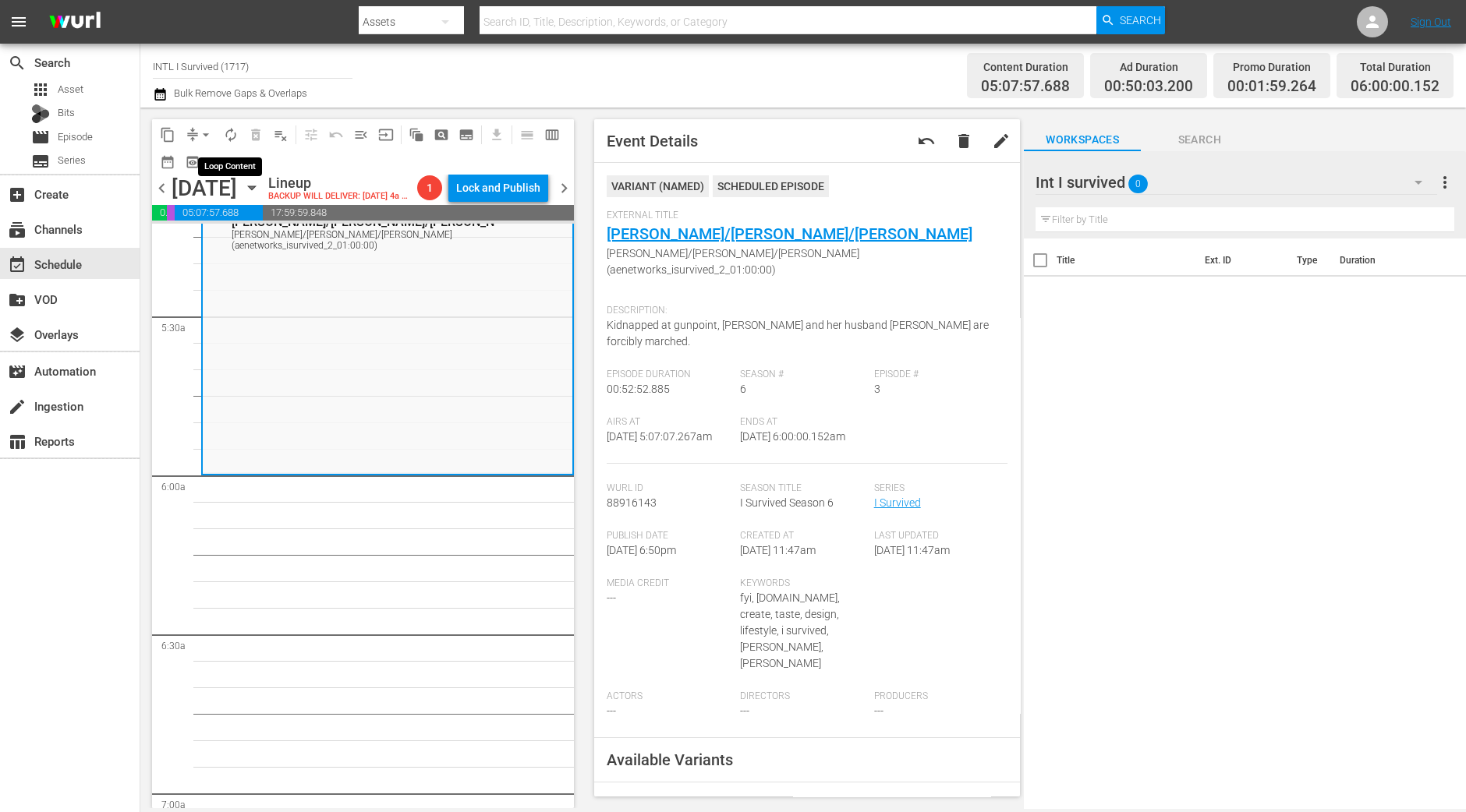
click at [221, 121] on div "content_copy compress arrow_drop_down autorenew_outlined delete_forever_outline…" at bounding box center [363, 147] width 422 height 56
click at [228, 125] on button "autorenew_outlined" at bounding box center [230, 134] width 25 height 25
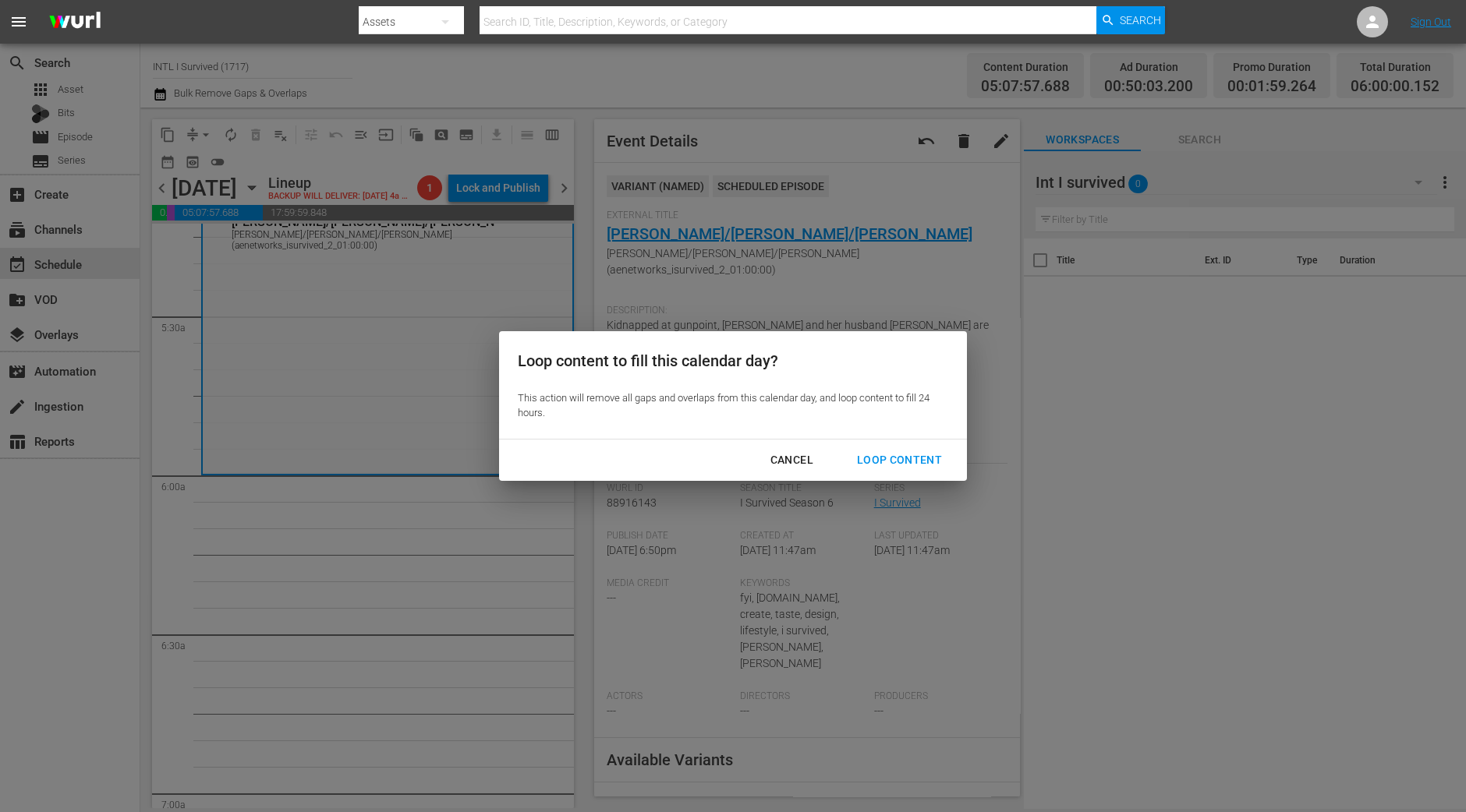
click at [921, 450] on div "Loop Content" at bounding box center [900, 460] width 110 height 20
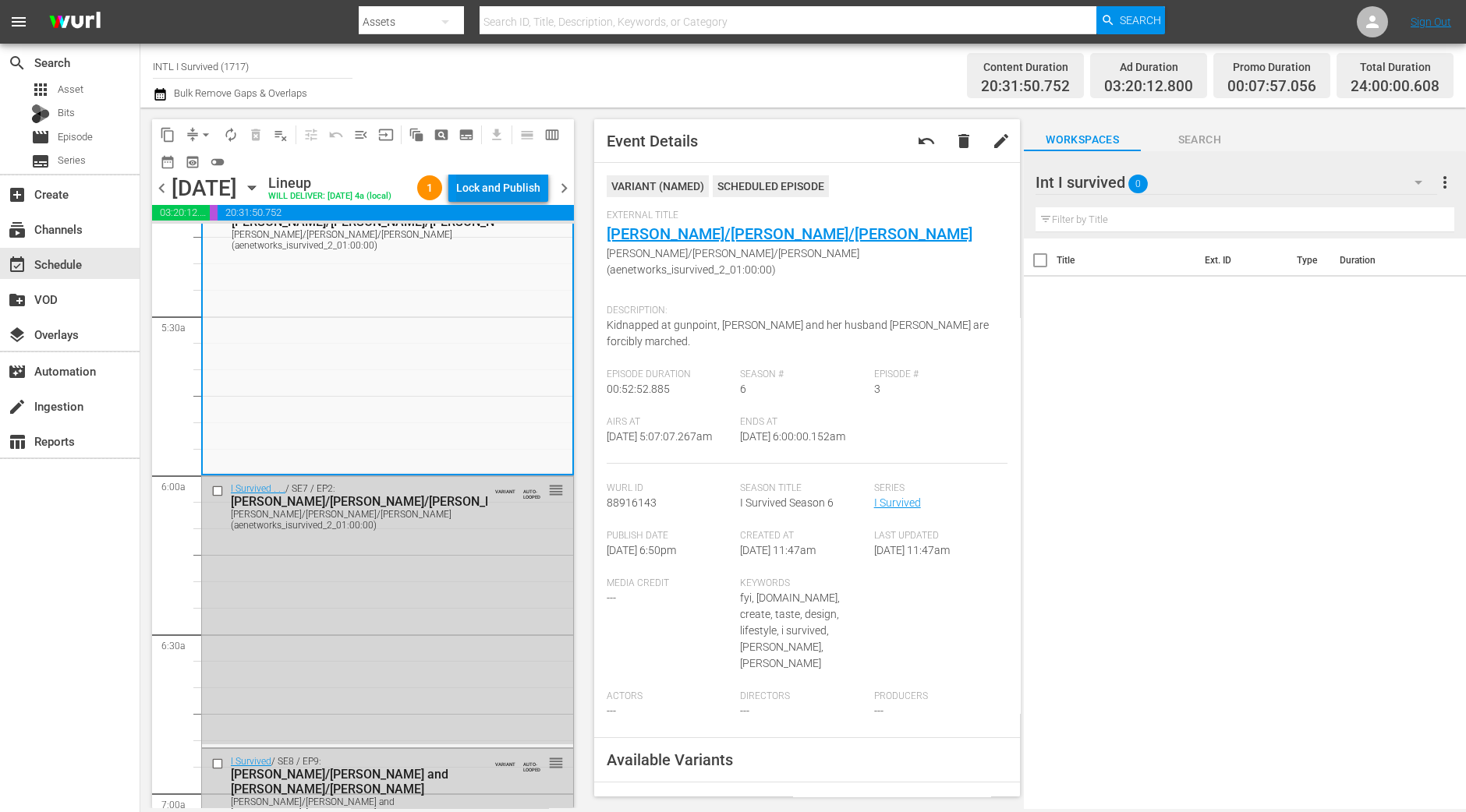
click at [496, 180] on div "Lock and Publish" at bounding box center [498, 187] width 84 height 28
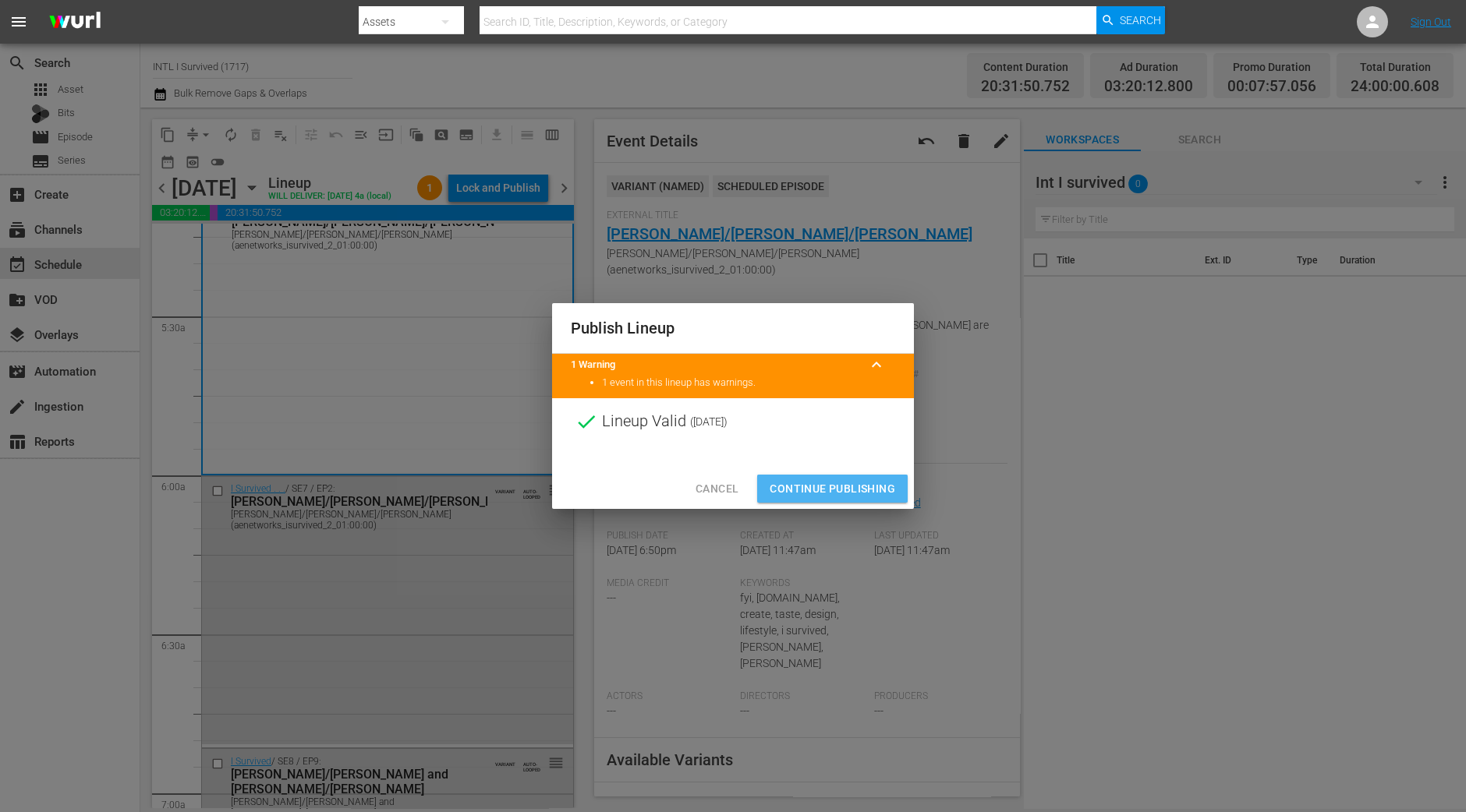
click at [862, 486] on span "Continue Publishing" at bounding box center [832, 489] width 125 height 20
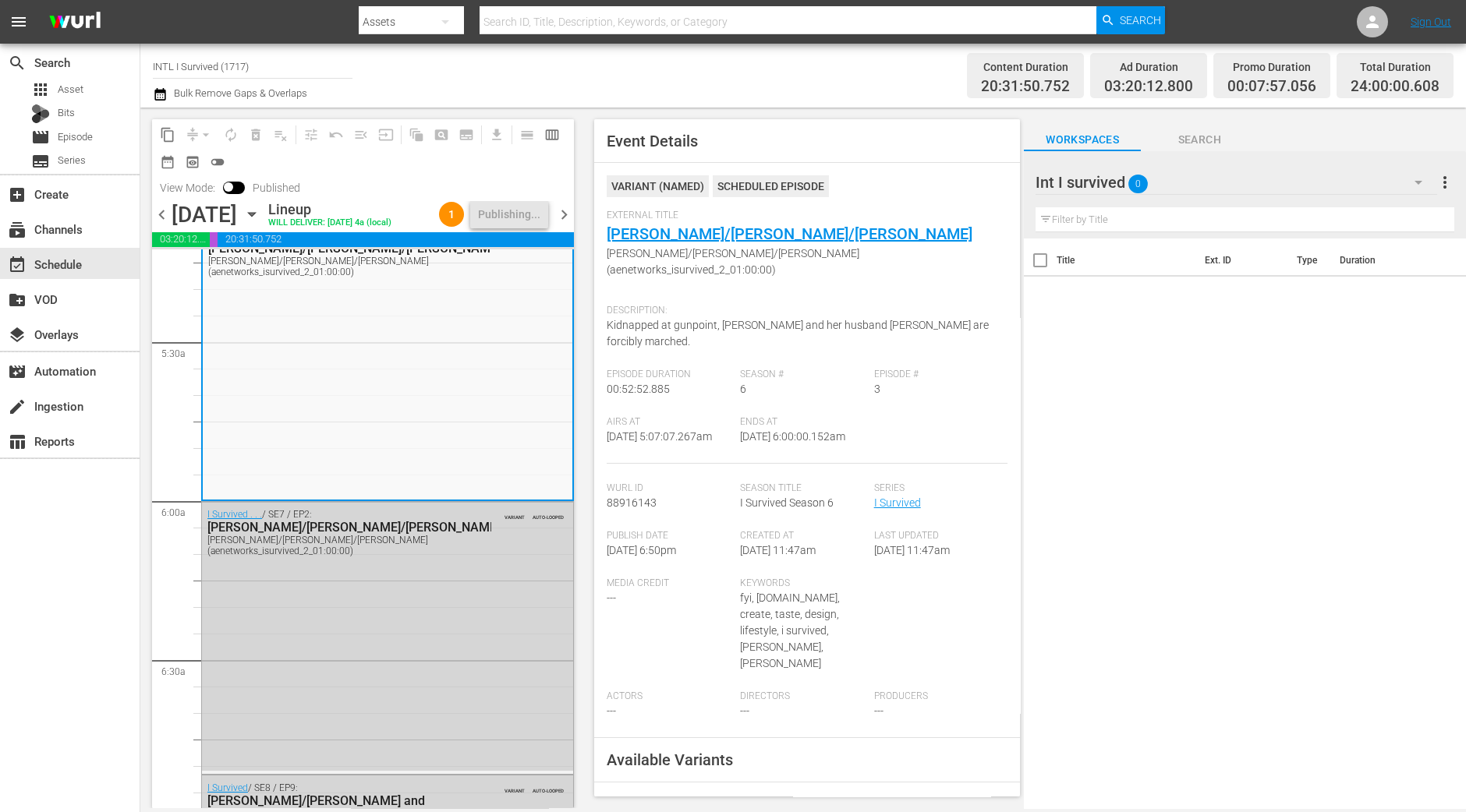
click at [566, 220] on span "chevron_right" at bounding box center [564, 215] width 20 height 20
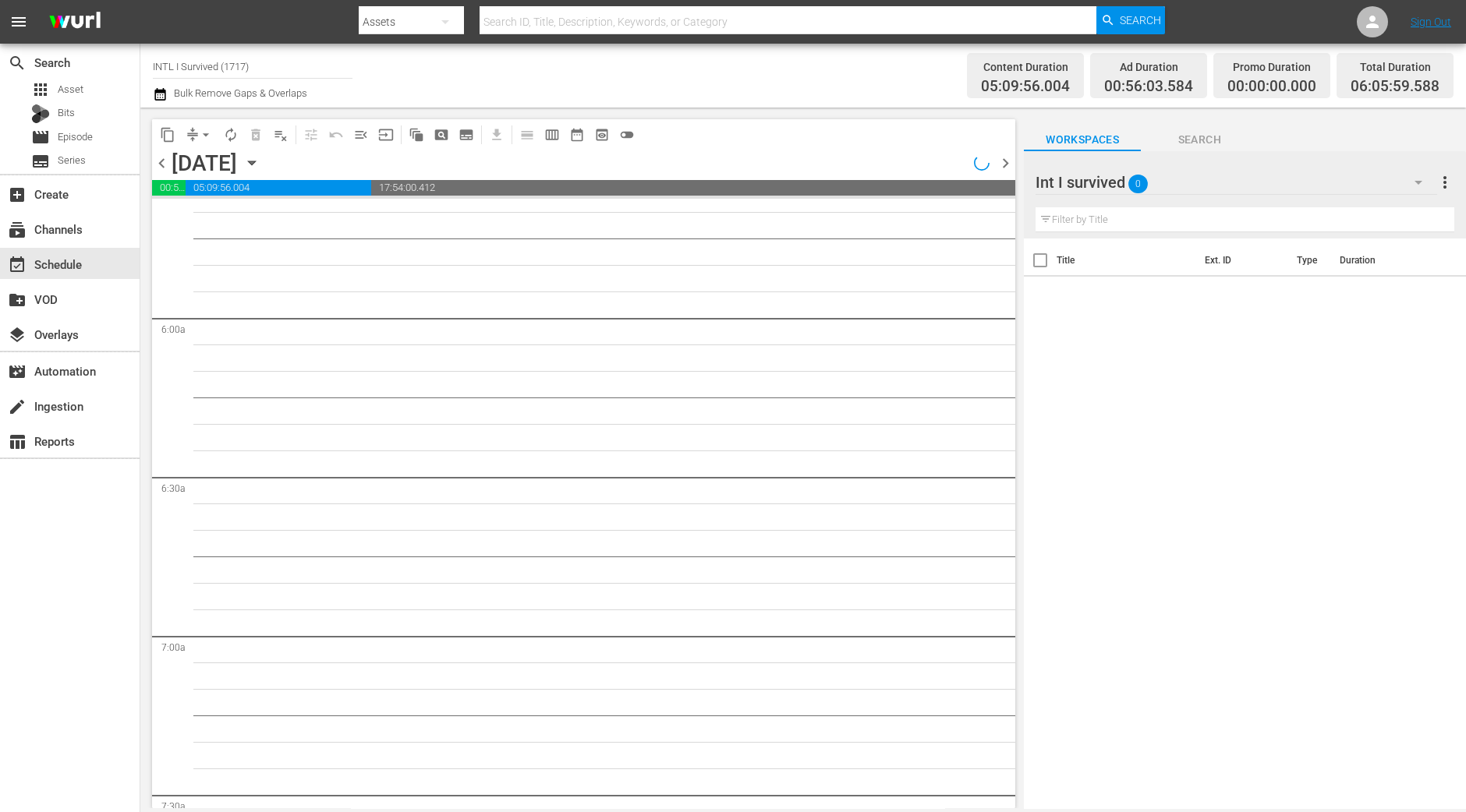
scroll to position [1630, 0]
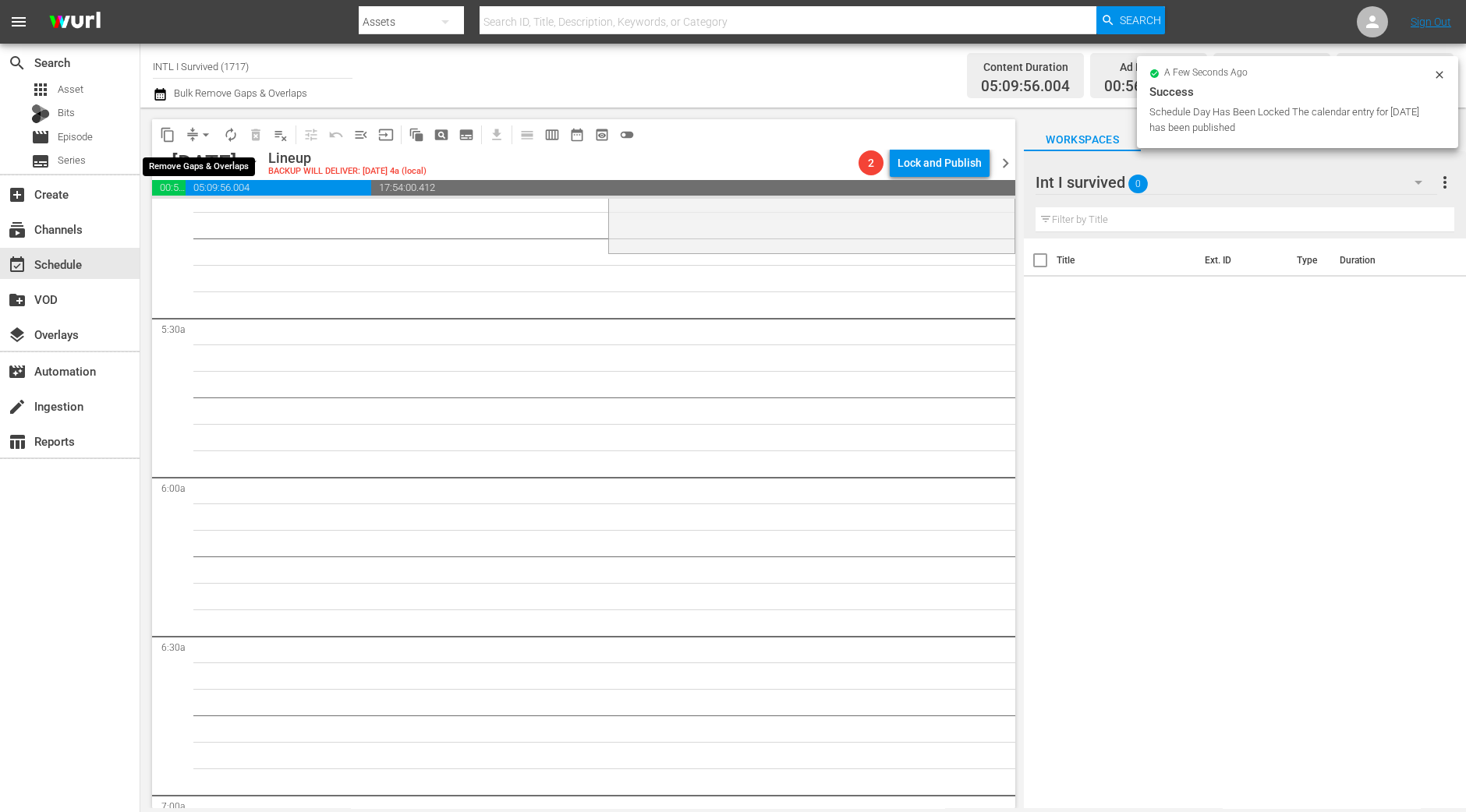
click at [207, 140] on span "arrow_drop_down" at bounding box center [206, 135] width 16 height 16
click at [203, 159] on li "Align to Midnight" at bounding box center [206, 166] width 163 height 25
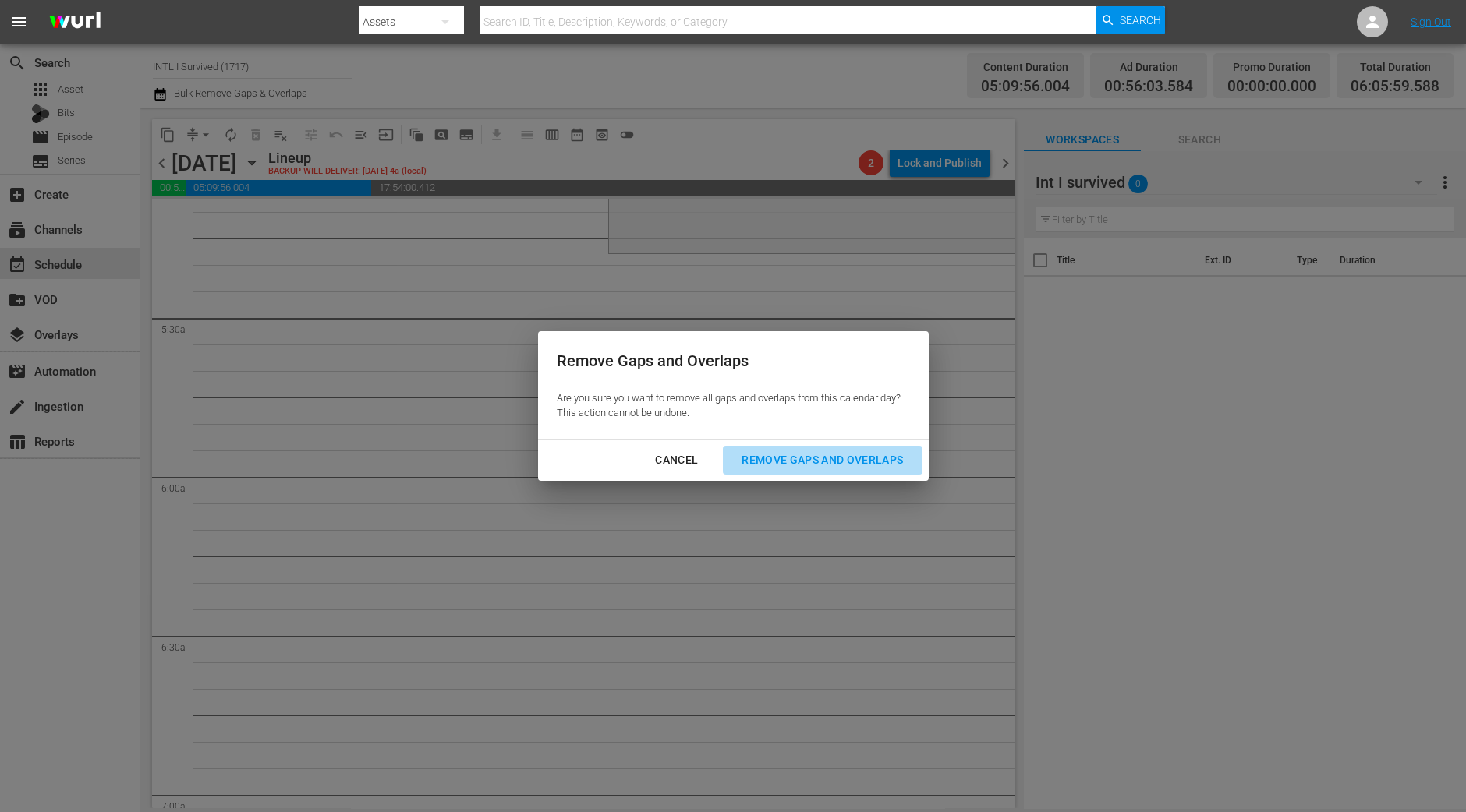
click at [851, 467] on div "Remove Gaps and Overlaps" at bounding box center [822, 460] width 186 height 20
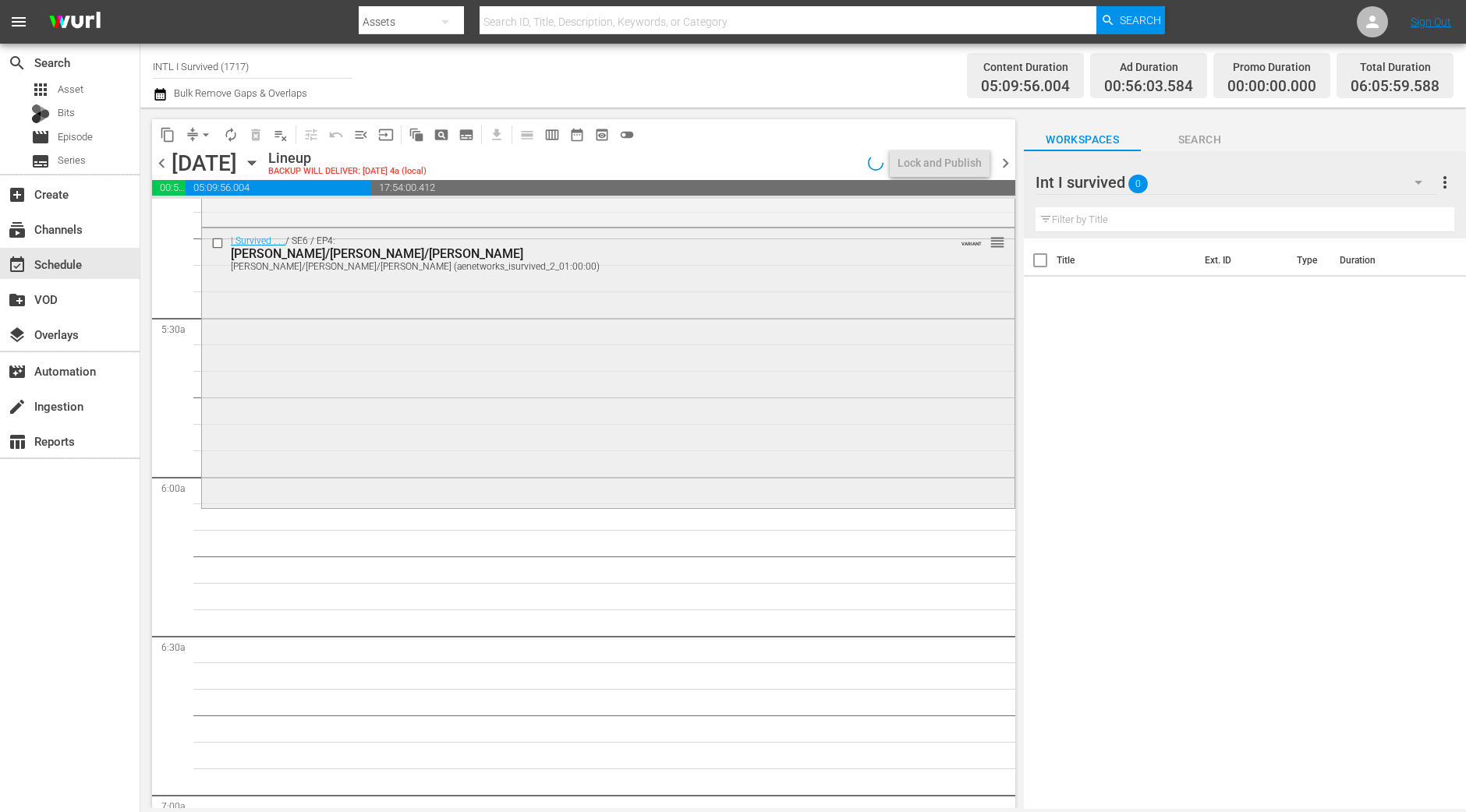
click at [482, 348] on div "I Survived . . . / SE6 / EP4: Tennille/Chris/Joyce Tennille/Chris/Joyce (aenetw…" at bounding box center [608, 366] width 812 height 275
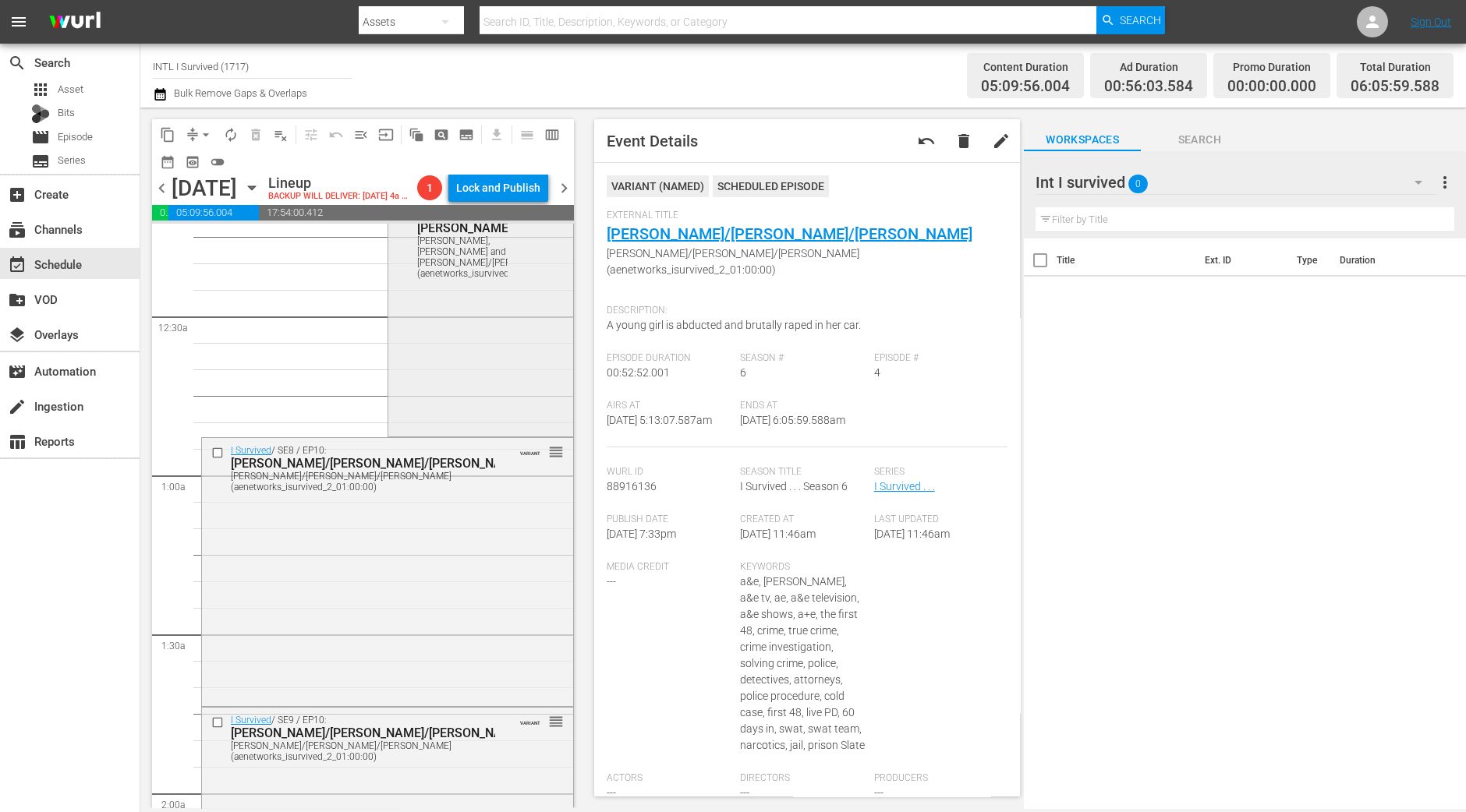
scroll to position [0, 0]
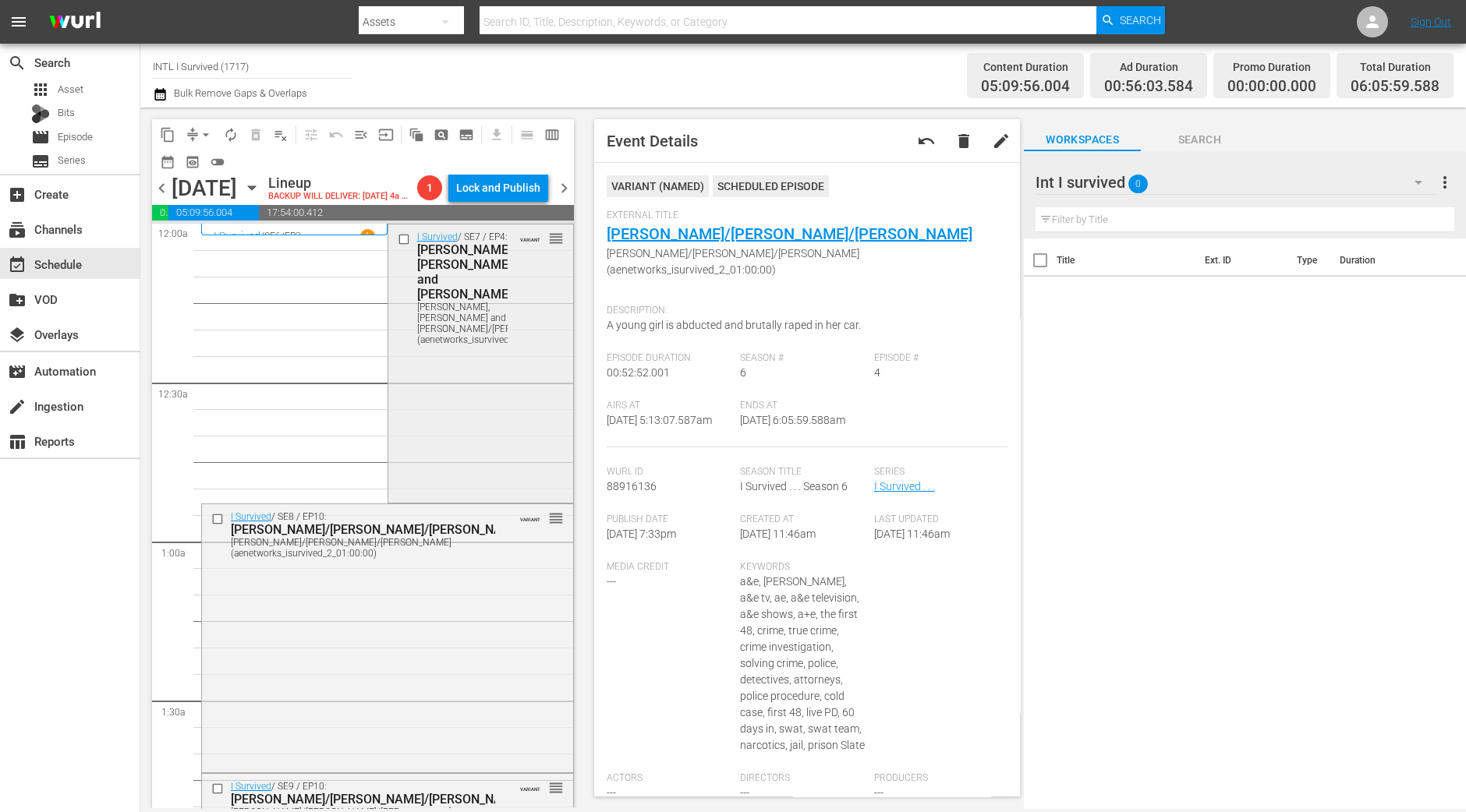
click at [451, 458] on div "I Survived / SE7 / EP4: Jason, Dave and Joe/Martin Jason, Dave and Joe/Martin (…" at bounding box center [481, 362] width 185 height 275
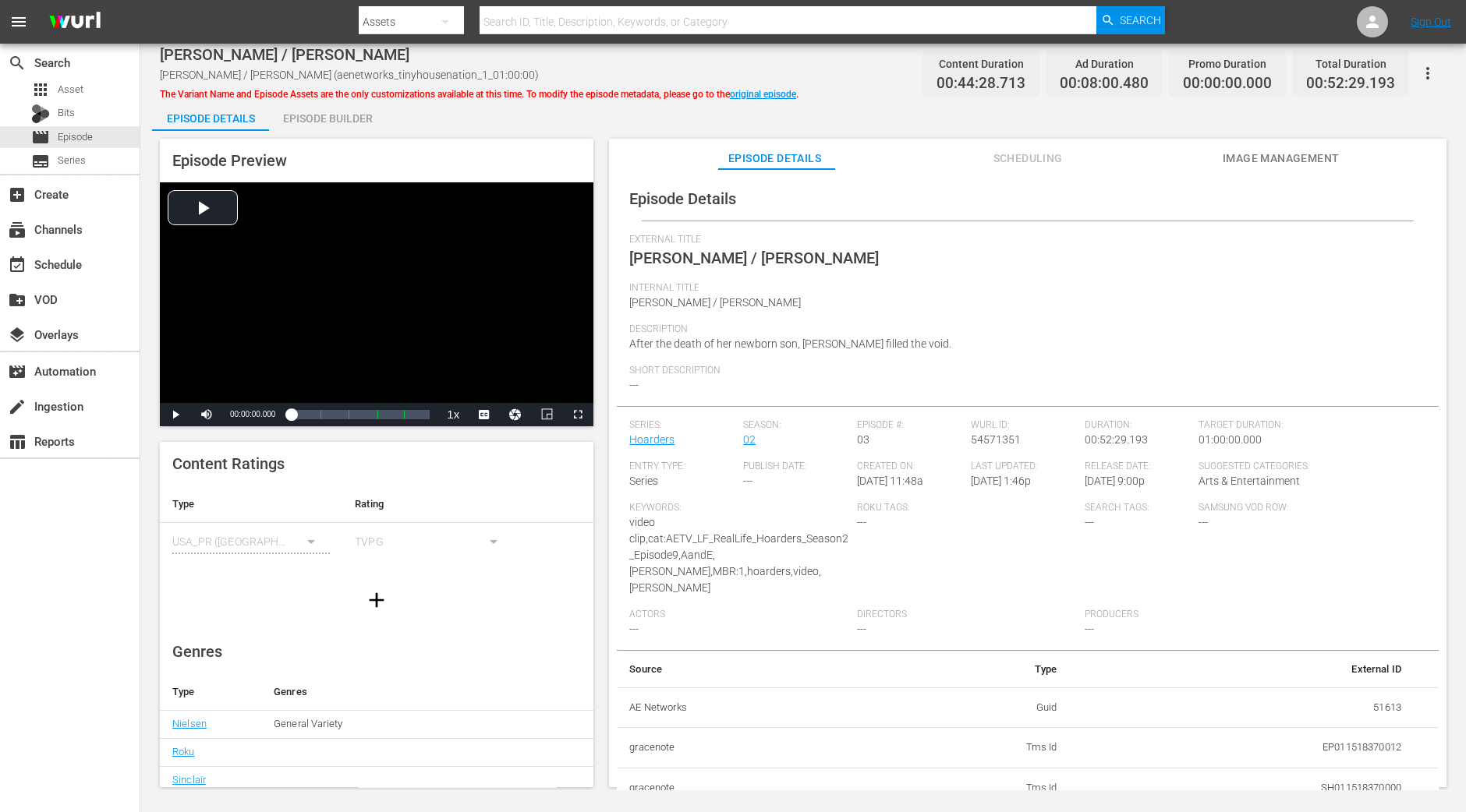
click at [356, 127] on div "Episode Builder" at bounding box center [327, 118] width 117 height 37
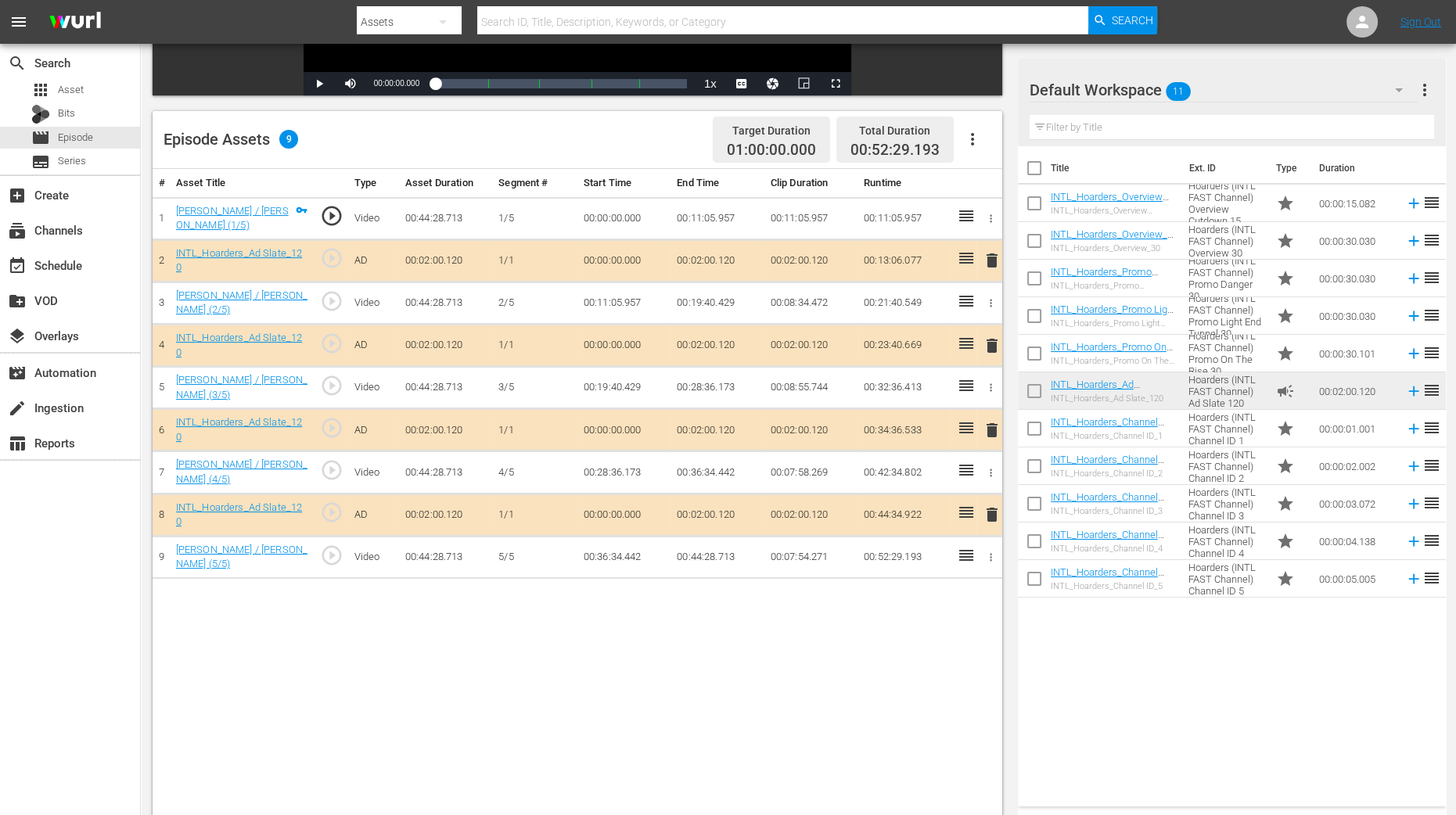
scroll to position [391, 0]
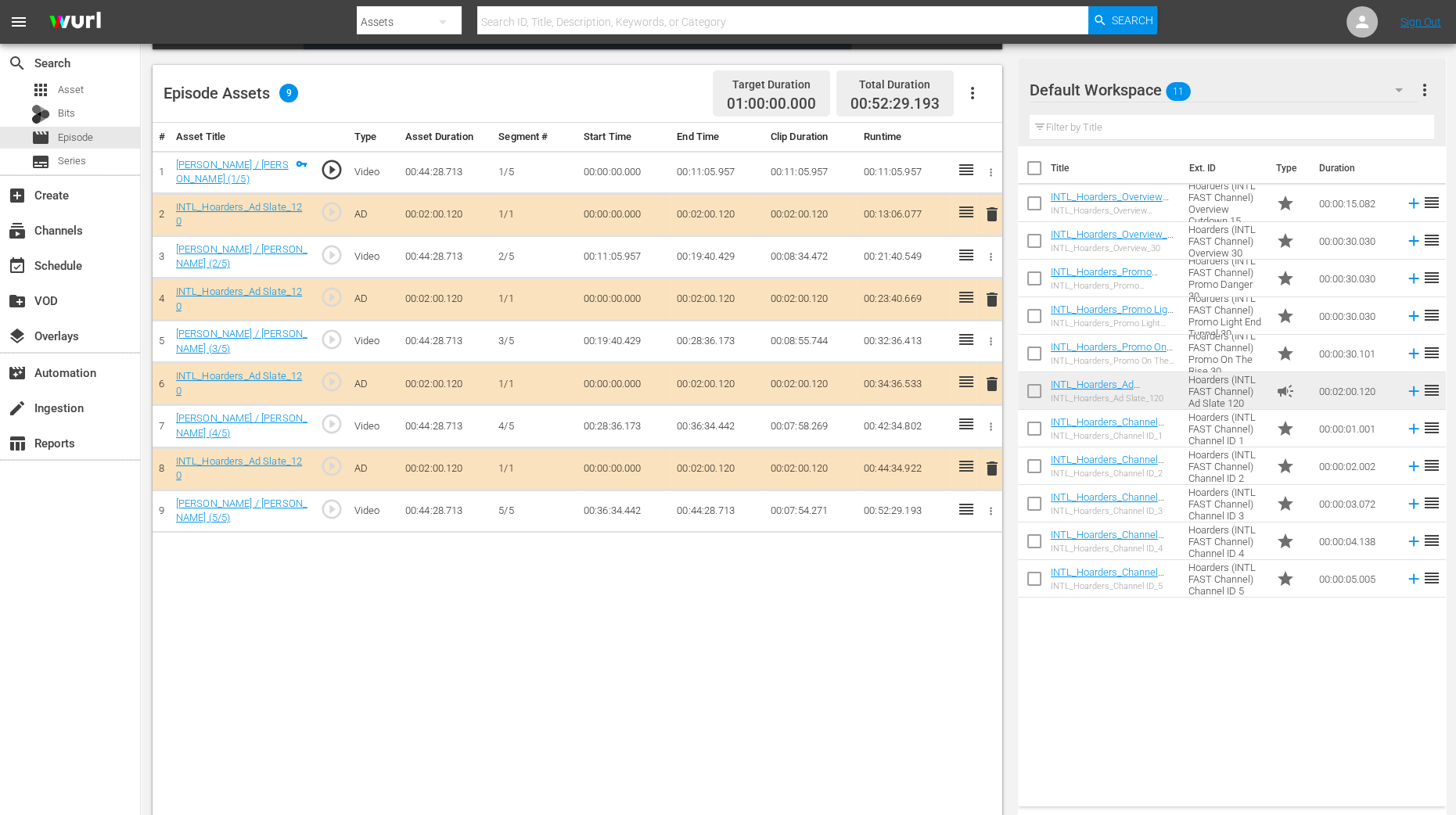
click at [986, 279] on td "delete" at bounding box center [990, 299] width 25 height 42
click at [988, 291] on span "delete" at bounding box center [993, 300] width 19 height 19
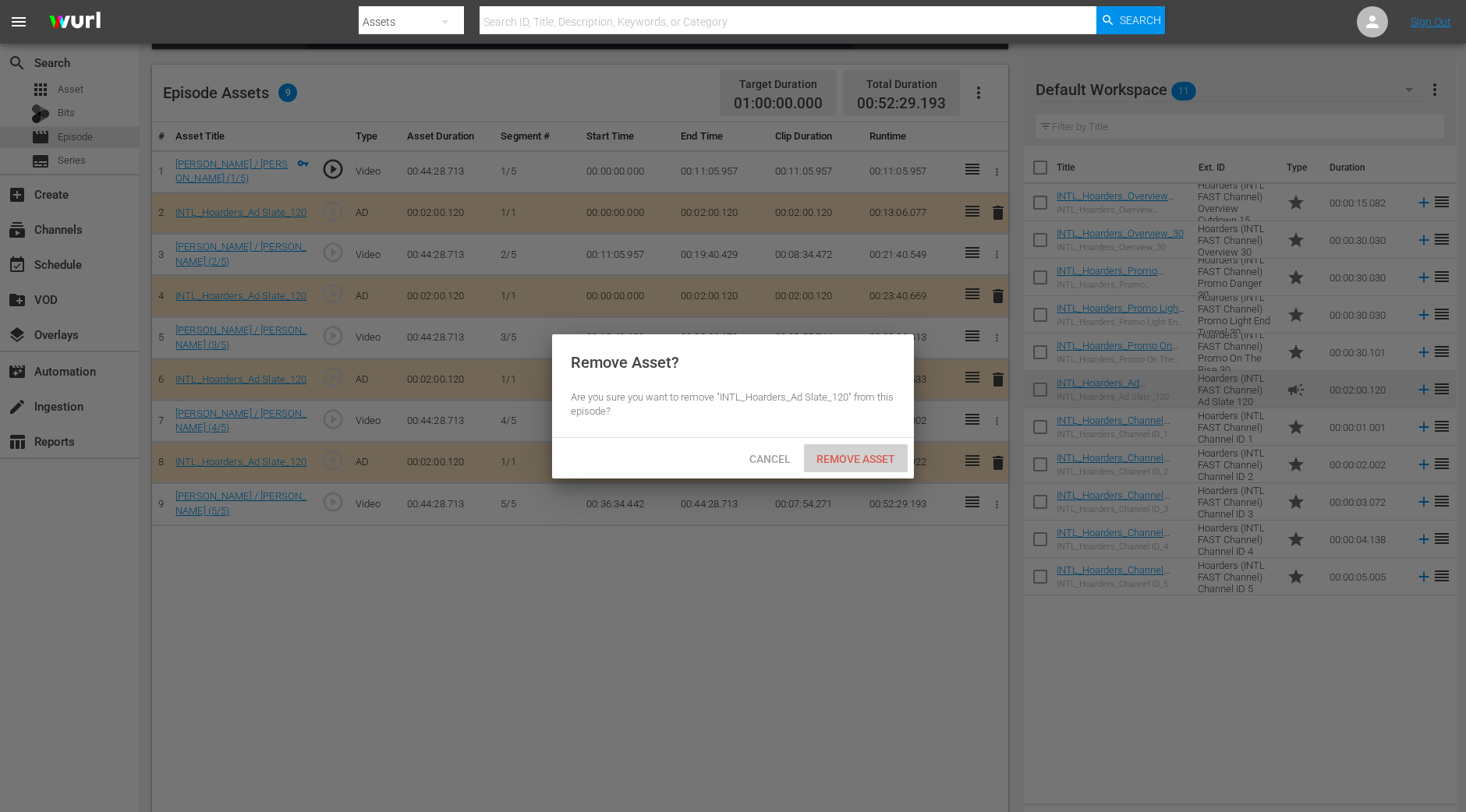
click at [876, 453] on span "Remove Asset" at bounding box center [856, 459] width 104 height 13
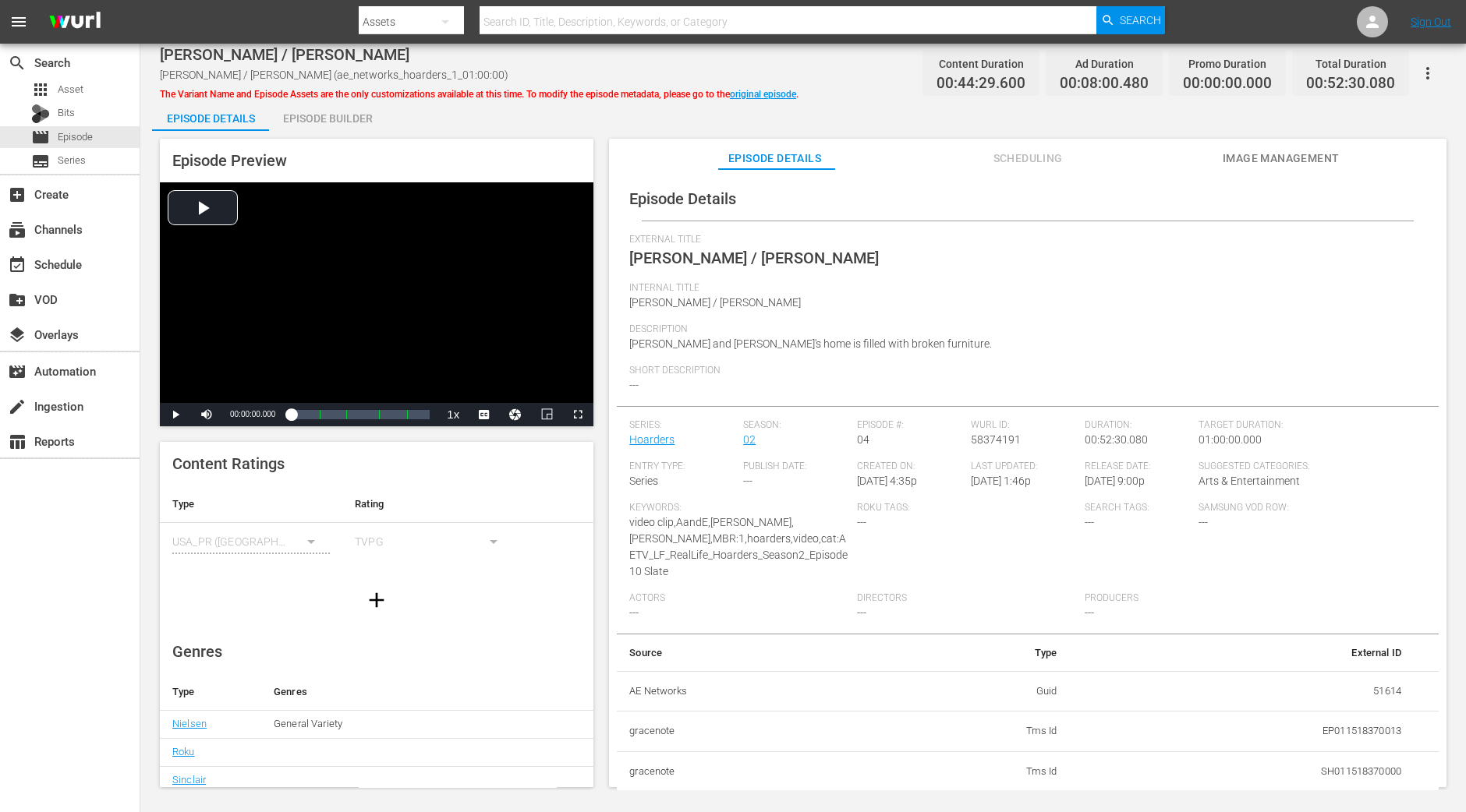
click at [351, 102] on div "Episode Builder" at bounding box center [327, 118] width 117 height 37
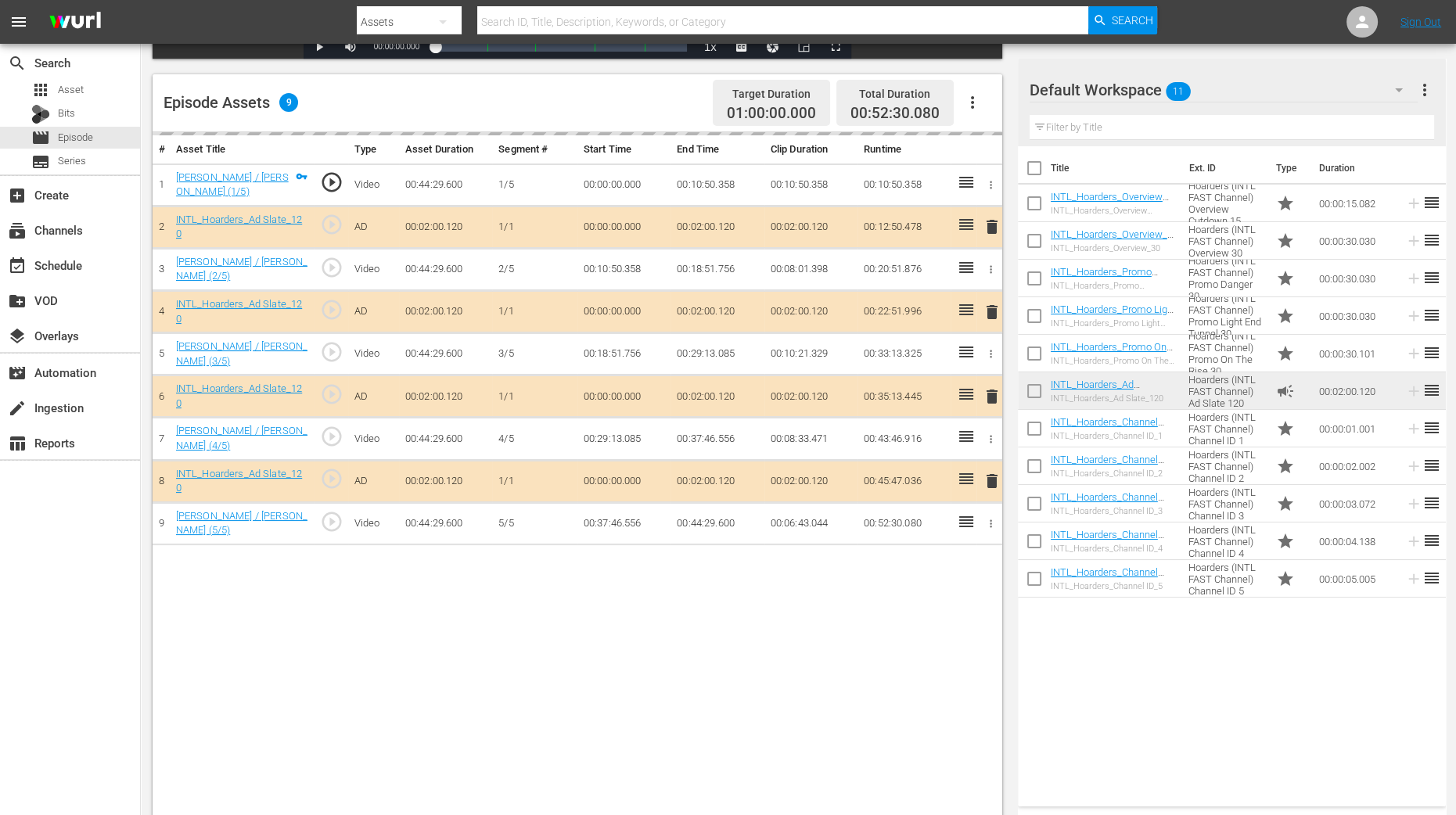
scroll to position [391, 0]
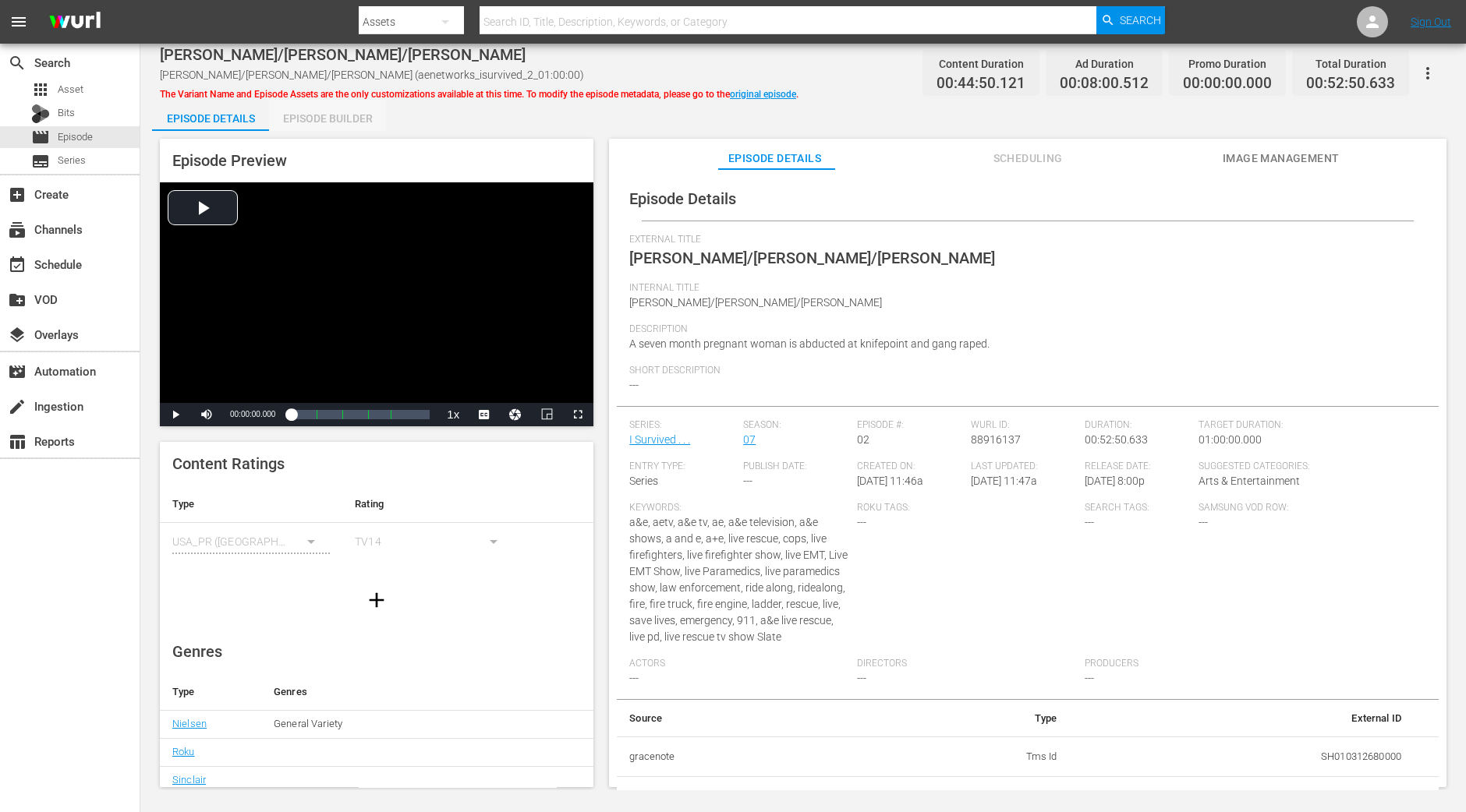
click at [342, 113] on div "Episode Builder" at bounding box center [327, 118] width 117 height 37
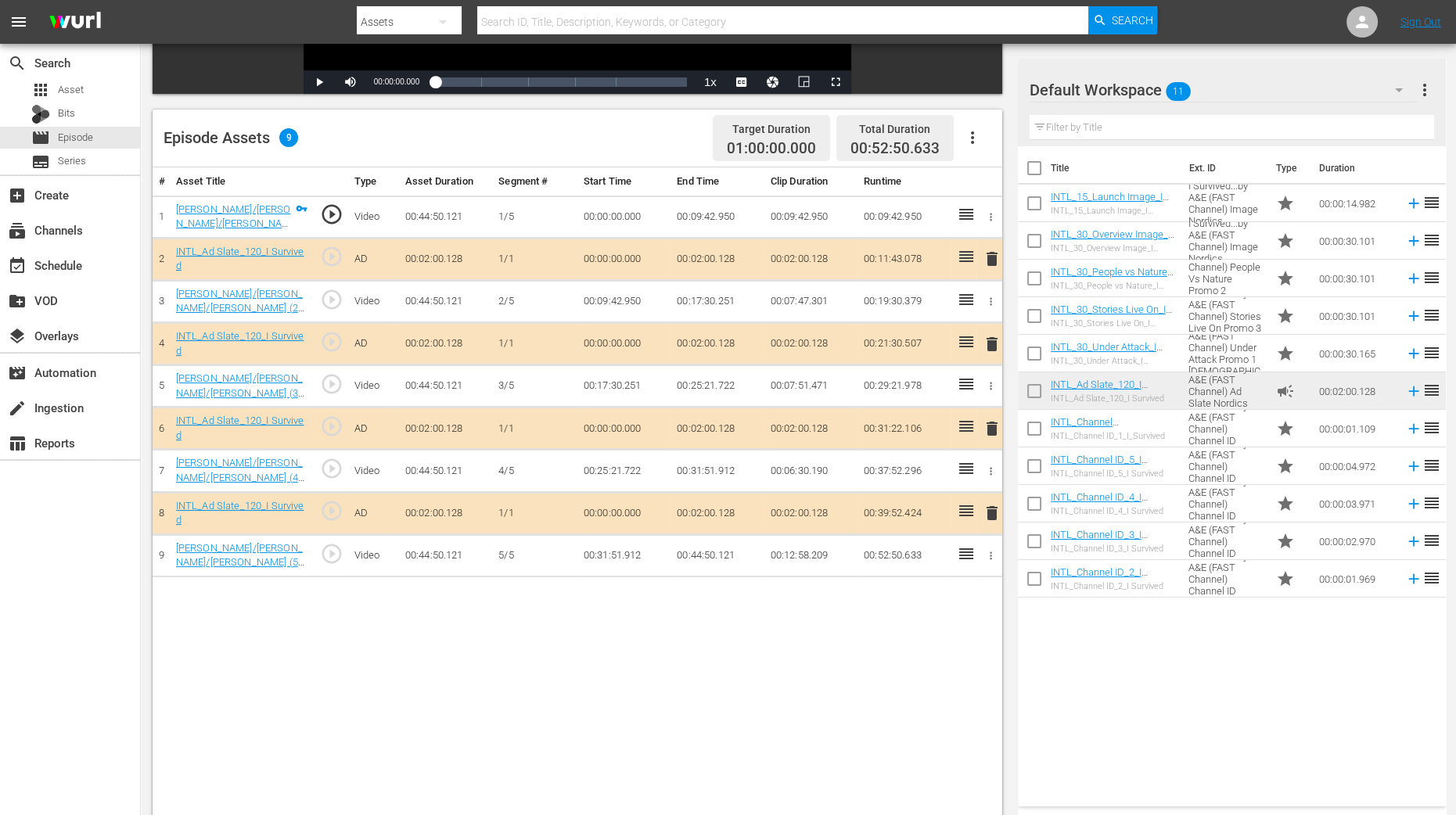
scroll to position [391, 0]
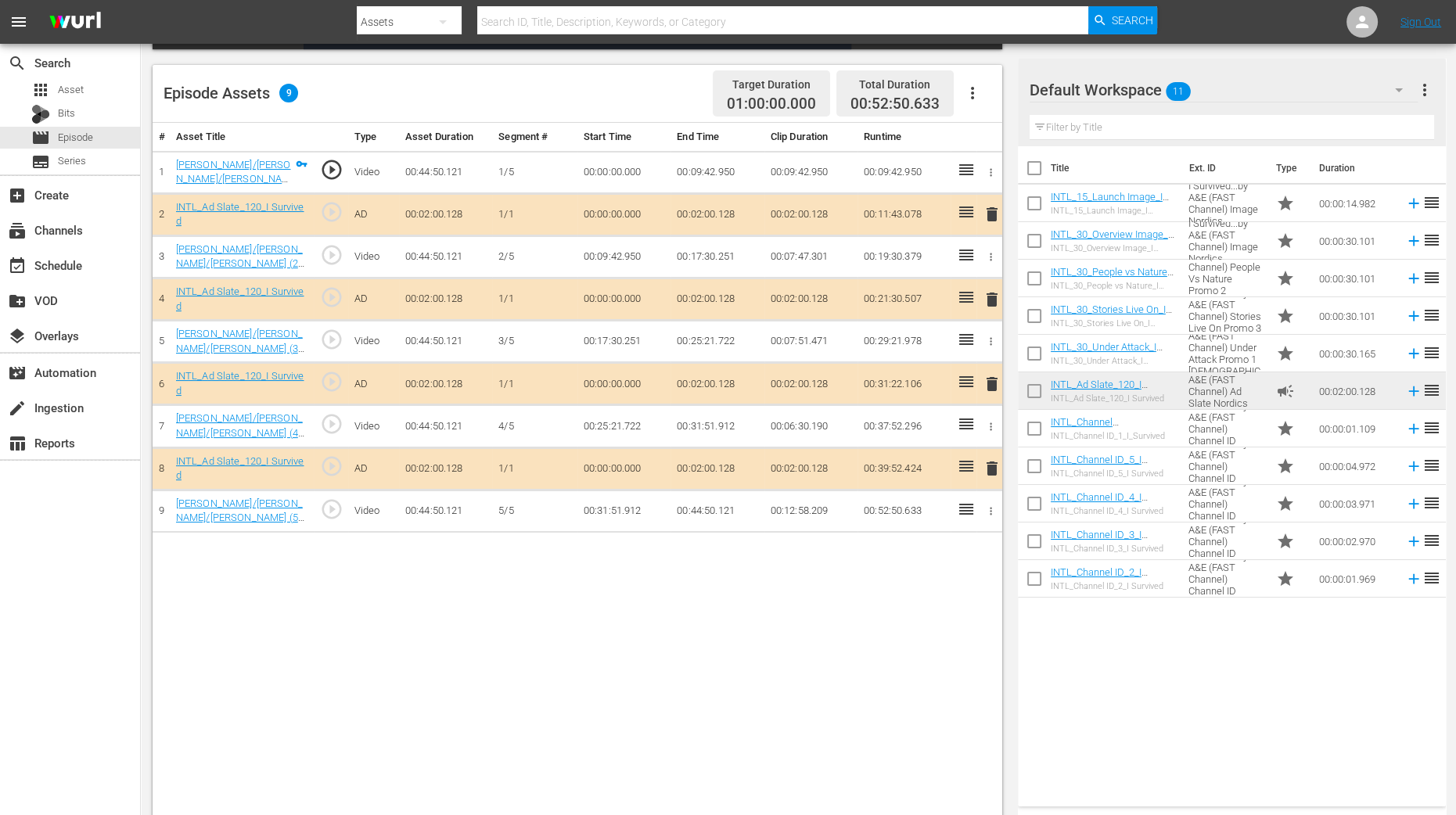
click at [993, 294] on span "delete" at bounding box center [993, 300] width 19 height 19
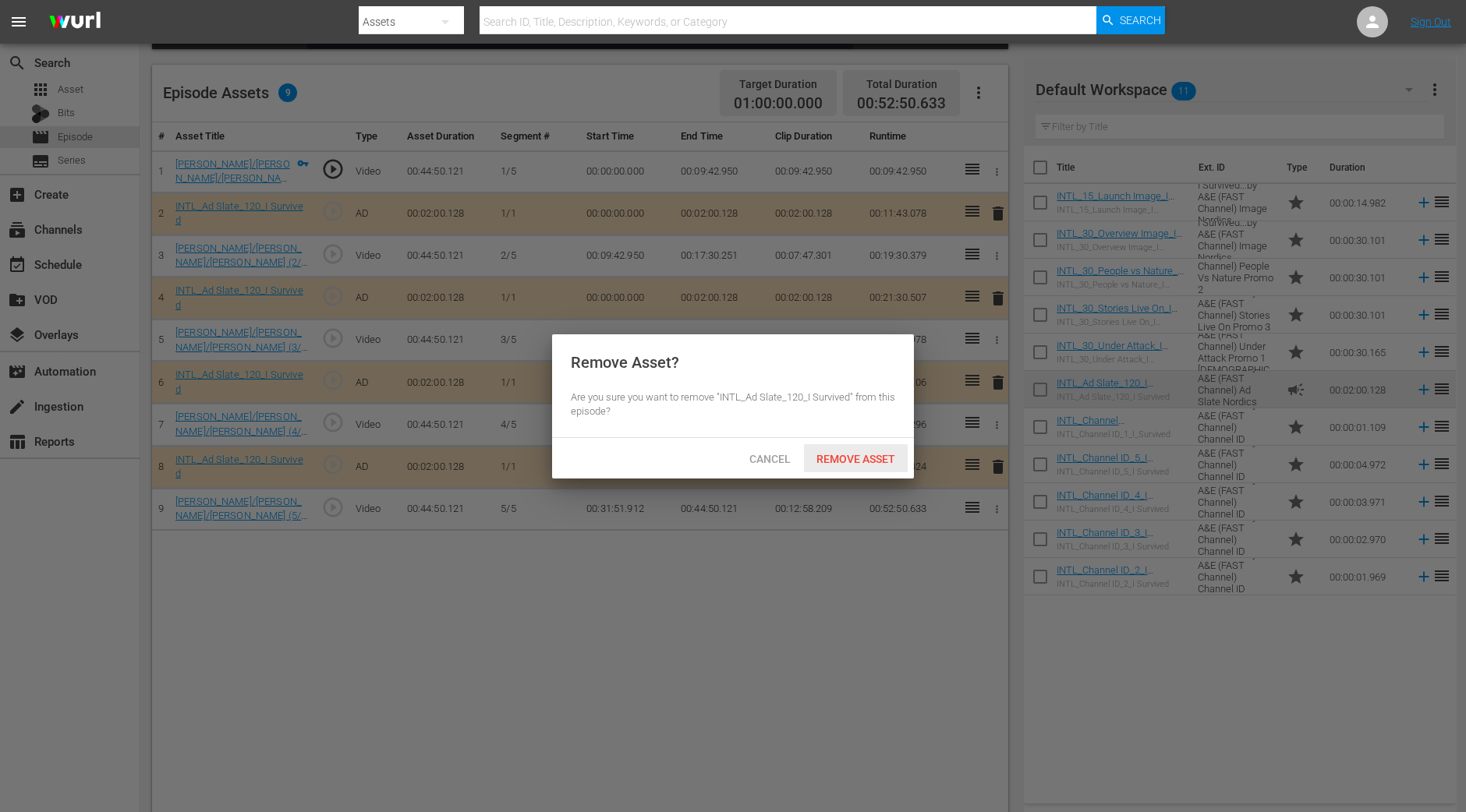
click at [884, 462] on span "Remove Asset" at bounding box center [856, 459] width 104 height 13
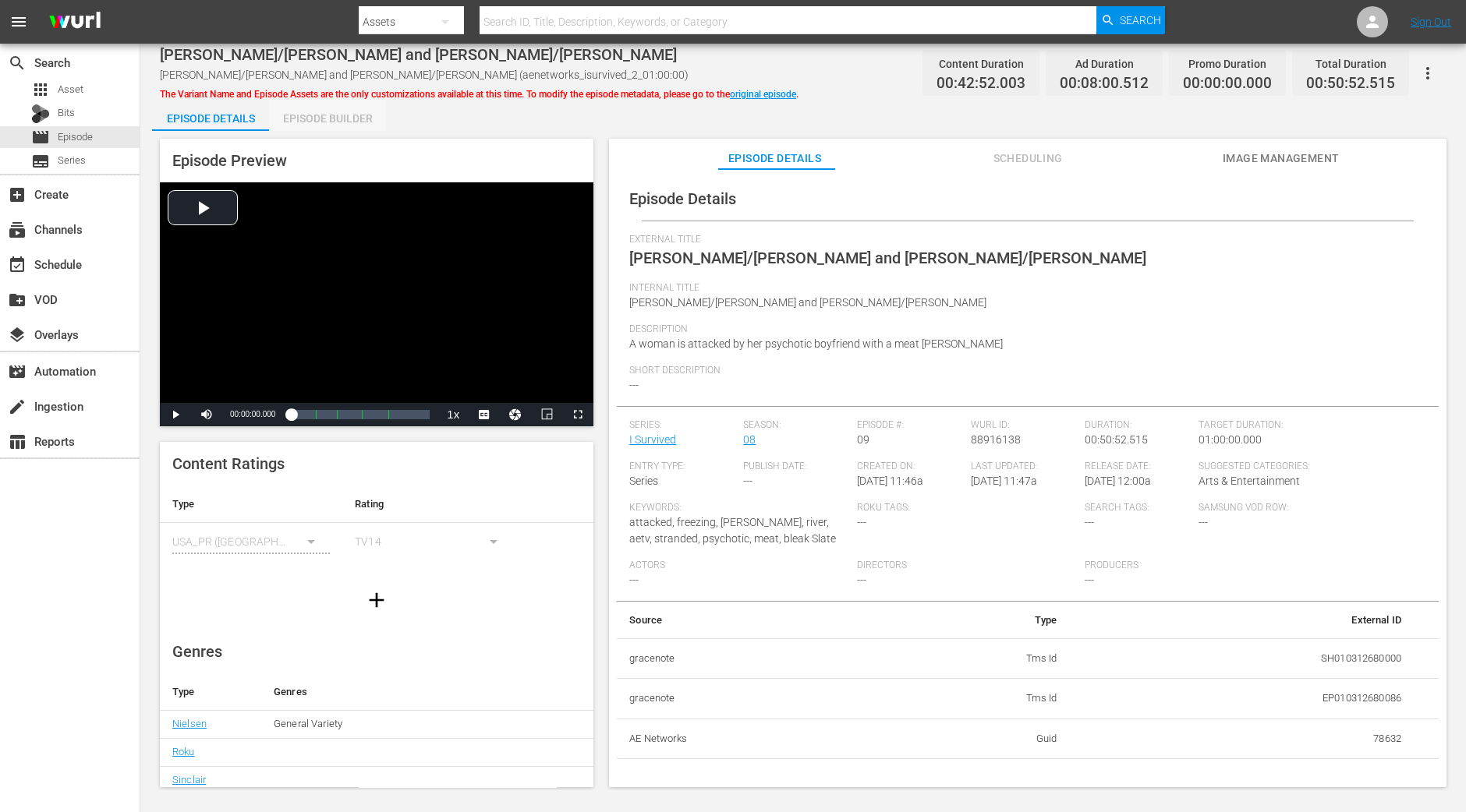
click at [335, 118] on div "Episode Builder" at bounding box center [327, 118] width 117 height 37
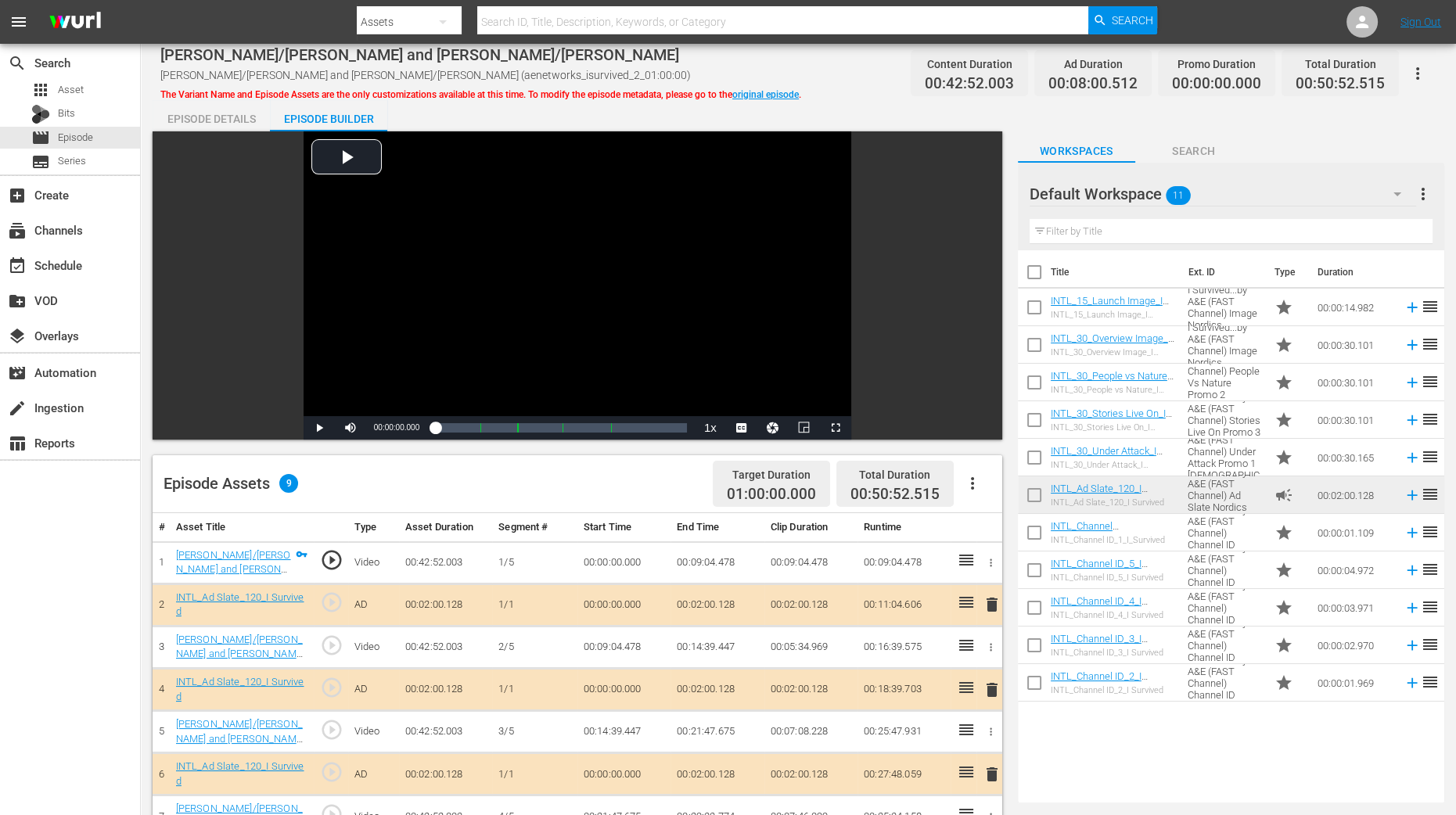
scroll to position [294, 0]
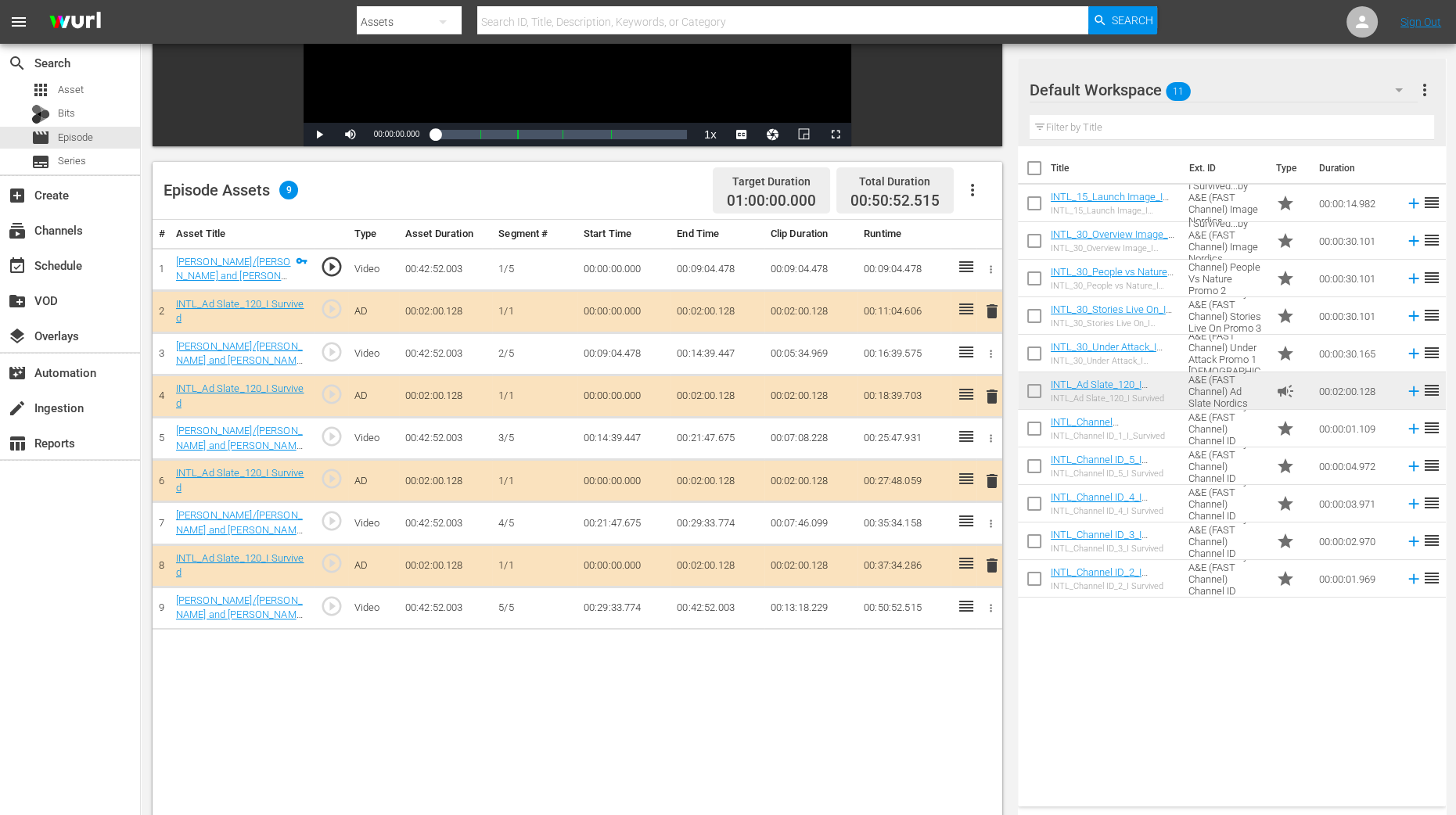
click at [989, 393] on span "delete" at bounding box center [993, 397] width 19 height 19
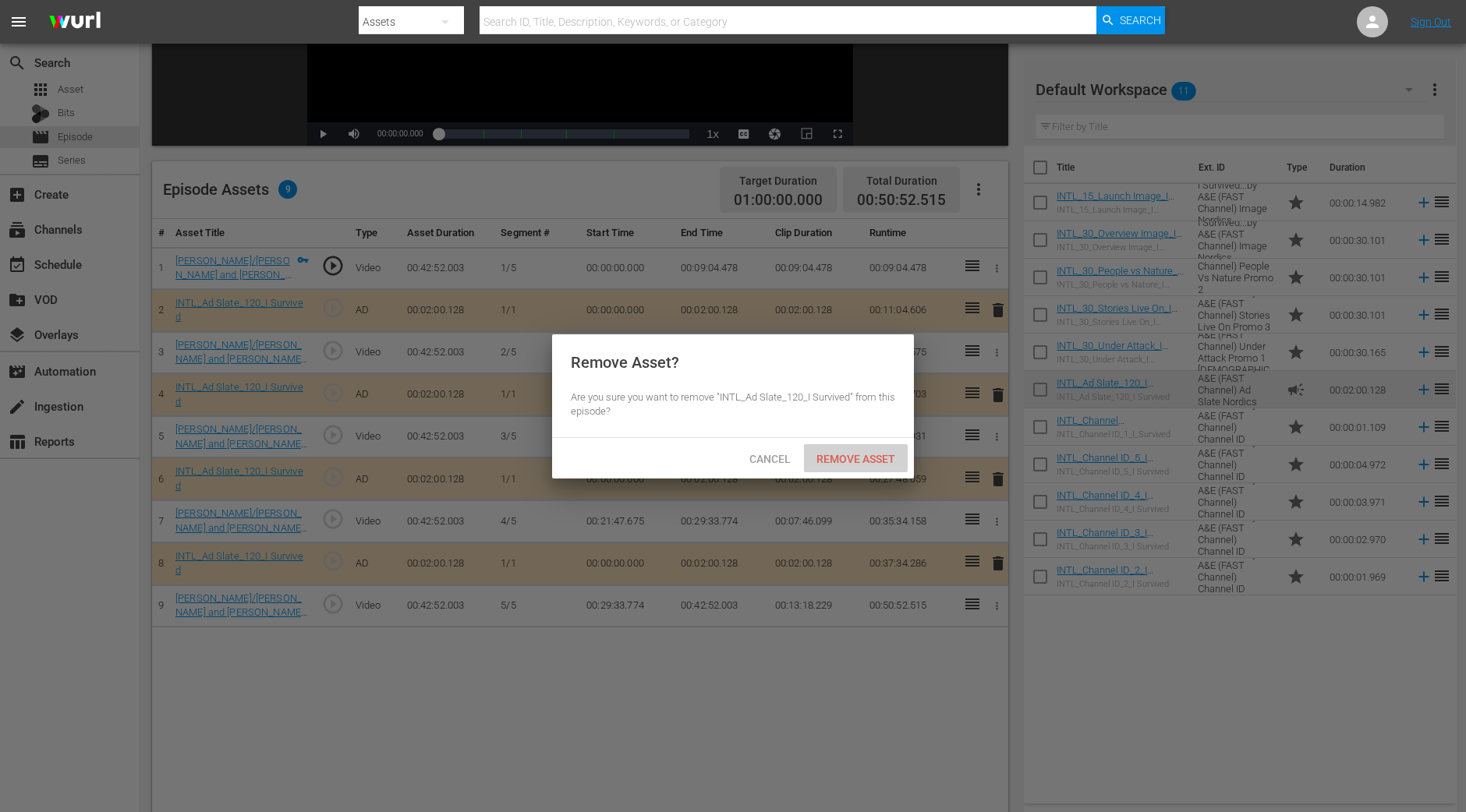
click at [862, 463] on span "Remove Asset" at bounding box center [856, 459] width 104 height 13
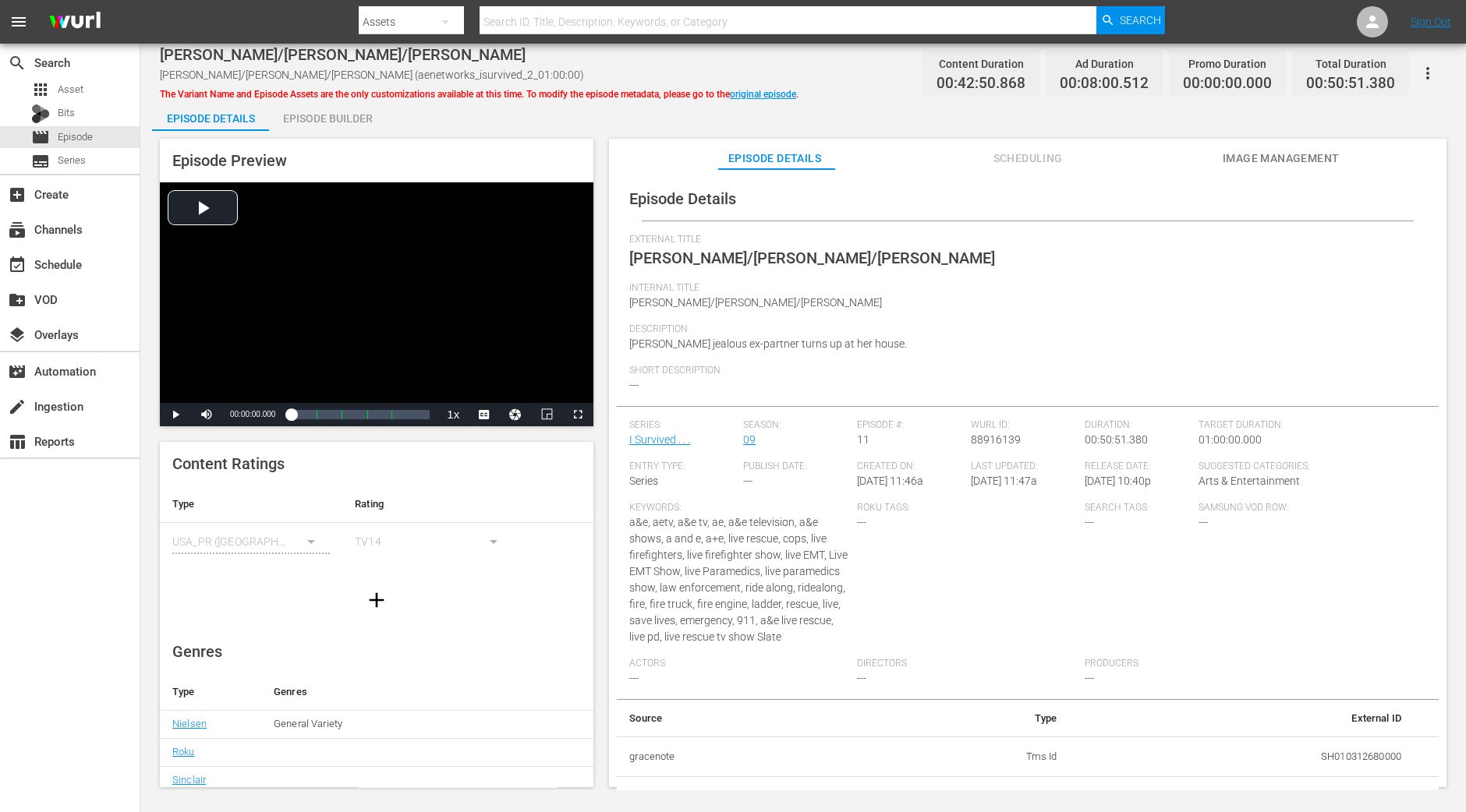
click at [333, 132] on div "Episode Preview Video Player is loading. Play Video Play Mute Current Time 00:0…" at bounding box center [804, 465] width 1303 height 668
click at [330, 115] on div "Episode Builder" at bounding box center [327, 118] width 117 height 37
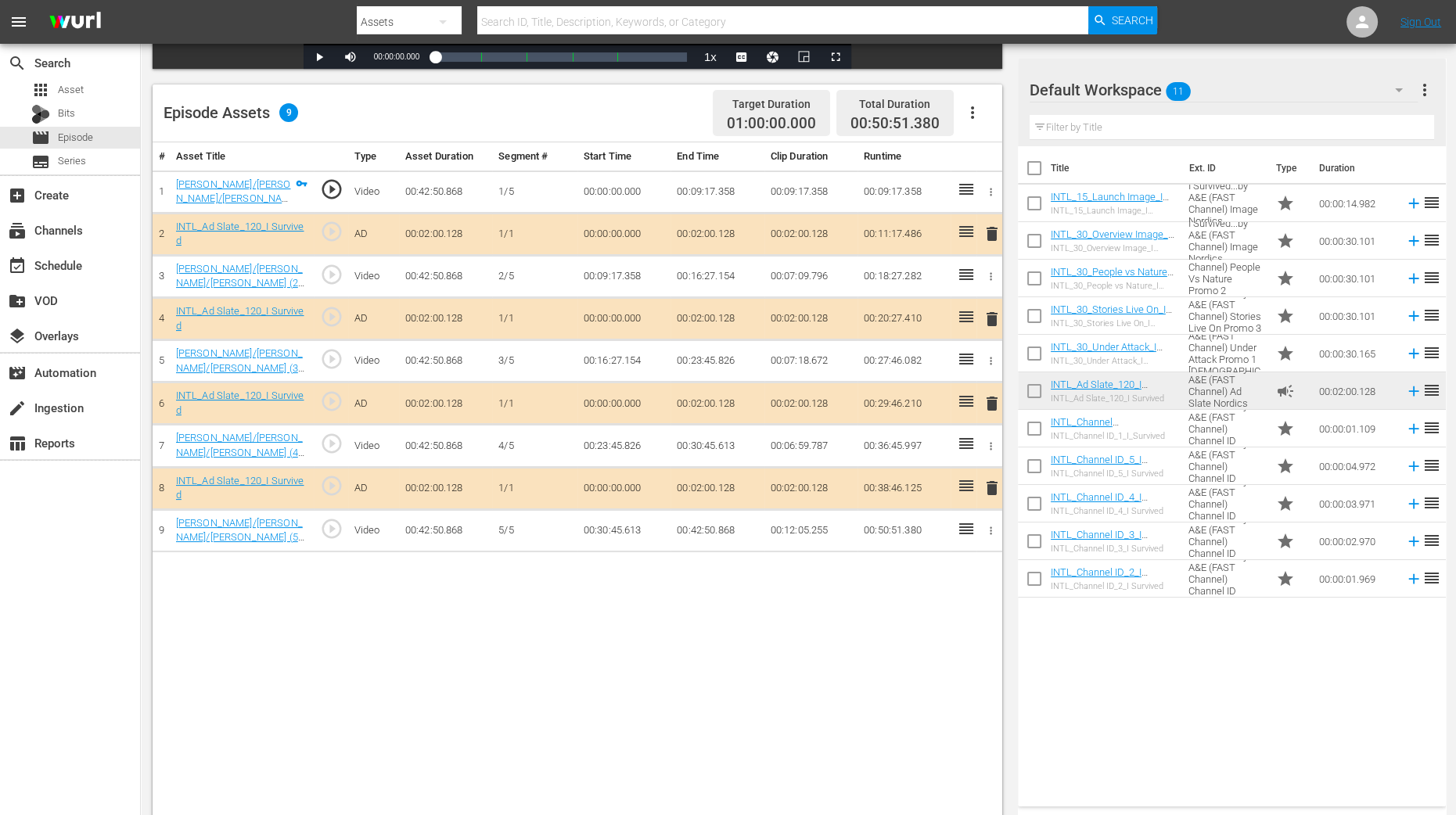
scroll to position [391, 0]
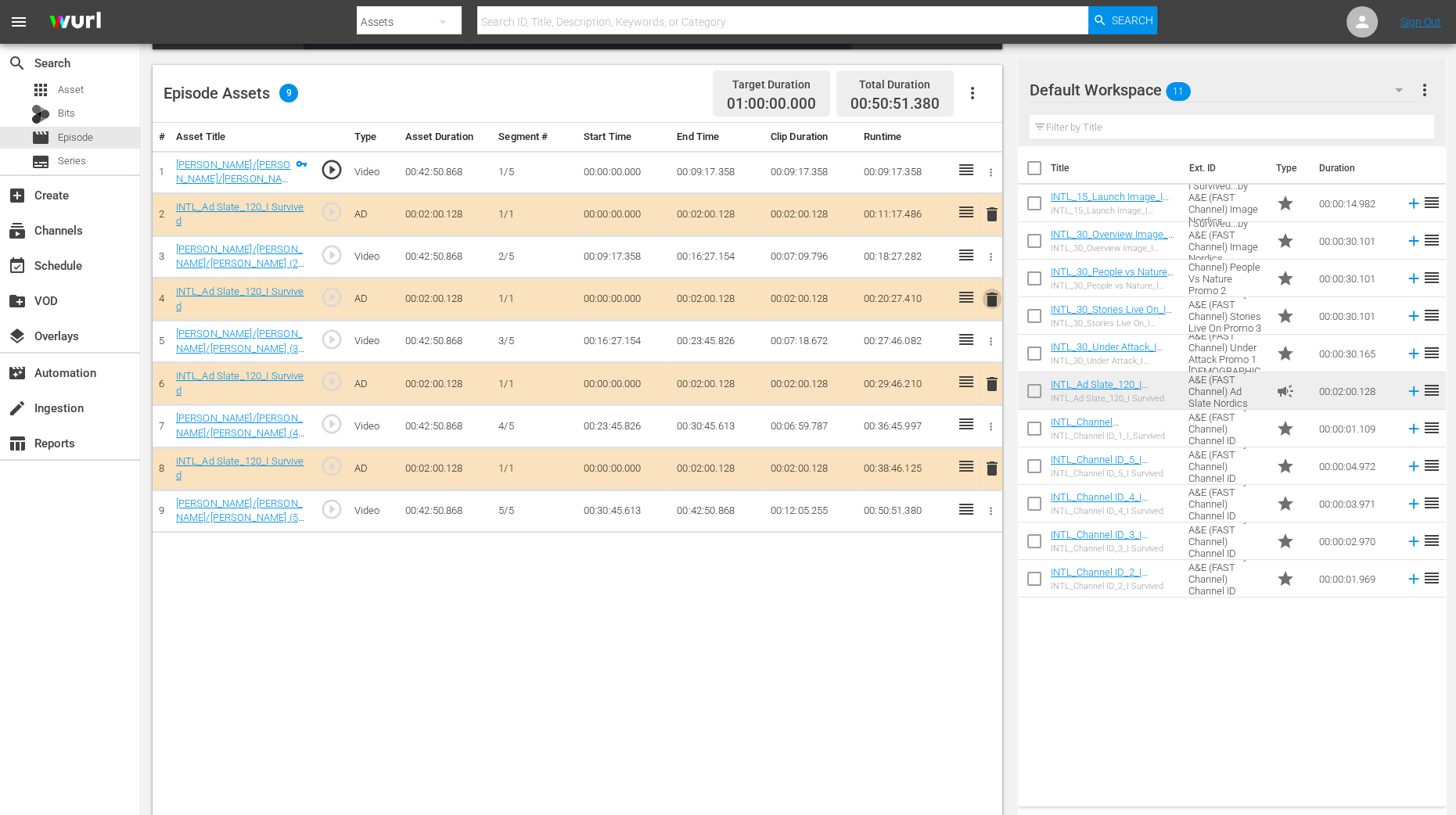
click at [993, 299] on span "delete" at bounding box center [993, 300] width 19 height 19
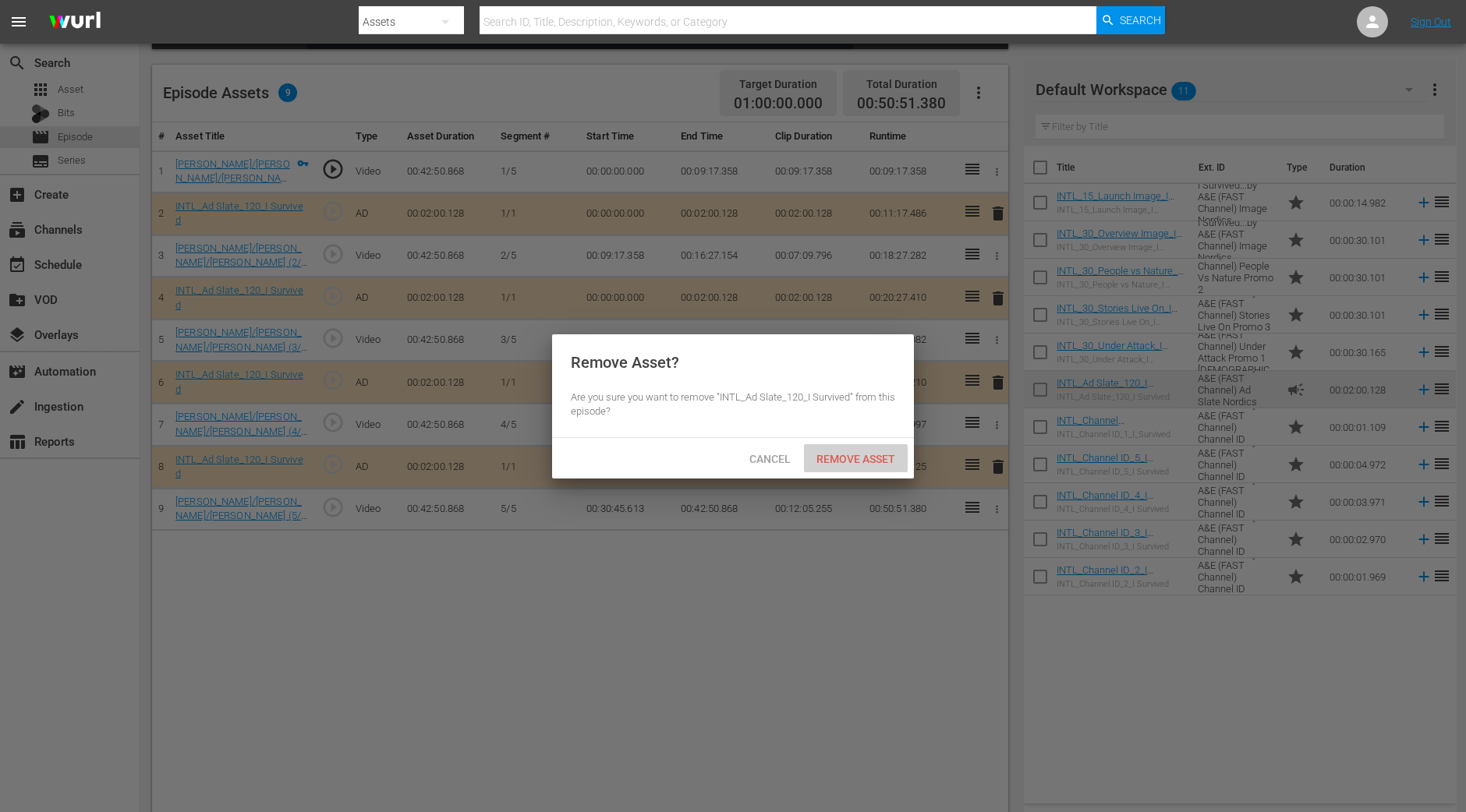
click at [873, 463] on span "Remove Asset" at bounding box center [856, 459] width 104 height 13
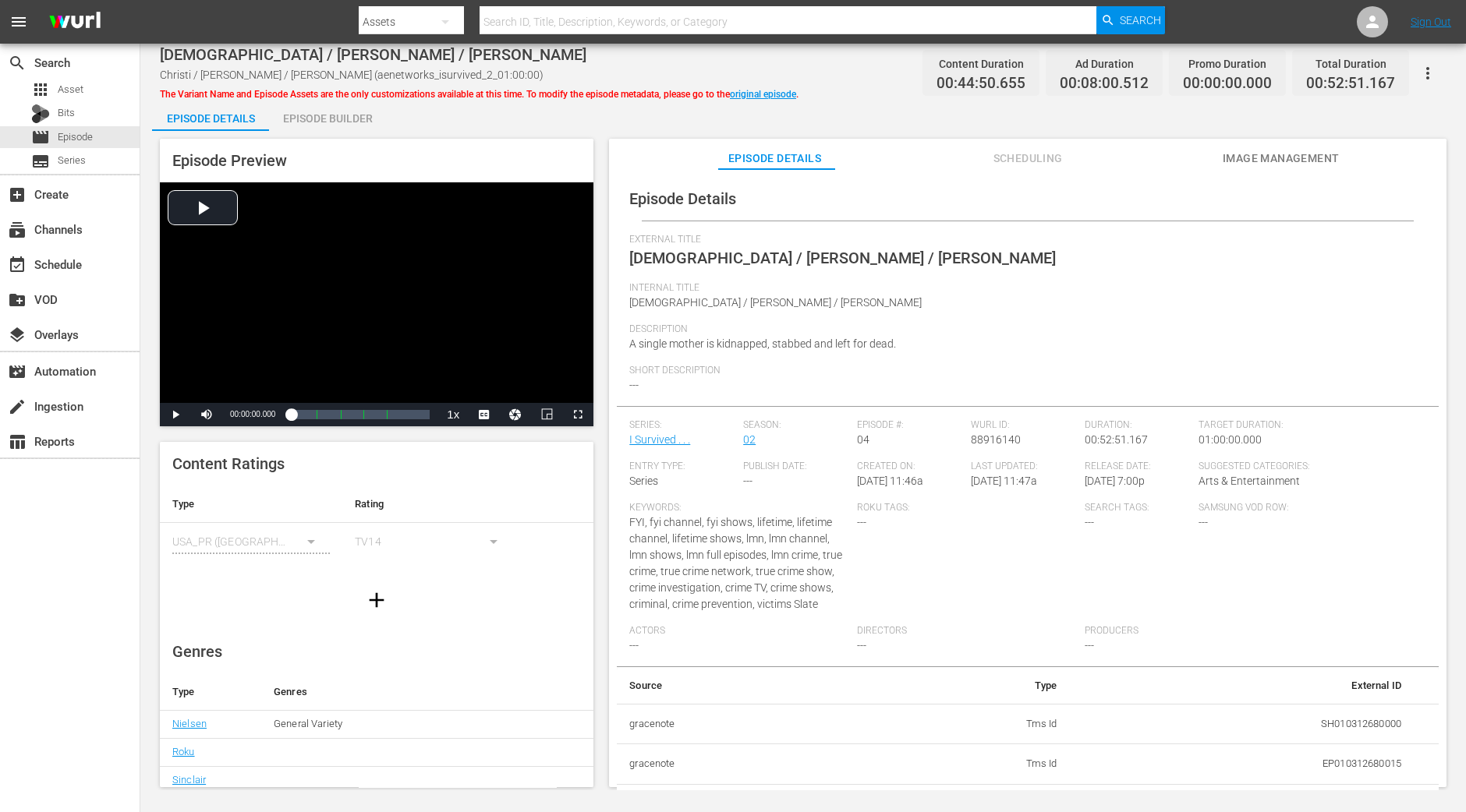
click at [318, 112] on div "Episode Builder" at bounding box center [327, 118] width 117 height 37
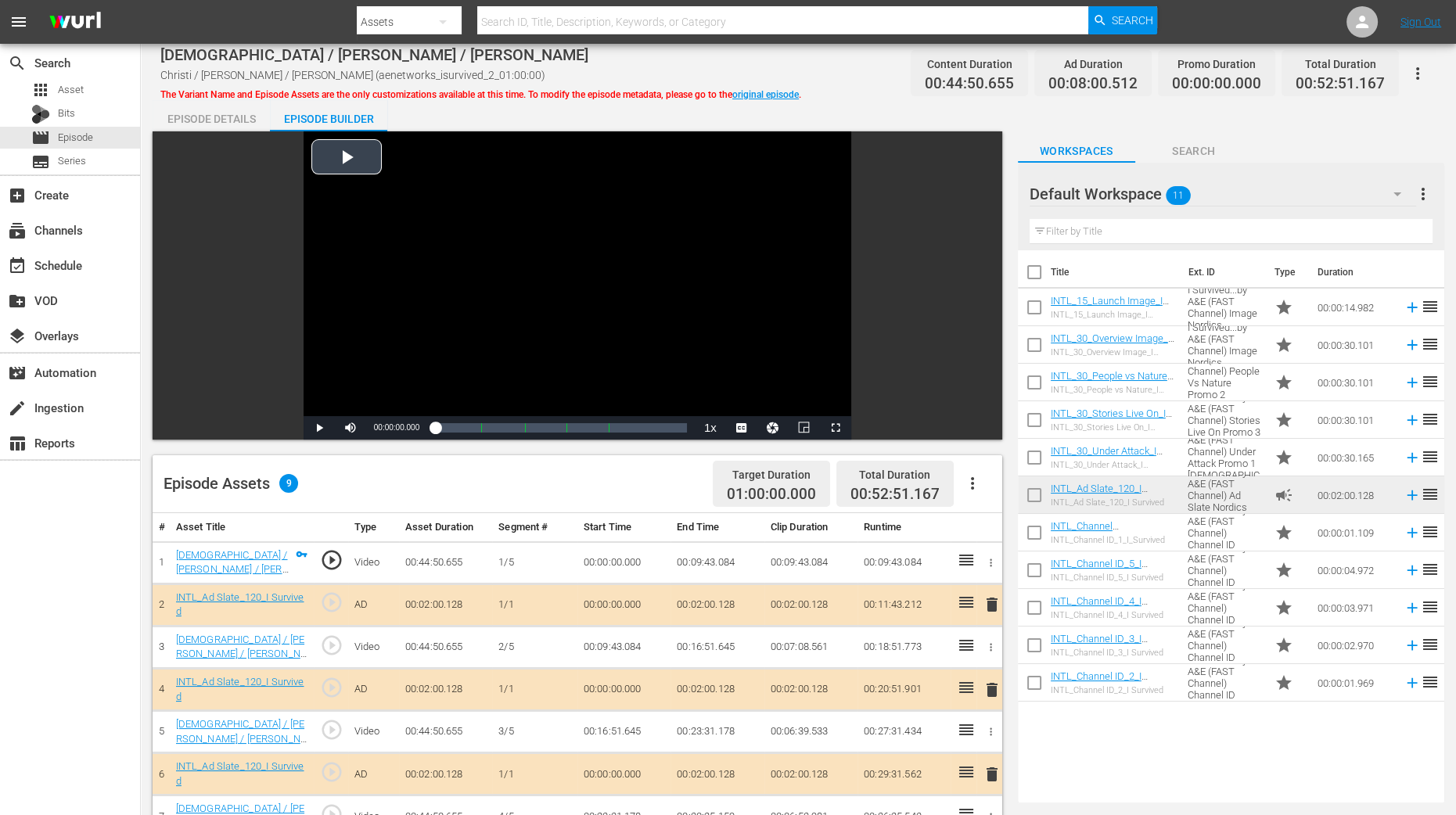
scroll to position [407, 0]
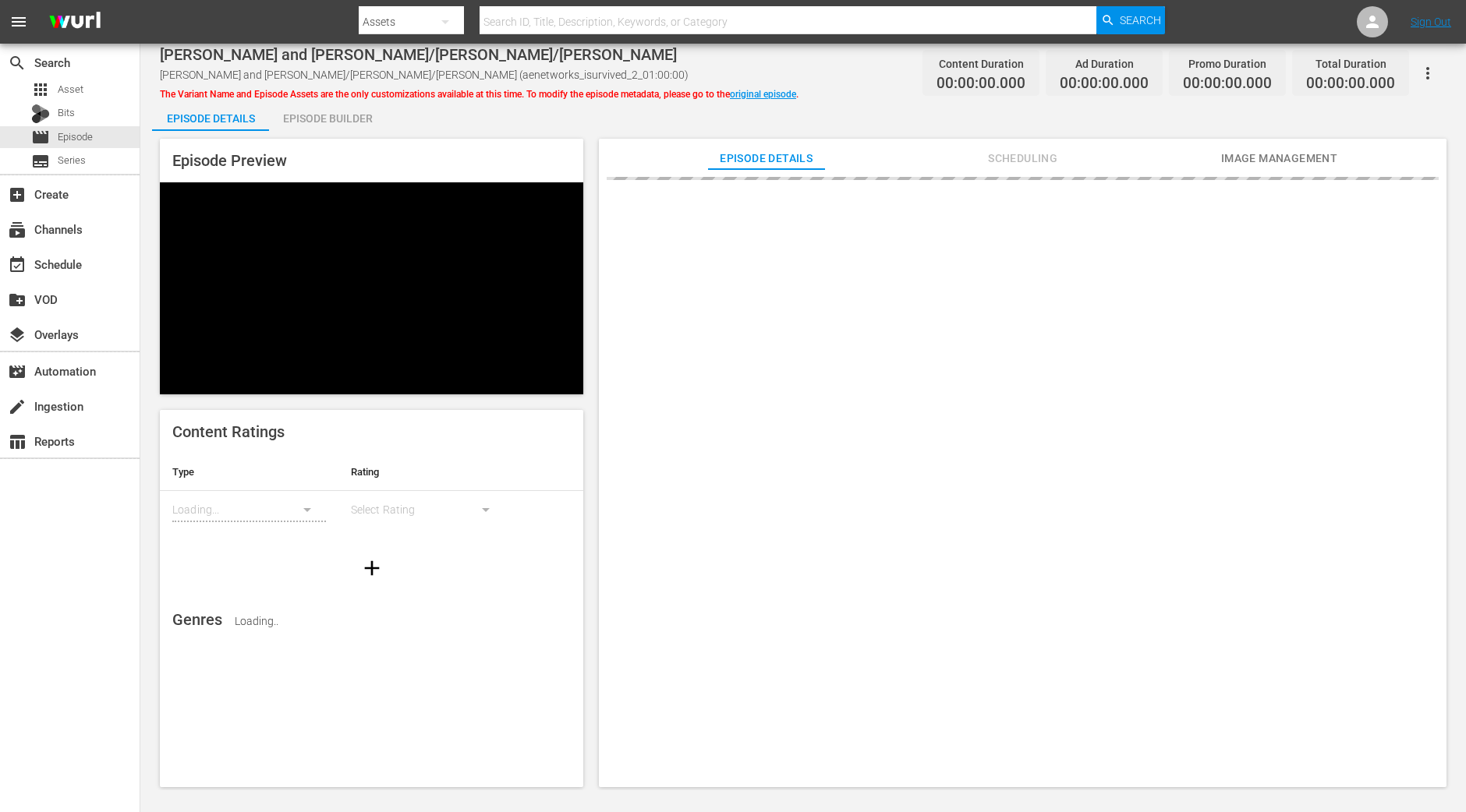
click at [335, 125] on div "Episode Builder" at bounding box center [327, 118] width 117 height 37
